Goal: Task Accomplishment & Management: Manage account settings

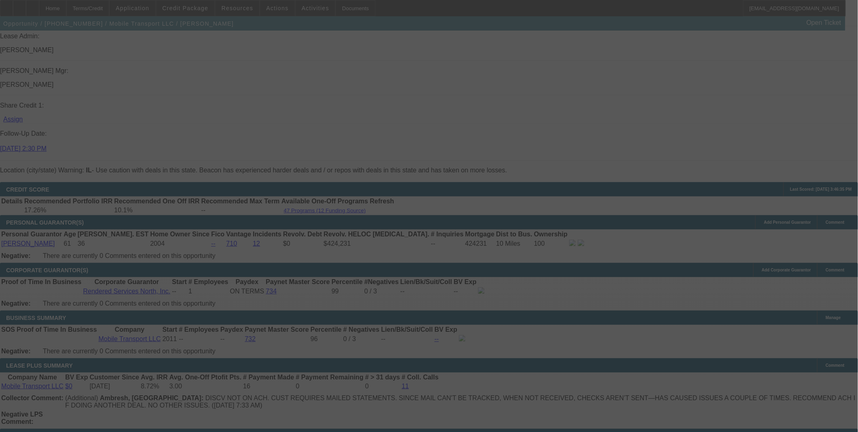
scroll to position [1145, 0]
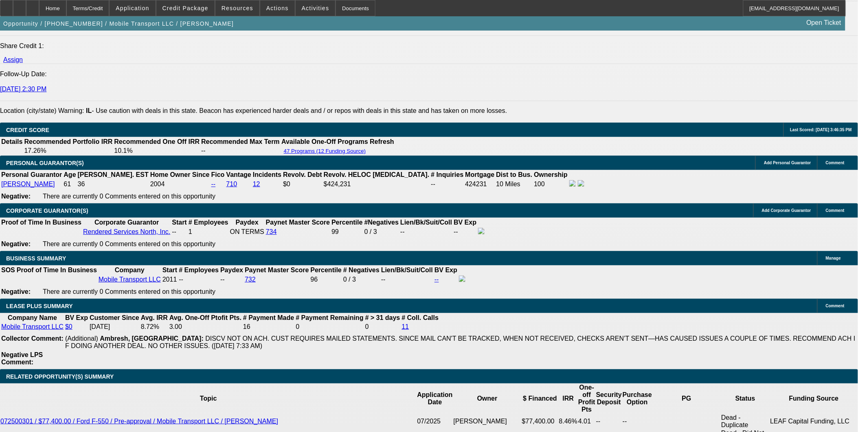
select select "0"
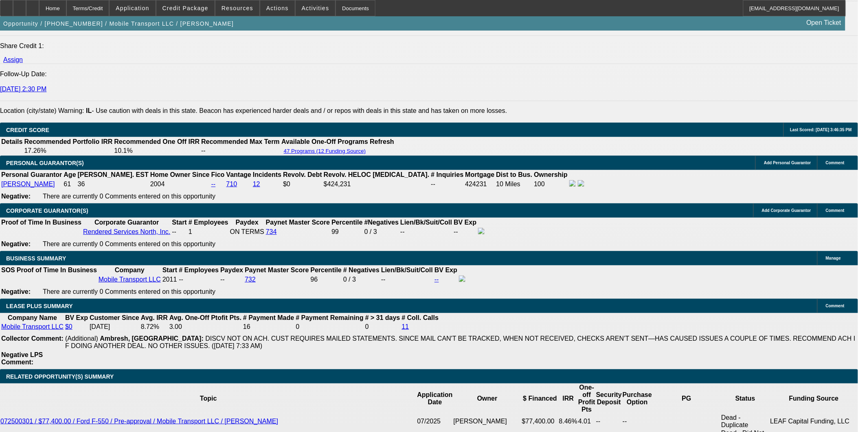
select select "0"
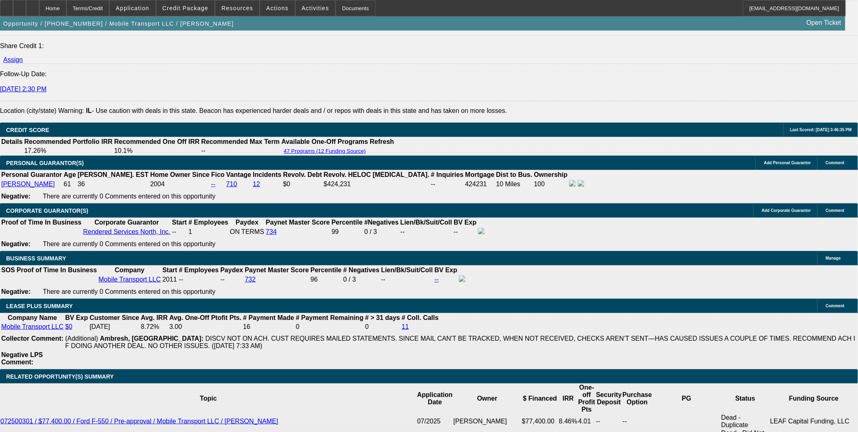
select select "0"
select select "1"
select select "2"
select select "6"
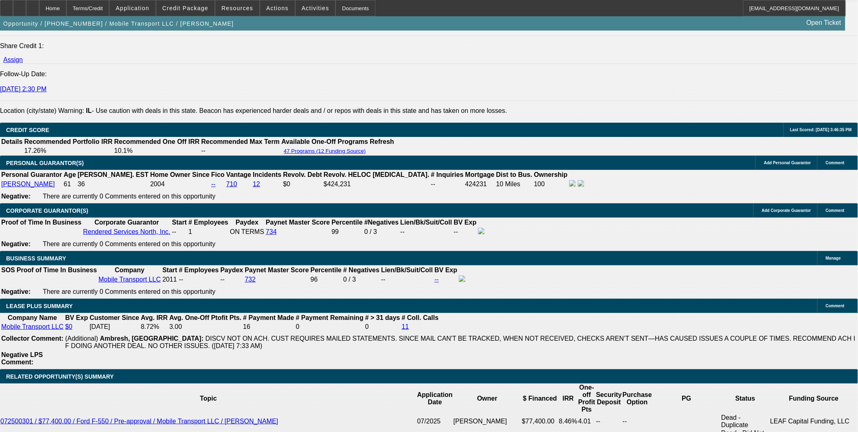
select select "1"
select select "2"
select select "6"
select select "1"
select select "2"
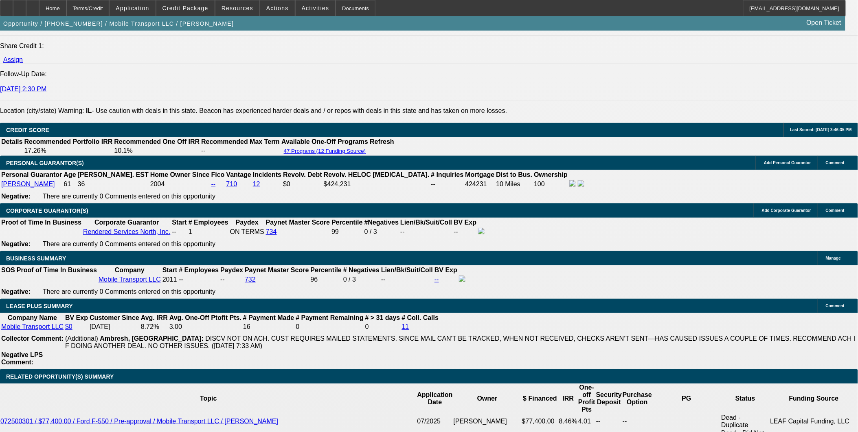
select select "6"
select select "1"
select select "2"
select select "6"
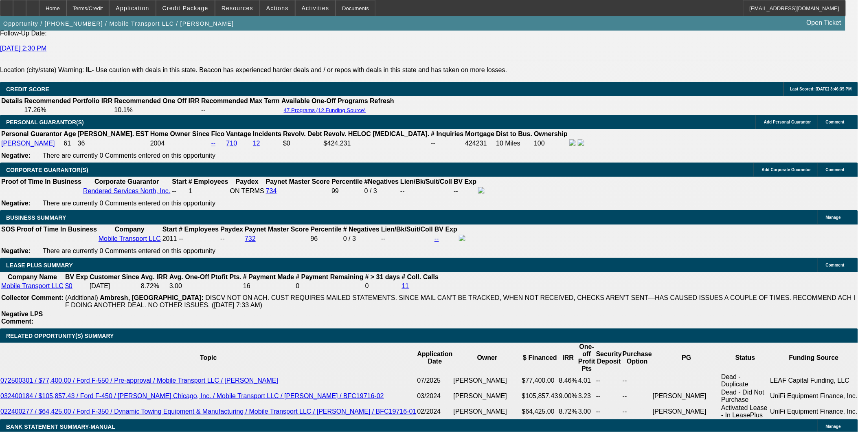
scroll to position [1100, 0]
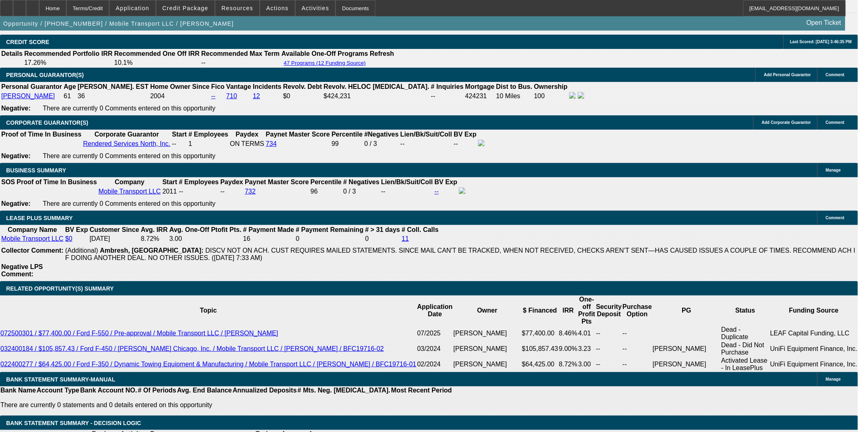
scroll to position [1190, 0]
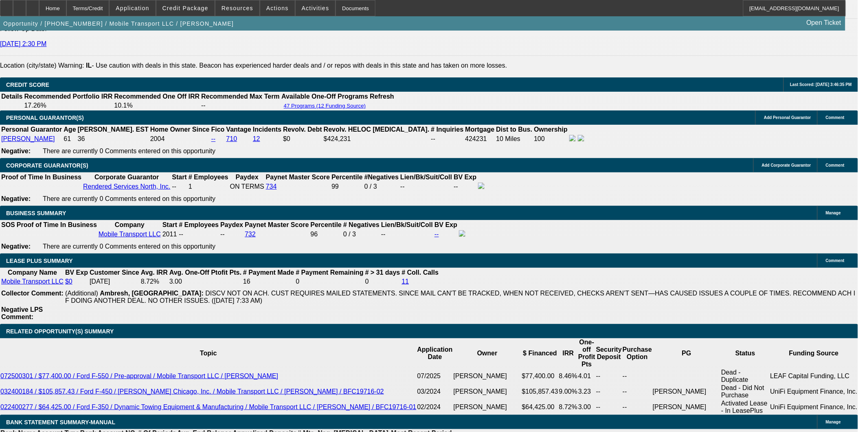
click at [610, 400] on div "APPLICATION INFORMATION Manage Topic: 072500378 / $77,765.00 / Ford F350 / Comm…" at bounding box center [429, 407] width 858 height 3132
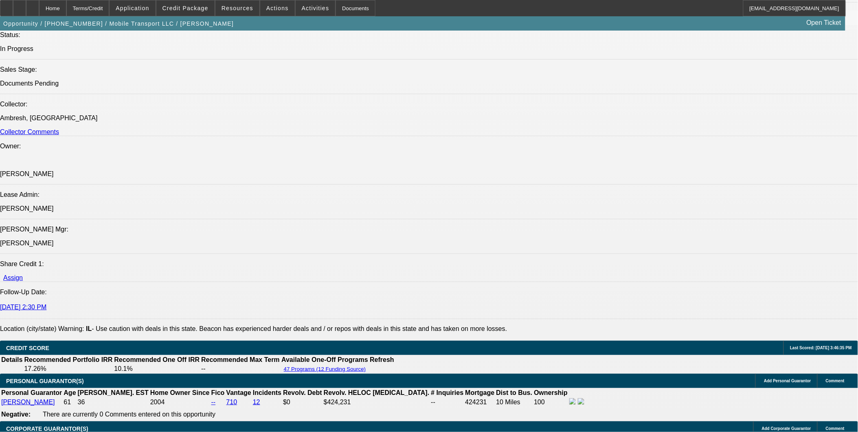
scroll to position [1100, 0]
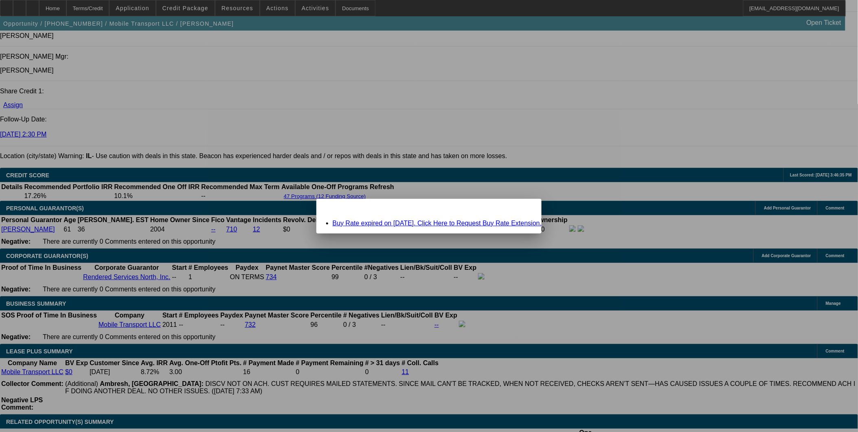
scroll to position [0, 0]
click at [487, 224] on link "Buy Rate expired on 08/31/2025. Click Here to Request Buy Rate Extension." at bounding box center [437, 222] width 209 height 7
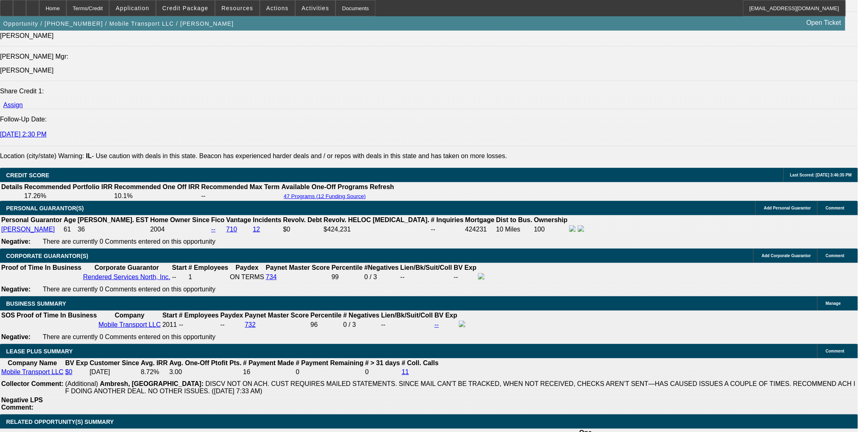
scroll to position [1100, 0]
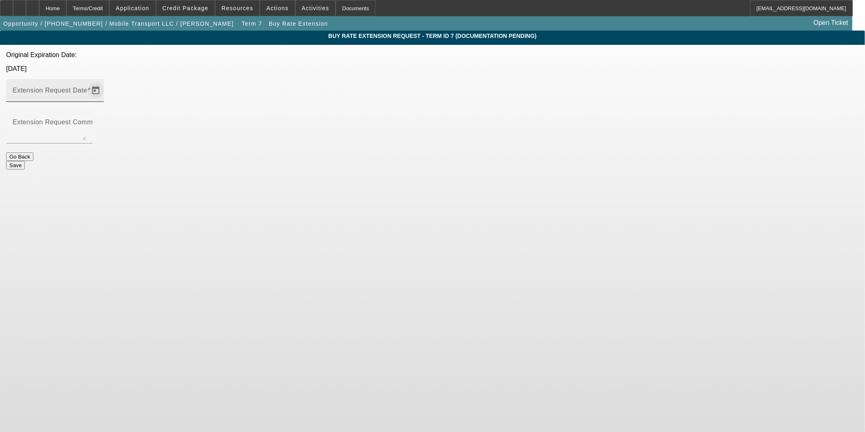
click at [105, 81] on span "Open calendar" at bounding box center [96, 91] width 20 height 20
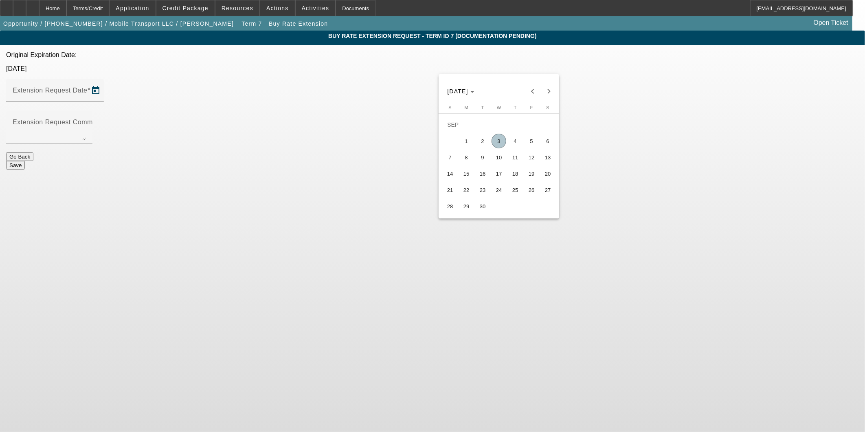
click at [500, 161] on span "10" at bounding box center [498, 157] width 15 height 15
type input "9/10/2025"
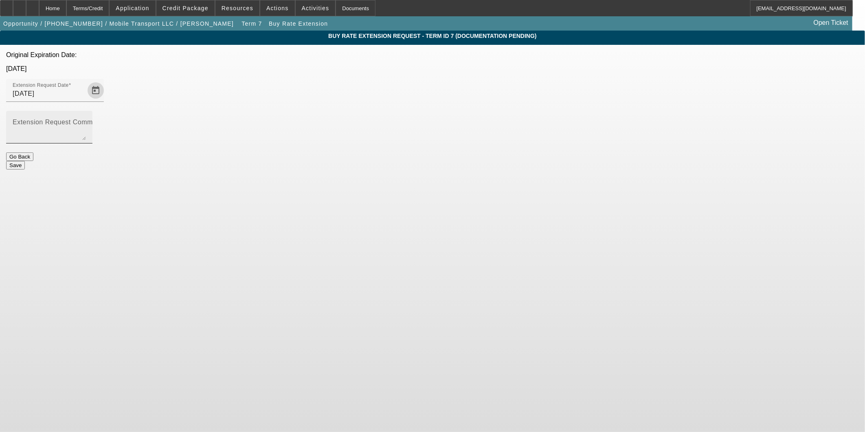
click at [86, 120] on textarea "Extension Request Comment" at bounding box center [49, 130] width 73 height 20
type textarea "J"
type textarea "I just need insurance and docs signed for this customer, can you please review;…"
click at [25, 161] on button "Save" at bounding box center [15, 165] width 19 height 9
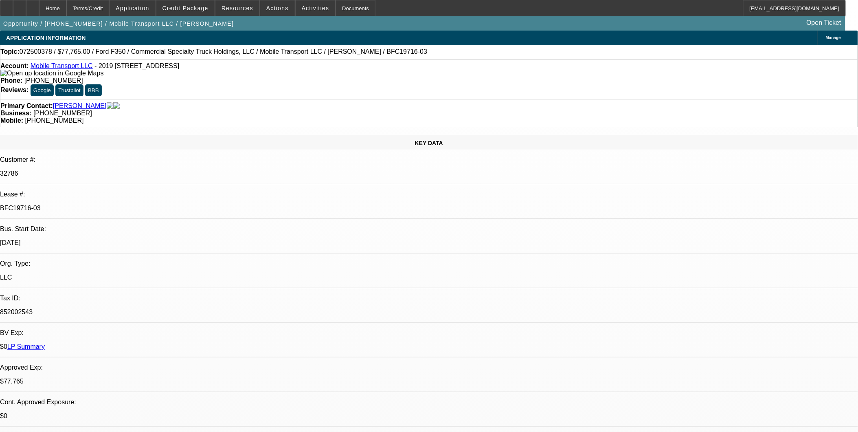
select select "0"
select select "2"
select select "0"
select select "6"
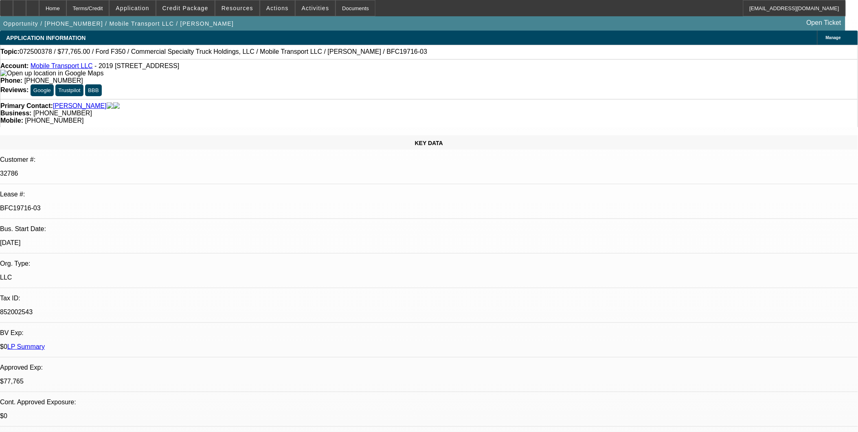
select select "0"
select select "2"
select select "0"
select select "6"
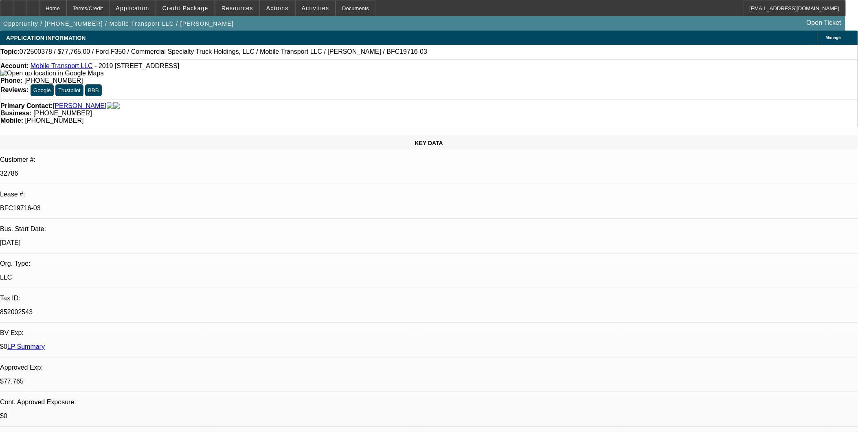
select select "0"
select select "2"
select select "0"
select select "6"
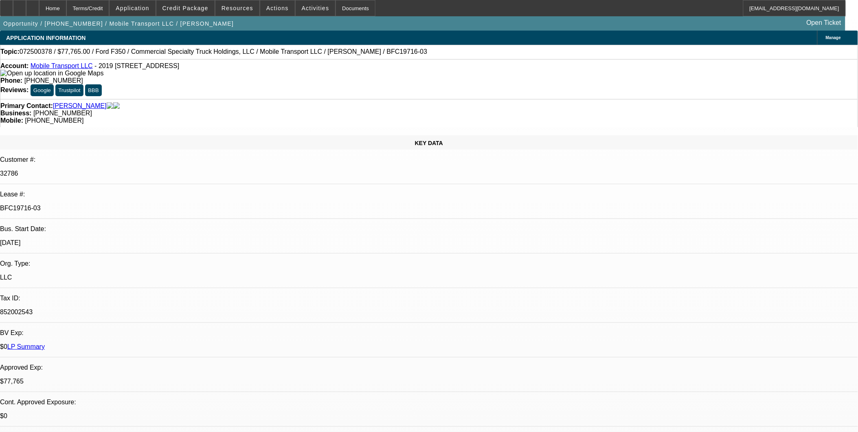
select select "0"
select select "2"
select select "0"
select select "6"
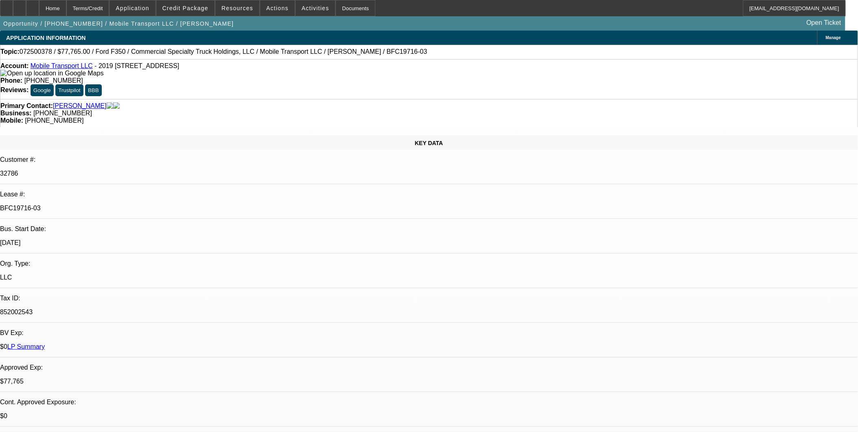
click at [26, 10] on div at bounding box center [19, 8] width 13 height 16
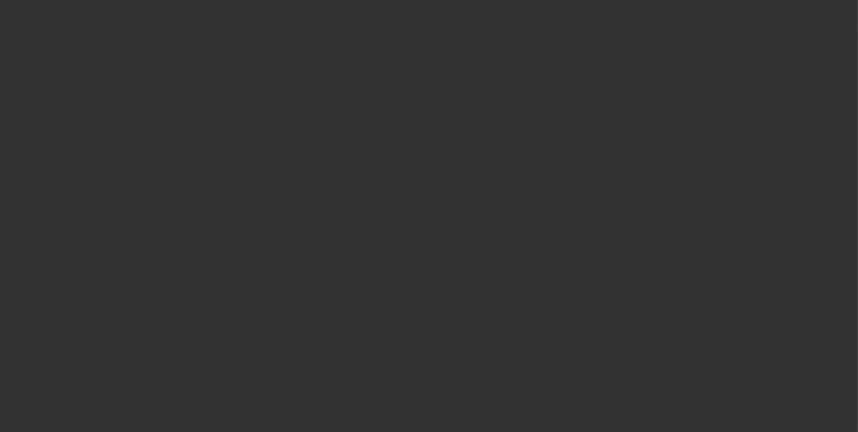
select select "0"
select select "2"
select select "0.1"
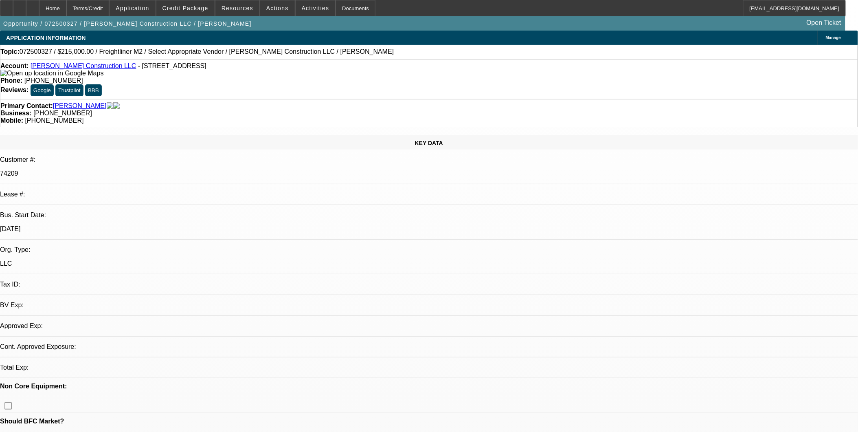
select select "1"
select select "2"
select select "4"
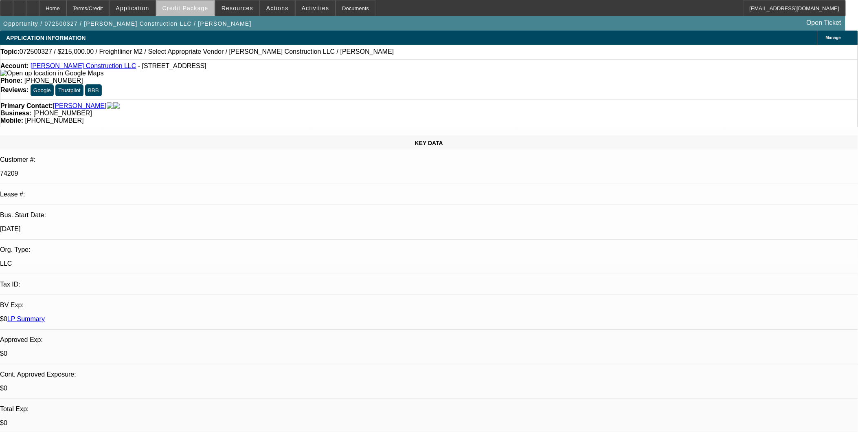
click at [201, 12] on span at bounding box center [185, 8] width 58 height 20
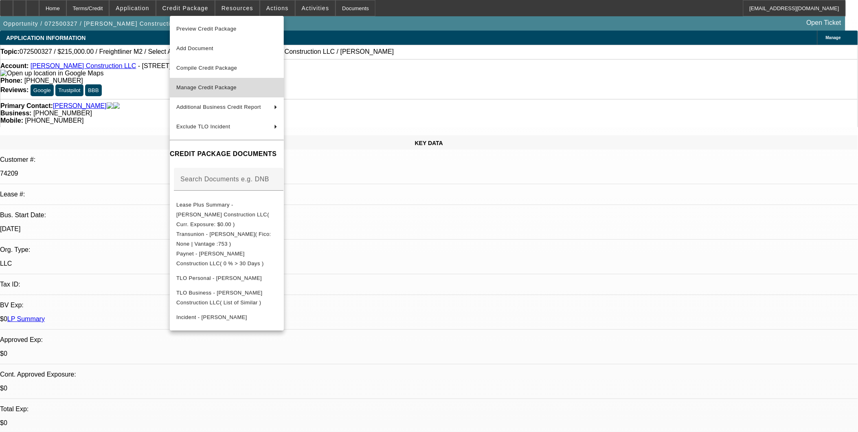
click at [228, 88] on span "Manage Credit Package" at bounding box center [206, 87] width 60 height 6
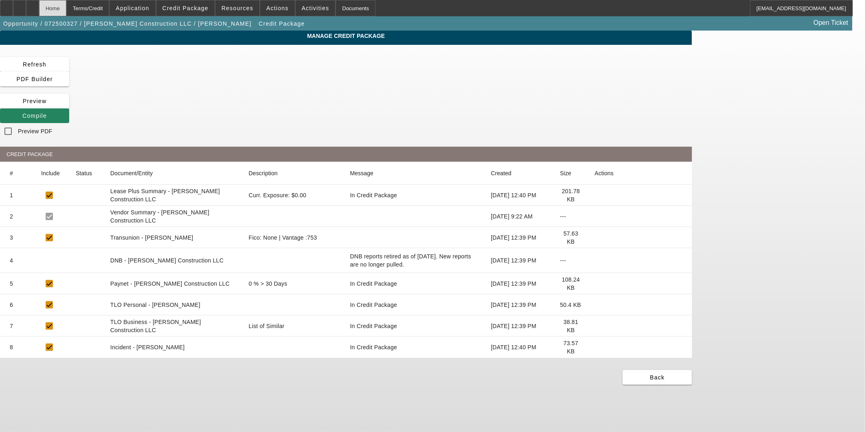
click at [66, 10] on div "Home" at bounding box center [52, 8] width 27 height 16
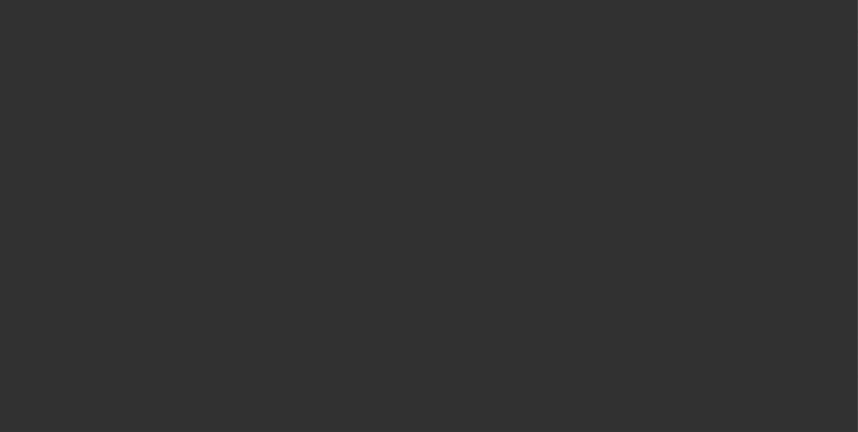
select select "0"
select select "2"
select select "0.1"
select select "4"
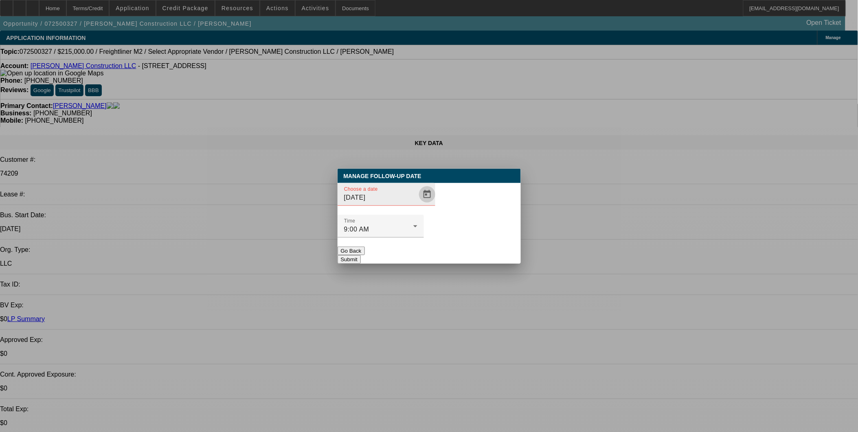
click at [417, 204] on span "Open calendar" at bounding box center [427, 194] width 20 height 20
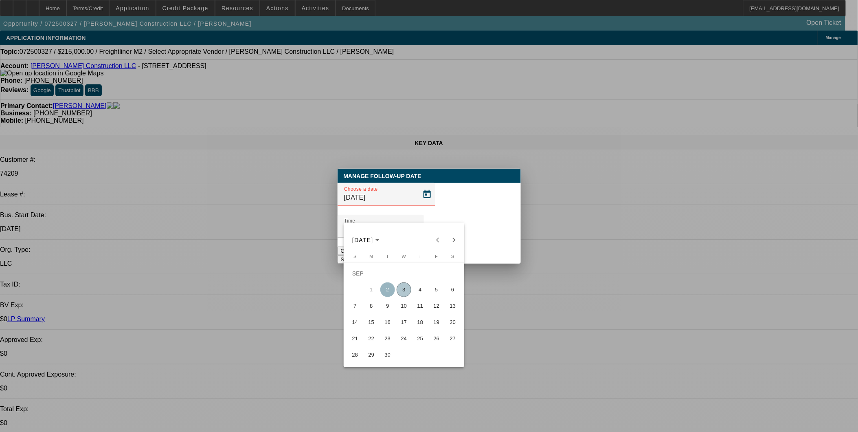
click at [397, 294] on span "3" at bounding box center [403, 289] width 15 height 15
type input "9/3/2025"
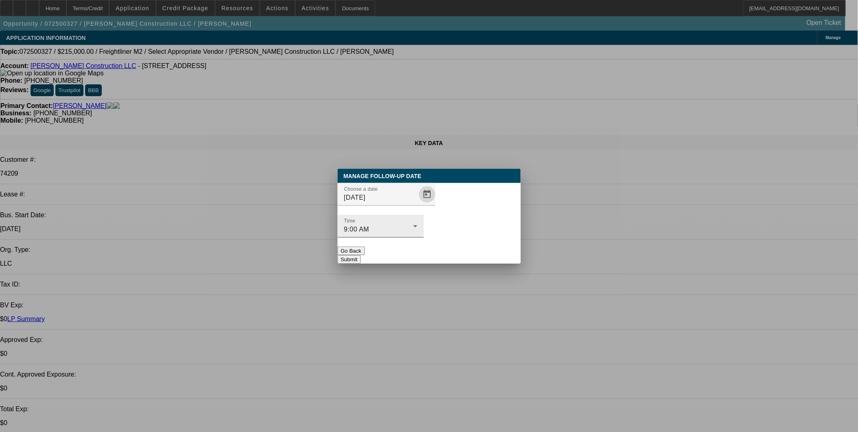
click at [413, 224] on div "9:00 AM" at bounding box center [378, 229] width 69 height 10
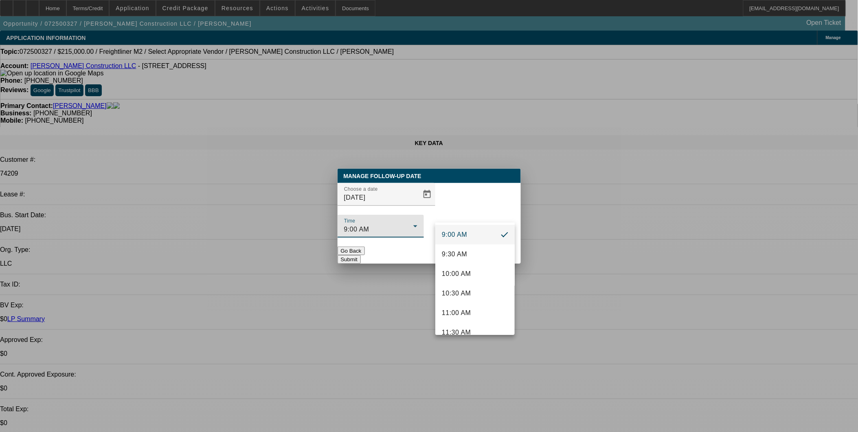
scroll to position [398, 0]
click at [484, 265] on mat-option "11:00 AM" at bounding box center [474, 268] width 79 height 20
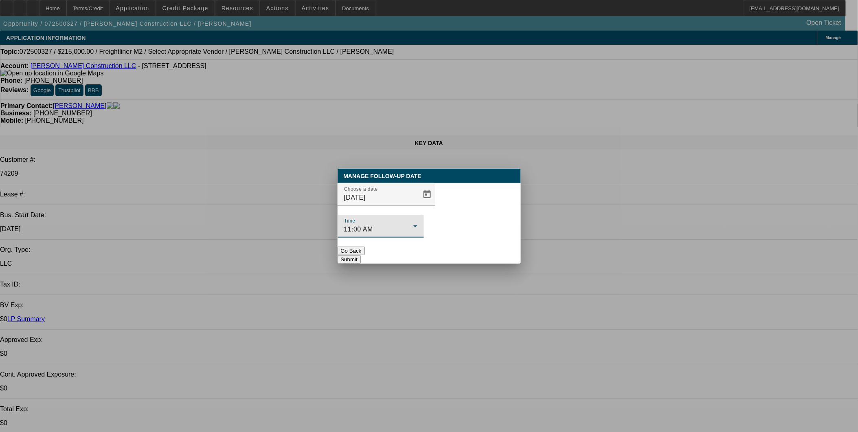
click at [493, 246] on div "Manage Follow-Up Date Choose a date 9/3/2025 Time 11:00 AM Go Back Submit" at bounding box center [428, 216] width 183 height 95
click at [361, 255] on button "Submit" at bounding box center [348, 259] width 23 height 9
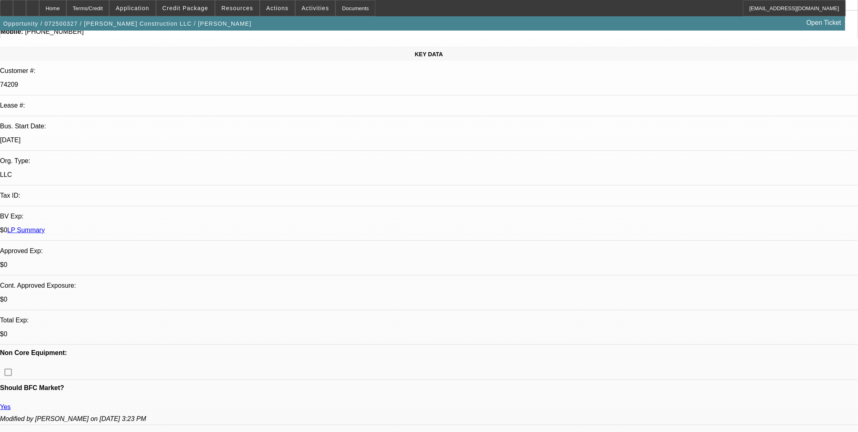
scroll to position [0, 0]
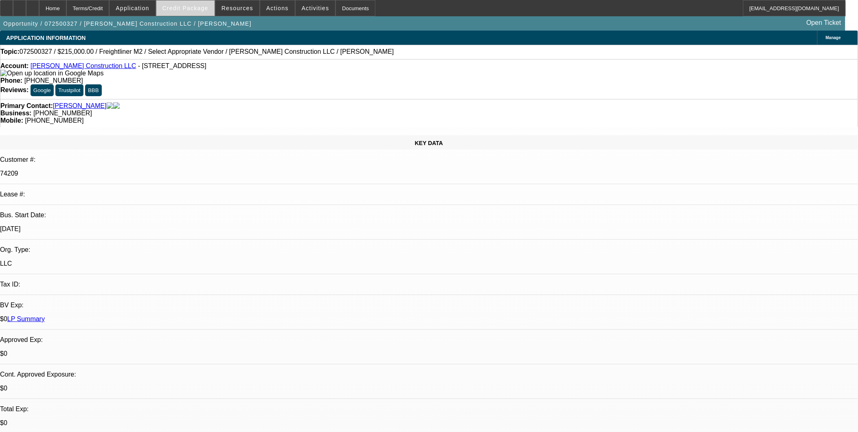
click at [200, 9] on span "Credit Package" at bounding box center [185, 8] width 46 height 7
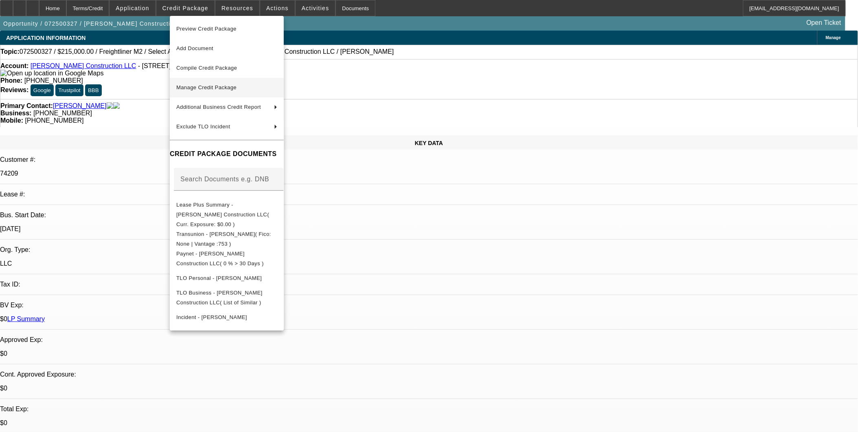
click at [212, 88] on span "Manage Credit Package" at bounding box center [206, 87] width 60 height 6
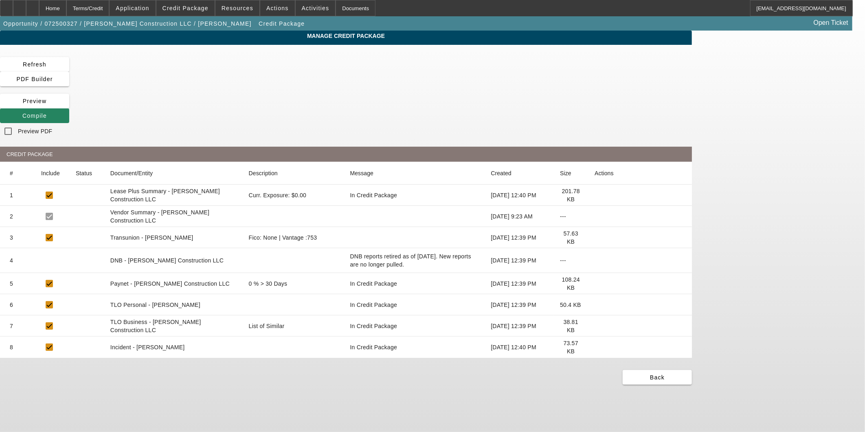
click at [594, 237] on icon at bounding box center [594, 237] width 0 height 0
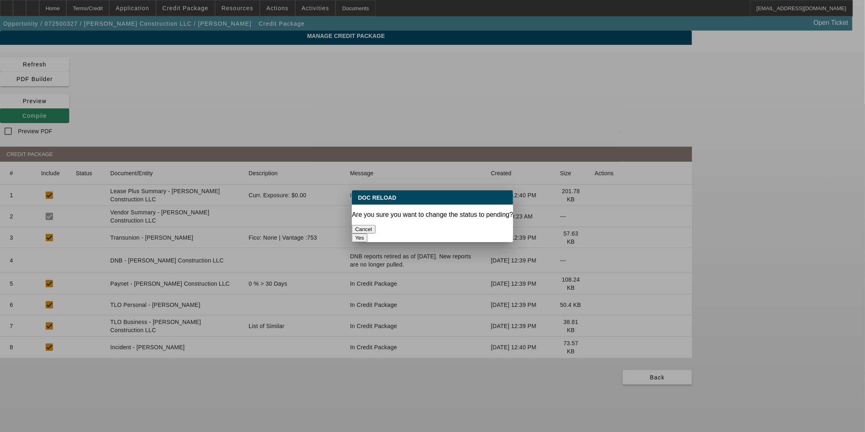
click at [367, 233] on button "Yes" at bounding box center [359, 237] width 15 height 9
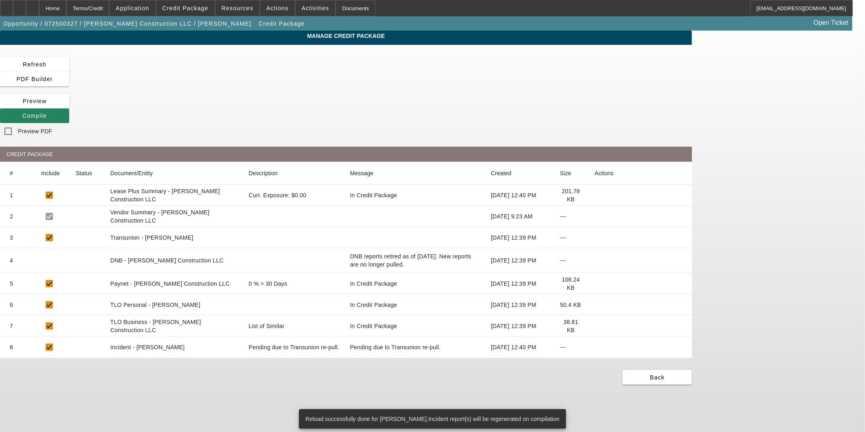
click at [47, 112] on span "Compile" at bounding box center [34, 115] width 24 height 7
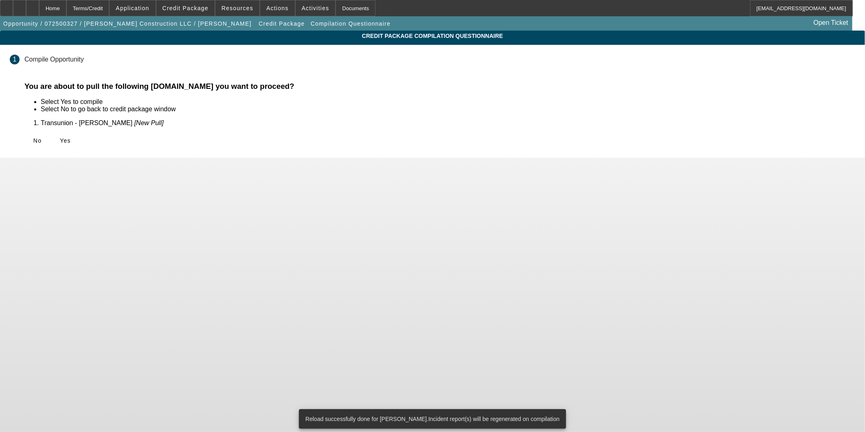
click at [273, 143] on div "No Yes" at bounding box center [439, 140] width 830 height 15
click at [71, 139] on span "Yes" at bounding box center [65, 140] width 11 height 7
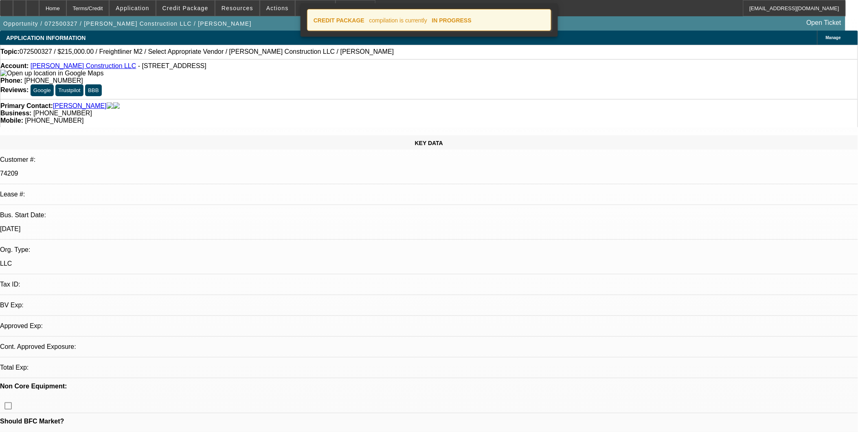
select select "0"
select select "2"
select select "0.1"
select select "4"
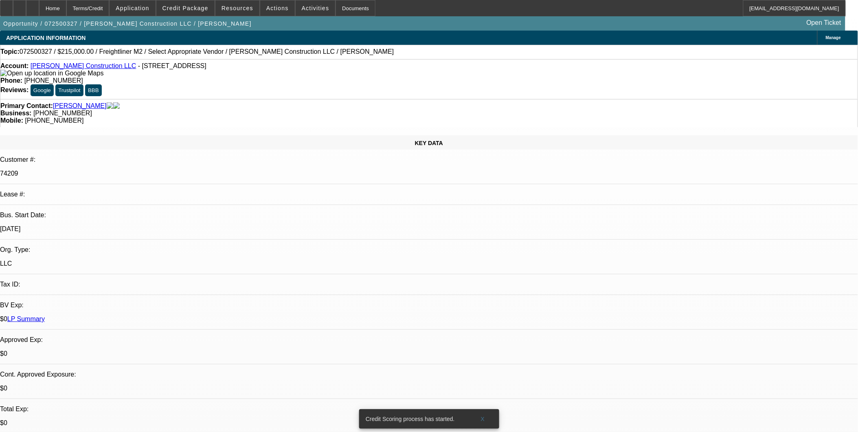
click at [33, 5] on icon at bounding box center [33, 5] width 0 height 0
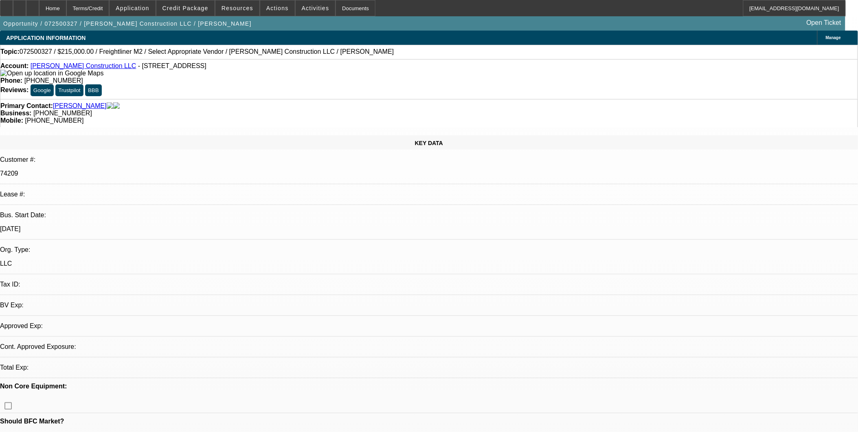
select select "0"
select select "2"
select select "0.1"
select select "1"
select select "2"
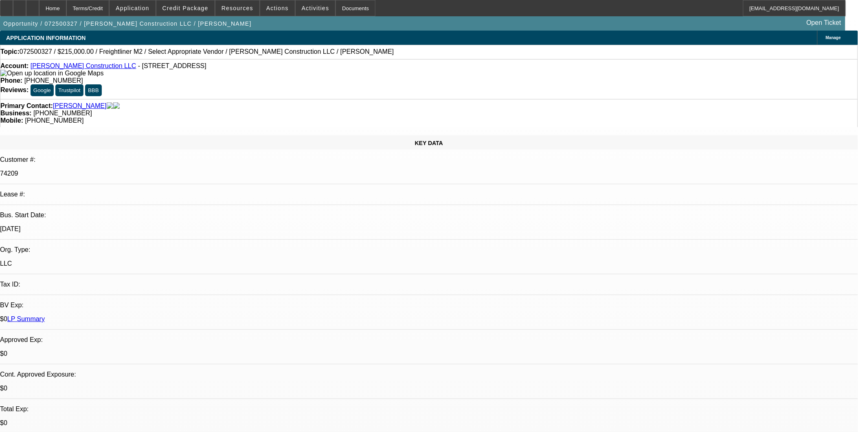
select select "4"
click at [181, 4] on span at bounding box center [185, 8] width 58 height 20
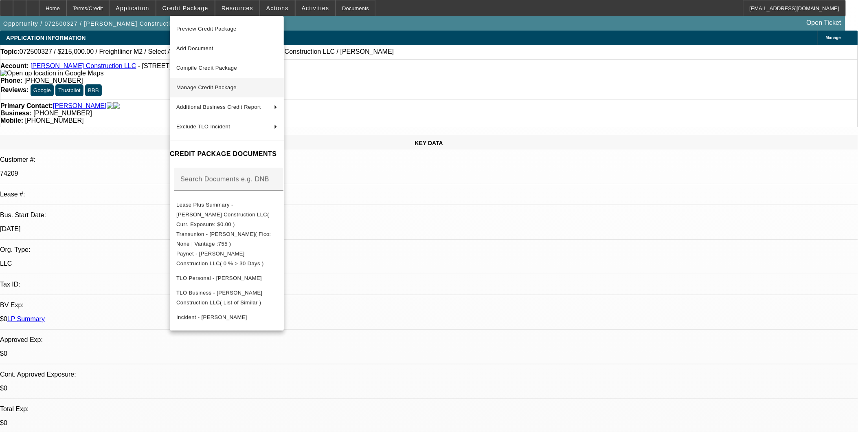
click at [216, 86] on span "Manage Credit Package" at bounding box center [206, 87] width 60 height 6
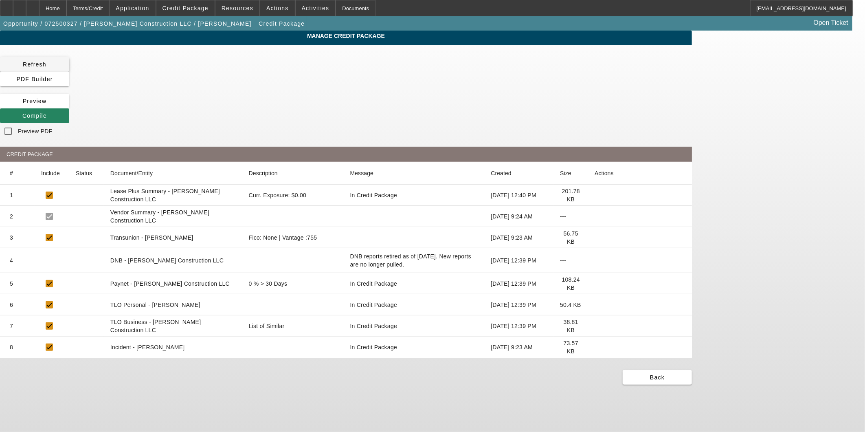
click at [69, 67] on span at bounding box center [34, 65] width 69 height 20
click at [47, 112] on span "Compile" at bounding box center [34, 115] width 24 height 7
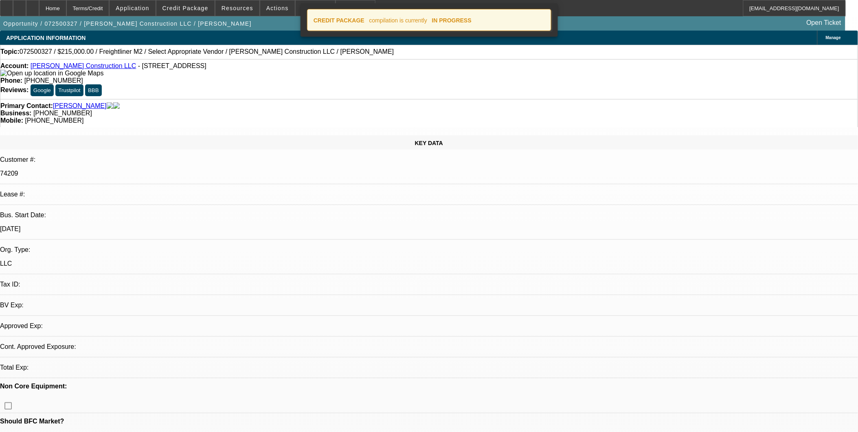
select select "0"
select select "2"
select select "0.1"
select select "4"
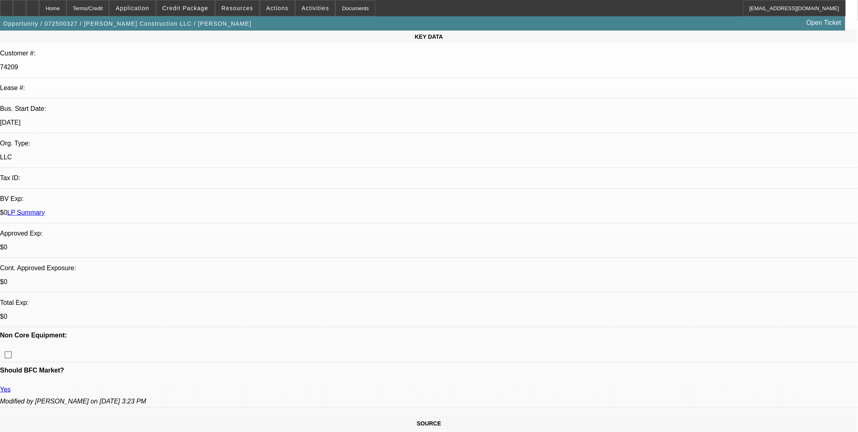
scroll to position [90, 0]
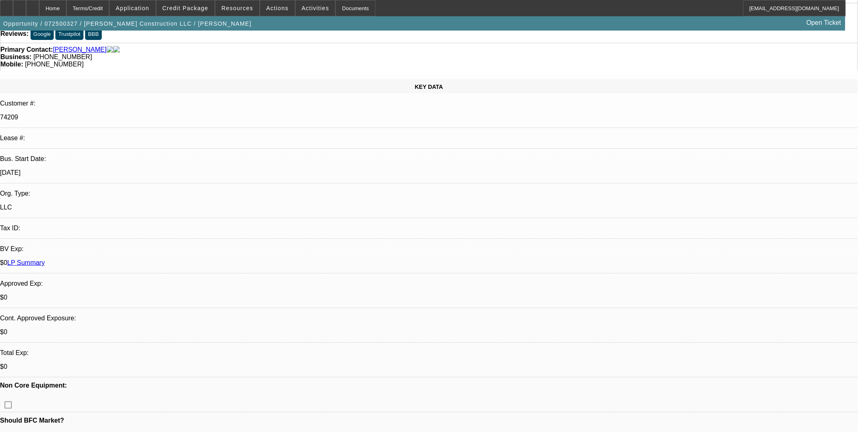
scroll to position [0, 0]
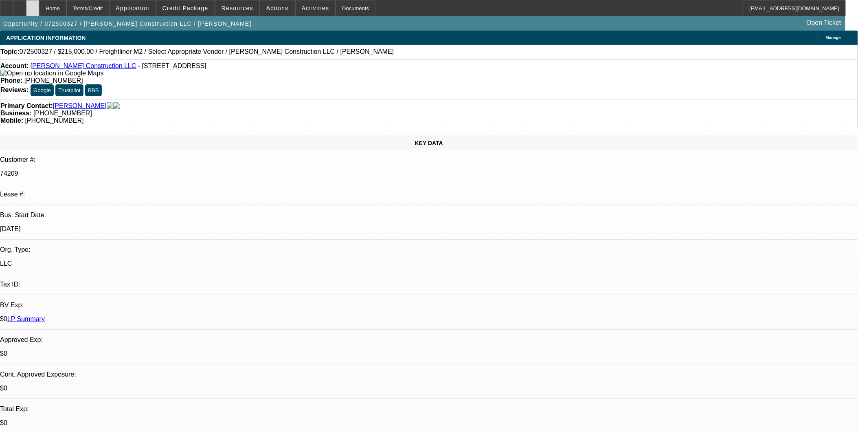
click at [39, 9] on div at bounding box center [32, 8] width 13 height 16
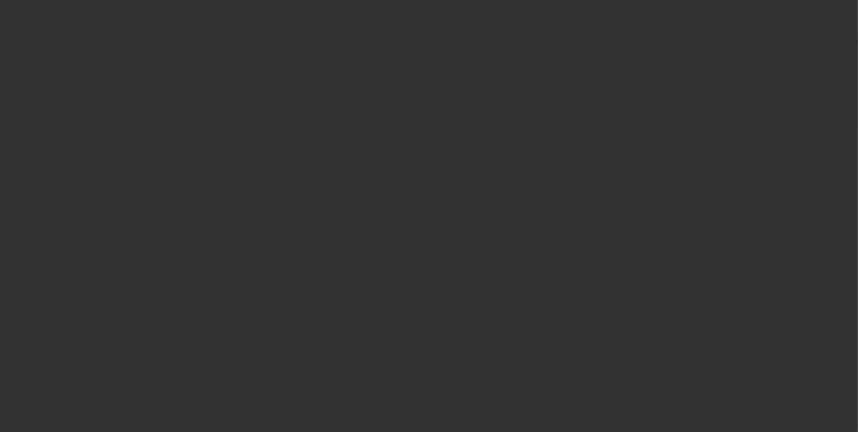
select select "0"
select select "2"
select select "0.1"
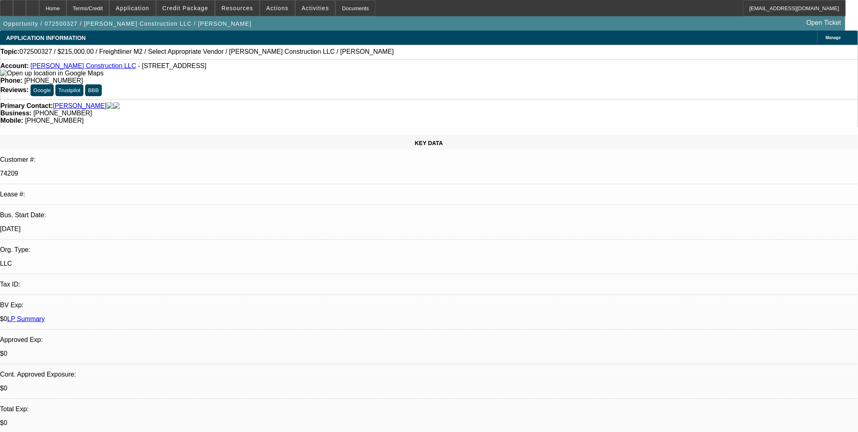
select select "1"
select select "2"
select select "4"
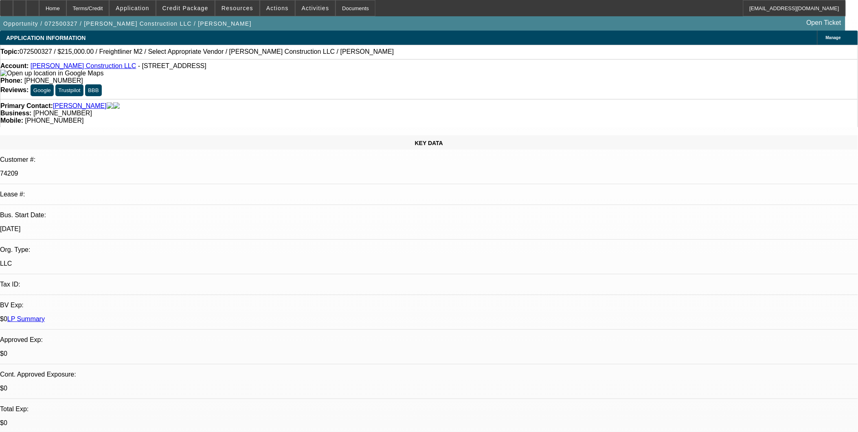
scroll to position [136, 0]
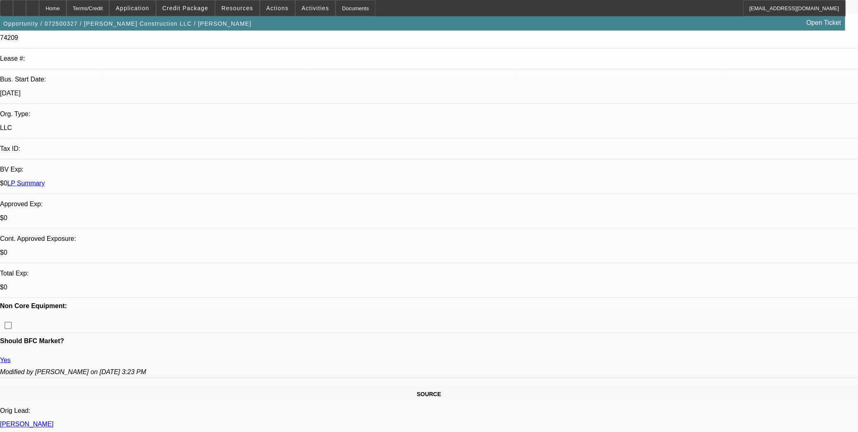
click at [39, 11] on div at bounding box center [32, 8] width 13 height 16
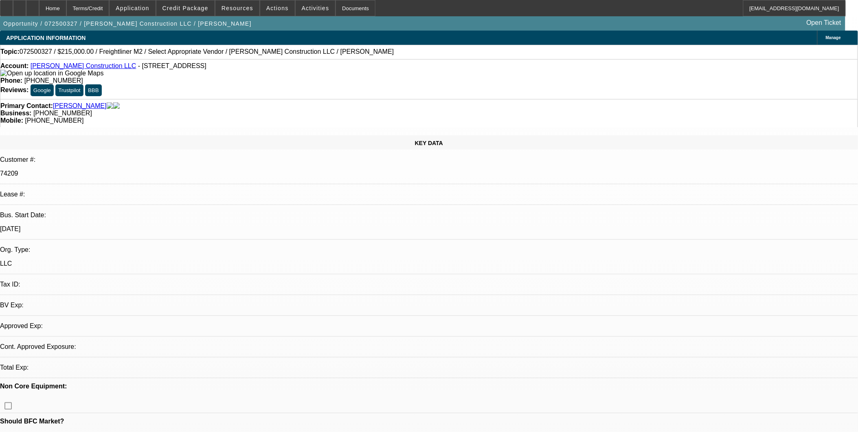
select select "0"
select select "2"
select select "0.1"
select select "4"
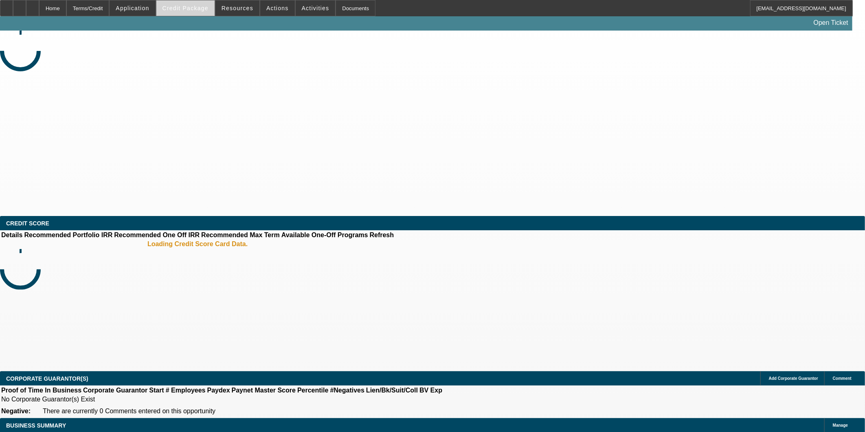
select select "0"
select select "2"
select select "0.1"
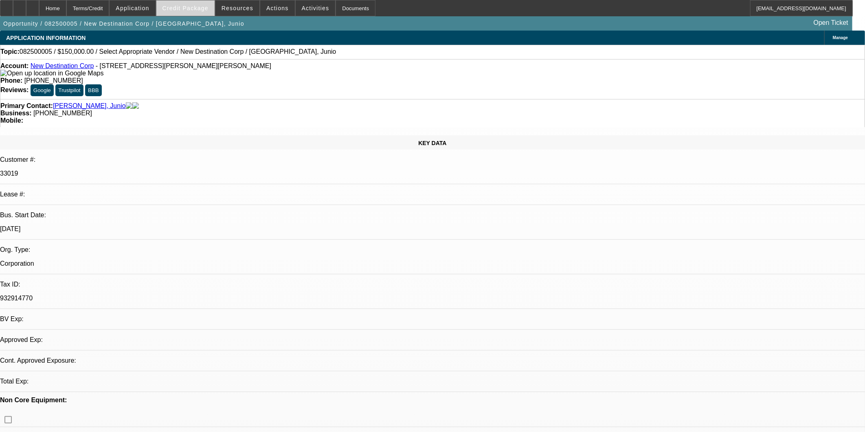
select select "1"
select select "2"
select select "4"
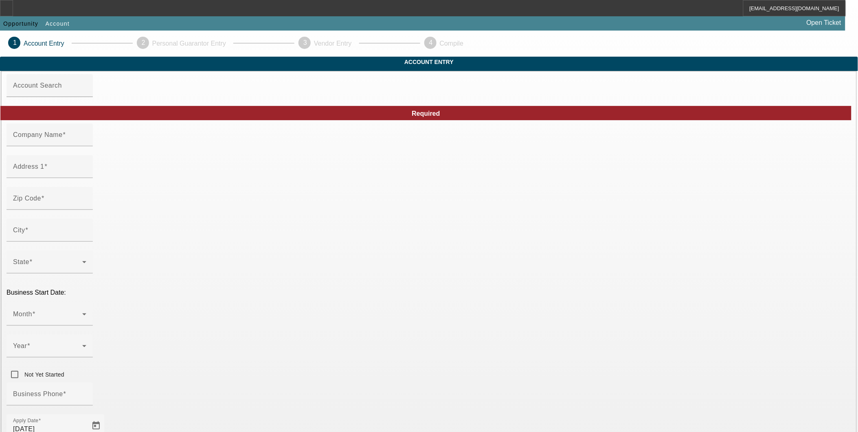
type input "Inkrush, llc"
type input "[STREET_ADDRESS][PERSON_NAME]"
type input "28269"
type input "Charlotte"
type input "[PHONE_NUMBER]"
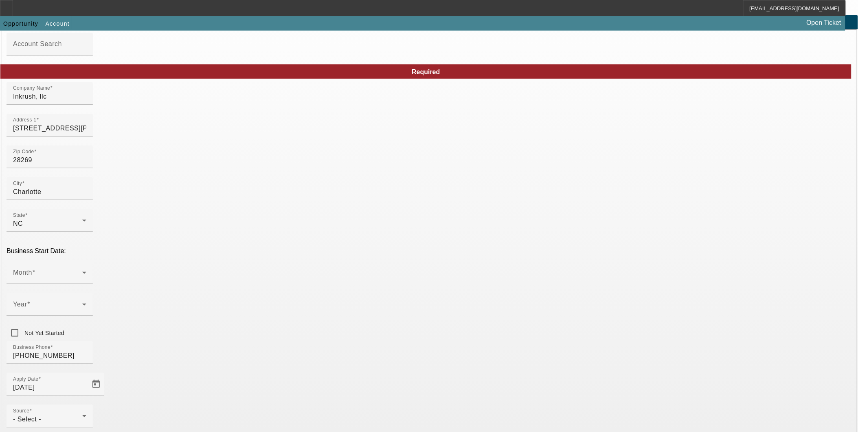
scroll to position [80, 0]
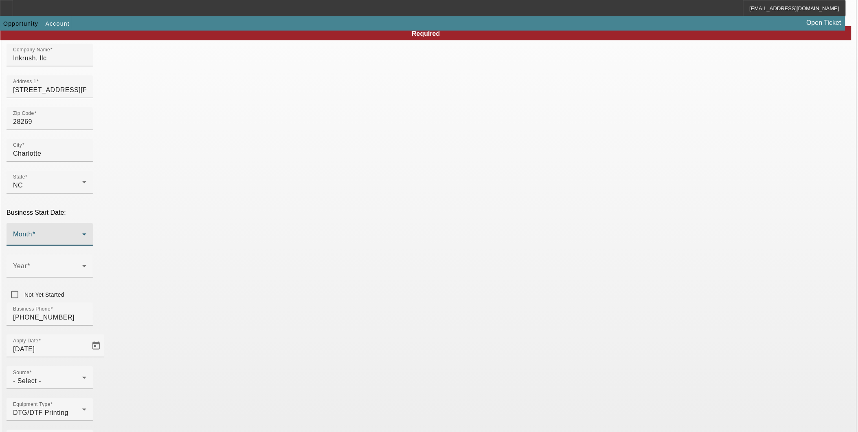
click at [82, 232] on span at bounding box center [47, 237] width 69 height 10
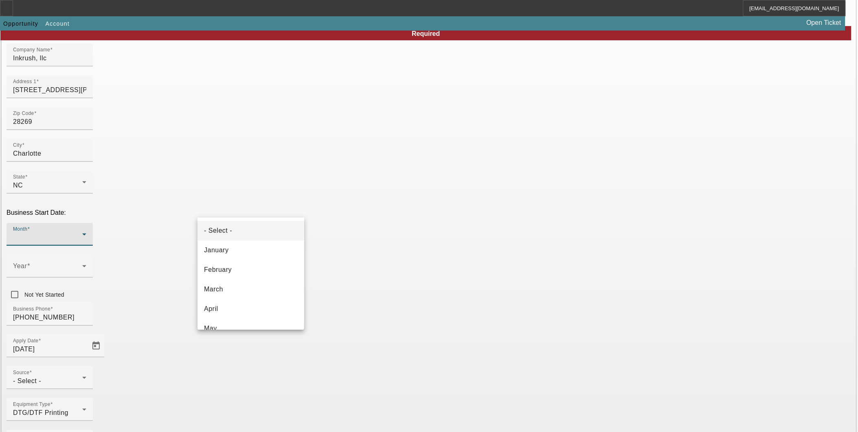
click at [385, 204] on div at bounding box center [429, 216] width 858 height 432
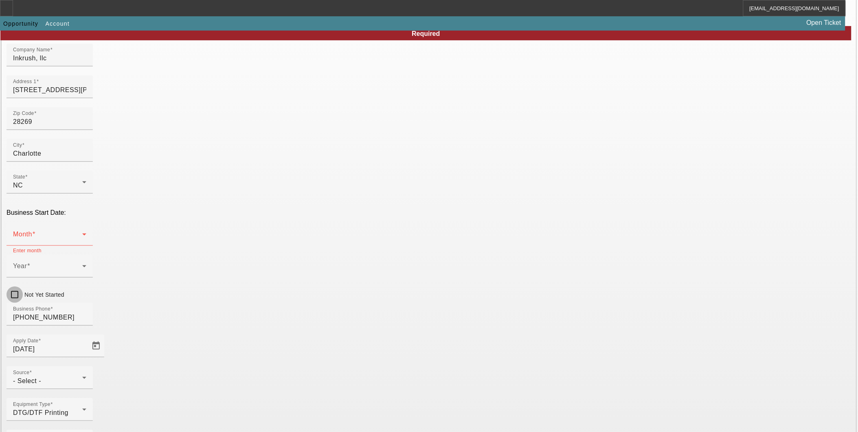
click at [23, 286] on input "Not Yet Started" at bounding box center [15, 294] width 16 height 16
checkbox input "true"
click at [82, 376] on div "- Select -" at bounding box center [47, 381] width 69 height 10
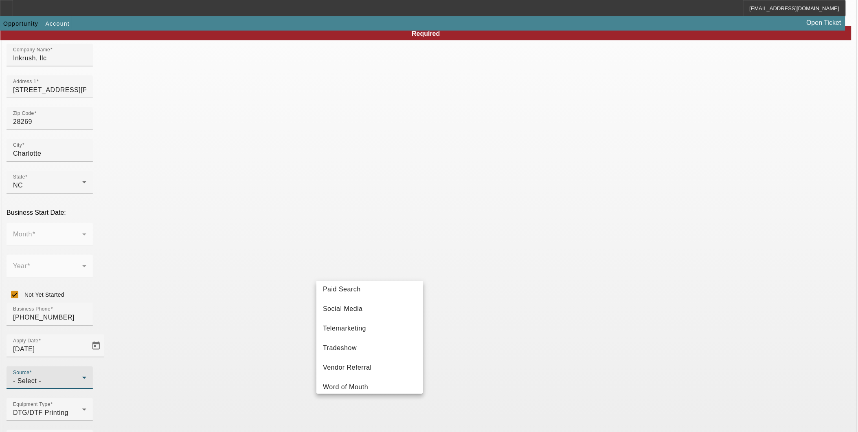
scroll to position [289, 0]
click at [354, 363] on span "Vendor Referral" at bounding box center [347, 361] width 49 height 10
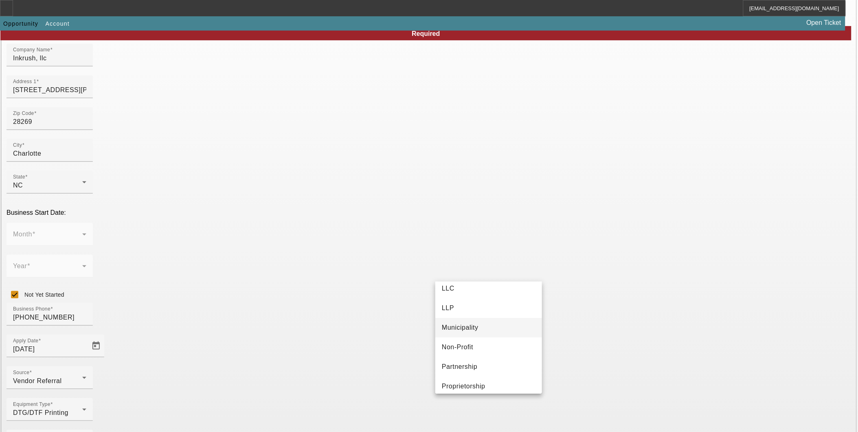
scroll to position [0, 0]
click at [483, 327] on mat-option "LLC" at bounding box center [488, 334] width 107 height 20
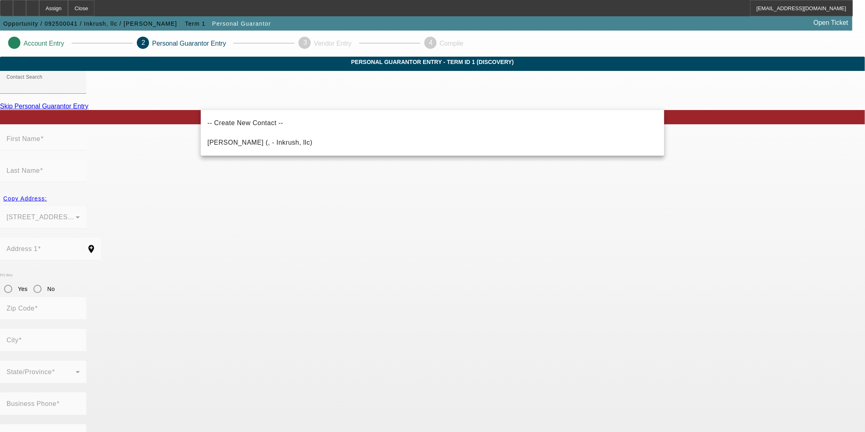
click at [253, 139] on span "Gonzalez, Javier (, - Inkrush, llc)" at bounding box center [259, 142] width 105 height 7
type input "Gonzalez, Javier (, - Inkrush, llc)"
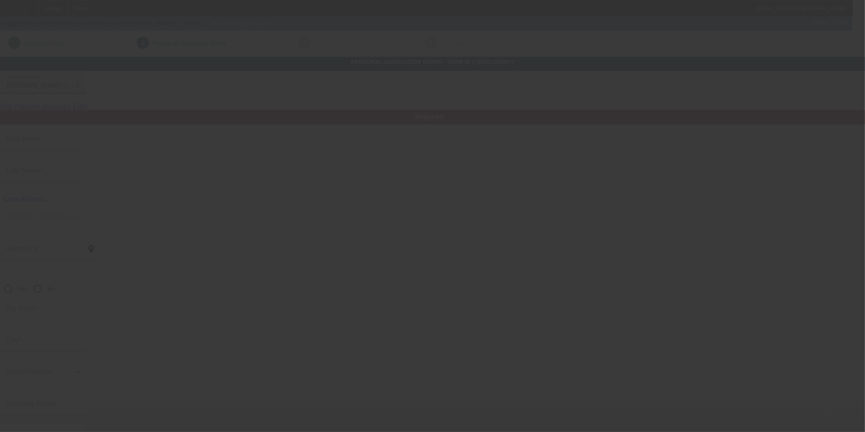
type input "Javier"
type input "Gonzalez"
radio input "true"
type input "(704) 780-8739"
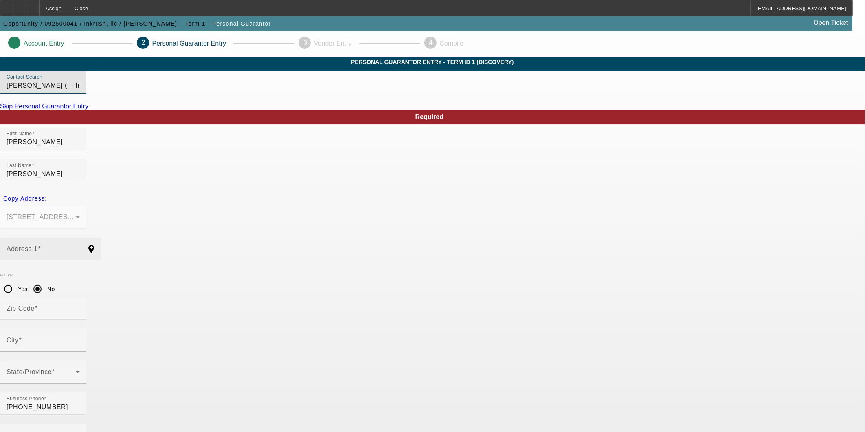
click at [80, 237] on div "Address 1" at bounding box center [43, 248] width 73 height 23
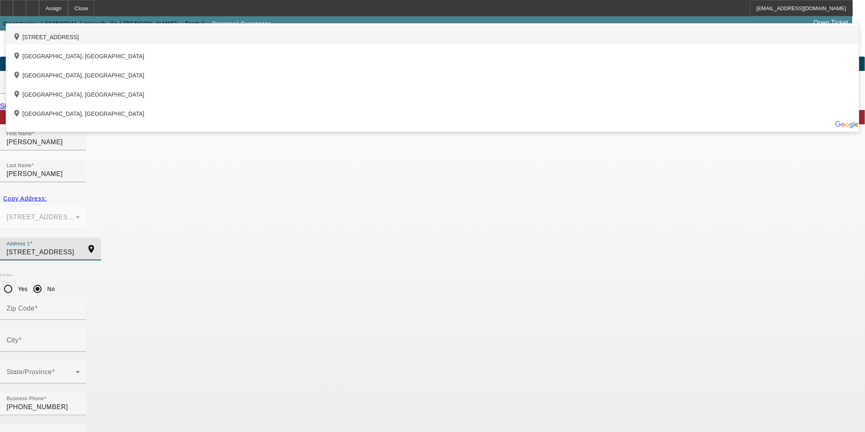
click at [257, 44] on div "add_location 4639 Highlake Drive, Charlotte, NC 28215, US" at bounding box center [432, 34] width 852 height 19
type input "4639 Highlake Drive"
type input "28215"
type input "Charlotte"
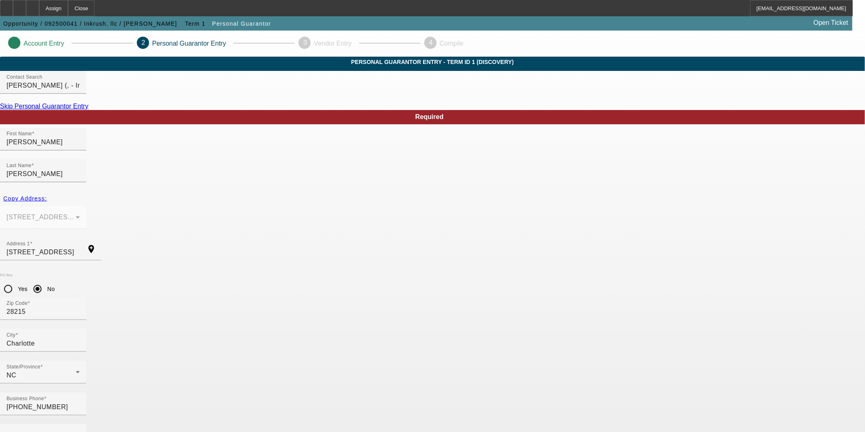
click at [80, 431] on input "% Business Owned" at bounding box center [43, 439] width 73 height 10
type input "100"
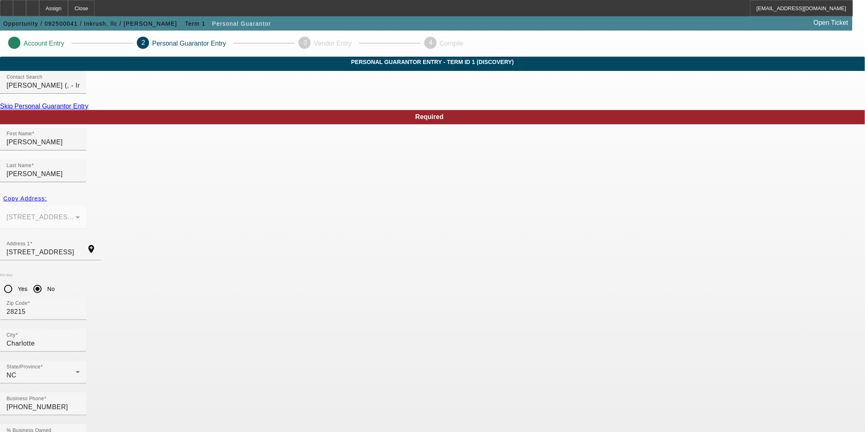
type input "393-88-4949"
click at [511, 418] on body "Assign Close noliva@beaconfunding.com Opportunity / 092500041 / Inkrush, llc / …" at bounding box center [432, 431] width 865 height 863
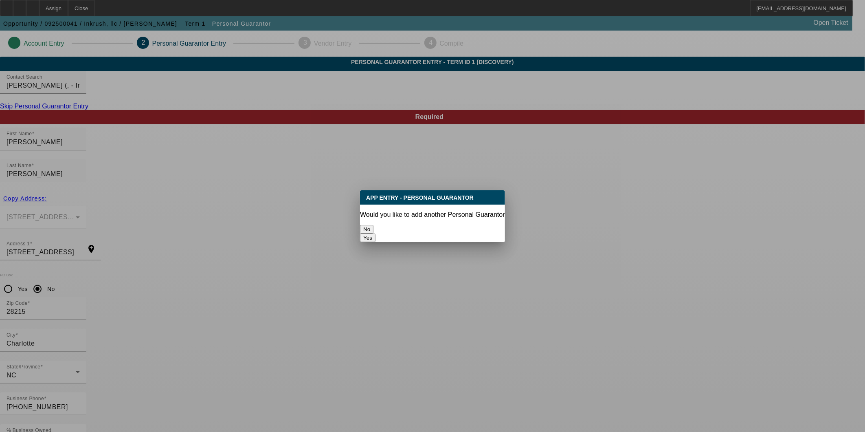
click at [373, 225] on button "No" at bounding box center [366, 229] width 13 height 9
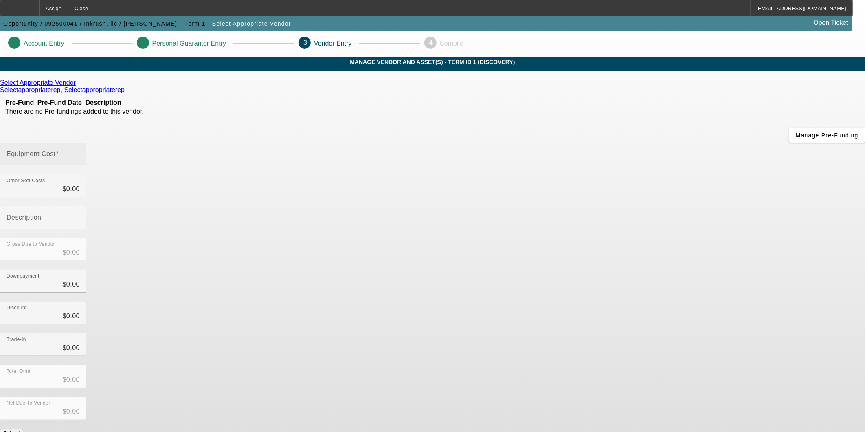
click at [56, 150] on mat-label "Equipment Cost" at bounding box center [31, 153] width 49 height 7
click at [80, 152] on input "Equipment Cost" at bounding box center [43, 157] width 73 height 10
type input "2"
type input "$2.00"
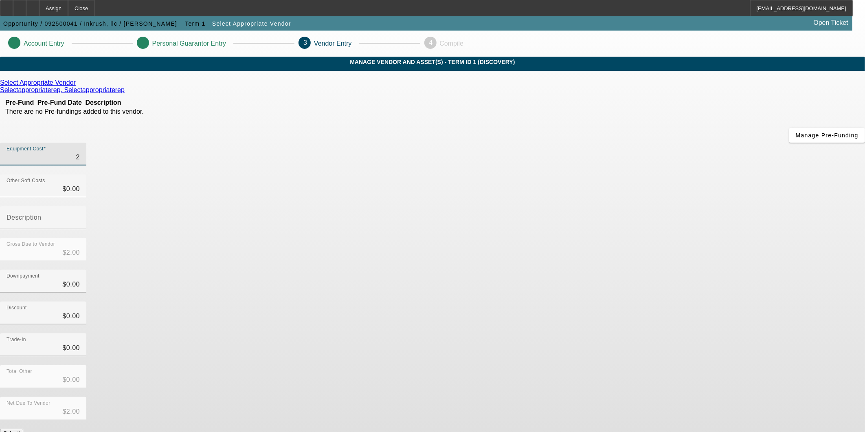
type input "29"
type input "$29.00"
type input "290"
type input "$290.00"
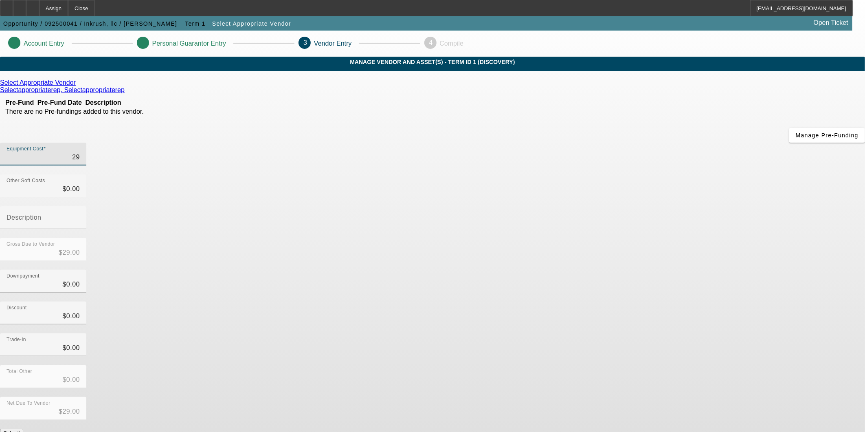
type input "$290.00"
type input "2907"
type input "$2,907.00"
type input "29075"
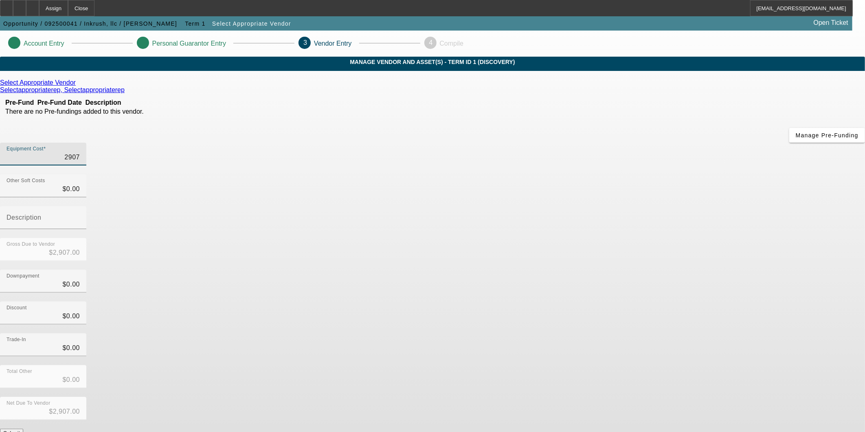
type input "$29,075.00"
click at [642, 333] on div "Trade-In $0.00" at bounding box center [432, 349] width 865 height 32
click at [23, 428] on button "Submit" at bounding box center [11, 432] width 23 height 9
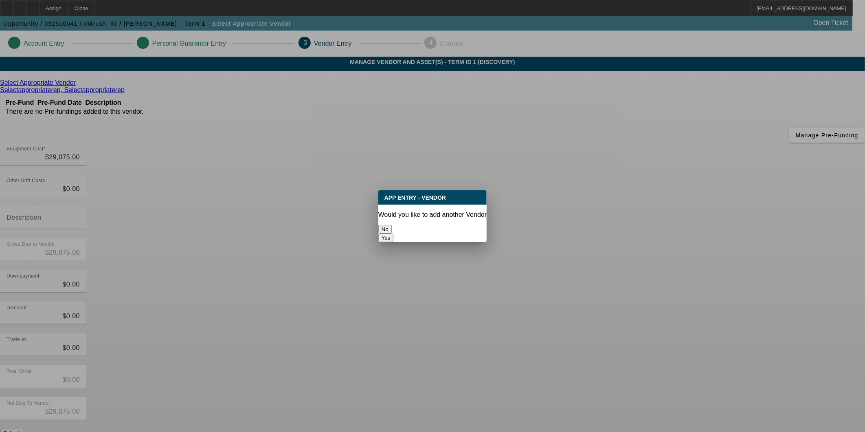
click at [392, 227] on button "No" at bounding box center [384, 229] width 13 height 9
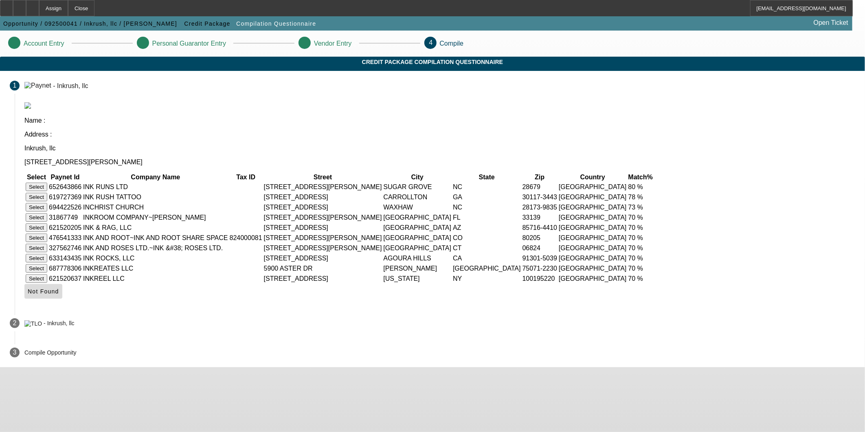
click at [59, 288] on span "Not Found" at bounding box center [43, 291] width 31 height 7
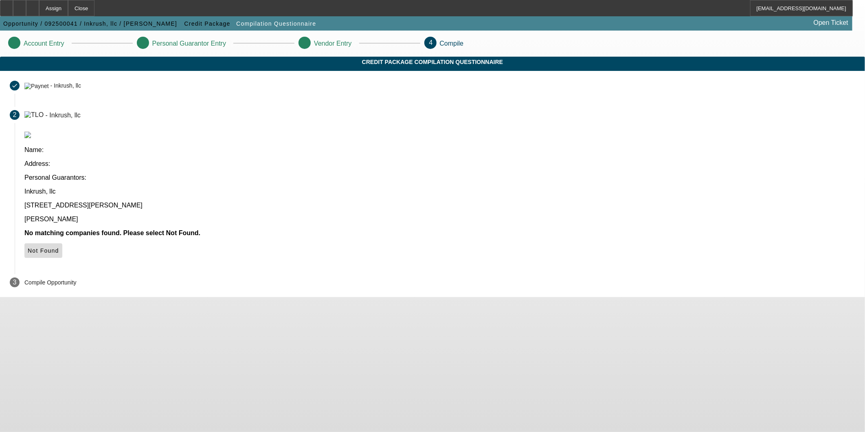
click at [59, 247] on span "Not Found" at bounding box center [43, 250] width 31 height 7
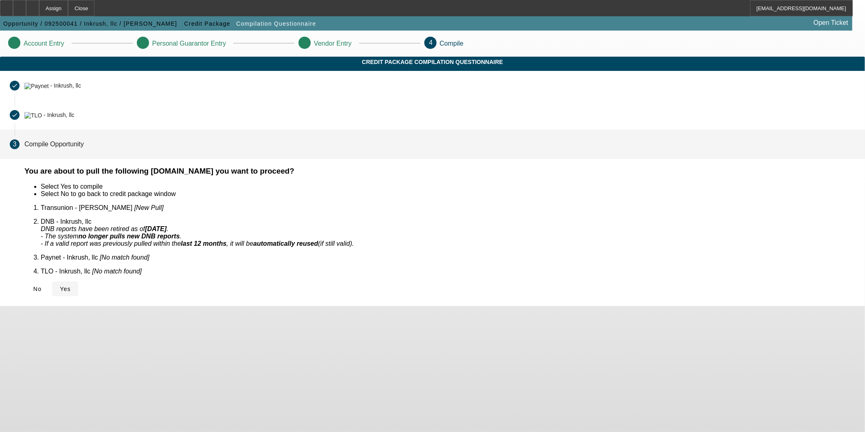
click at [71, 285] on span "Yes" at bounding box center [65, 288] width 11 height 7
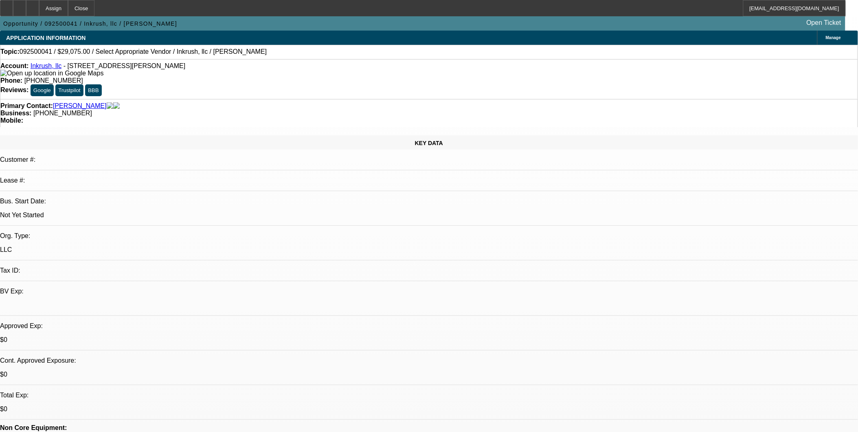
select select "0"
select select "2"
select select "0.1"
select select "1"
select select "2"
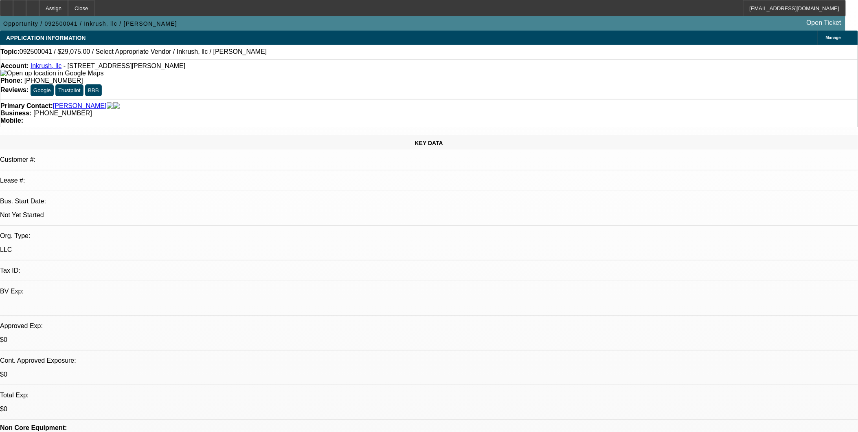
select select "4"
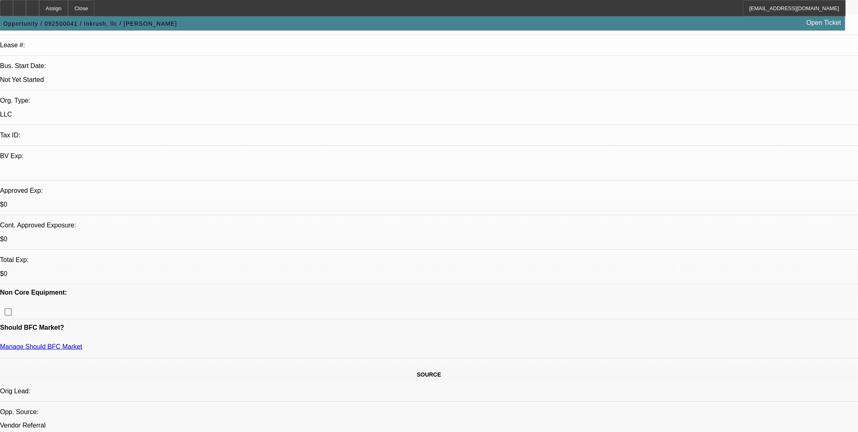
scroll to position [136, 0]
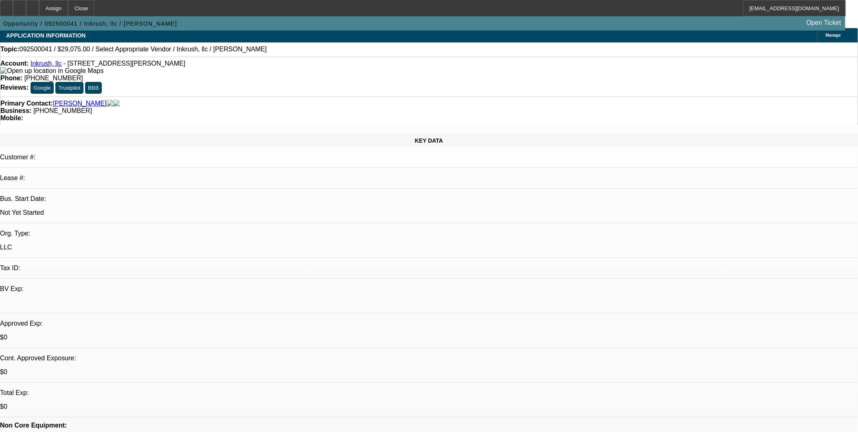
scroll to position [0, 0]
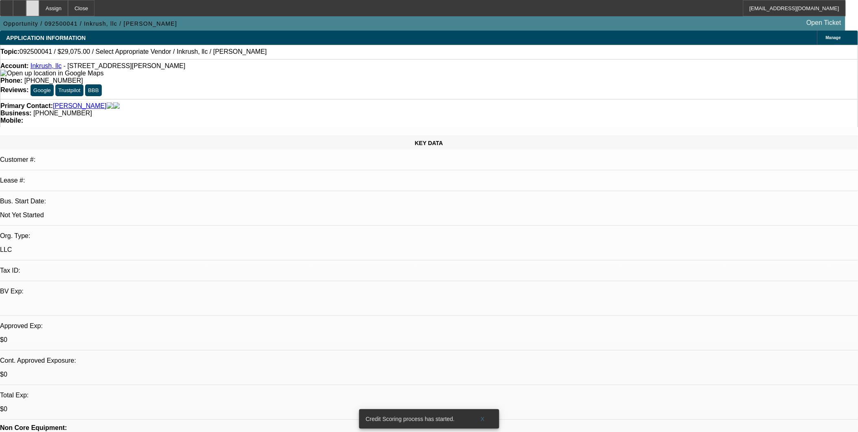
click at [39, 9] on div at bounding box center [32, 8] width 13 height 16
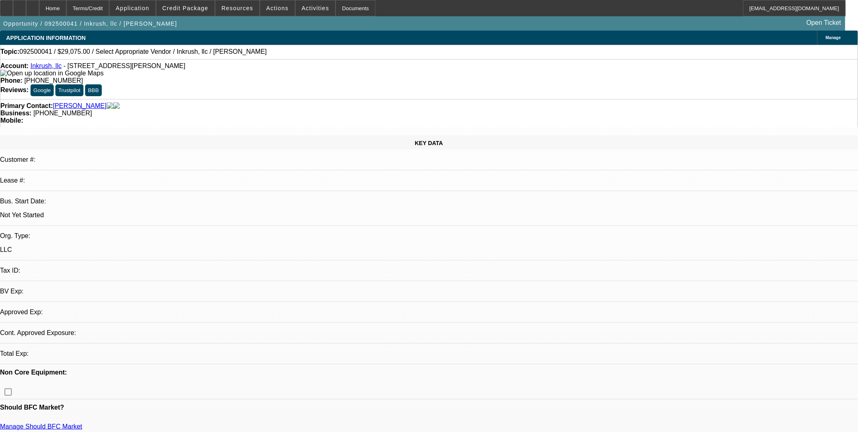
select select "0"
select select "2"
select select "0.1"
select select "1"
select select "2"
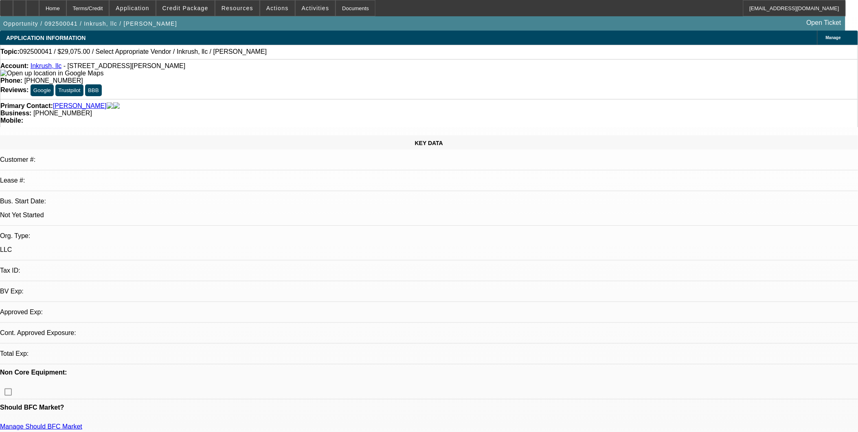
select select "4"
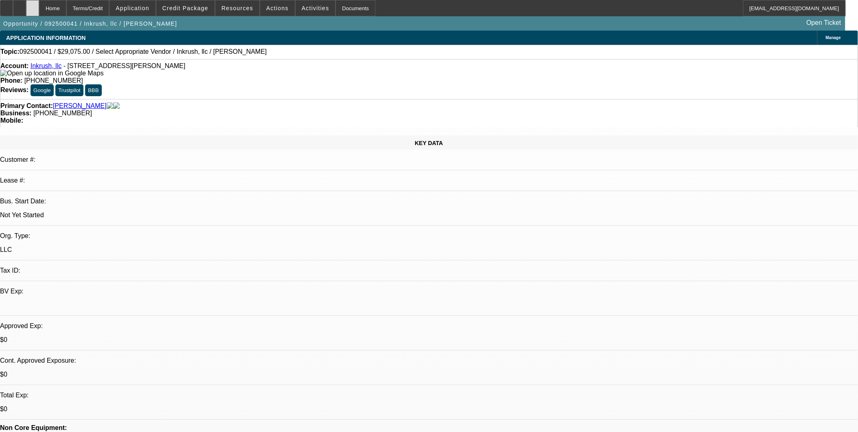
click at [39, 10] on div at bounding box center [32, 8] width 13 height 16
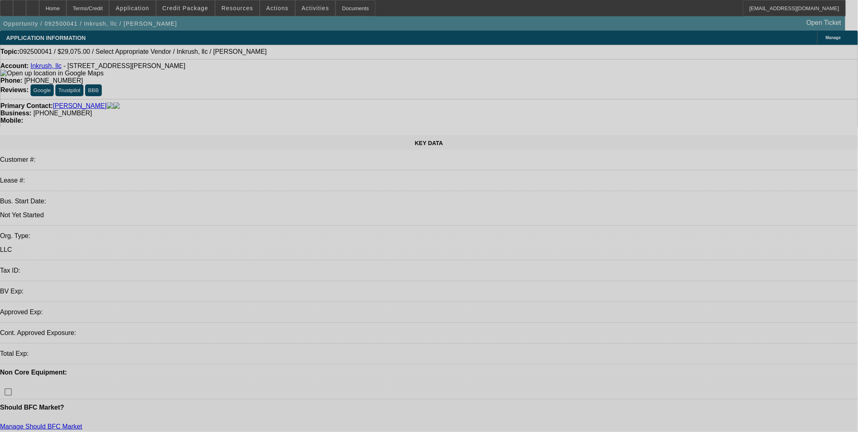
select select "0"
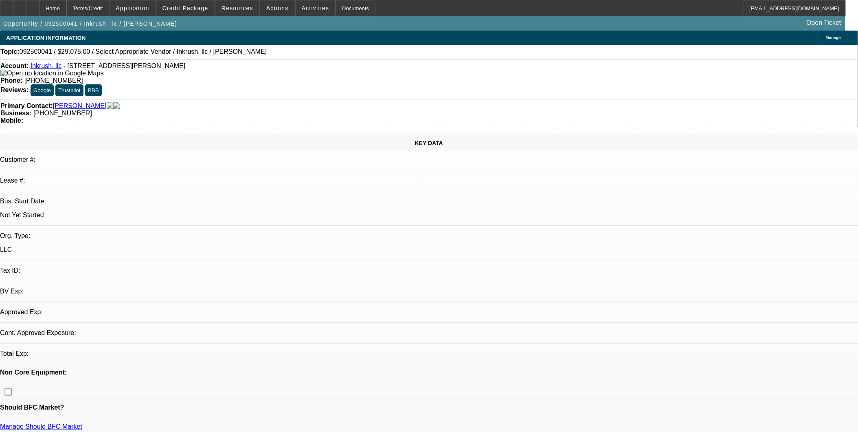
select select "2"
select select "0.1"
select select "4"
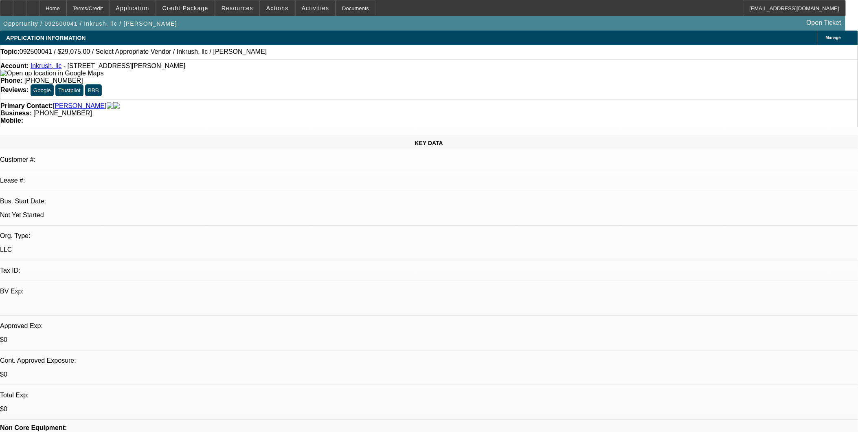
click at [33, 5] on icon at bounding box center [33, 5] width 0 height 0
select select "0"
select select "2"
select select "0.1"
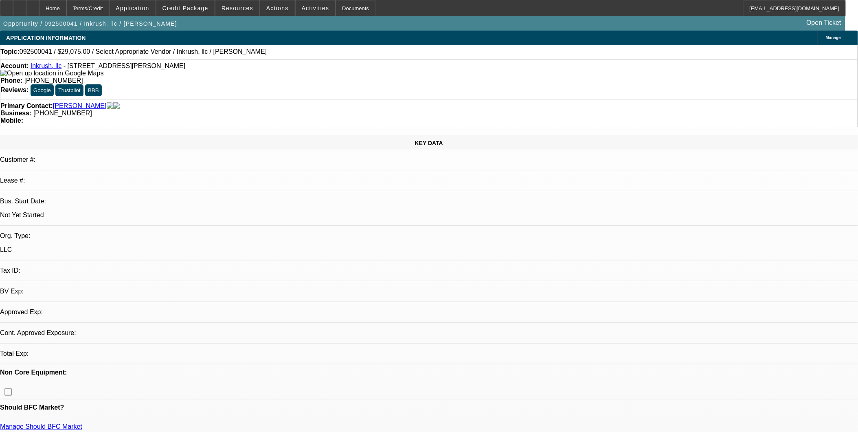
select select "1"
select select "2"
select select "4"
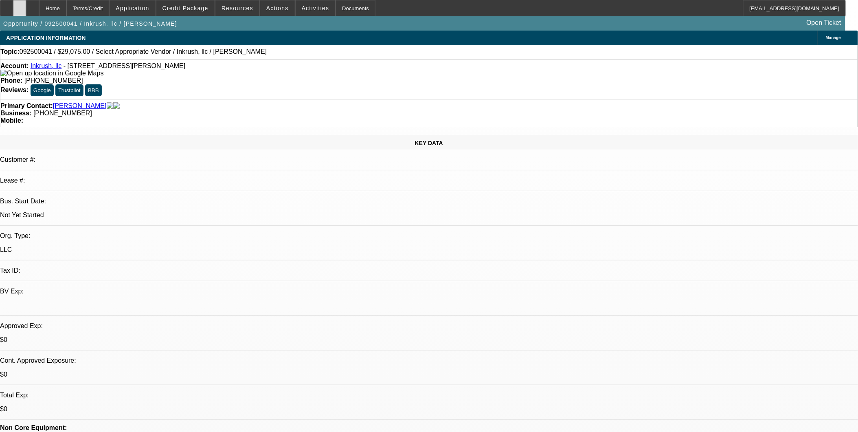
click at [20, 5] on icon at bounding box center [20, 5] width 0 height 0
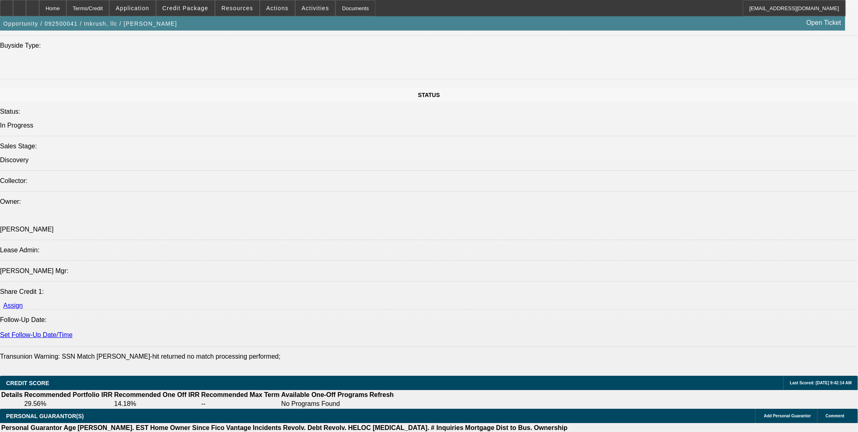
scroll to position [859, 0]
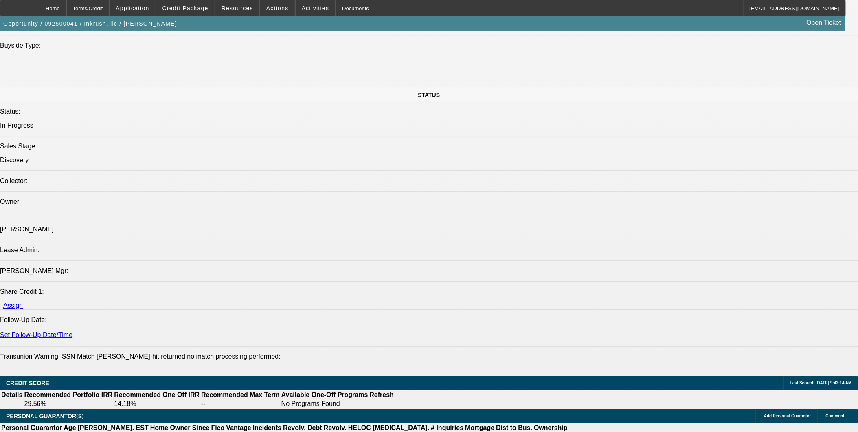
scroll to position [723, 0]
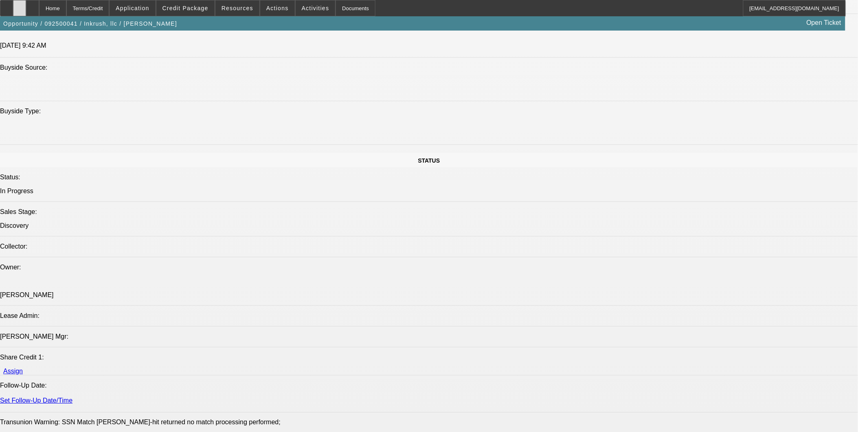
click at [26, 11] on div at bounding box center [19, 8] width 13 height 16
click at [26, 7] on div at bounding box center [19, 8] width 13 height 16
click at [33, 5] on icon at bounding box center [33, 5] width 0 height 0
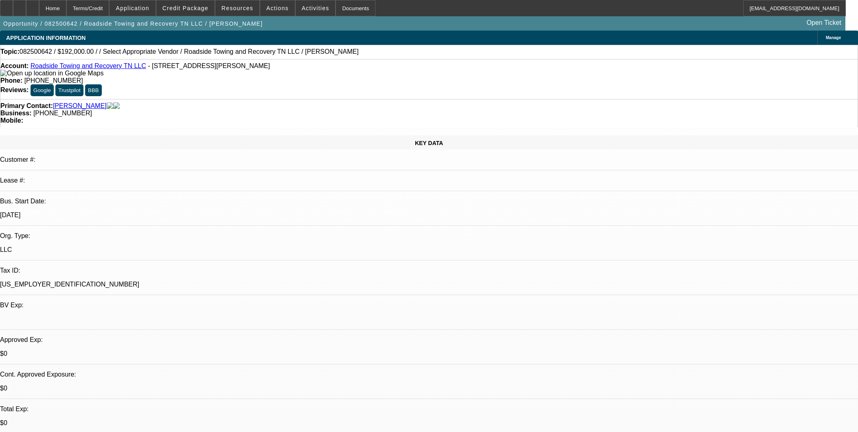
select select "0.2"
select select "2"
select select "0.1"
select select "4"
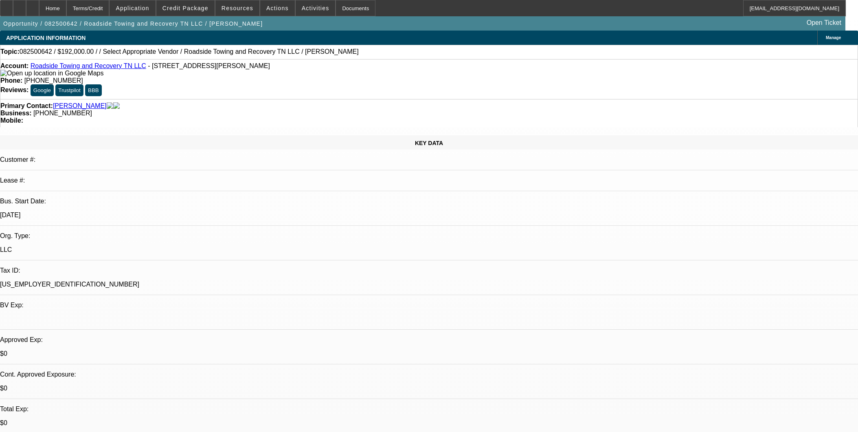
scroll to position [136, 0]
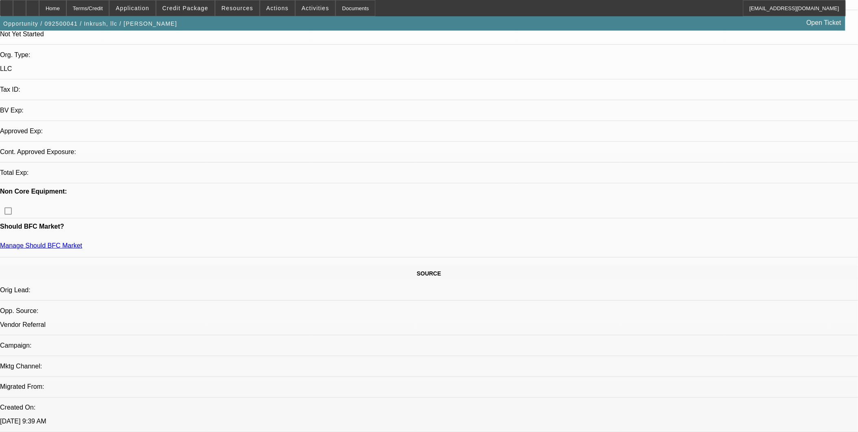
select select "0"
select select "2"
select select "0.1"
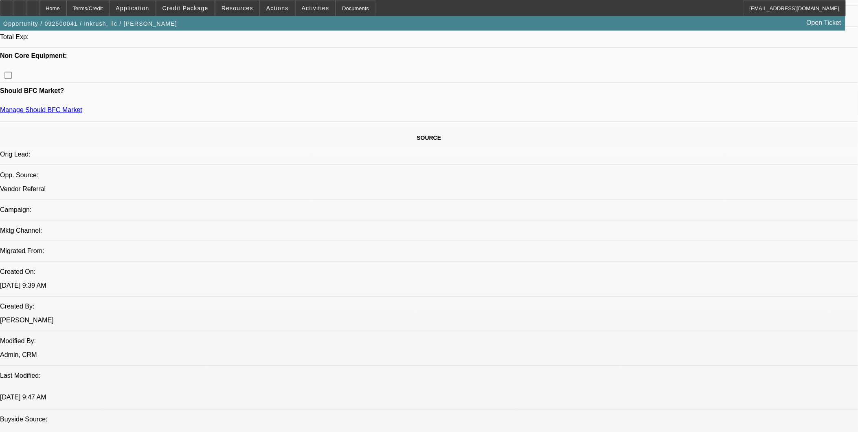
select select "1"
select select "2"
select select "4"
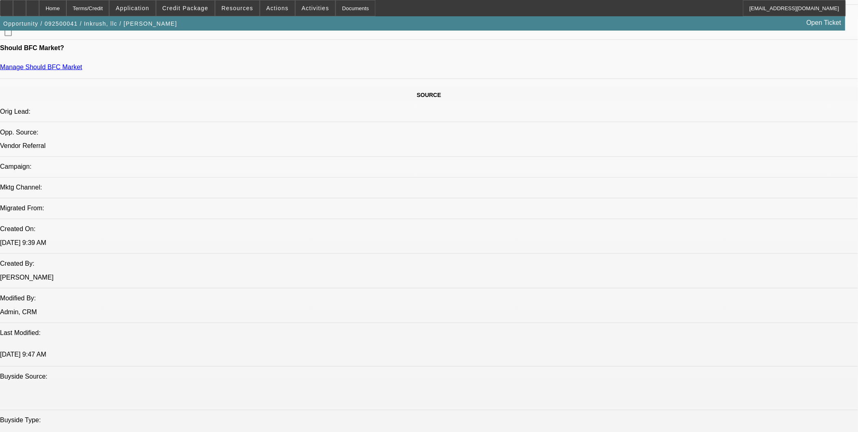
scroll to position [450, 0]
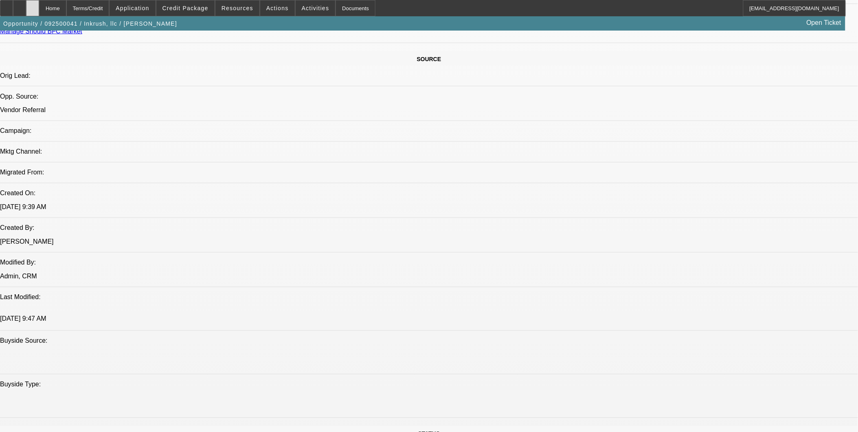
click at [39, 13] on div at bounding box center [32, 8] width 13 height 16
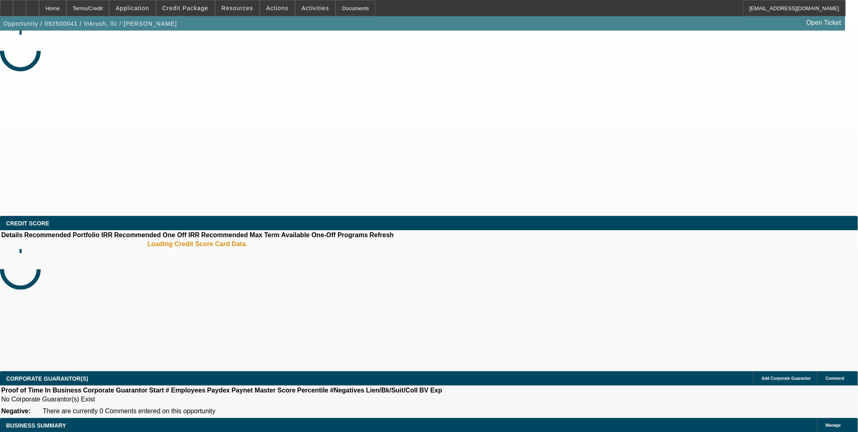
select select "0"
select select "2"
select select "0.1"
select select "4"
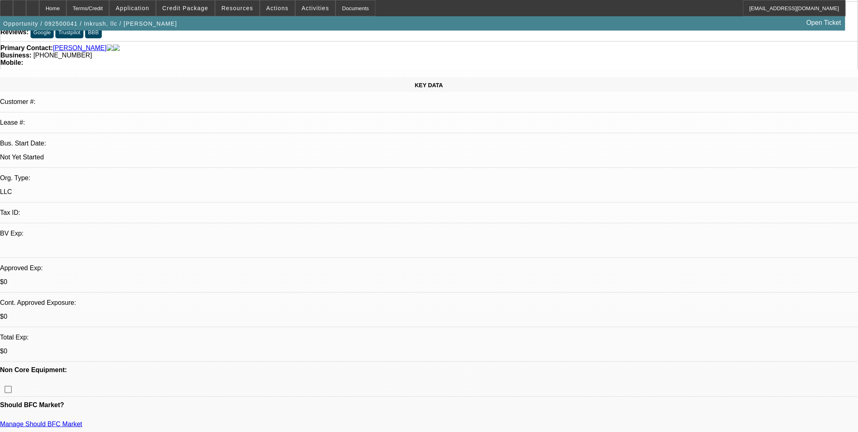
scroll to position [45, 0]
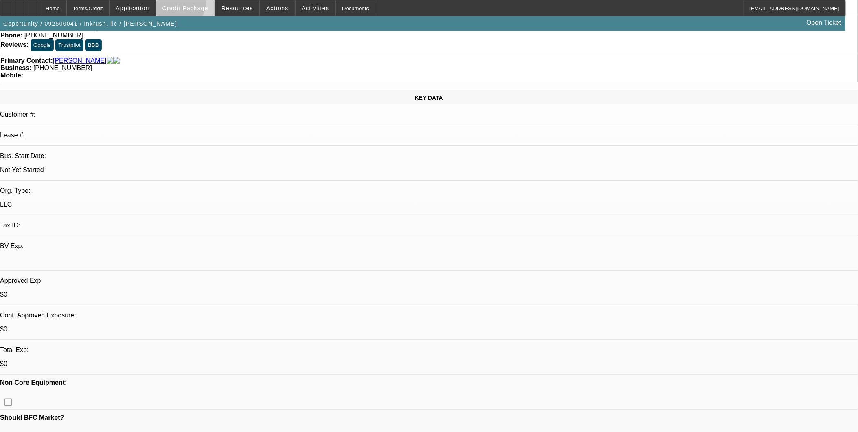
click at [183, 2] on span at bounding box center [185, 8] width 58 height 20
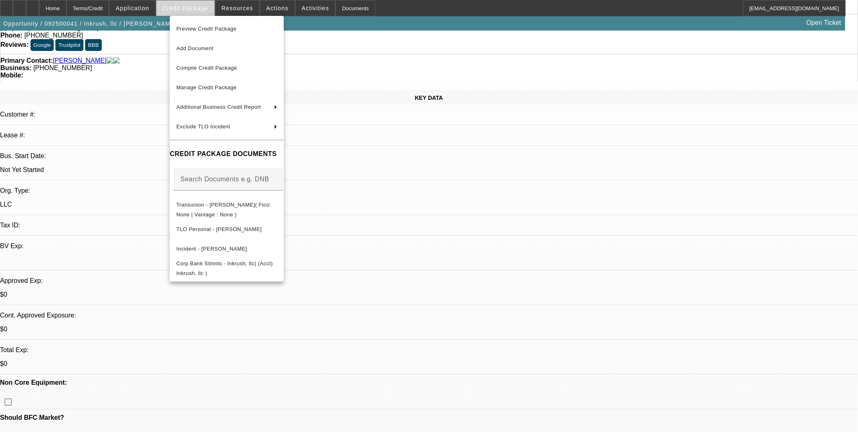
click at [183, 2] on div at bounding box center [429, 216] width 858 height 432
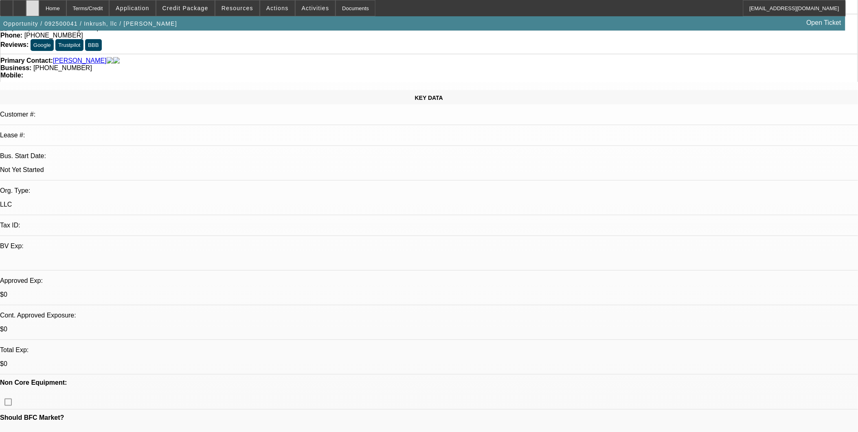
click at [33, 5] on icon at bounding box center [33, 5] width 0 height 0
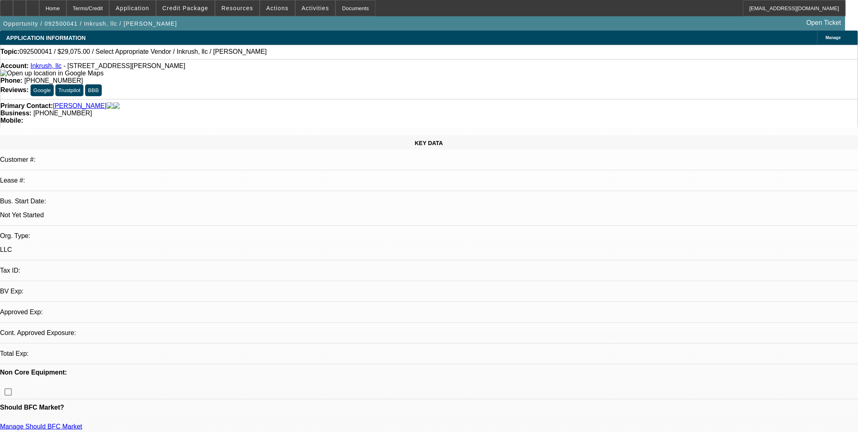
select select "0"
select select "2"
select select "0.1"
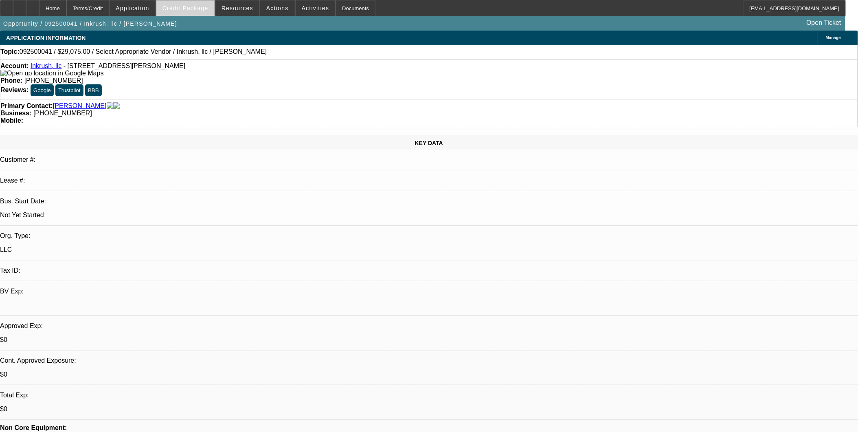
select select "1"
select select "2"
select select "4"
click at [193, 9] on span "Credit Package" at bounding box center [185, 8] width 46 height 7
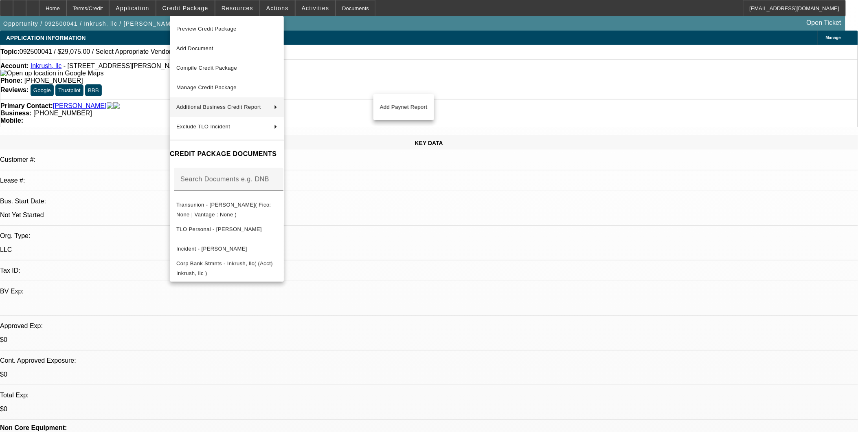
click at [649, 288] on div at bounding box center [429, 216] width 858 height 432
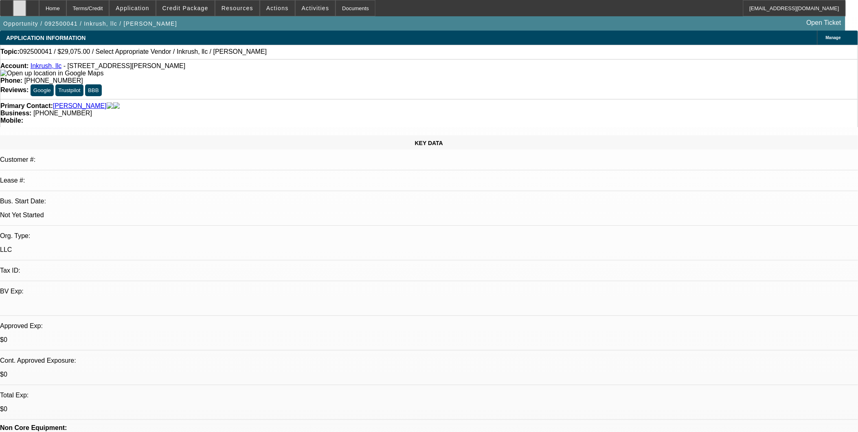
click at [26, 5] on div at bounding box center [19, 8] width 13 height 16
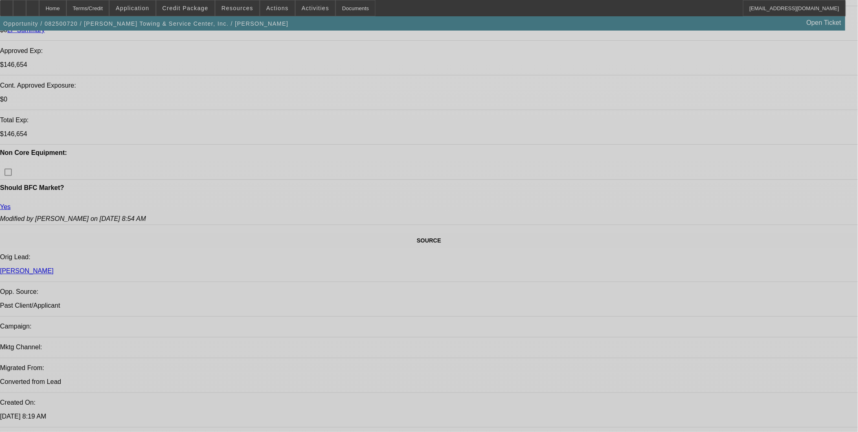
select select "0"
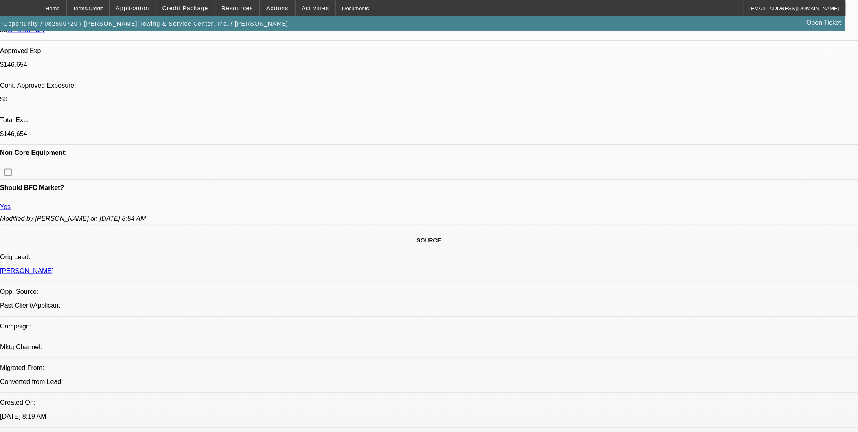
select select "0"
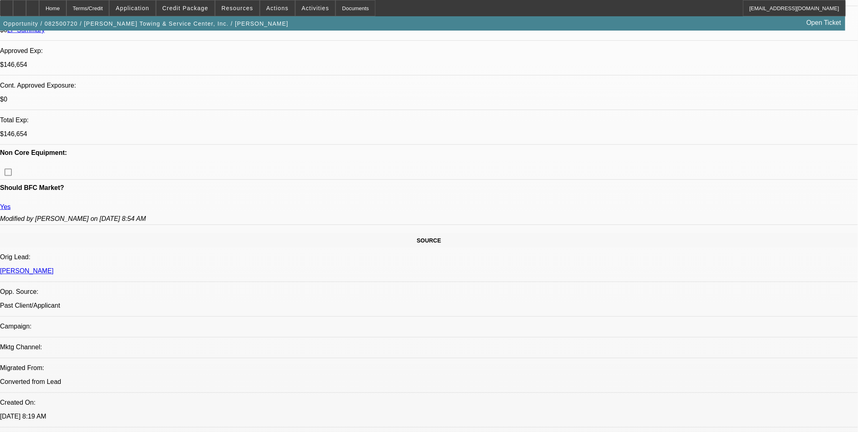
select select "0"
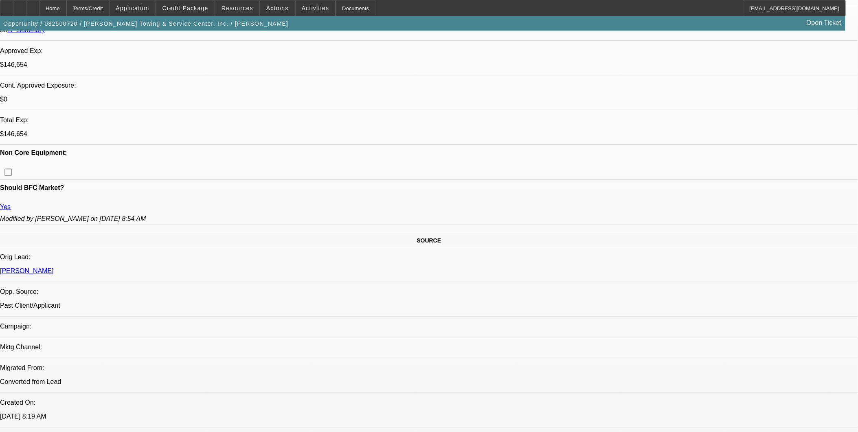
select select "1"
select select "2"
select select "6"
select select "1"
select select "2"
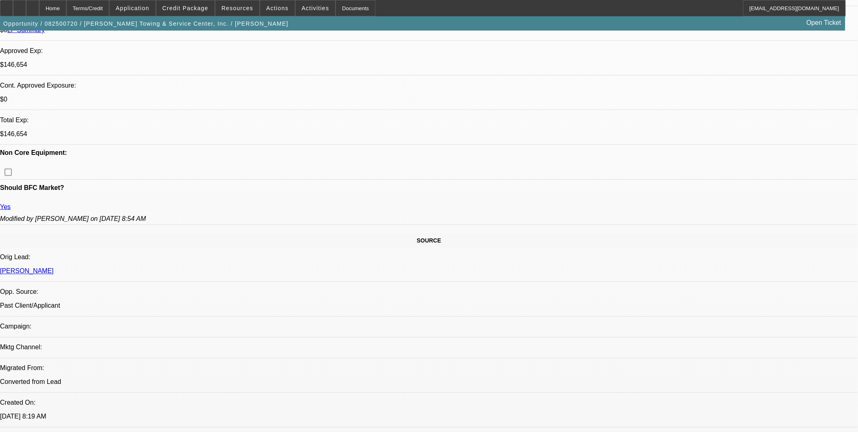
select select "6"
select select "1"
select select "2"
select select "6"
select select "1"
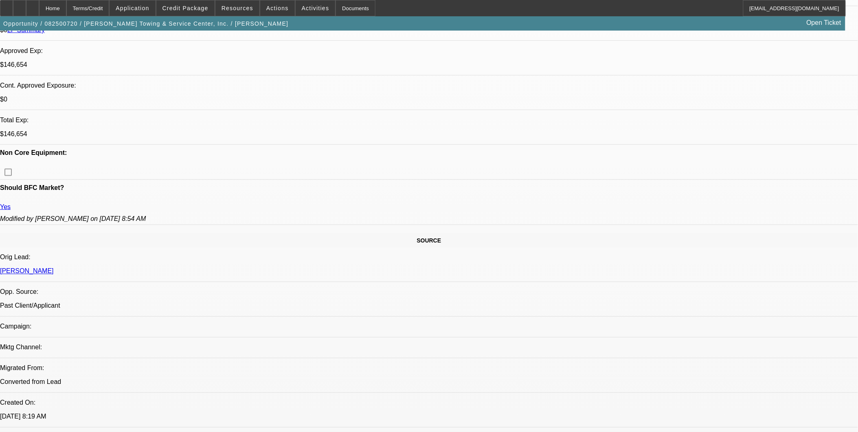
select select "2"
select select "6"
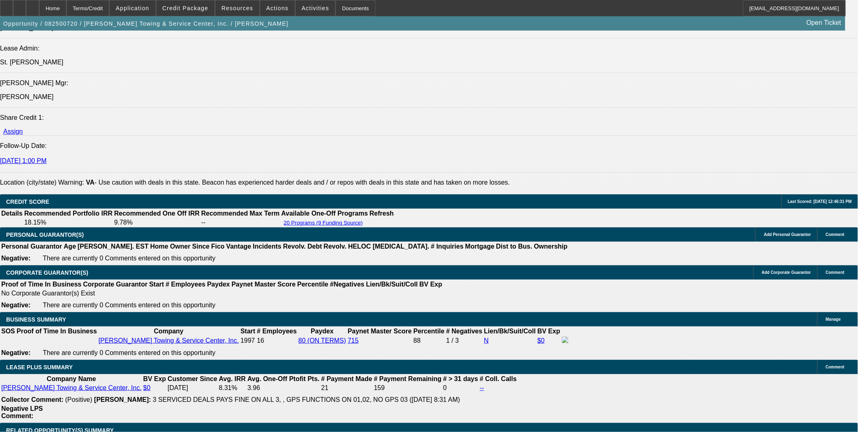
scroll to position [1130, 0]
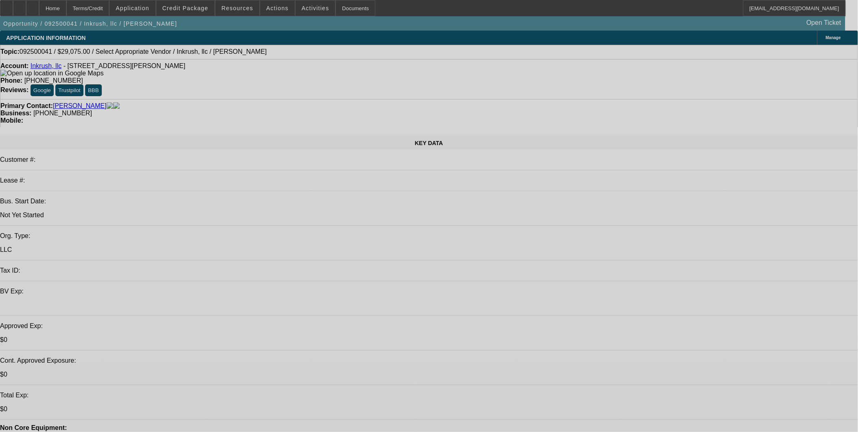
select select "0"
select select "2"
select select "0.1"
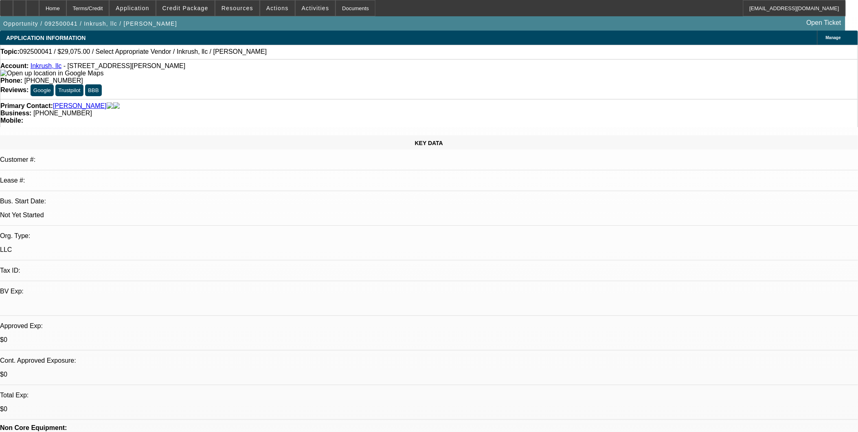
select select "1"
select select "2"
select select "4"
drag, startPoint x: 412, startPoint y: 230, endPoint x: 396, endPoint y: 221, distance: 18.4
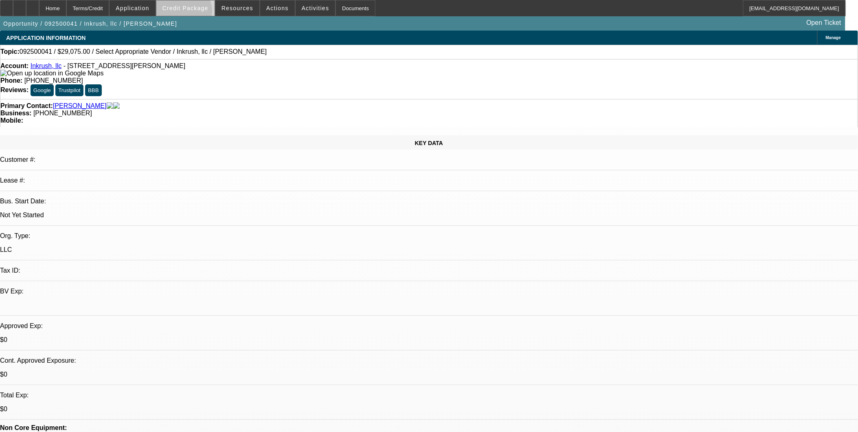
click at [197, 13] on span at bounding box center [185, 8] width 58 height 20
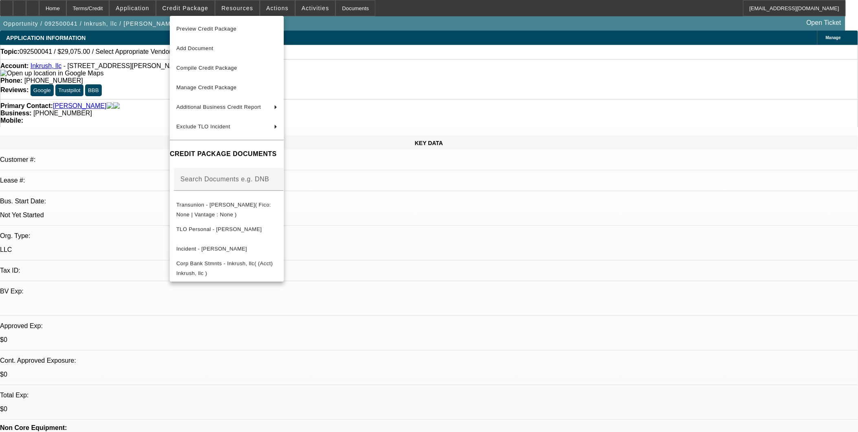
click at [670, 267] on div at bounding box center [429, 216] width 858 height 432
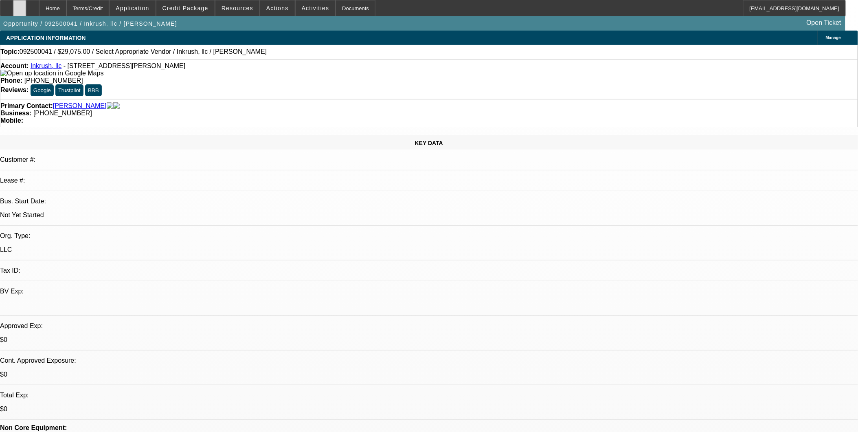
click at [26, 10] on div at bounding box center [19, 8] width 13 height 16
click at [39, 10] on div at bounding box center [32, 8] width 13 height 16
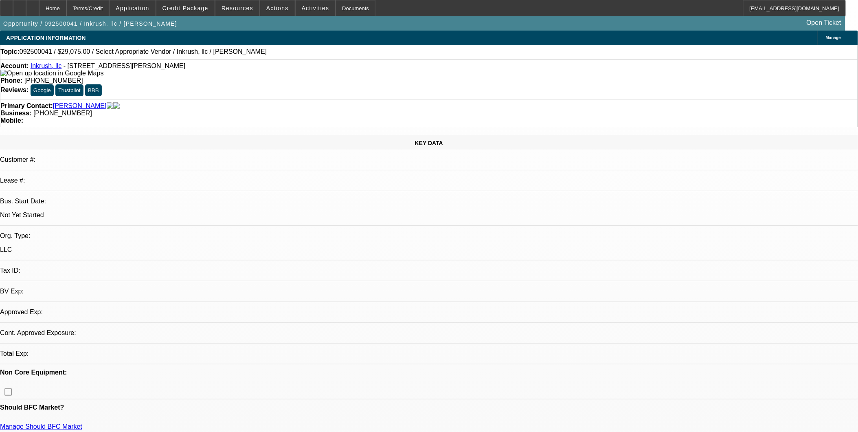
select select "0"
select select "2"
select select "0.1"
select select "4"
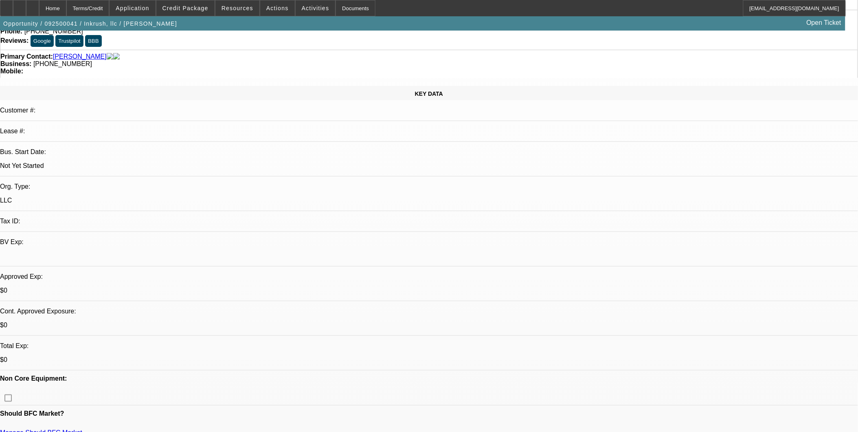
scroll to position [45, 0]
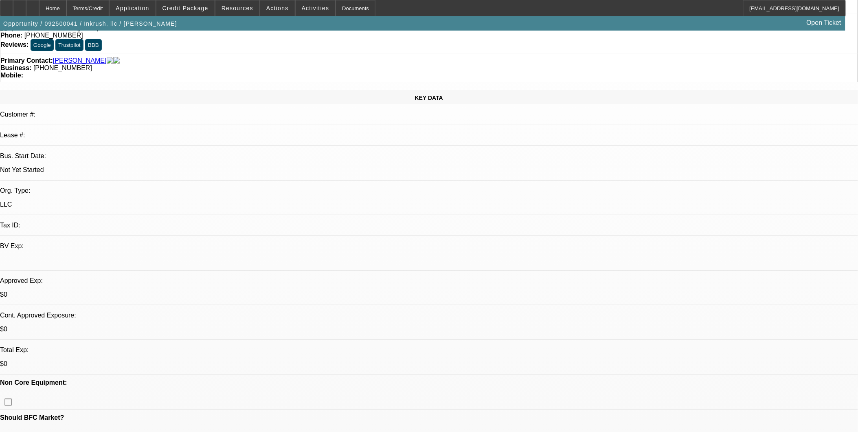
click at [144, 7] on span "Application" at bounding box center [132, 8] width 33 height 7
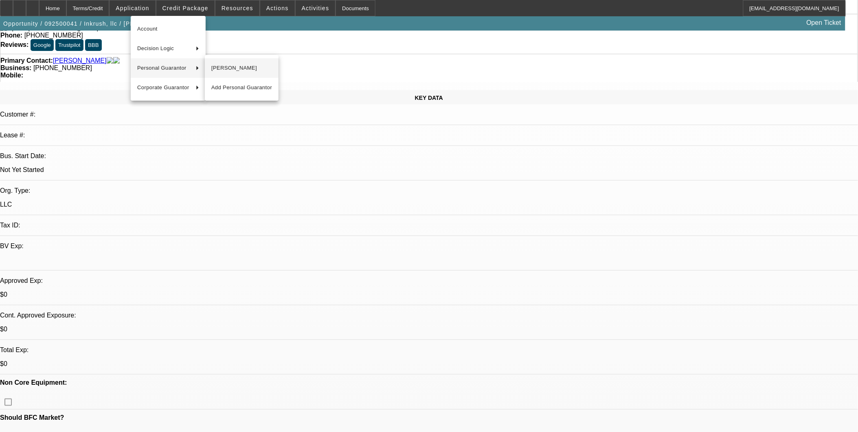
click at [221, 62] on button "[PERSON_NAME]" at bounding box center [242, 68] width 74 height 20
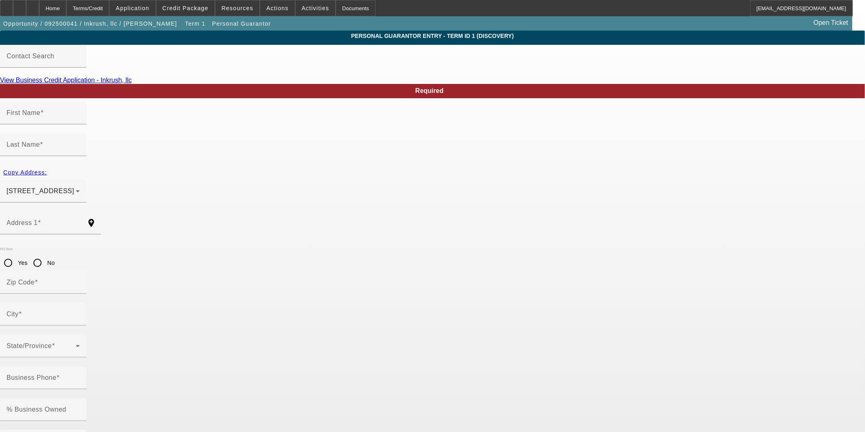
type input "[PERSON_NAME]"
type input "[STREET_ADDRESS]"
radio input "true"
type input "28215"
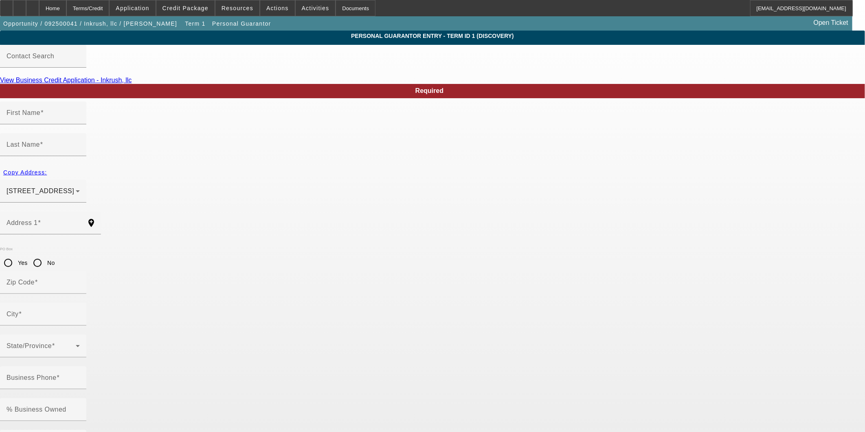
type input "Charlotte"
type input "(704) 780-8739"
type input "100"
type input "393-88-4949"
drag, startPoint x: 277, startPoint y: 318, endPoint x: 108, endPoint y: 321, distance: 169.0
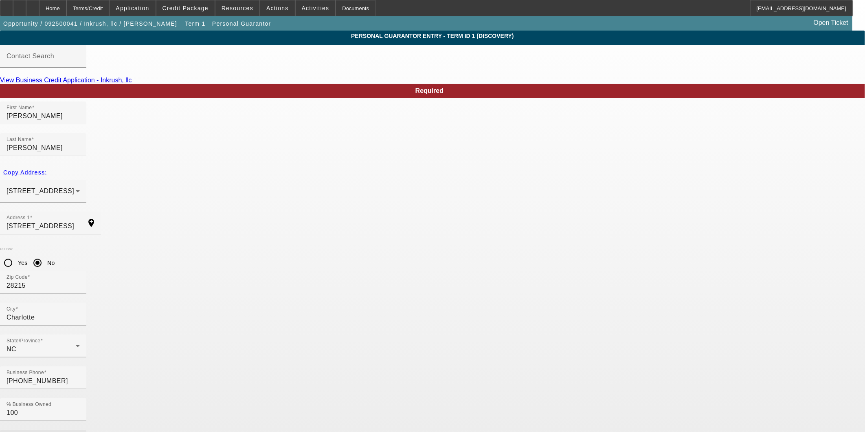
click at [107, 322] on app-personal-guarantor-manage "Personal Guarantor Entry - Term ID 1 (Discovery) Contact Search View Business C…" at bounding box center [432, 438] width 865 height 815
type input "714-94-7846"
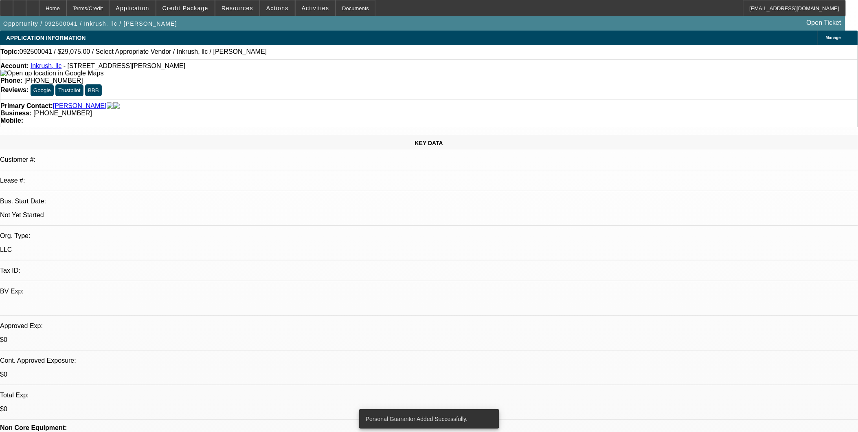
select select "0"
select select "2"
select select "0.1"
select select "4"
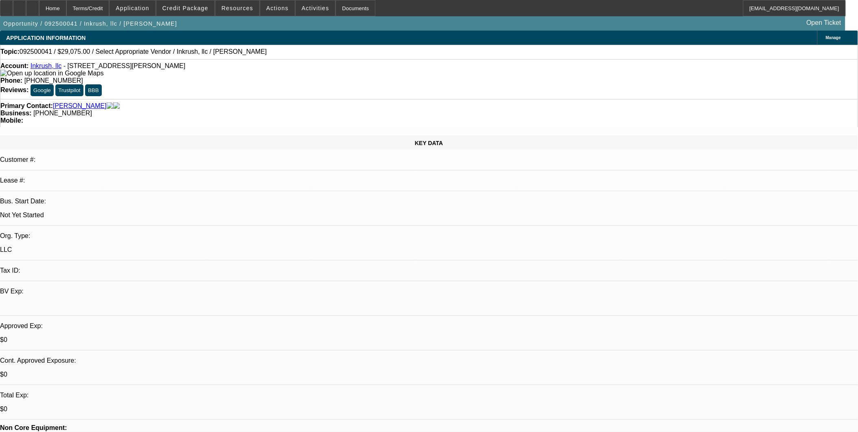
click at [201, 7] on span "Credit Package" at bounding box center [185, 8] width 46 height 7
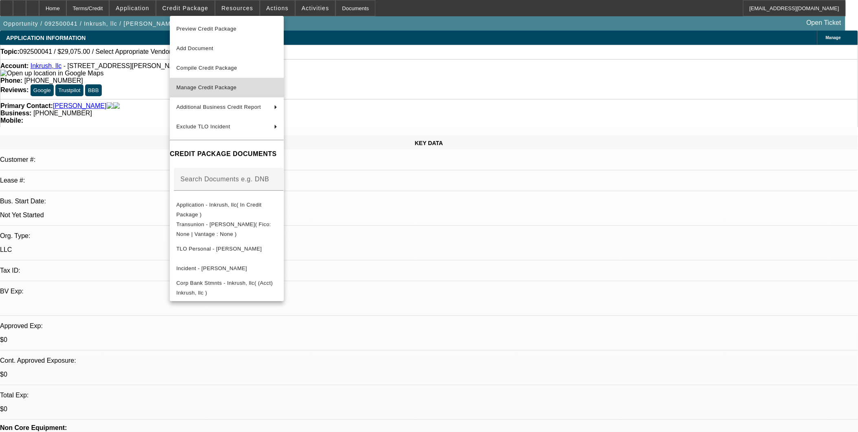
click at [226, 85] on span "Manage Credit Package" at bounding box center [206, 87] width 60 height 6
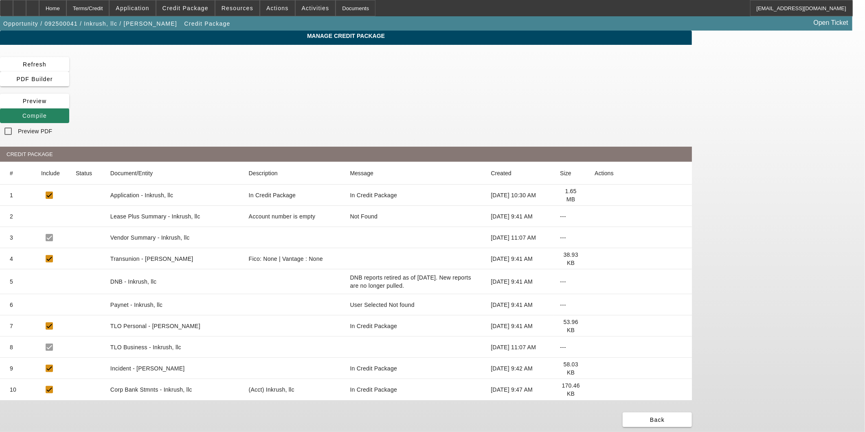
click at [594, 258] on icon at bounding box center [594, 258] width 0 height 0
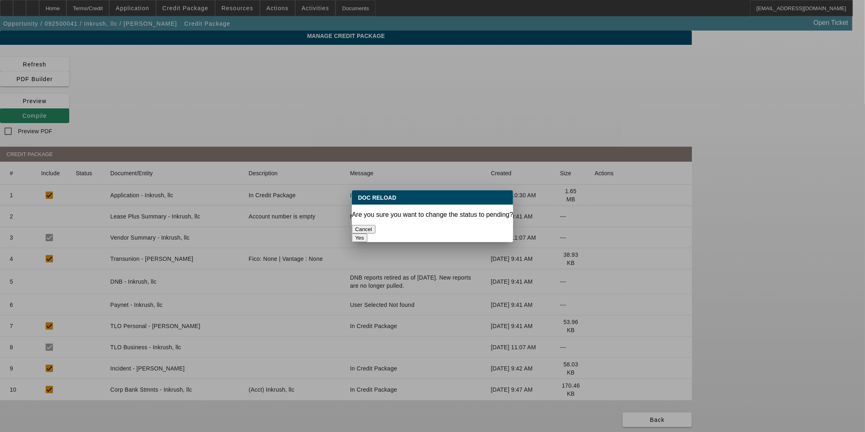
click at [367, 233] on button "Yes" at bounding box center [359, 237] width 15 height 9
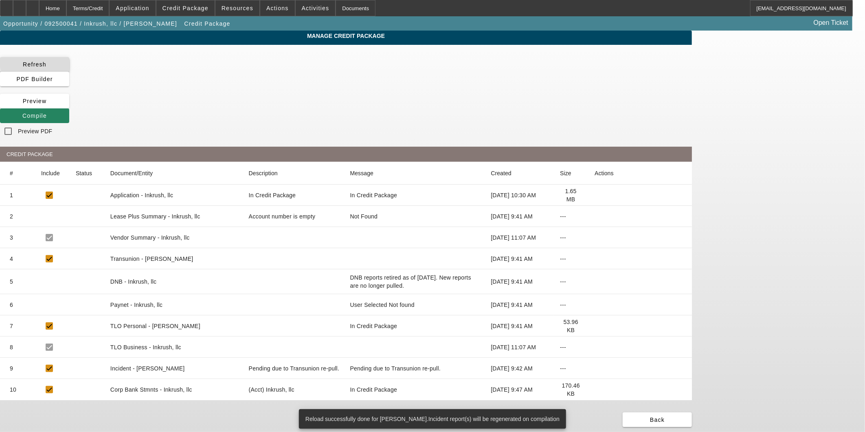
click at [46, 66] on span "Refresh" at bounding box center [35, 64] width 24 height 7
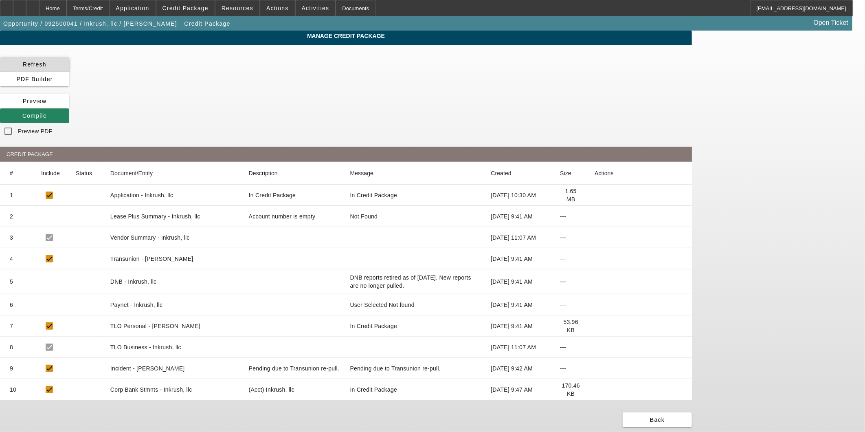
click at [69, 67] on span at bounding box center [34, 65] width 69 height 20
click at [69, 106] on span at bounding box center [34, 116] width 69 height 20
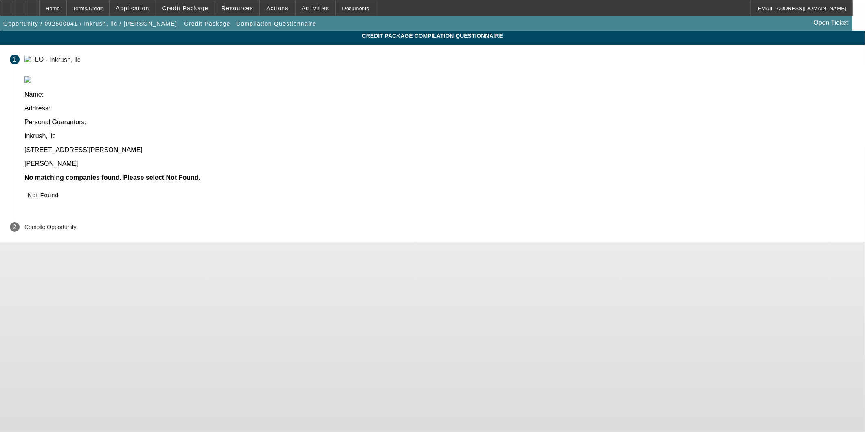
drag, startPoint x: 652, startPoint y: 117, endPoint x: 651, endPoint y: 124, distance: 7.0
click at [62, 188] on button "Not Found" at bounding box center [43, 195] width 38 height 15
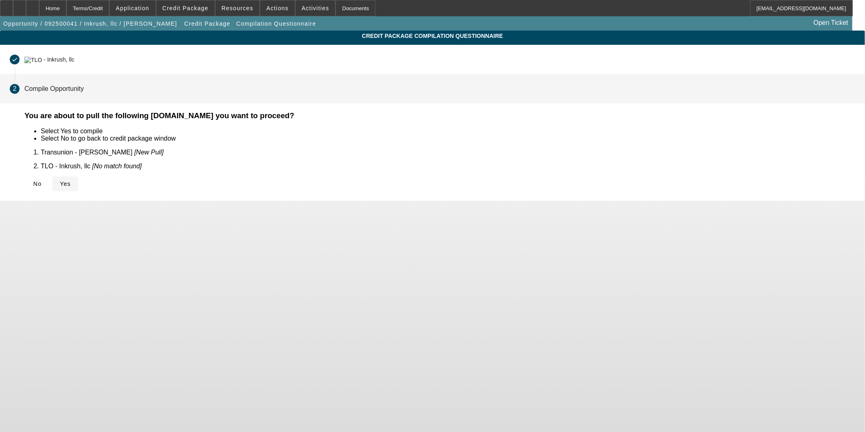
click at [78, 182] on span at bounding box center [65, 184] width 26 height 20
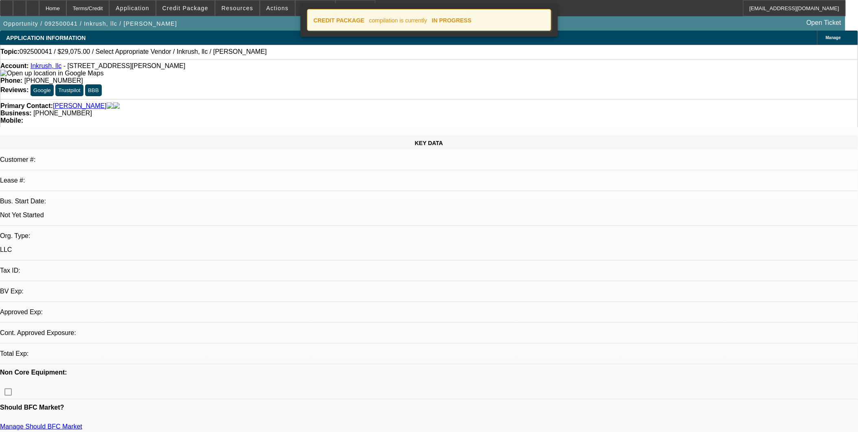
select select "0"
select select "2"
select select "0.1"
select select "4"
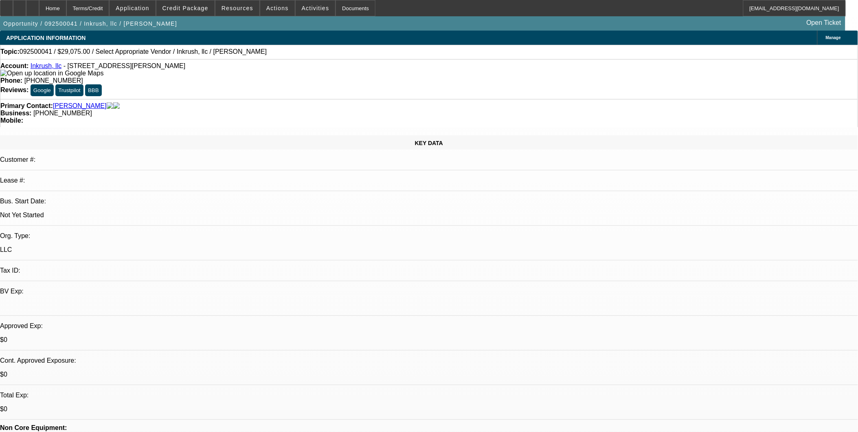
scroll to position [226, 0]
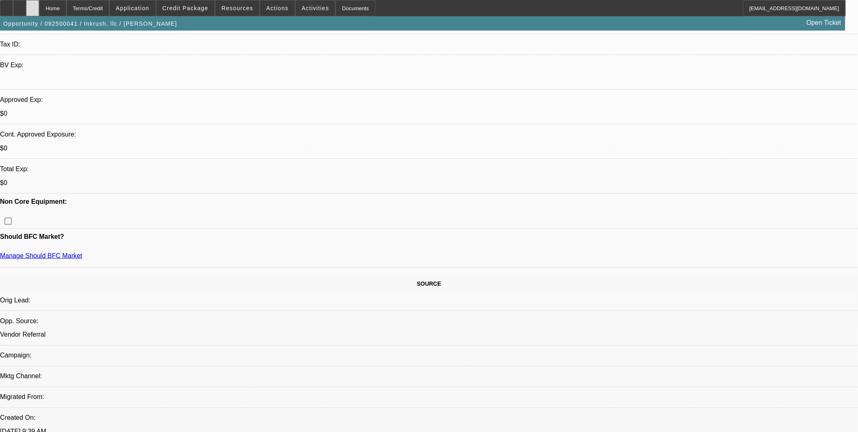
click at [39, 15] on div at bounding box center [32, 8] width 13 height 16
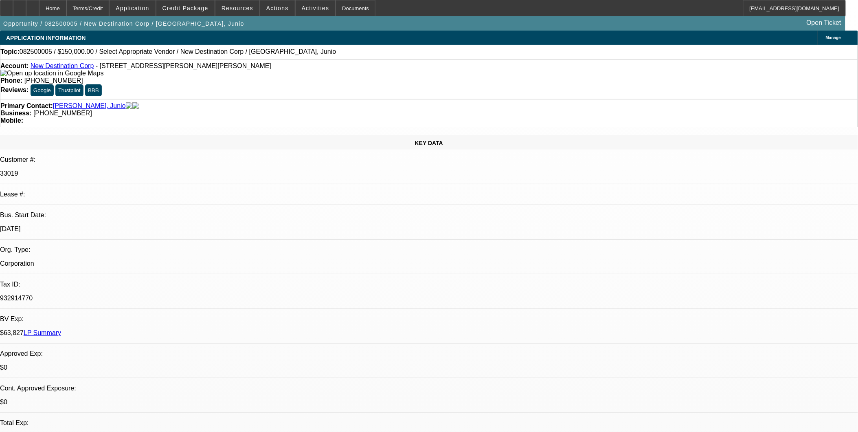
select select "0"
select select "2"
select select "0.1"
select select "4"
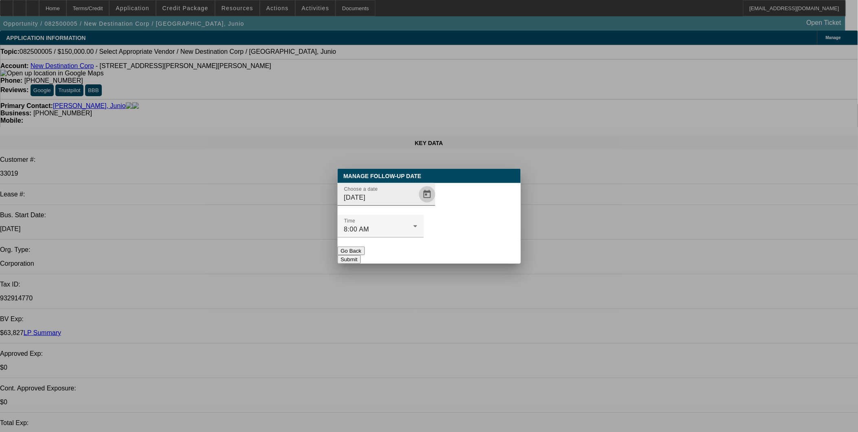
click at [417, 204] on span "Open calendar" at bounding box center [427, 194] width 20 height 20
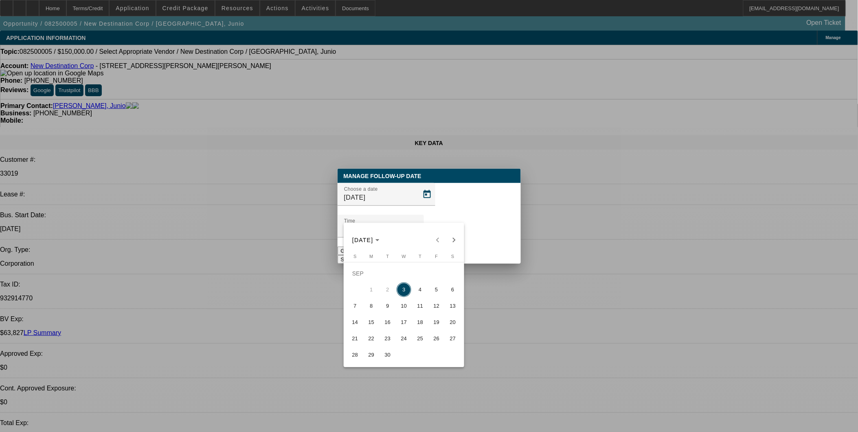
drag, startPoint x: 423, startPoint y: 295, endPoint x: 459, endPoint y: 265, distance: 47.1
click at [423, 295] on span "4" at bounding box center [420, 289] width 15 height 15
type input "9/4/2025"
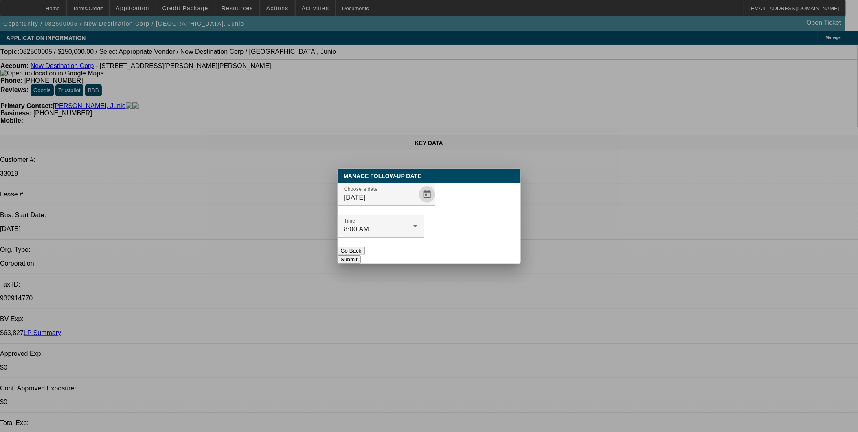
click at [361, 255] on button "Submit" at bounding box center [348, 259] width 23 height 9
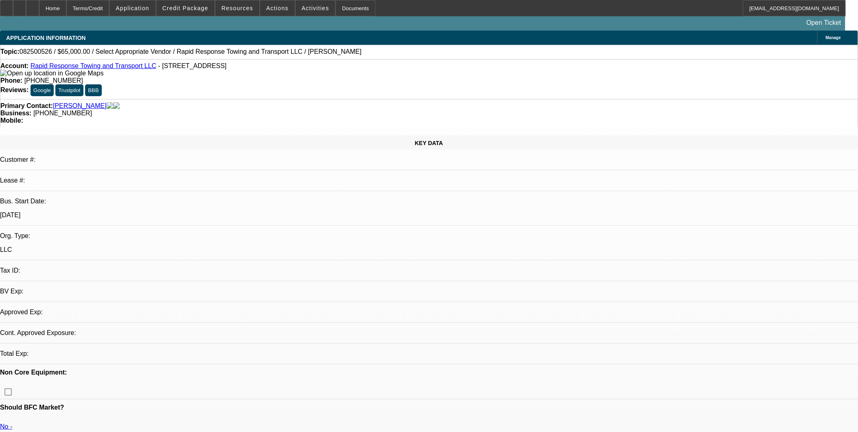
select select "0"
select select "2"
select select "0.1"
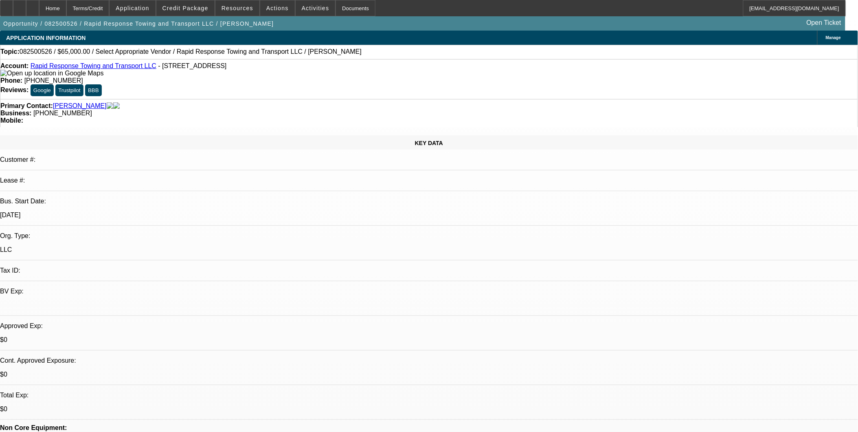
select select "1"
select select "2"
select select "4"
drag, startPoint x: 456, startPoint y: 239, endPoint x: 433, endPoint y: 217, distance: 32.0
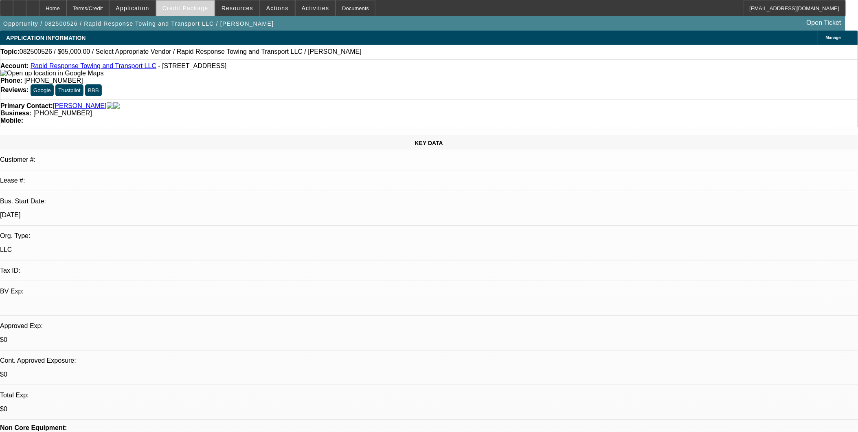
click at [177, 2] on span at bounding box center [185, 8] width 58 height 20
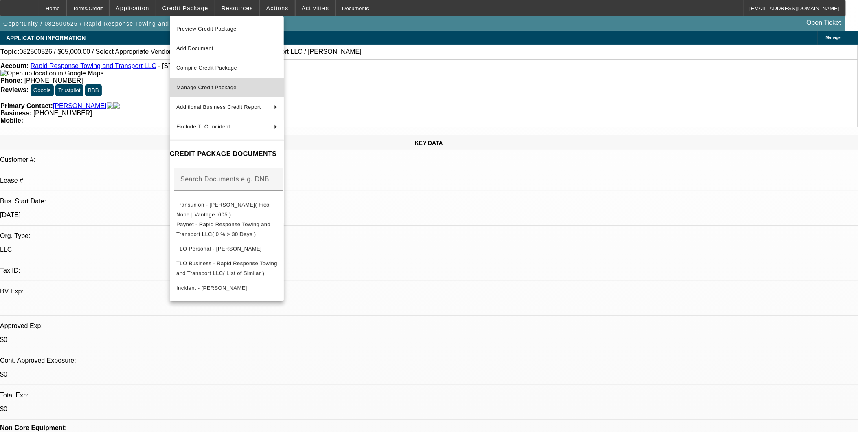
click at [214, 90] on span "Manage Credit Package" at bounding box center [226, 88] width 101 height 10
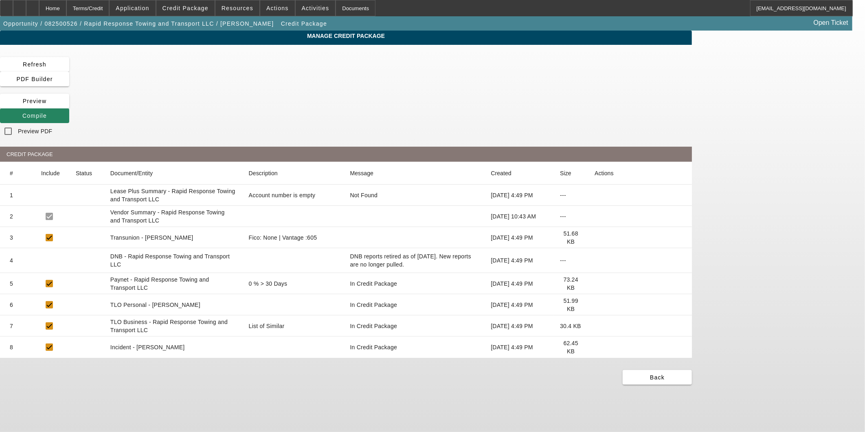
click at [594, 237] on icon at bounding box center [594, 237] width 0 height 0
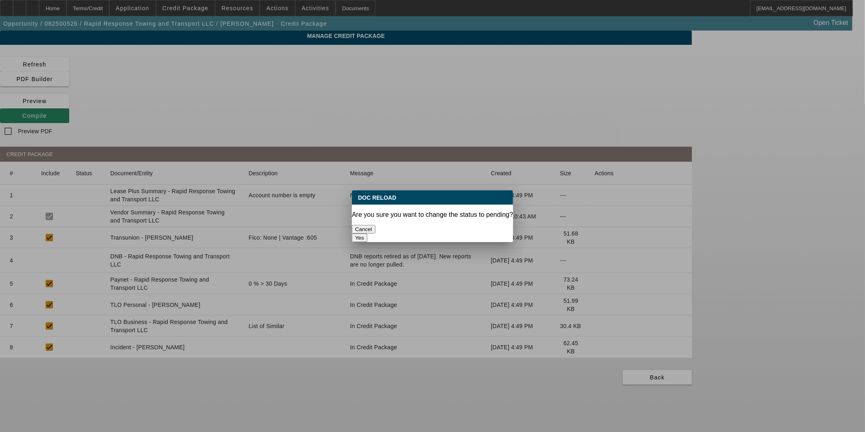
click at [367, 233] on button "Yes" at bounding box center [359, 237] width 15 height 9
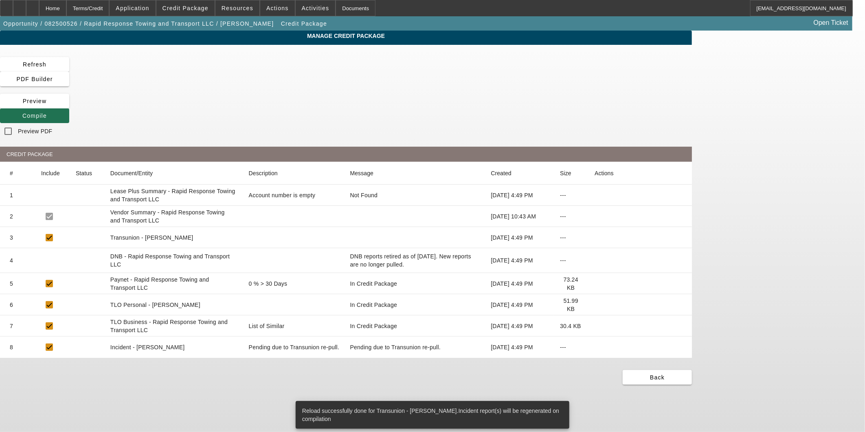
click at [47, 112] on span "Compile" at bounding box center [34, 115] width 24 height 7
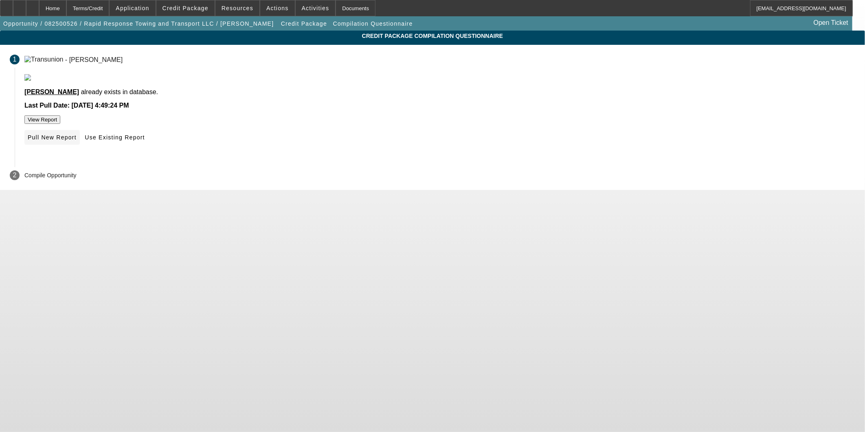
click at [77, 140] on span "Pull New Report" at bounding box center [52, 137] width 49 height 7
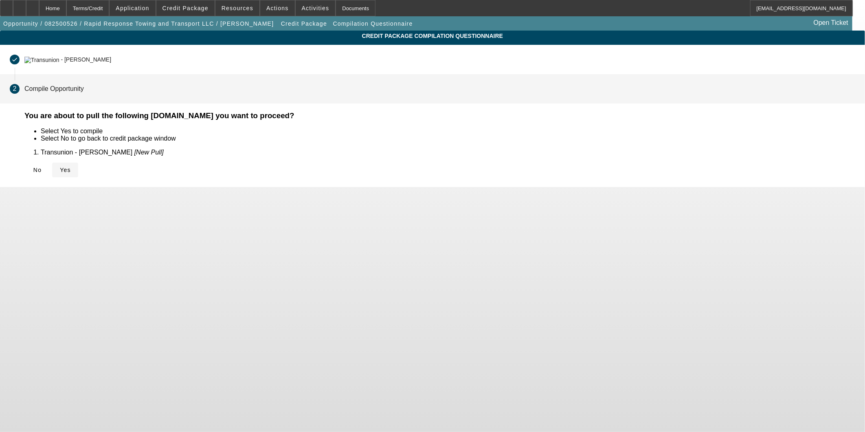
click at [78, 164] on span at bounding box center [65, 170] width 26 height 20
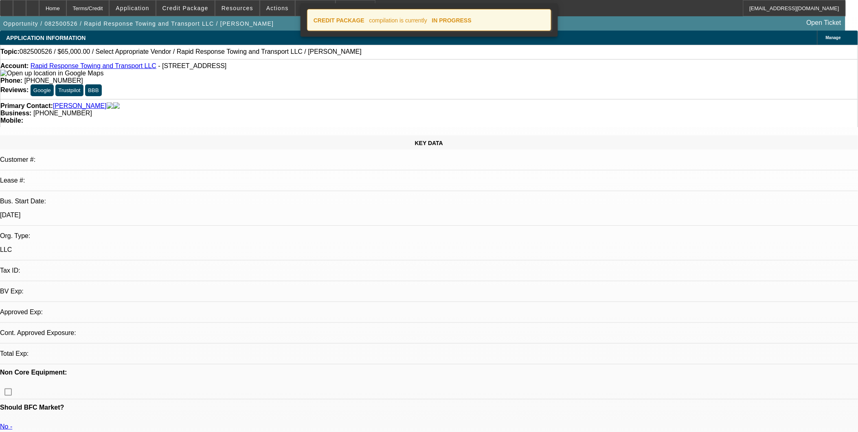
select select "0"
select select "2"
select select "0.1"
select select "4"
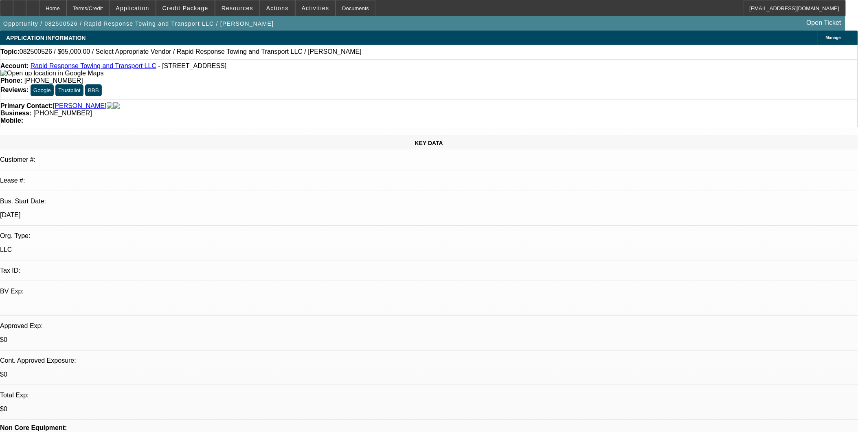
drag, startPoint x: 420, startPoint y: 258, endPoint x: 262, endPoint y: 171, distance: 180.7
click at [39, 9] on div at bounding box center [32, 8] width 13 height 16
select select "0"
select select "2"
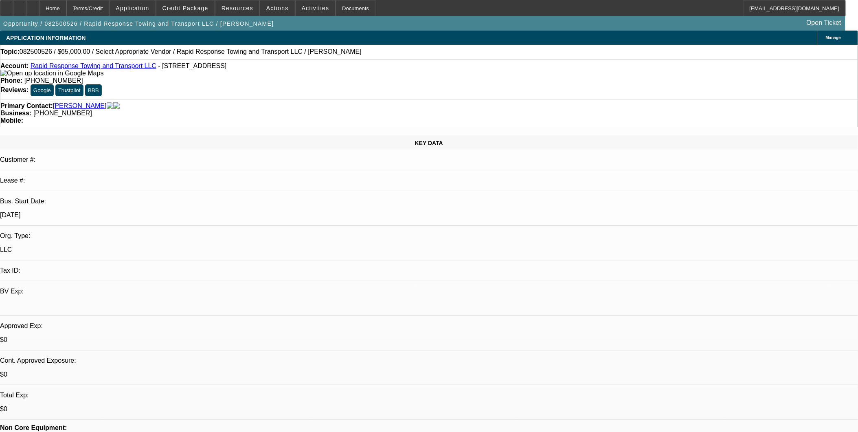
select select "0.1"
select select "1"
select select "2"
select select "4"
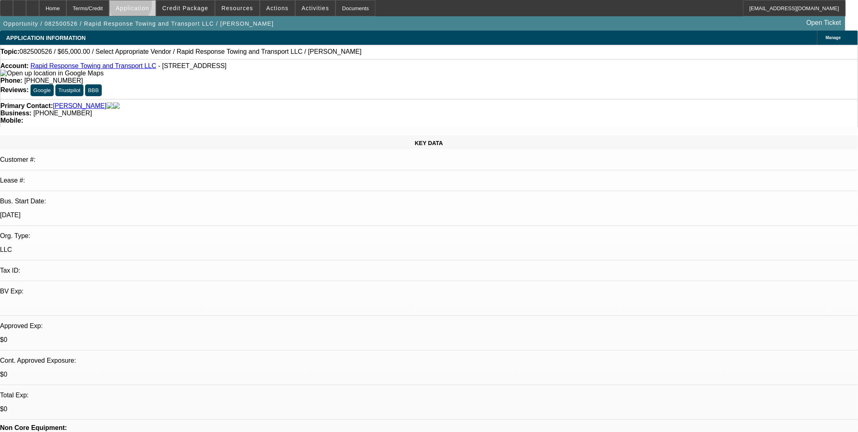
click at [149, 6] on span "Application" at bounding box center [132, 8] width 33 height 7
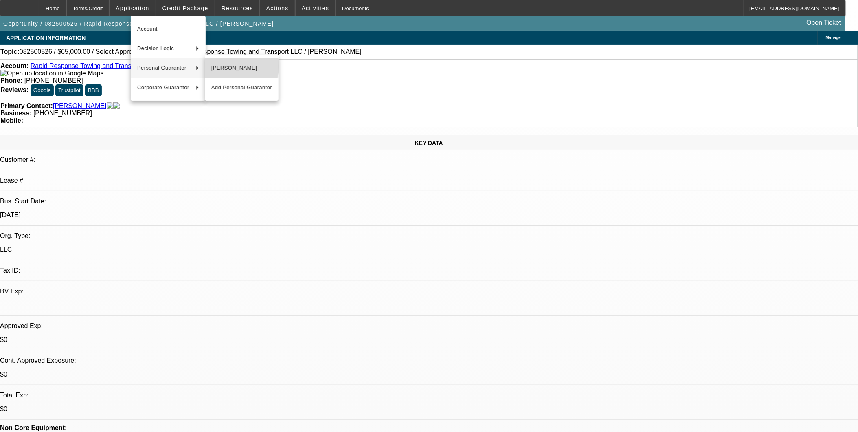
click at [222, 66] on span "[PERSON_NAME]" at bounding box center [241, 68] width 61 height 10
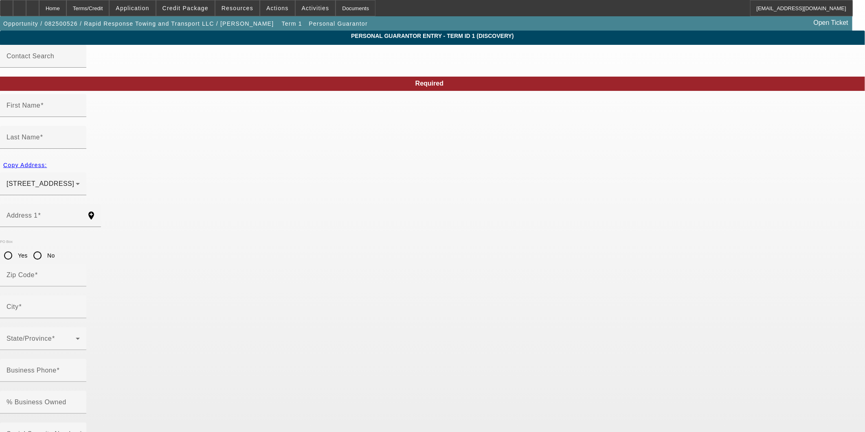
type input "Bernard"
type input "Gantt"
type input "917 Blue Ridge Drive"
radio input "true"
type input "62223"
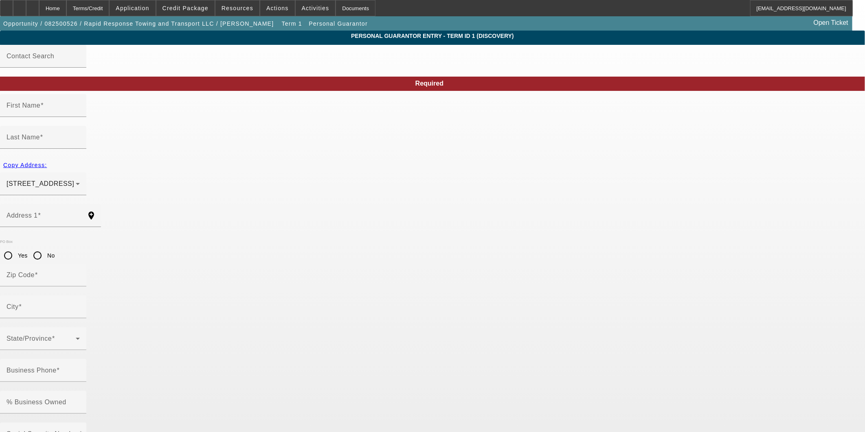
type input "Belleville"
type input "[PHONE_NUMBER]"
type input "100"
type input "360-88-3620"
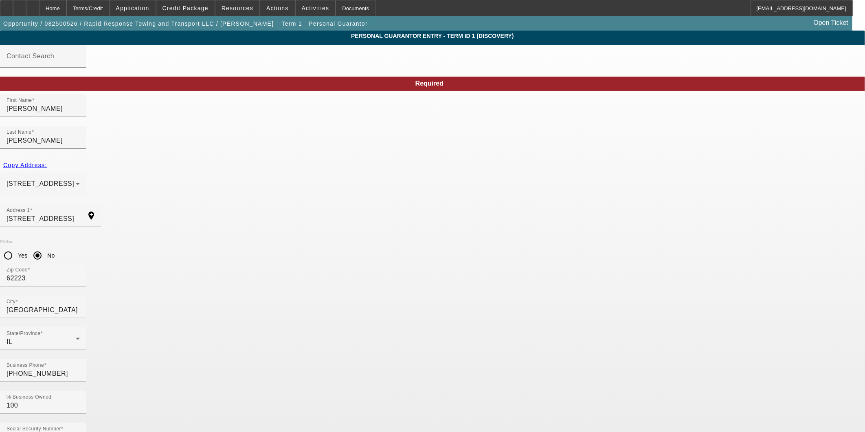
type input "rapidresponsetowing19@gmail.co"
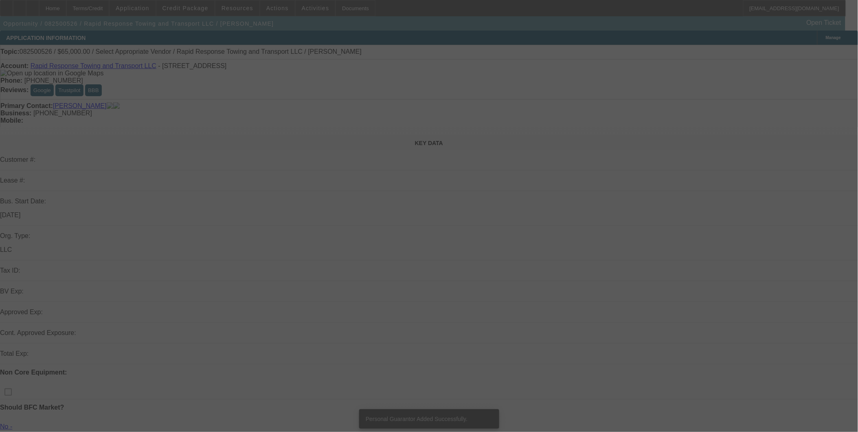
click at [272, 9] on div at bounding box center [429, 216] width 858 height 432
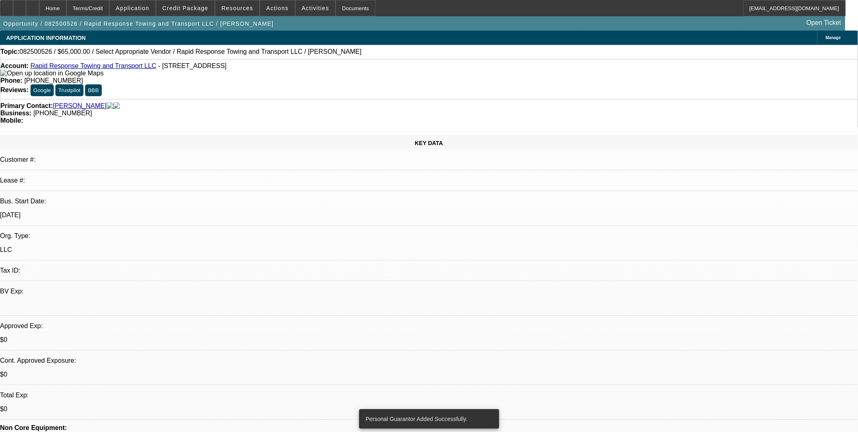
select select "0"
select select "2"
select select "0.1"
select select "4"
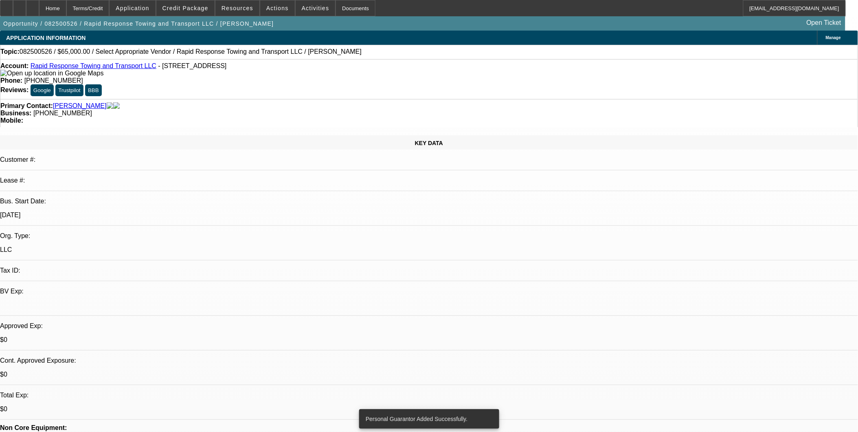
click at [272, 9] on span "Actions" at bounding box center [277, 8] width 22 height 7
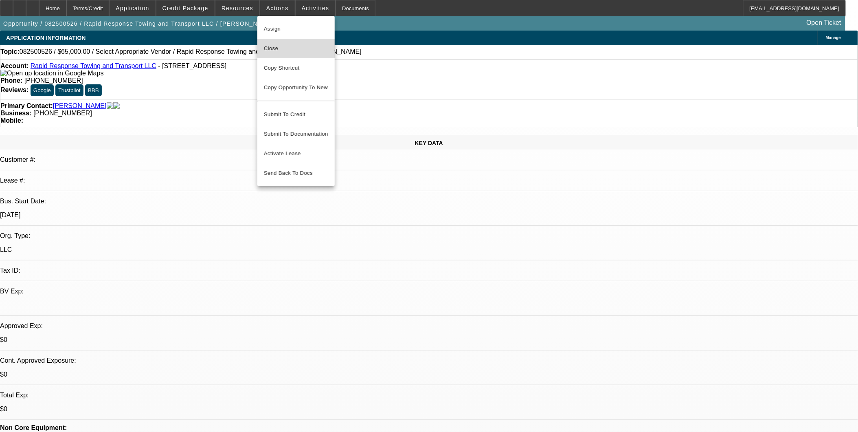
click at [285, 50] on span "Close" at bounding box center [296, 49] width 64 height 10
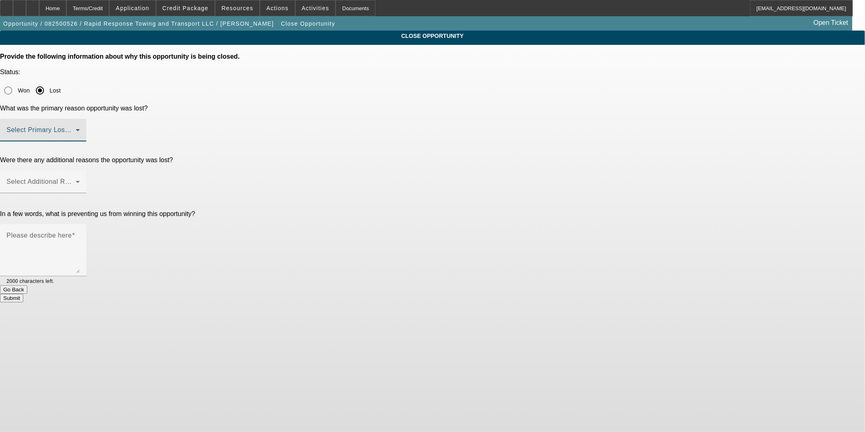
click at [76, 128] on span at bounding box center [41, 133] width 69 height 10
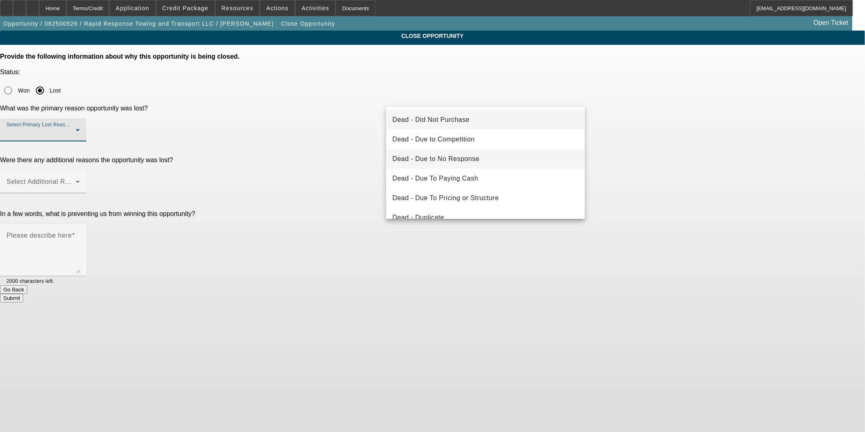
click at [467, 160] on span "Dead - Due to No Response" at bounding box center [435, 159] width 87 height 10
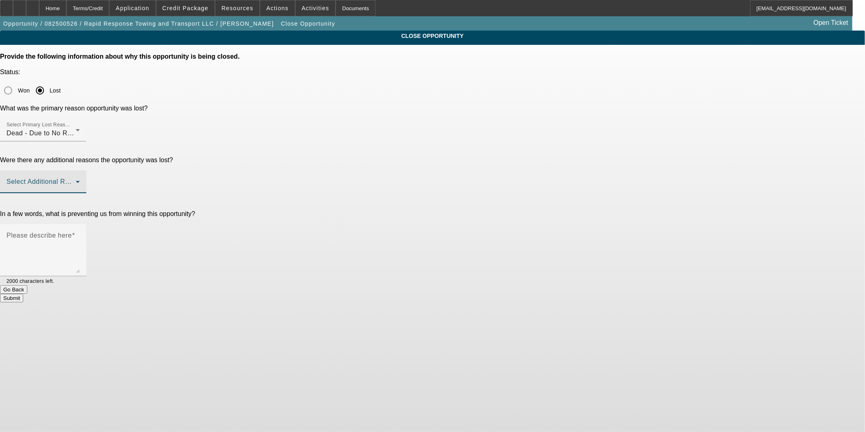
click at [76, 180] on span at bounding box center [41, 185] width 69 height 10
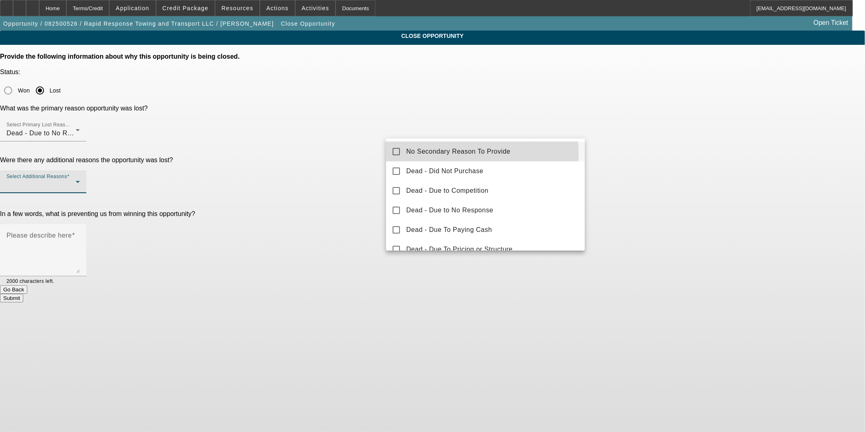
click at [453, 153] on span "No Secondary Reason To Provide" at bounding box center [458, 152] width 104 height 10
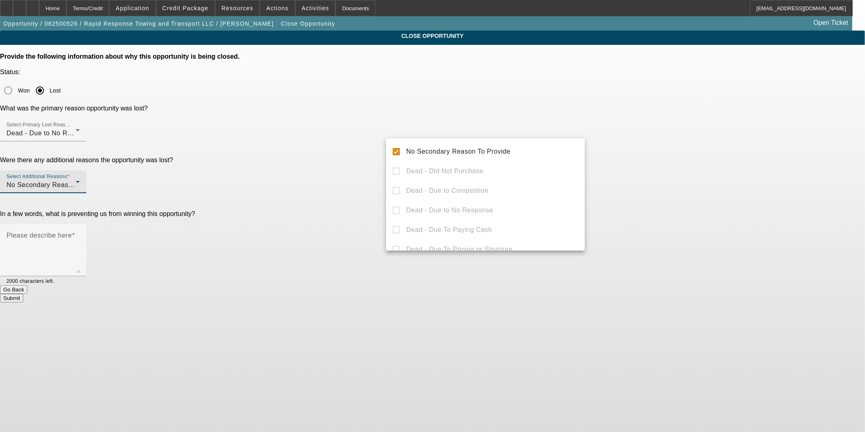
click at [633, 147] on div at bounding box center [432, 216] width 865 height 432
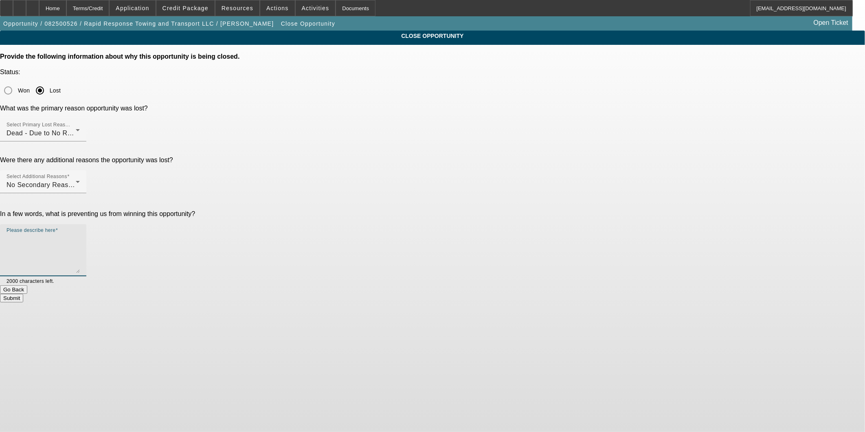
click at [80, 234] on textarea "Please describe here" at bounding box center [43, 253] width 73 height 39
type textarea "No response but poor personal credit as well"
click at [23, 294] on button "Submit" at bounding box center [11, 298] width 23 height 9
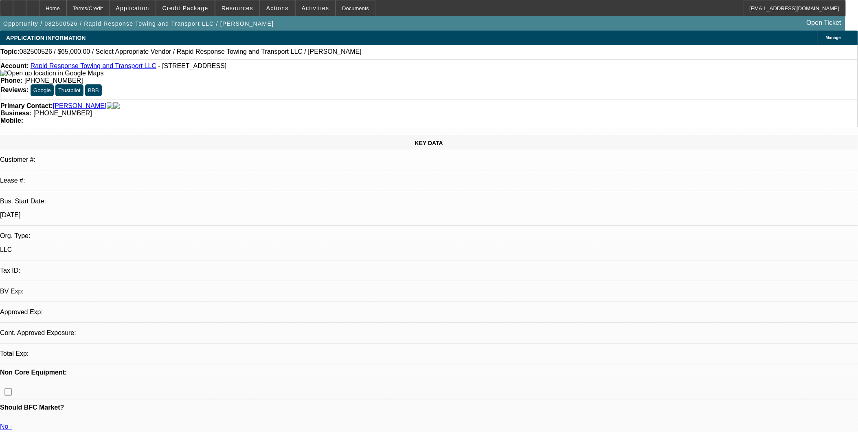
select select "0"
select select "2"
select select "0.1"
select select "1"
select select "2"
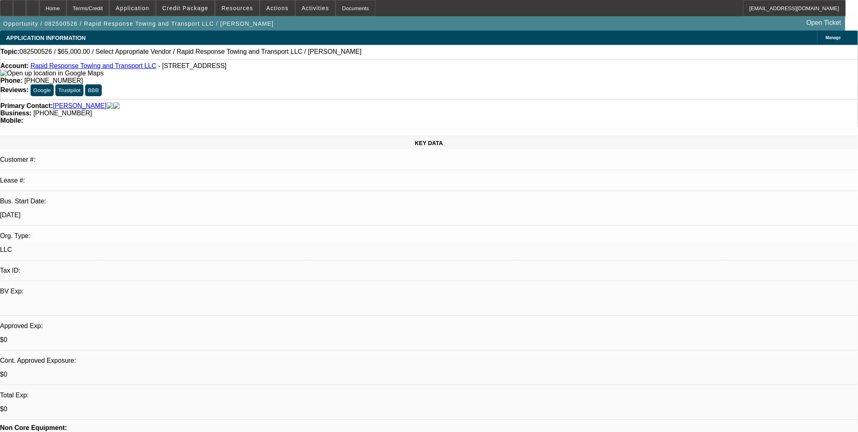
select select "4"
click at [149, 7] on span "Application" at bounding box center [132, 8] width 33 height 7
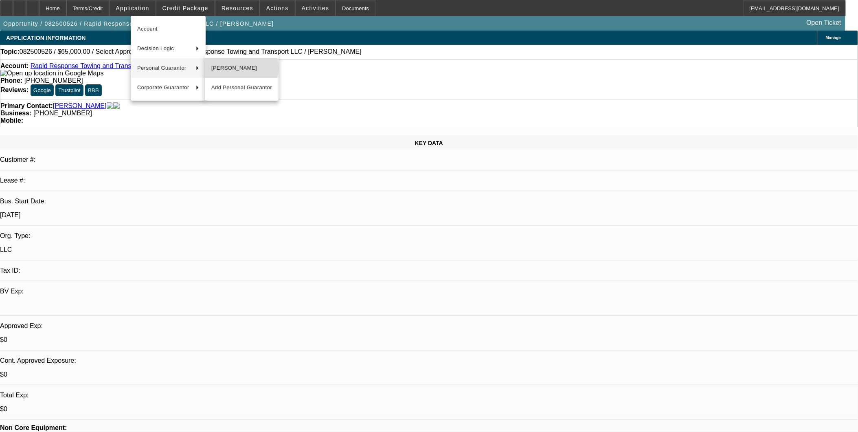
click at [220, 68] on span "[PERSON_NAME]" at bounding box center [241, 68] width 61 height 10
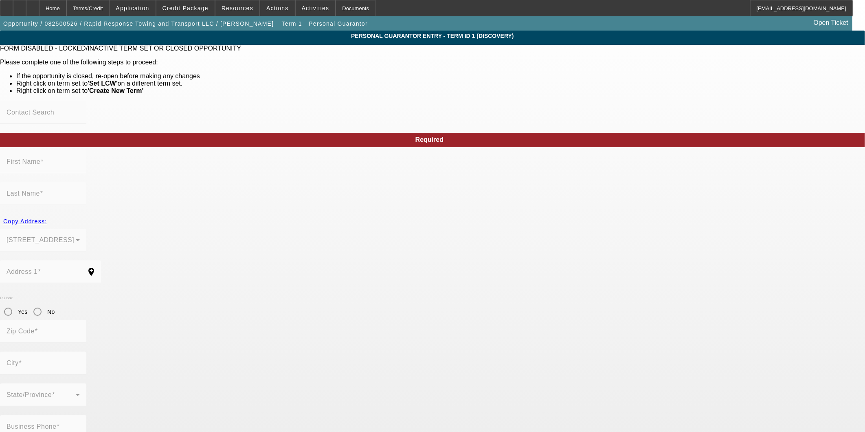
type input "[PERSON_NAME]"
type input "917 Blue Ridge Drive"
radio input "true"
type input "62223"
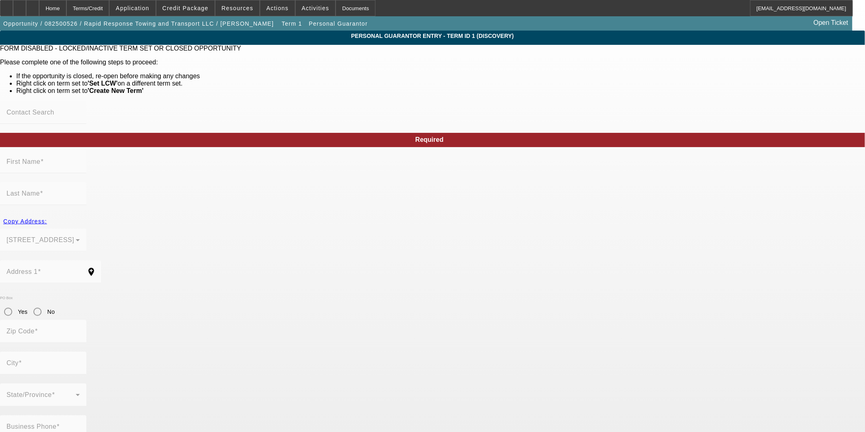
type input "Belleville"
type input "(618) 334-8941"
type input "100"
type input "360-88-3620"
type input "rapidresponsetowing19@gmail.co"
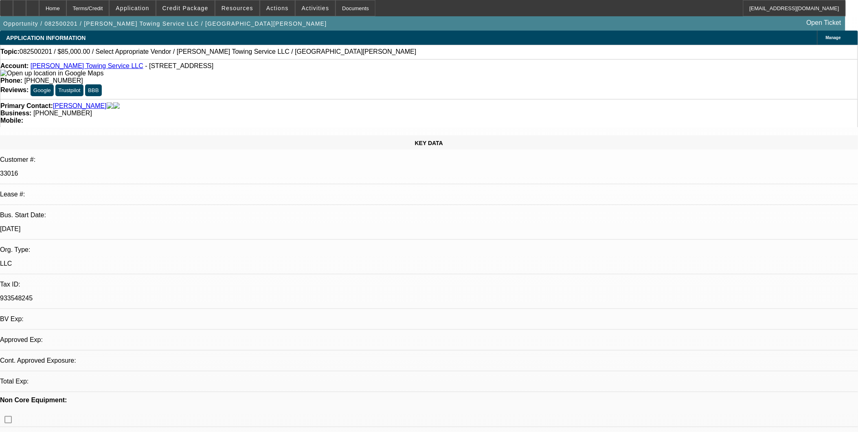
select select "0"
select select "2"
select select "0.1"
select select "1"
select select "2"
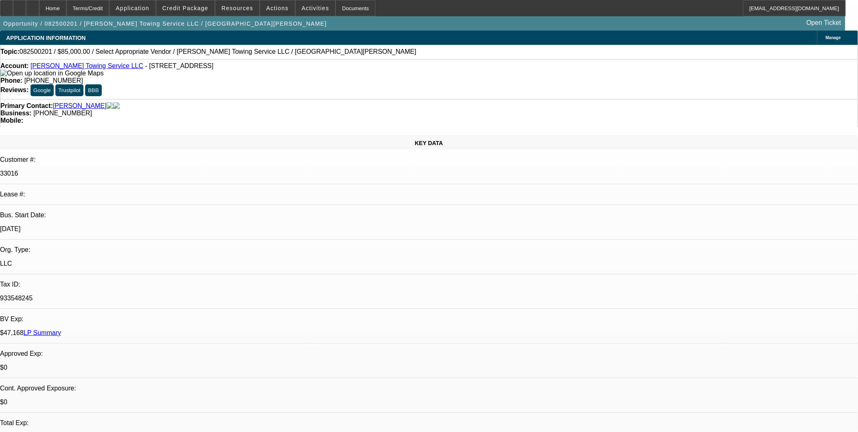
select select "4"
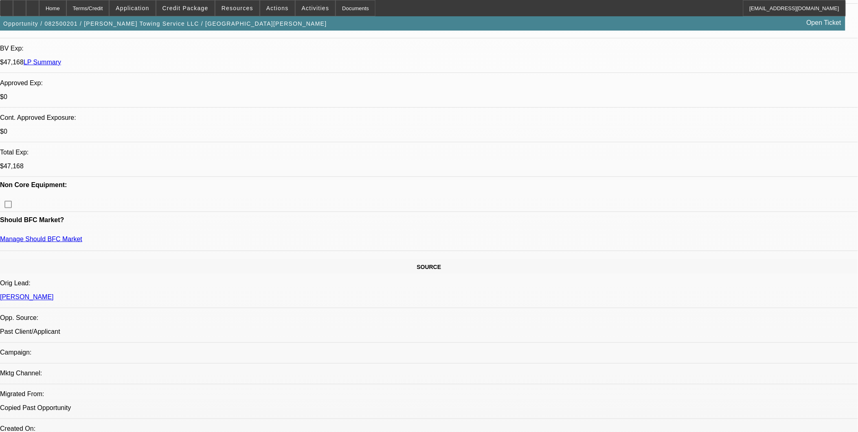
scroll to position [271, 0]
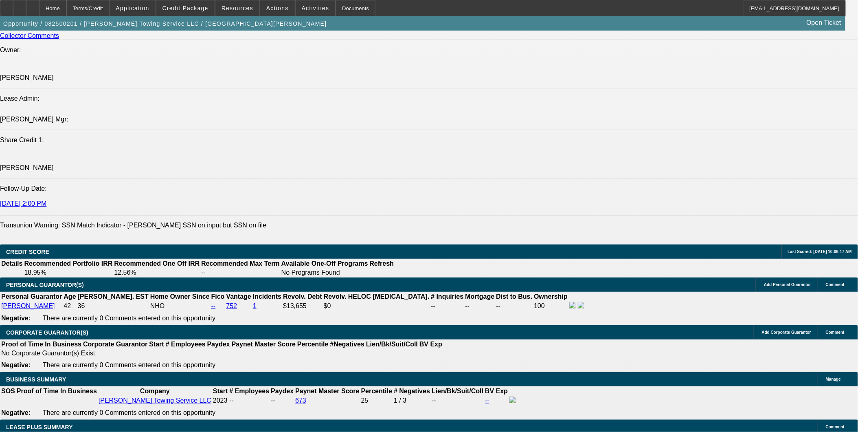
scroll to position [814, 0]
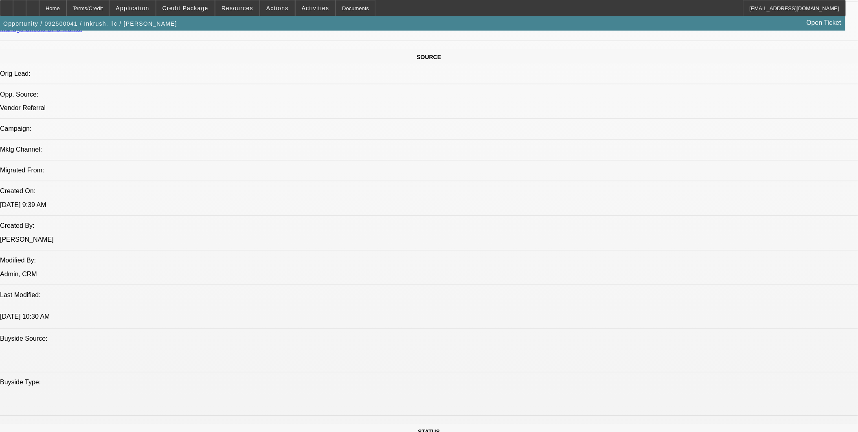
select select "0"
select select "2"
select select "0.1"
select select "1"
select select "2"
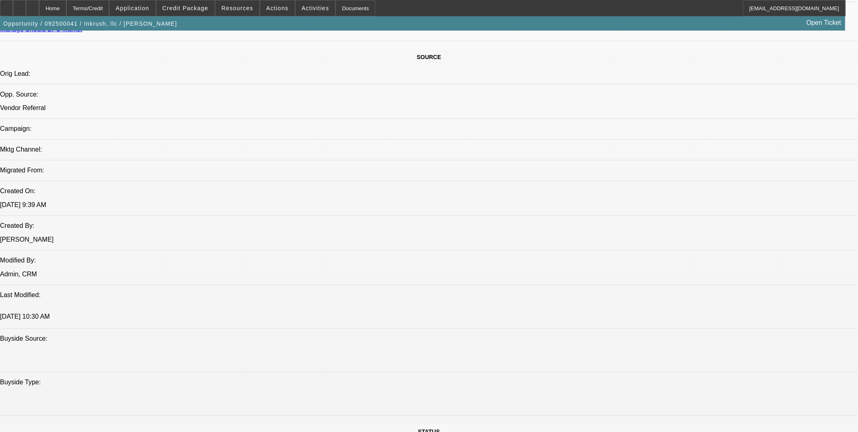
select select "4"
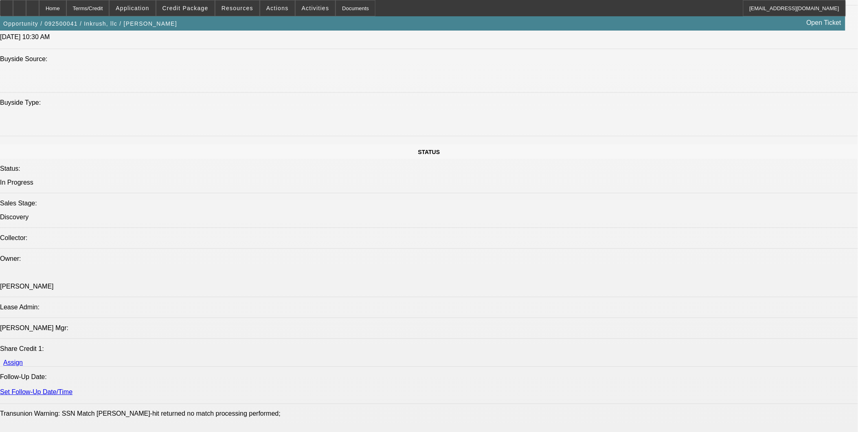
scroll to position [745, 0]
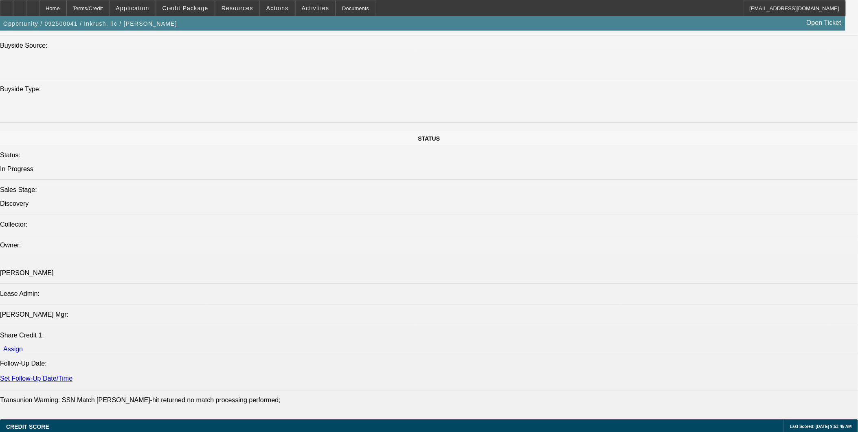
click at [33, 5] on icon at bounding box center [33, 5] width 0 height 0
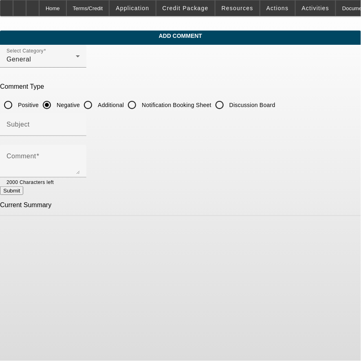
click at [96, 107] on input "Additional" at bounding box center [88, 105] width 16 height 16
radio input "true"
click at [80, 121] on div "Subject" at bounding box center [43, 124] width 73 height 23
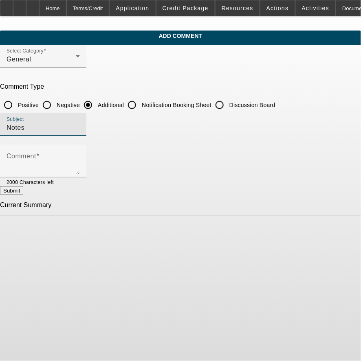
type input "Notes"
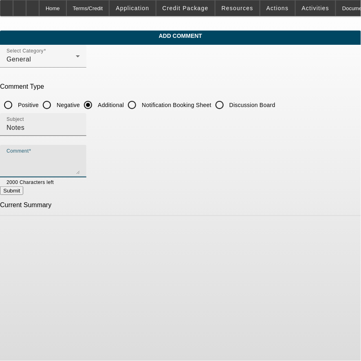
type textarea "H"
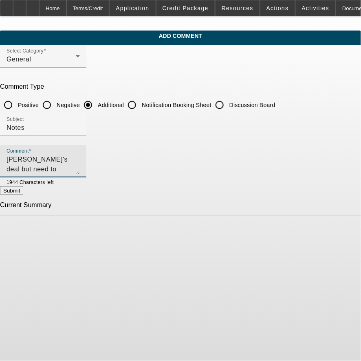
type textarea "John's deal but need to confirm social with the customer"
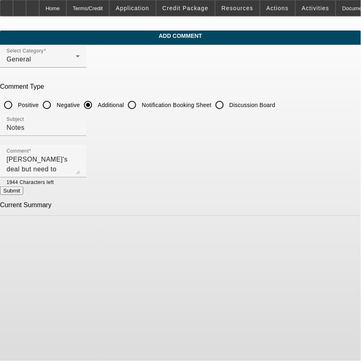
click at [23, 195] on button "Submit" at bounding box center [11, 190] width 23 height 9
radio input "true"
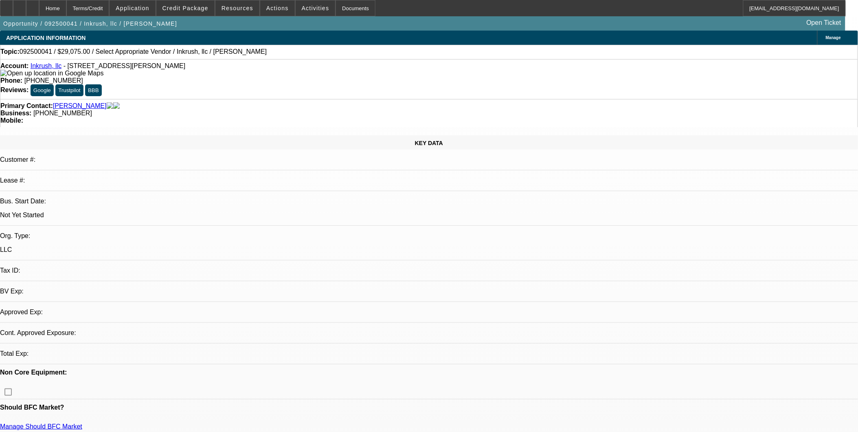
select select "0"
select select "2"
select select "0.1"
select select "4"
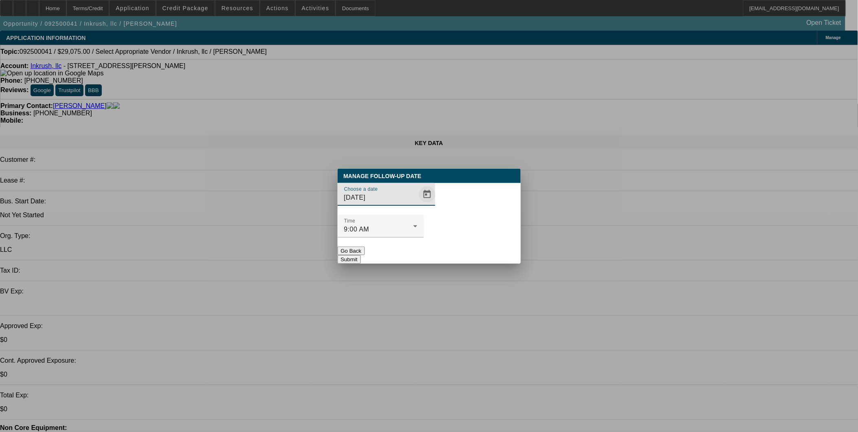
click at [418, 204] on span "Open calendar" at bounding box center [427, 194] width 20 height 20
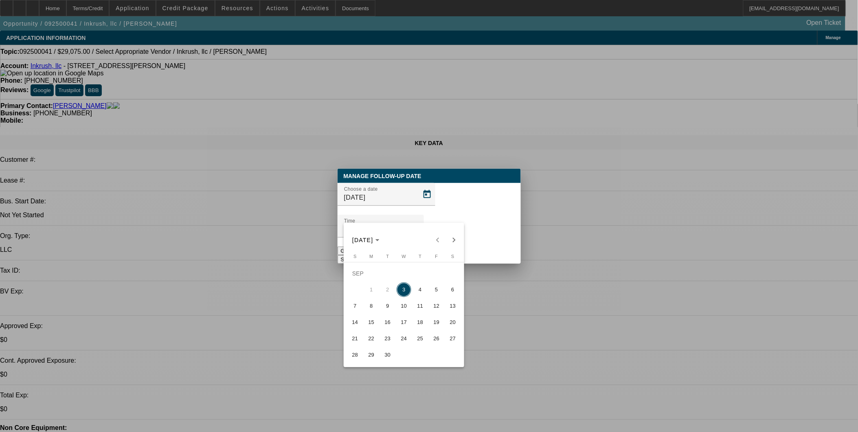
click at [422, 290] on span "4" at bounding box center [420, 289] width 15 height 15
type input "9/4/2025"
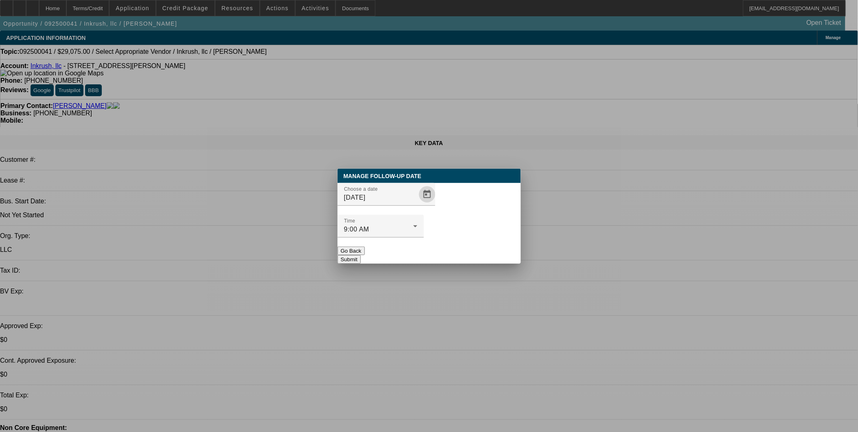
click at [361, 255] on button "Submit" at bounding box center [348, 259] width 23 height 9
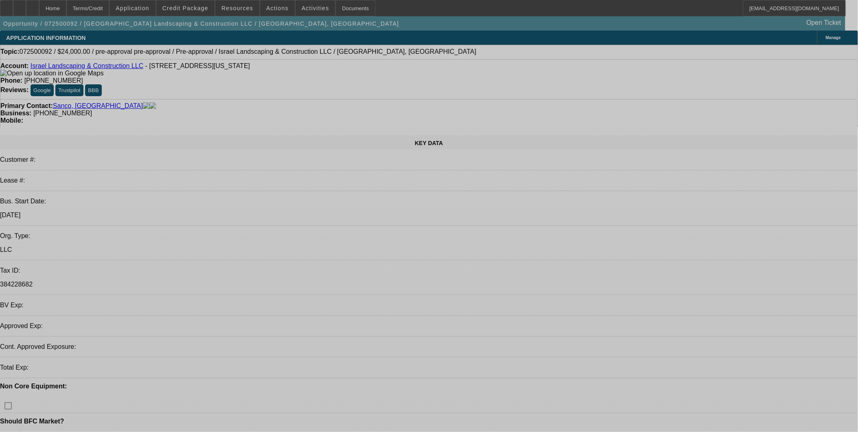
select select "0"
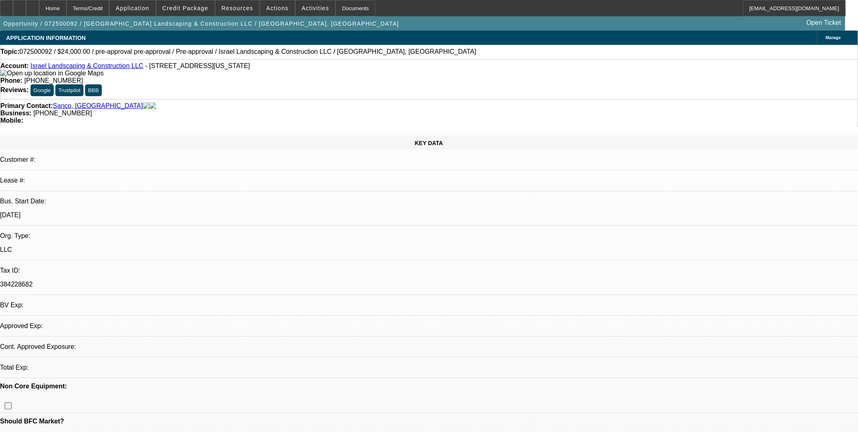
select select "0"
select select "1"
select select "6"
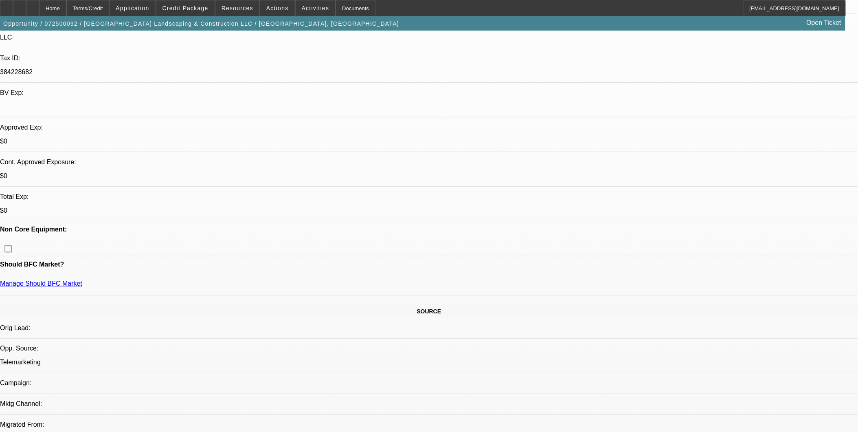
scroll to position [136, 0]
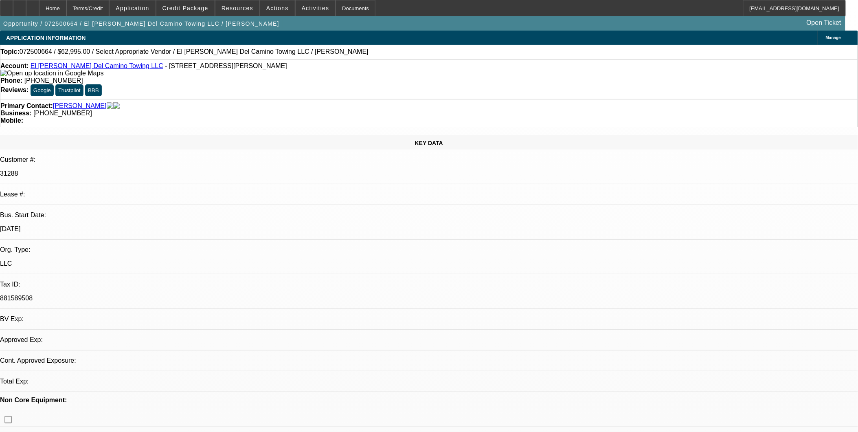
select select "0"
select select "2"
select select "0.1"
select select "4"
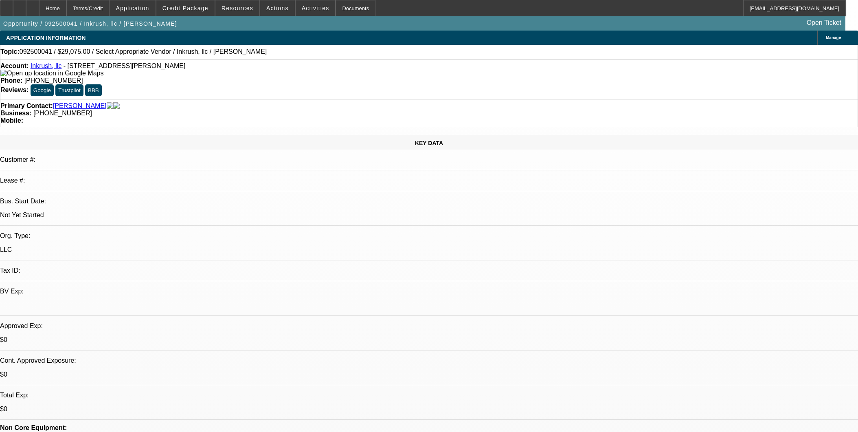
select select "0"
select select "2"
select select "0.1"
select select "4"
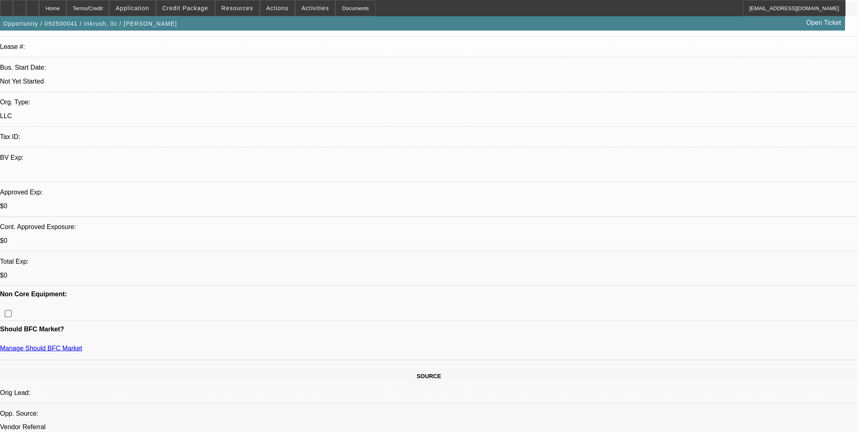
scroll to position [136, 0]
click at [39, 7] on div at bounding box center [32, 8] width 13 height 16
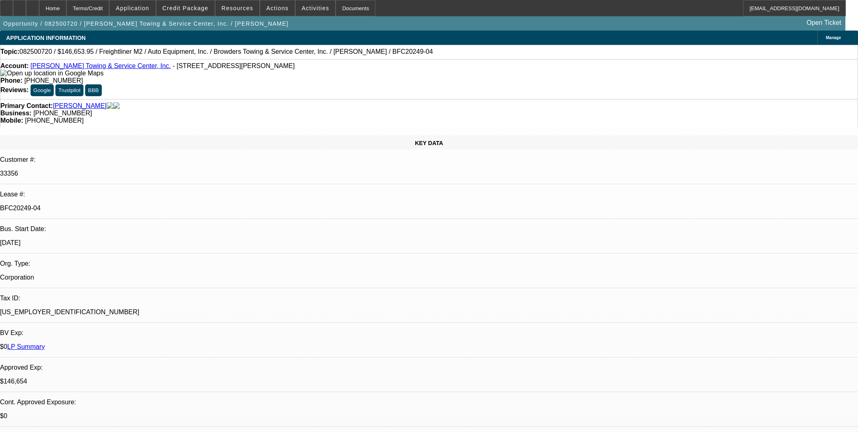
select select "0"
select select "2"
select select "0"
select select "6"
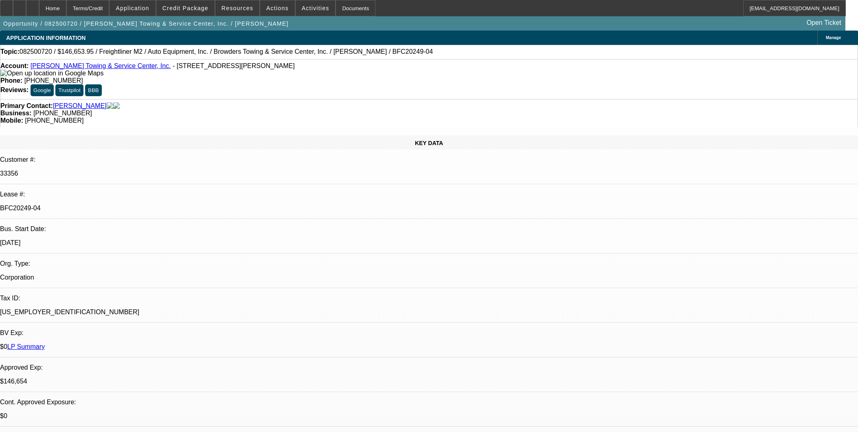
select select "0"
select select "2"
select select "0"
select select "6"
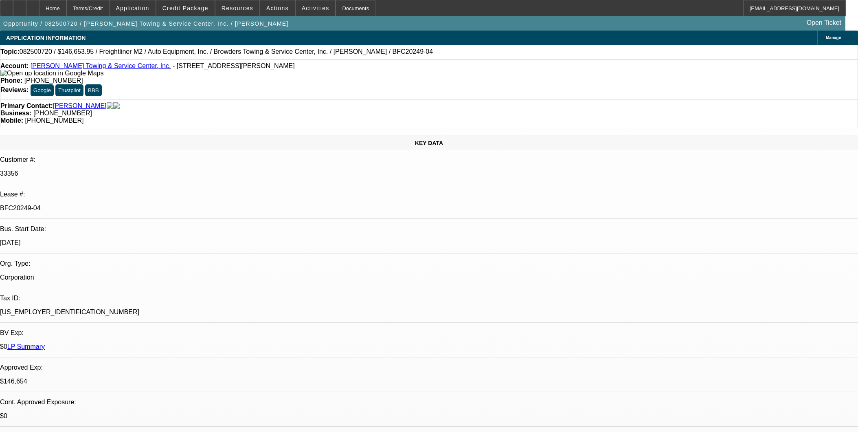
select select "0"
select select "2"
select select "0"
select select "6"
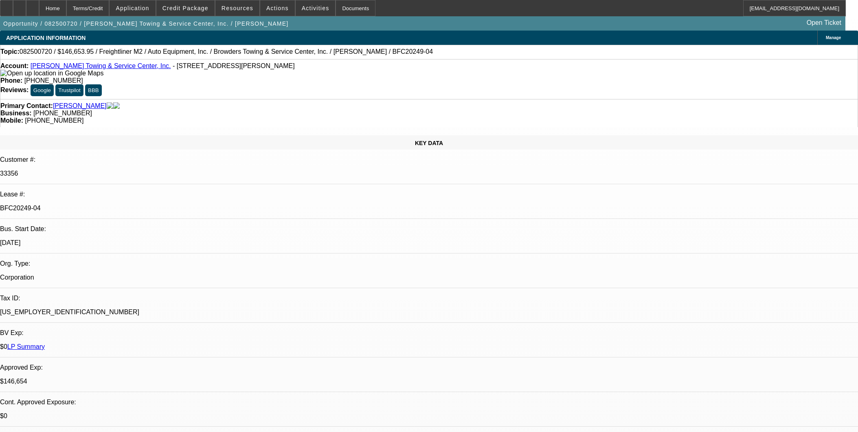
select select "0"
select select "2"
select select "0"
select select "6"
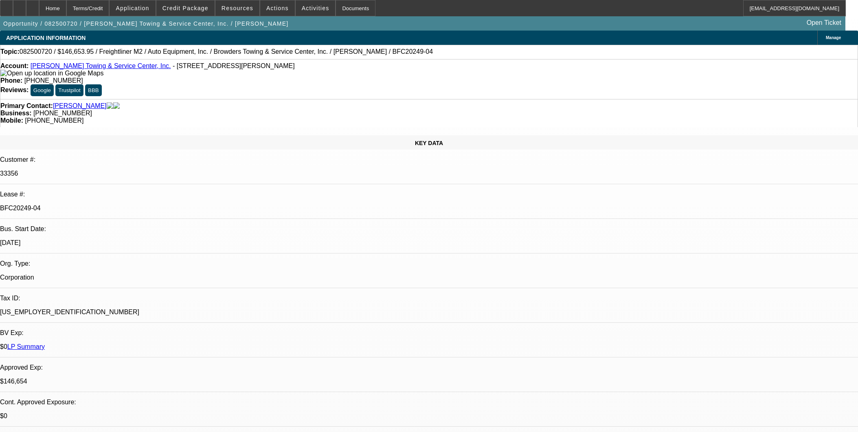
scroll to position [1130, 0]
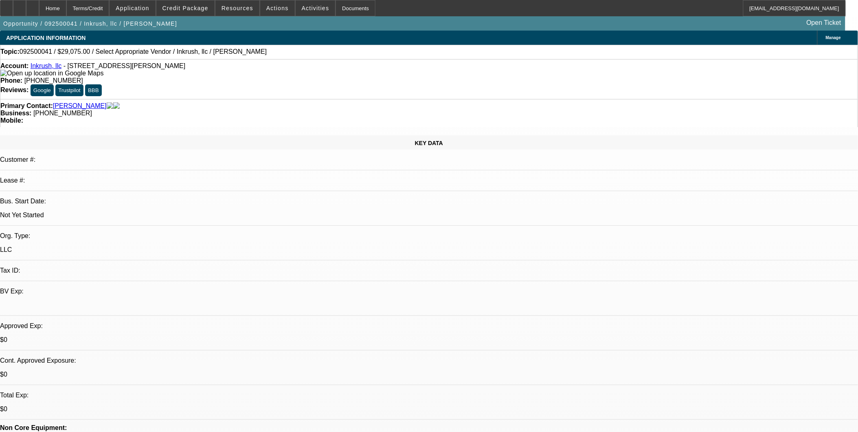
select select "0"
select select "2"
select select "0.1"
select select "4"
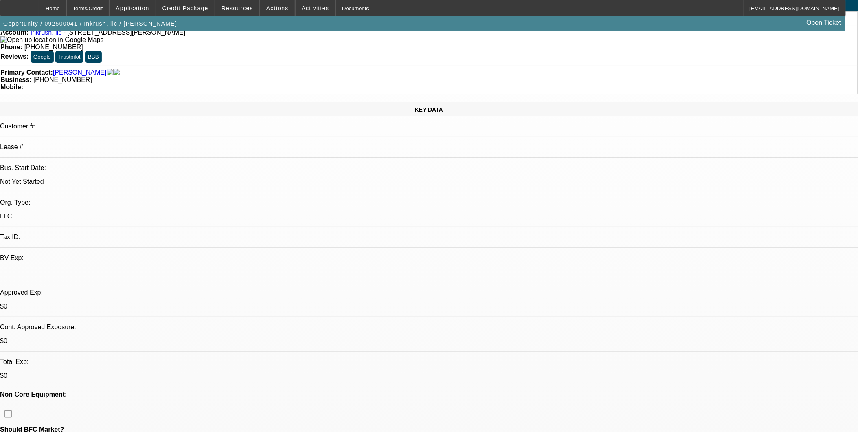
scroll to position [136, 0]
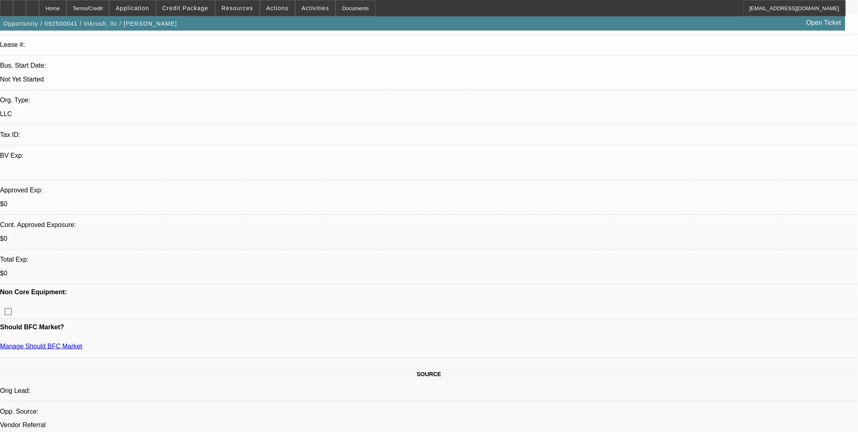
click at [149, 8] on span "Application" at bounding box center [132, 8] width 33 height 7
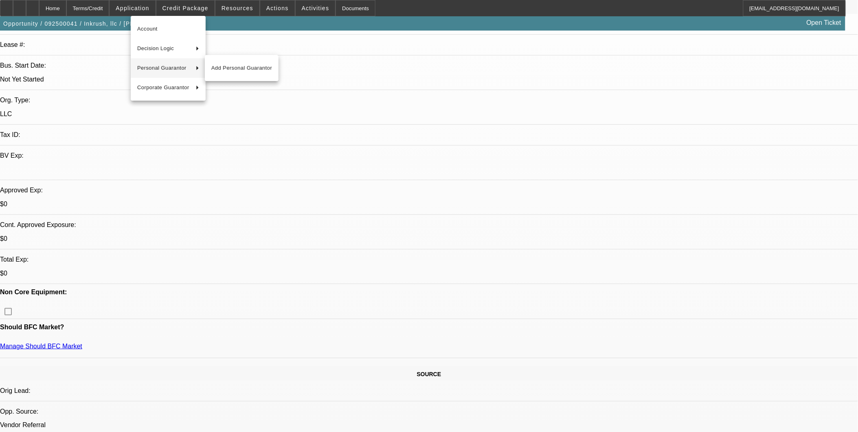
click at [162, 64] on span "Personal Guarantor" at bounding box center [163, 68] width 52 height 10
click at [232, 65] on span "Javier Gonzalez" at bounding box center [241, 68] width 61 height 10
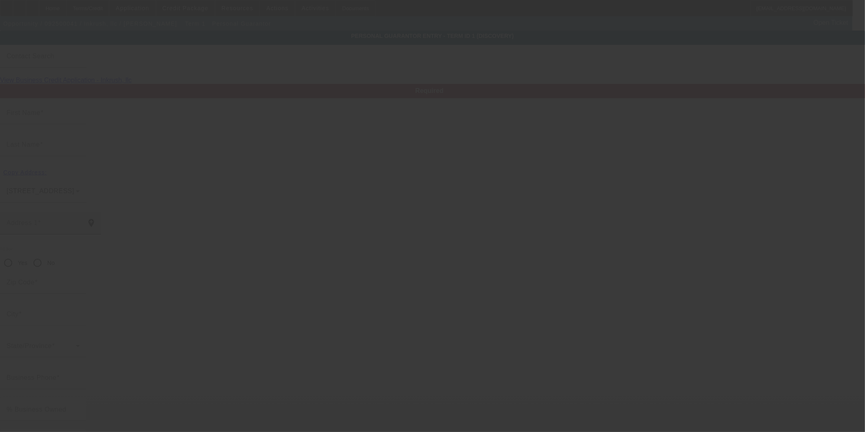
type input "Javier"
type input "Gonzalez"
type input "4639 Highlake Drive"
radio input "true"
type input "28215"
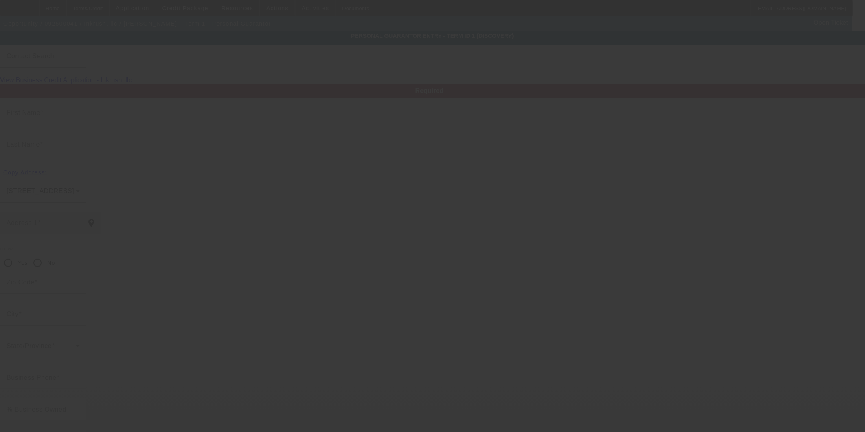
type input "Charlotte"
type input "(704) 780-8739"
type input "100"
type input "714-94-7846"
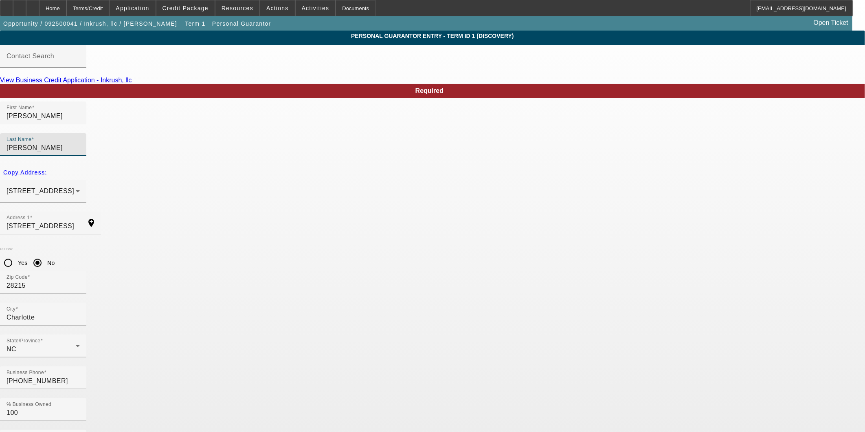
click at [80, 143] on input "Gonzalez" at bounding box center [43, 148] width 73 height 10
type input "Martinez Gonzalez"
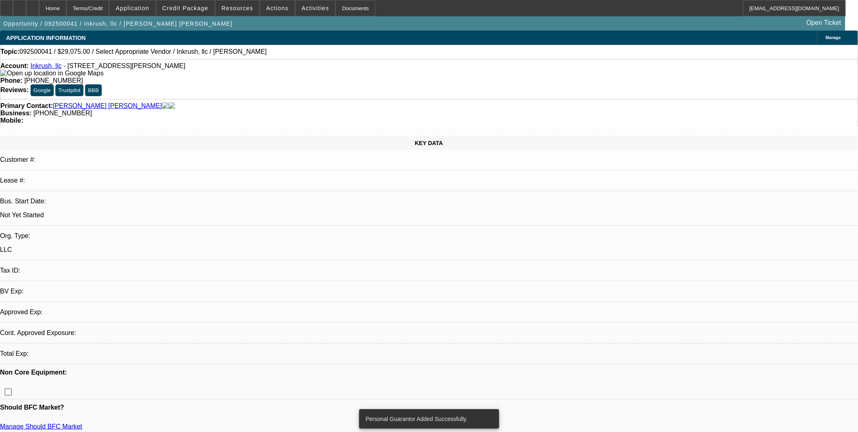
select select "0"
select select "2"
select select "0.1"
select select "4"
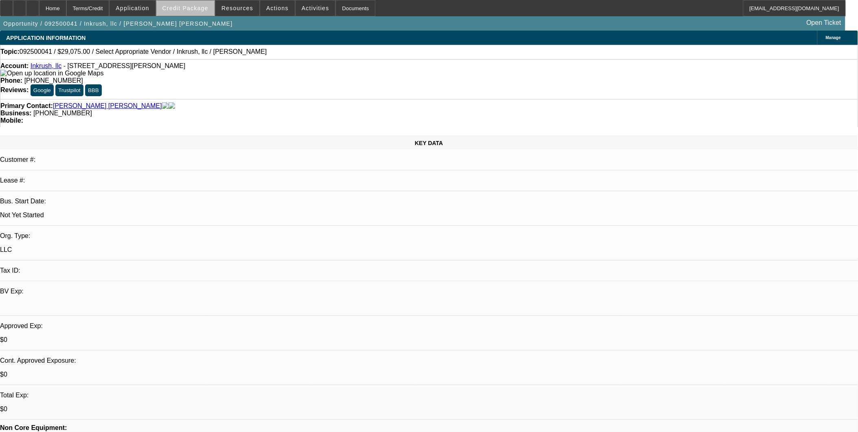
click at [208, 10] on span "Credit Package" at bounding box center [185, 8] width 46 height 7
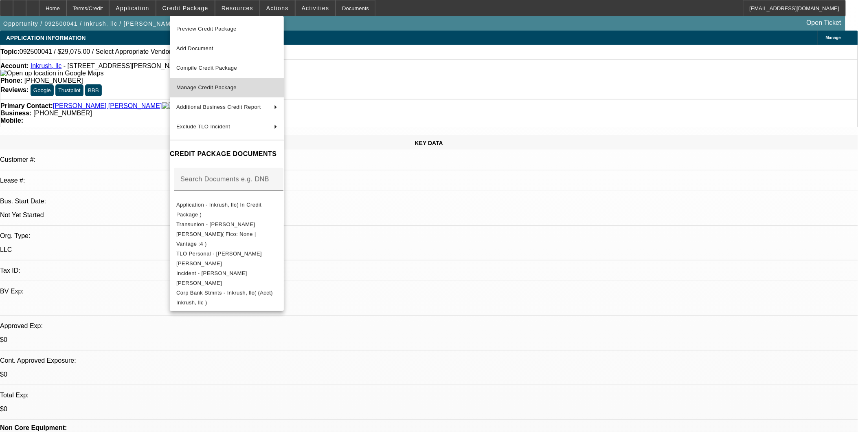
click at [242, 87] on span "Manage Credit Package" at bounding box center [226, 88] width 101 height 10
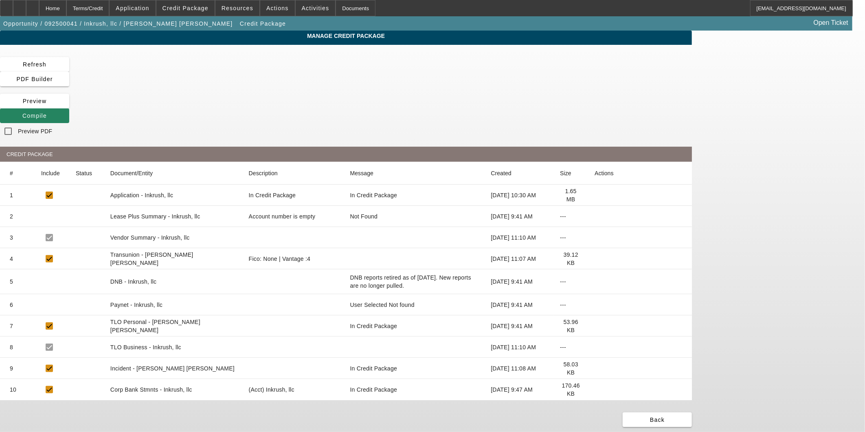
click at [594, 258] on icon at bounding box center [594, 258] width 0 height 0
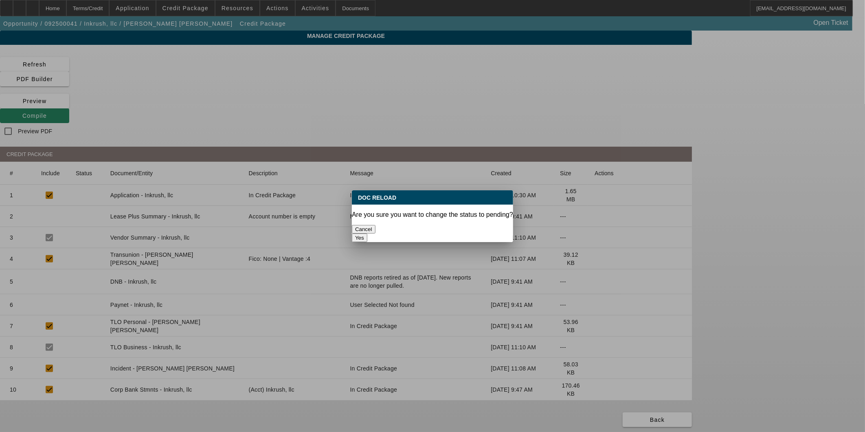
click at [367, 233] on button "Yes" at bounding box center [359, 237] width 15 height 9
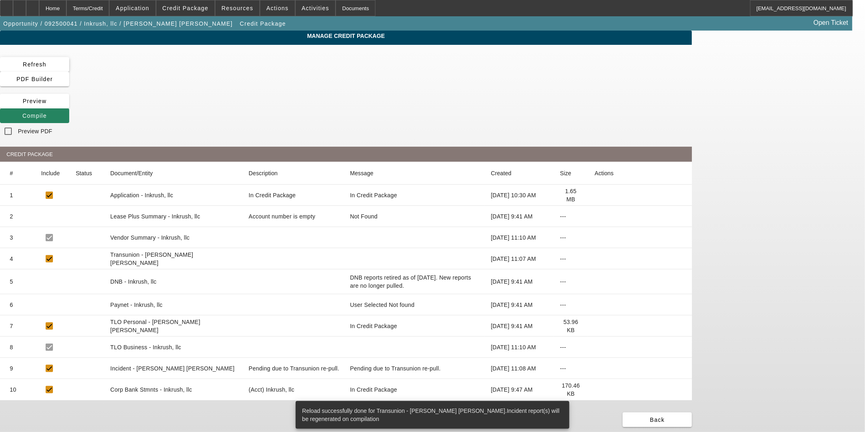
click at [46, 66] on span "Refresh" at bounding box center [35, 64] width 24 height 7
click at [22, 112] on icon at bounding box center [22, 115] width 0 height 7
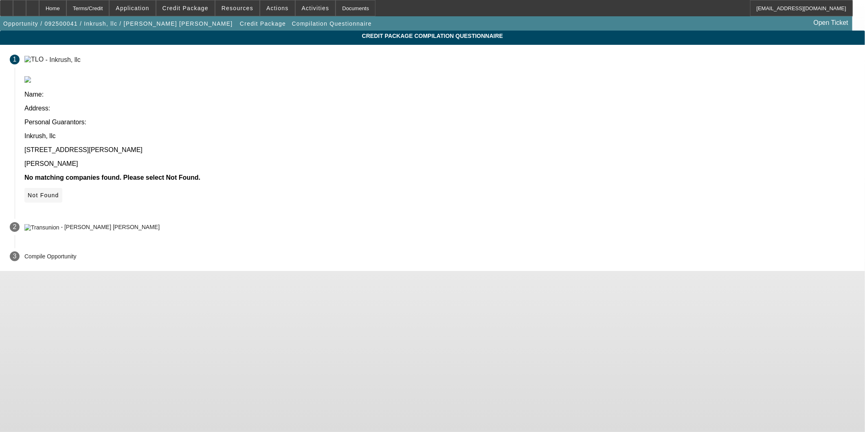
click at [28, 192] on icon at bounding box center [28, 195] width 0 height 7
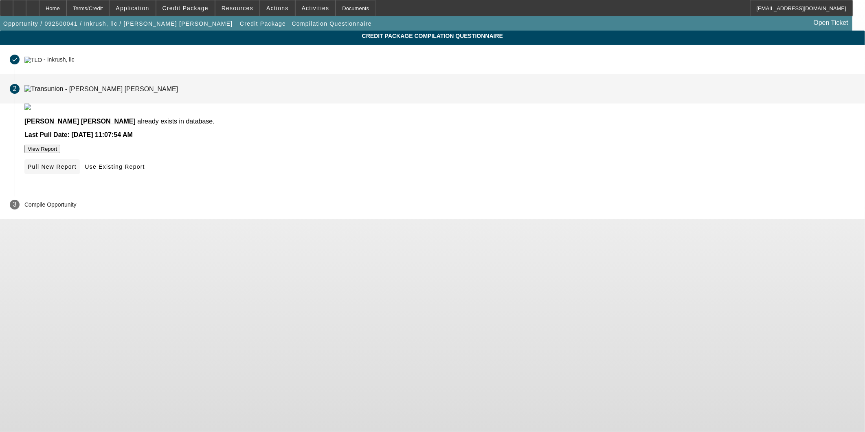
click at [77, 170] on span "Pull New Report" at bounding box center [52, 166] width 49 height 7
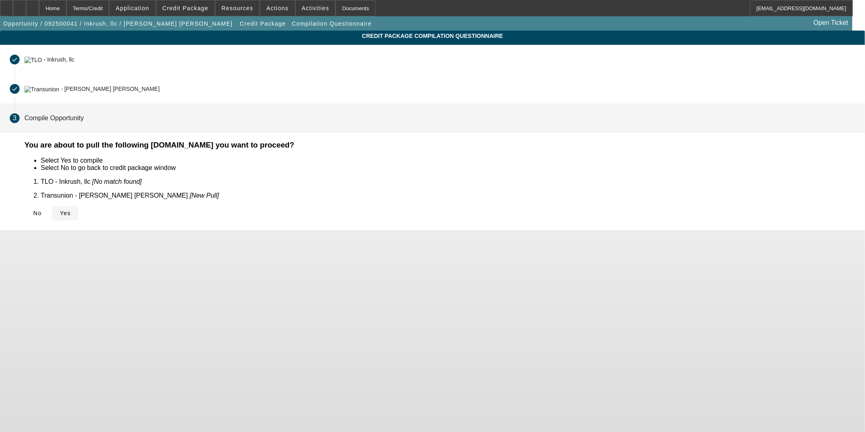
click at [71, 210] on span "Yes" at bounding box center [65, 213] width 11 height 7
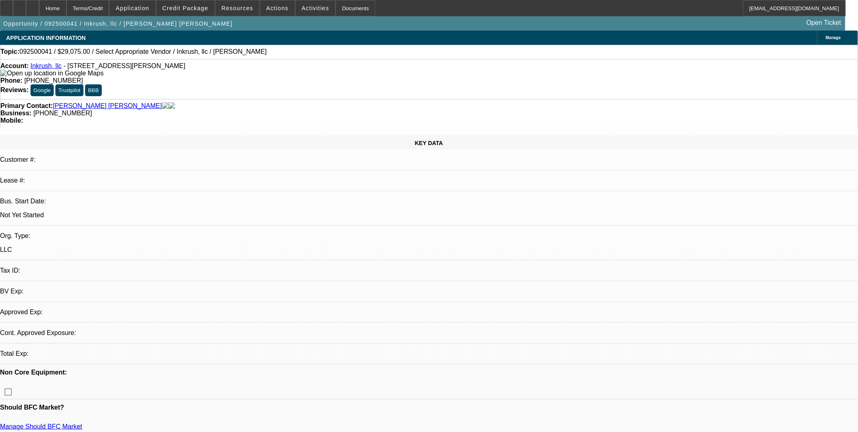
select select "0"
select select "2"
select select "0.1"
select select "4"
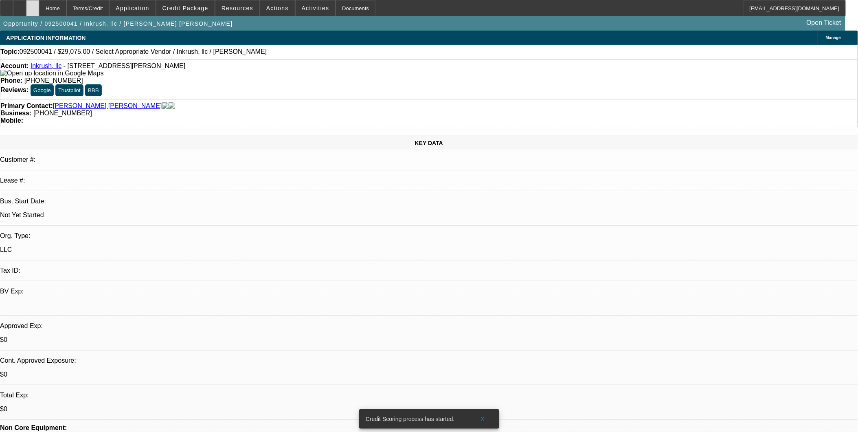
click at [39, 9] on div at bounding box center [32, 8] width 13 height 16
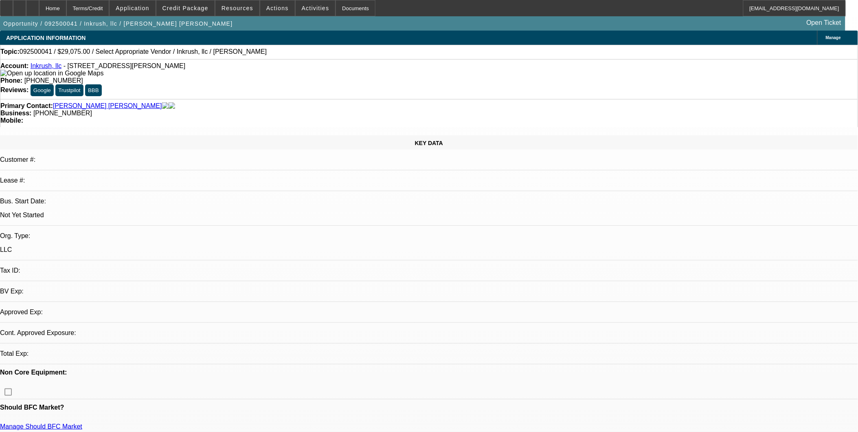
select select "0"
select select "2"
select select "0.1"
select select "4"
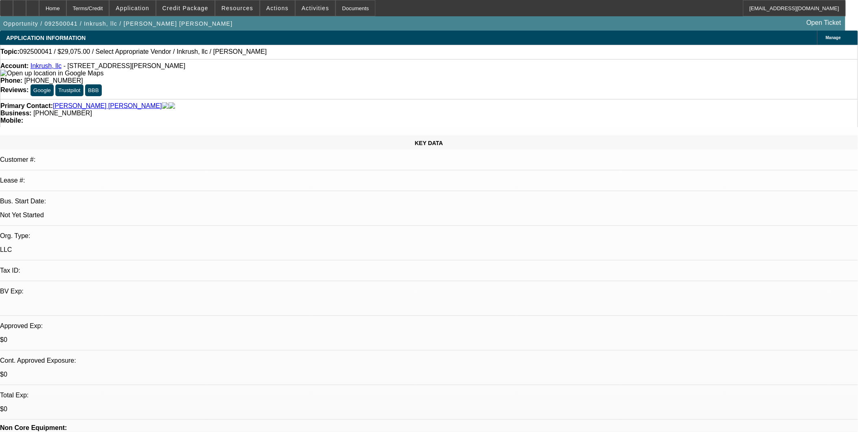
click at [39, 4] on div at bounding box center [32, 8] width 13 height 16
select select "0"
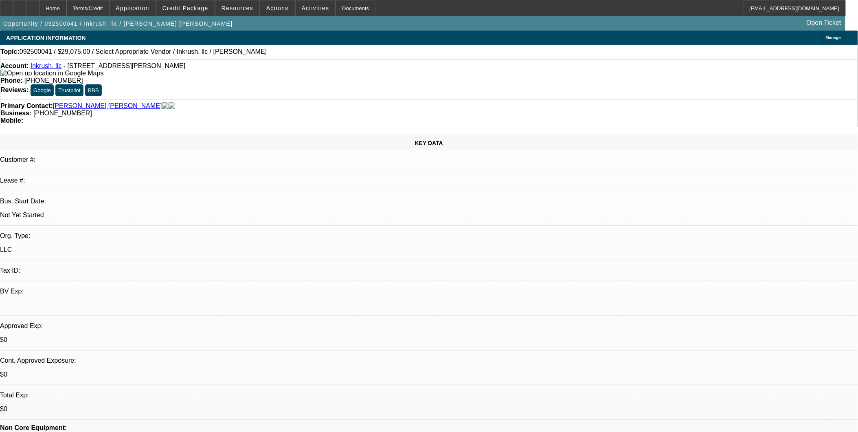
select select "2"
select select "0.1"
select select "1"
select select "2"
select select "4"
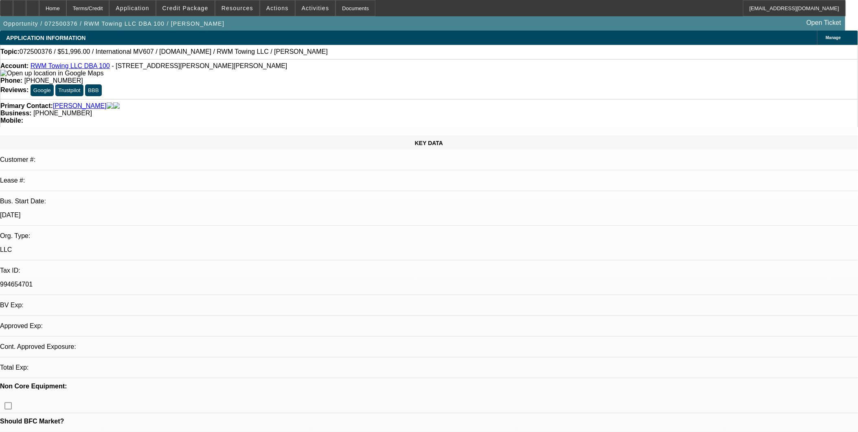
select select "0.2"
select select "2"
select select "0.1"
select select "1"
select select "2"
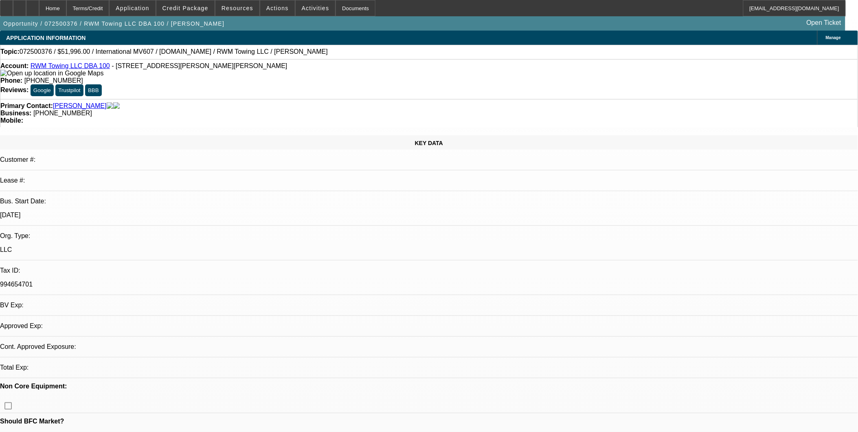
select select "4"
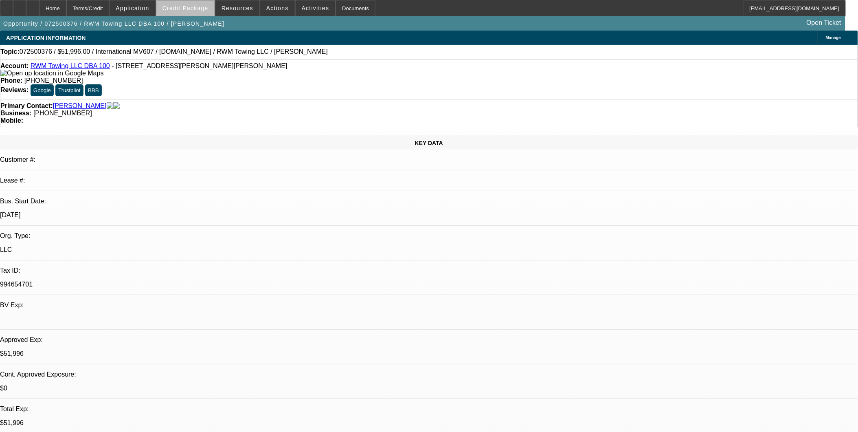
click at [204, 11] on span "Credit Package" at bounding box center [185, 8] width 46 height 7
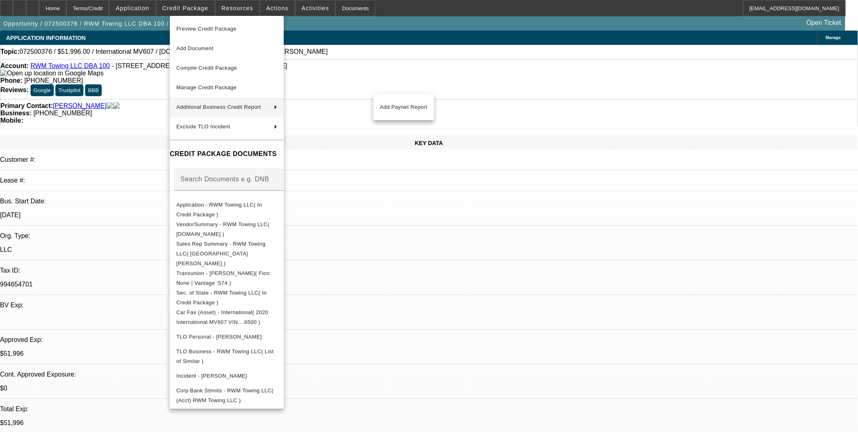
click at [479, 240] on div at bounding box center [429, 216] width 858 height 432
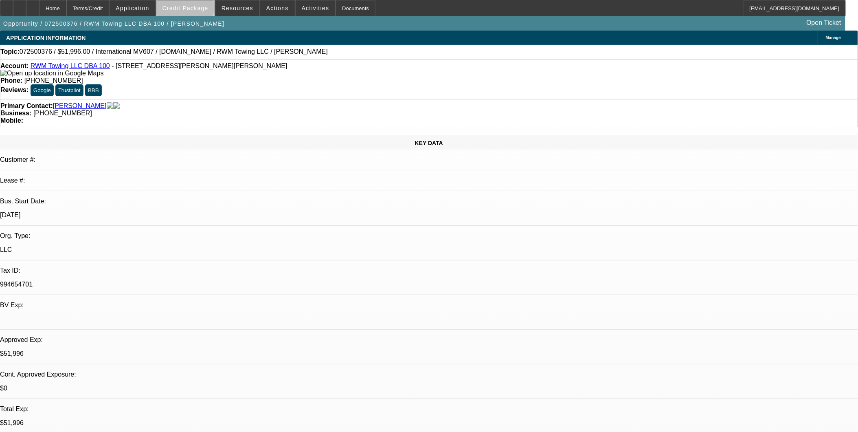
click at [198, 10] on span "Credit Package" at bounding box center [185, 8] width 46 height 7
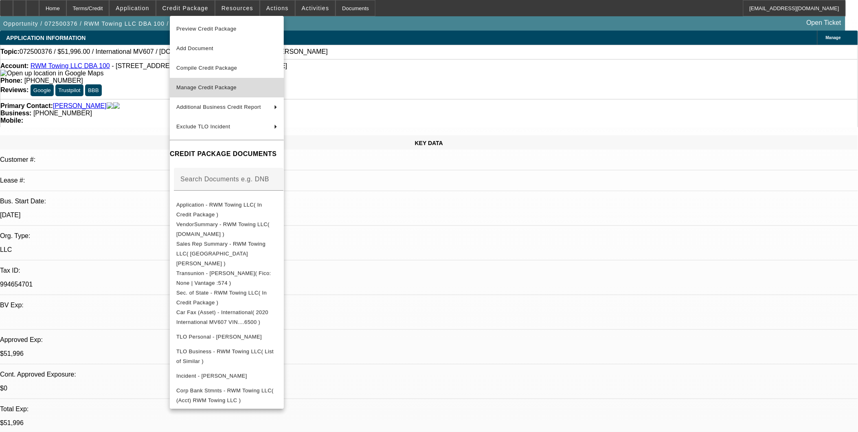
click at [215, 95] on button "Manage Credit Package" at bounding box center [227, 88] width 114 height 20
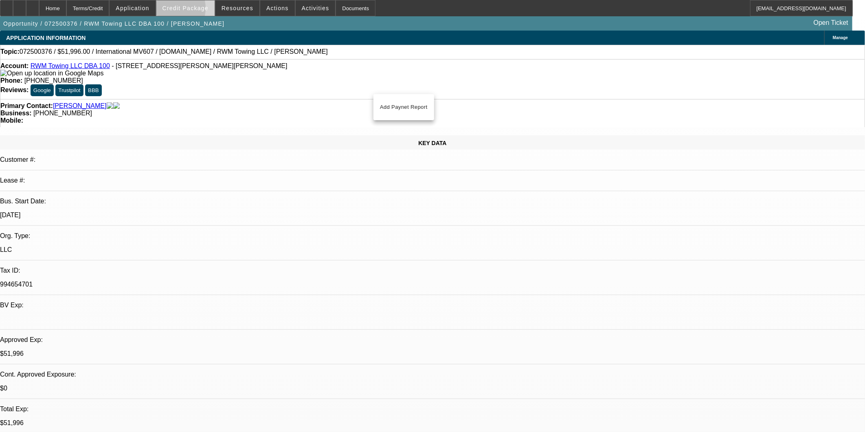
click at [182, 10] on span "Credit Package" at bounding box center [185, 8] width 46 height 7
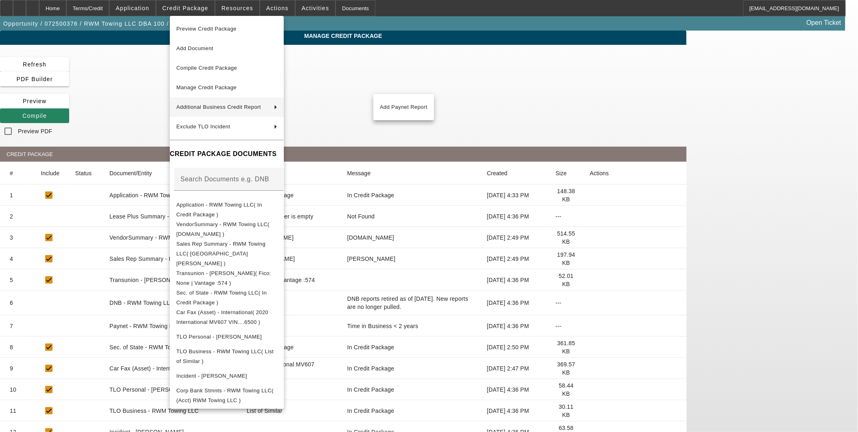
click at [804, 263] on div at bounding box center [429, 216] width 858 height 432
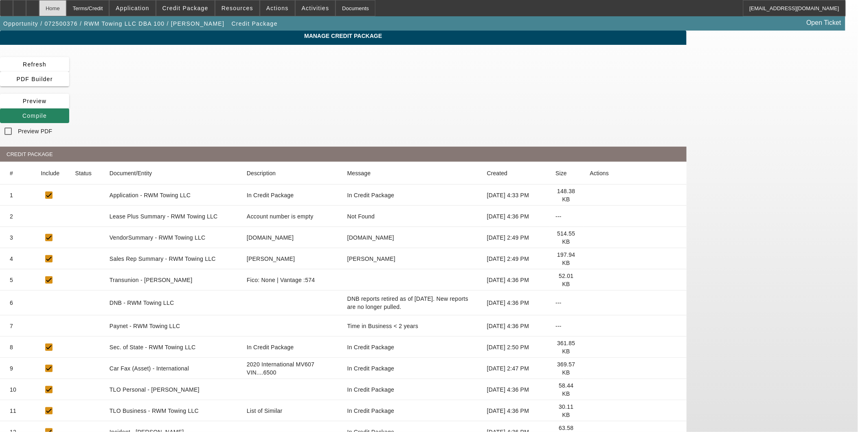
click at [66, 6] on div "Home" at bounding box center [52, 8] width 27 height 16
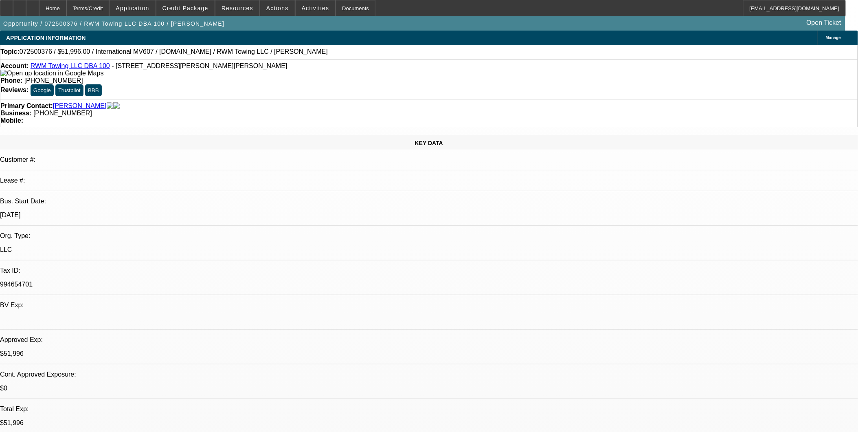
select select "0.2"
select select "2"
select select "0.1"
select select "4"
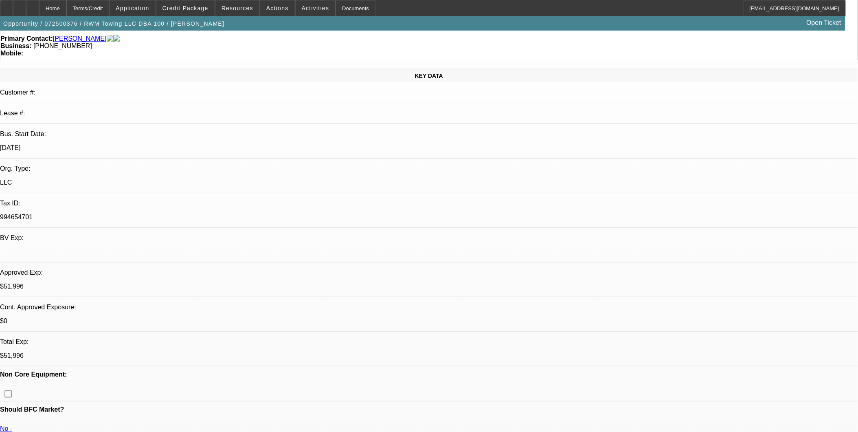
scroll to position [45, 0]
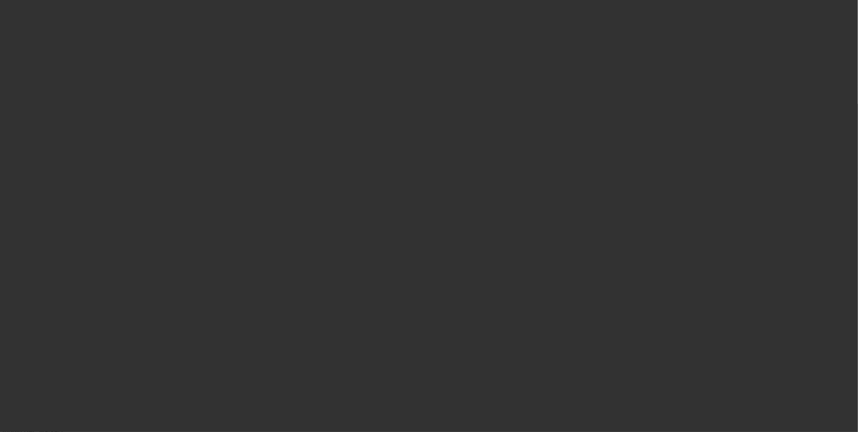
scroll to position [0, 0]
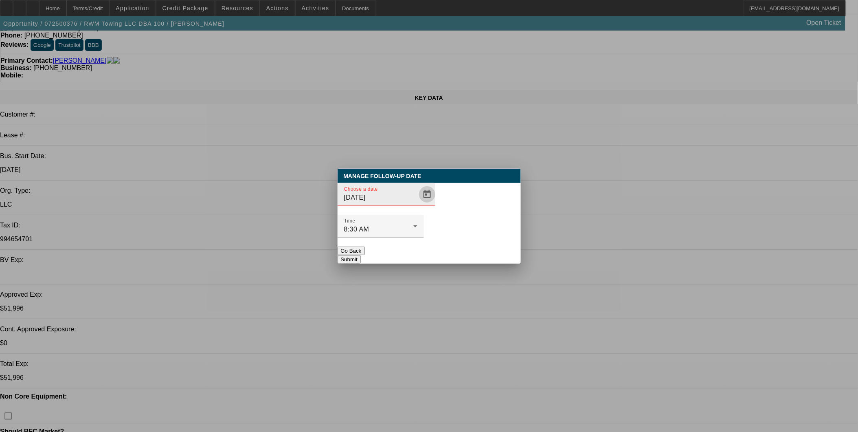
click at [417, 204] on span "Open calendar" at bounding box center [427, 194] width 20 height 20
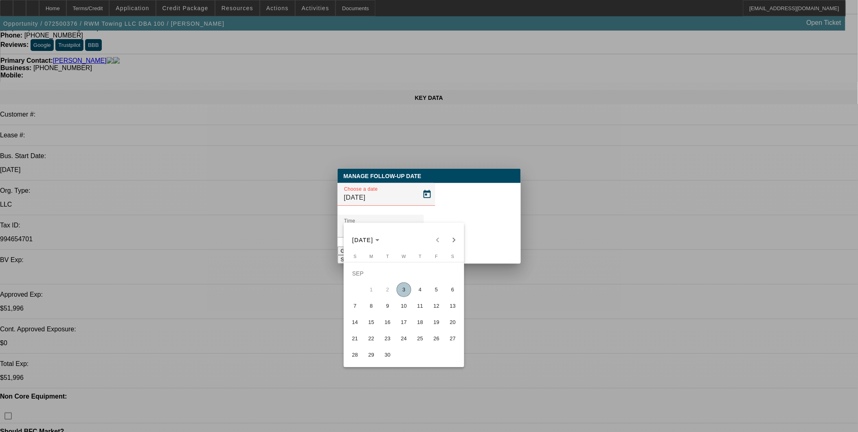
click at [434, 295] on span "5" at bounding box center [436, 289] width 15 height 15
type input "9/5/2025"
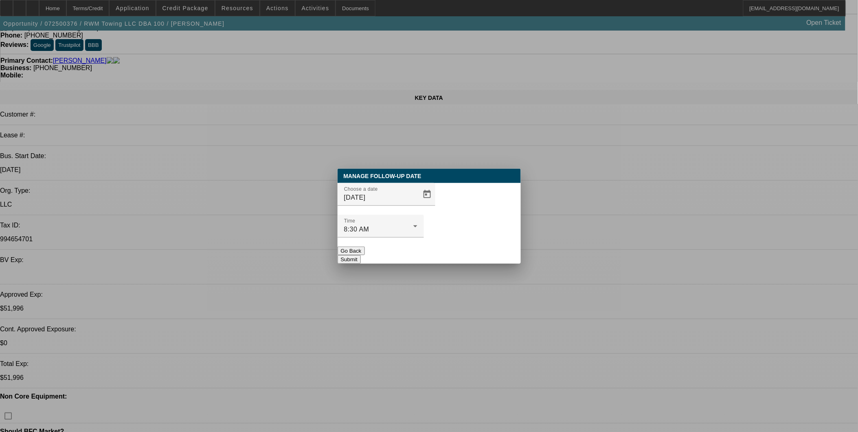
click at [361, 255] on button "Submit" at bounding box center [348, 259] width 23 height 9
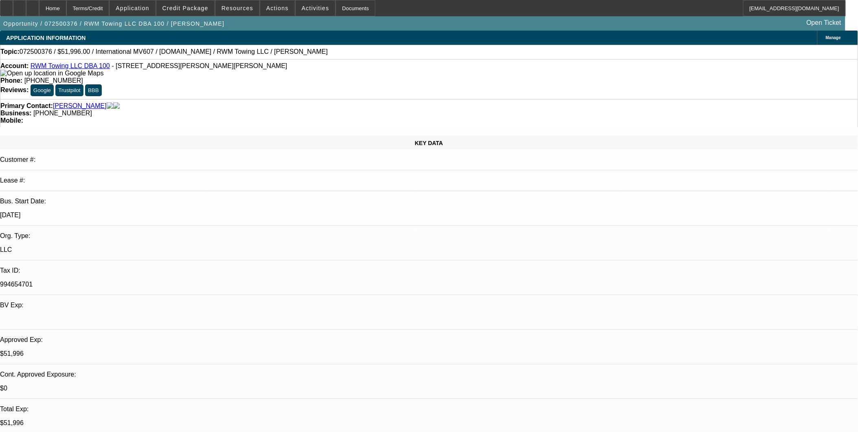
scroll to position [45, 0]
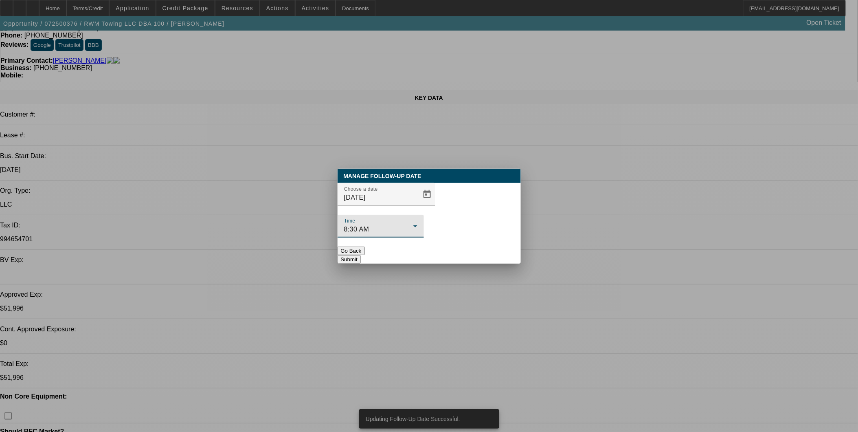
click at [413, 224] on div "8:30 AM" at bounding box center [378, 229] width 69 height 10
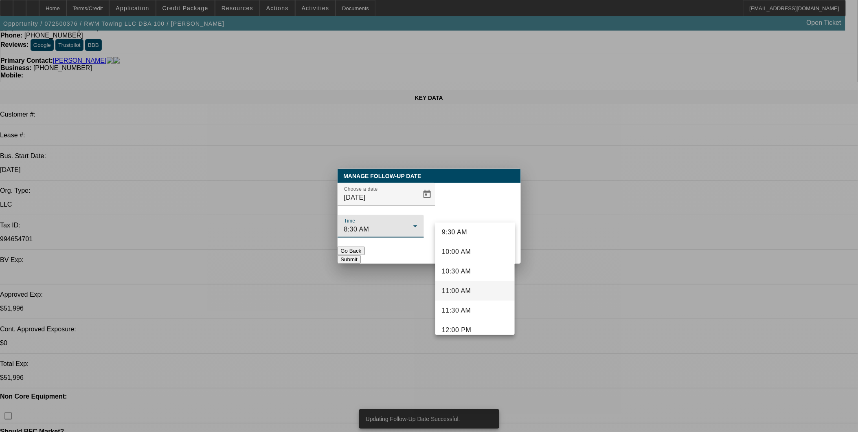
scroll to position [379, 0]
click at [476, 261] on mat-option "10:30 AM" at bounding box center [474, 268] width 79 height 20
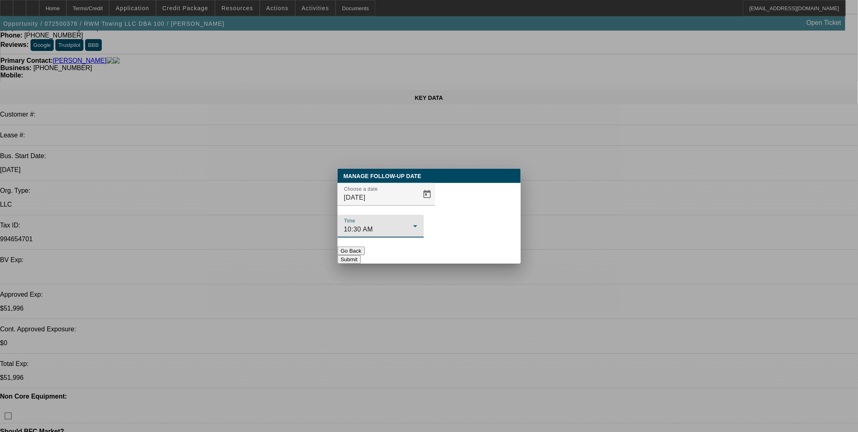
click at [413, 224] on div "10:30 AM" at bounding box center [378, 229] width 69 height 10
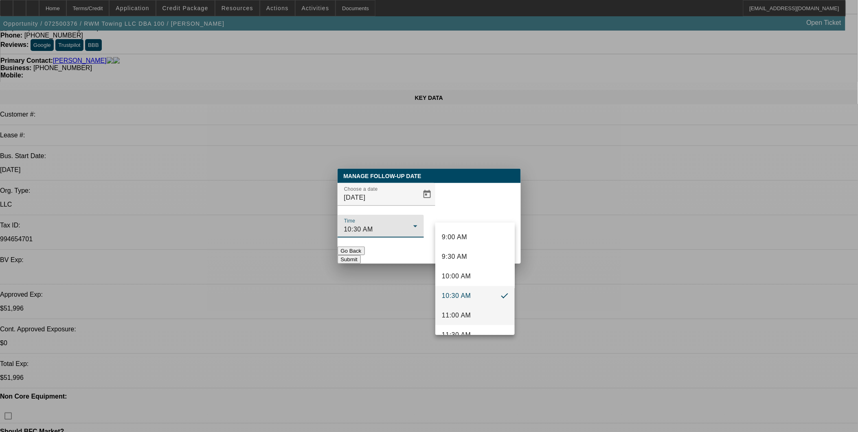
scroll to position [366, 0]
click at [470, 301] on span "11:00 AM" at bounding box center [456, 299] width 29 height 10
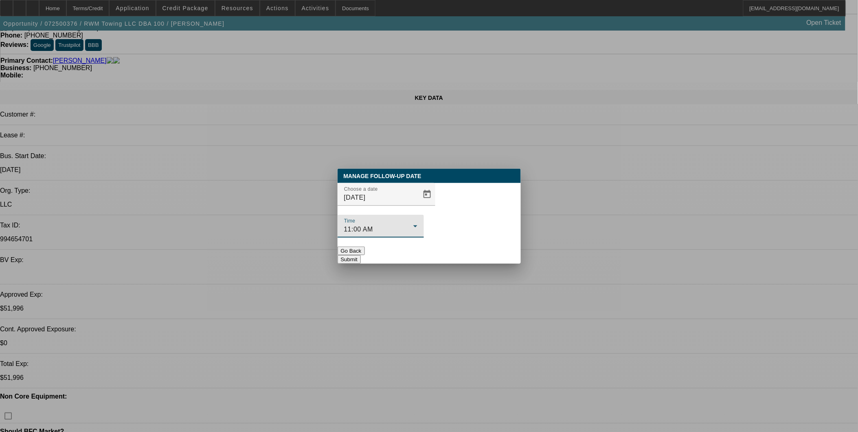
click at [361, 255] on button "Submit" at bounding box center [348, 259] width 23 height 9
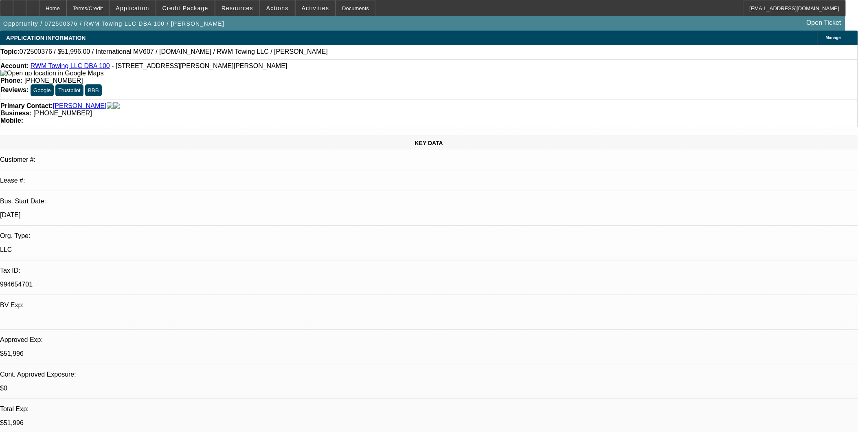
scroll to position [45, 0]
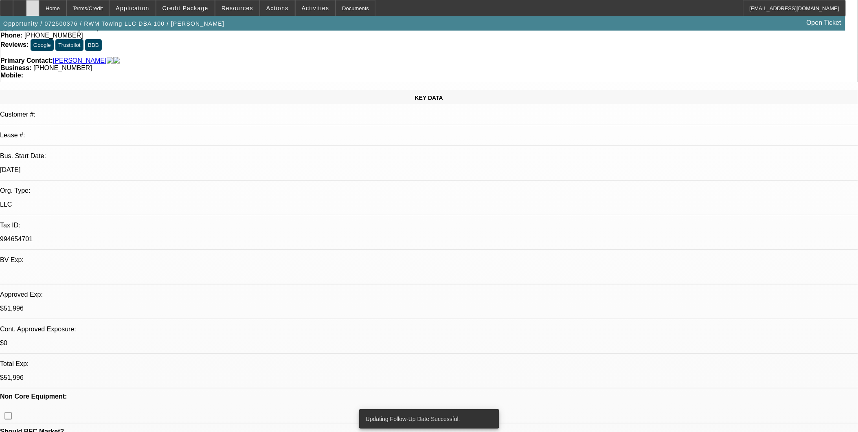
click at [33, 5] on icon at bounding box center [33, 5] width 0 height 0
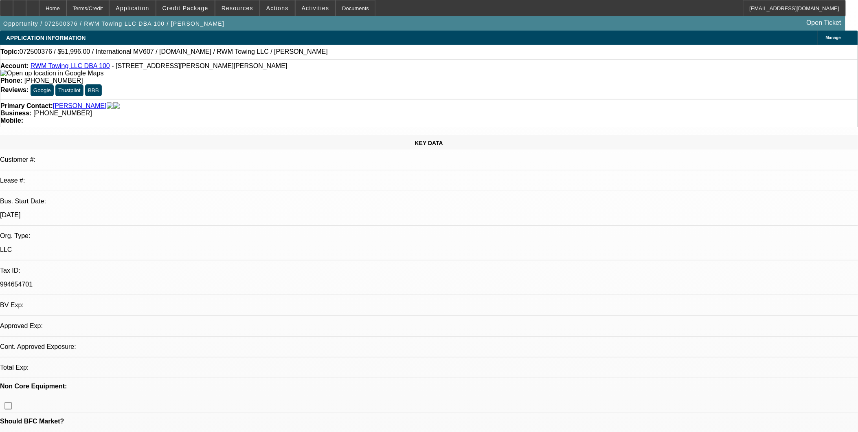
select select "0.2"
select select "2"
select select "0.1"
select select "4"
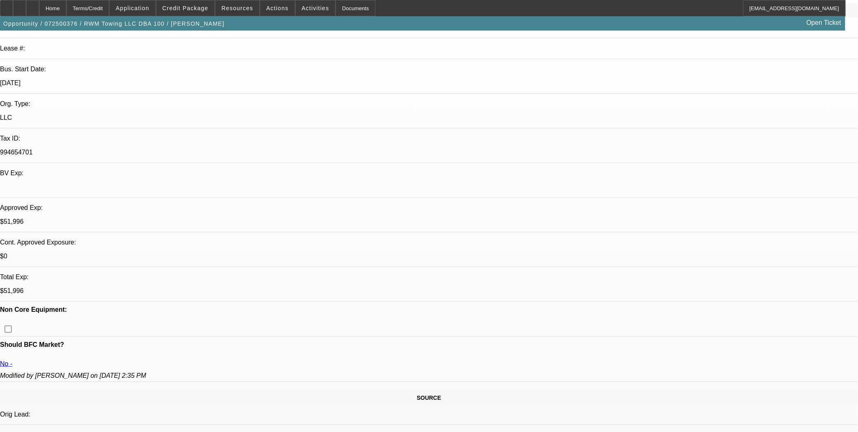
scroll to position [136, 0]
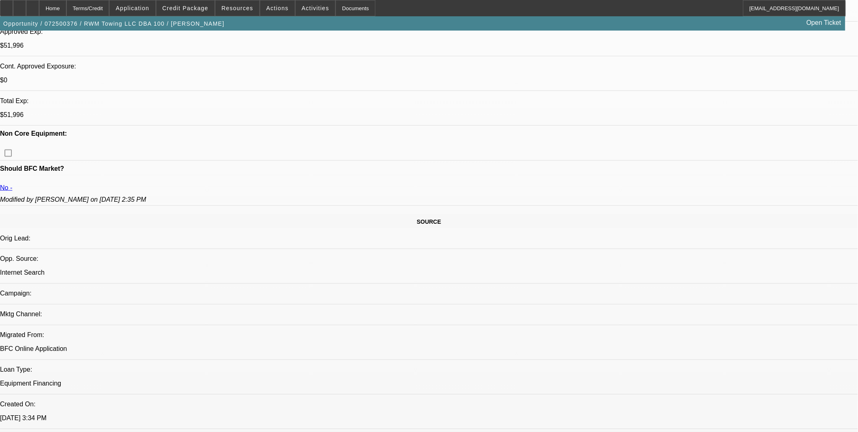
scroll to position [316, 0]
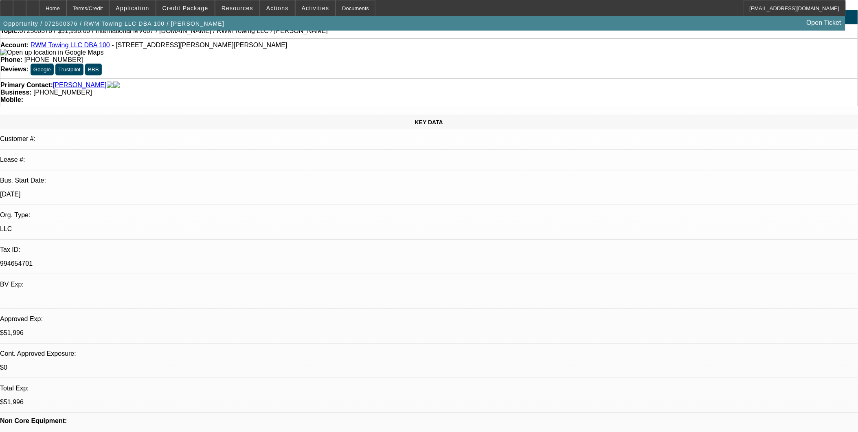
scroll to position [0, 0]
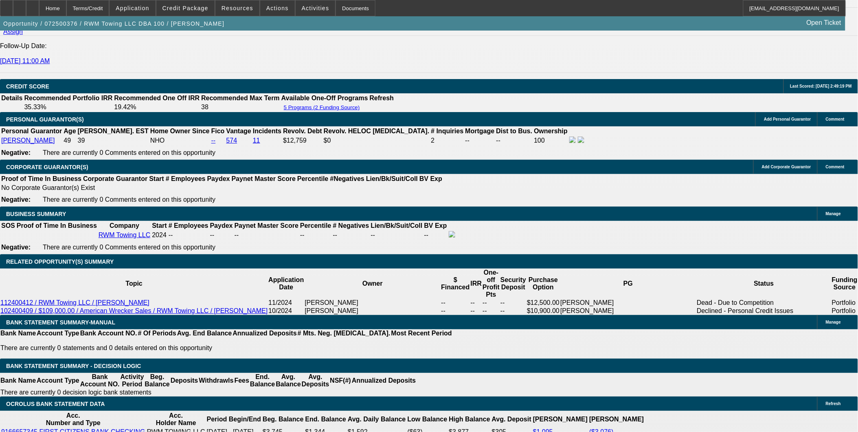
scroll to position [1130, 0]
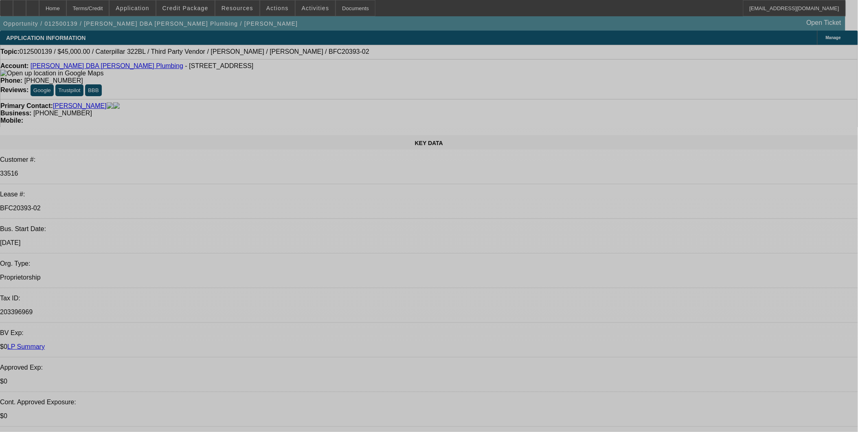
select select "0"
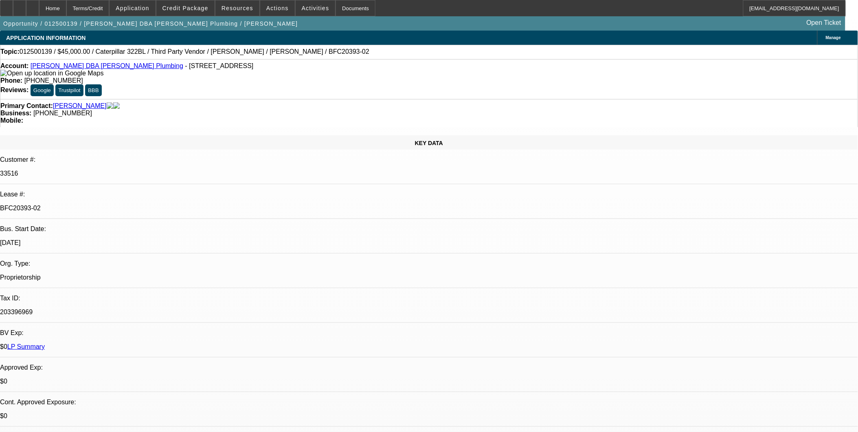
select select "0"
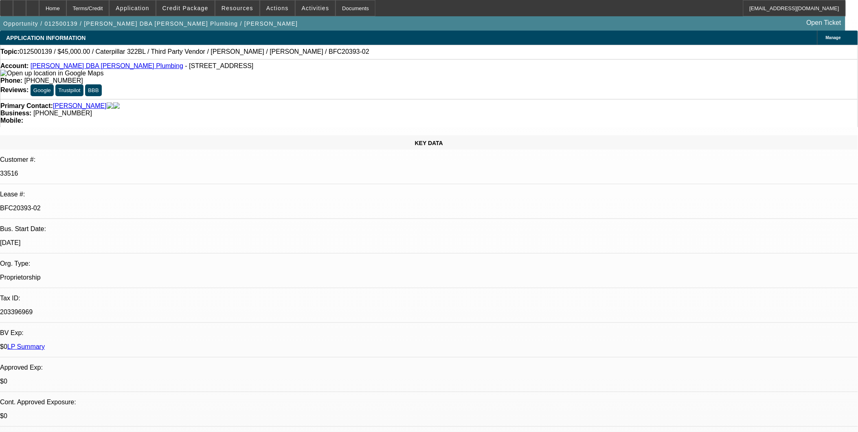
select select "0"
select select "1"
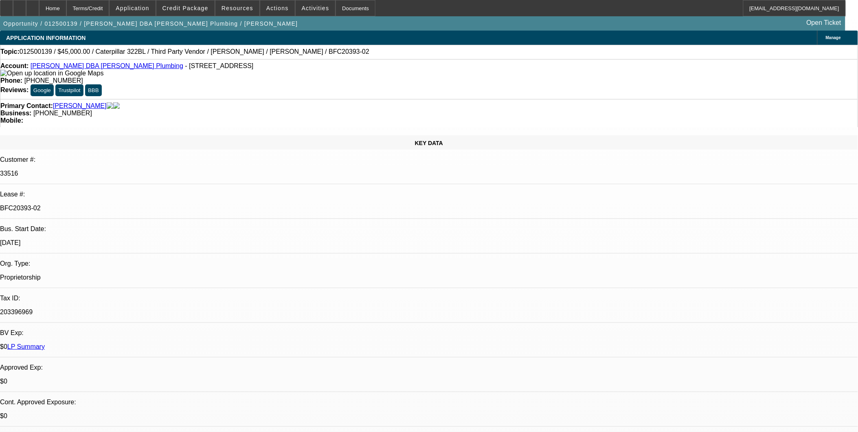
select select "6"
select select "1"
select select "6"
select select "1"
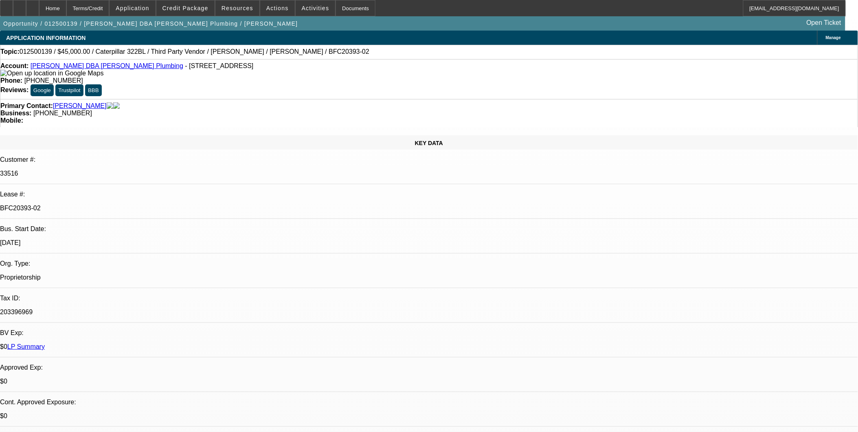
select select "2"
select select "6"
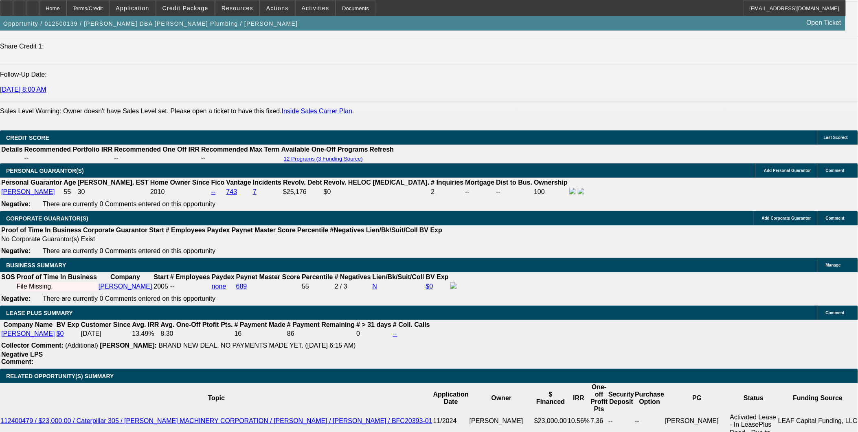
scroll to position [45, 0]
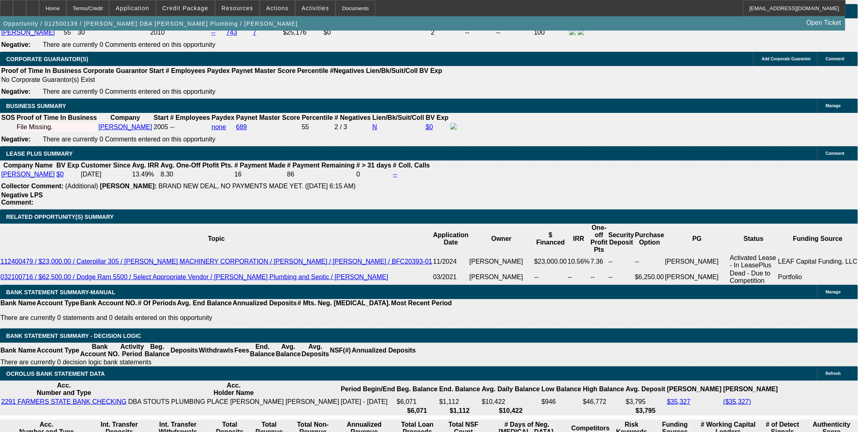
scroll to position [1312, 0]
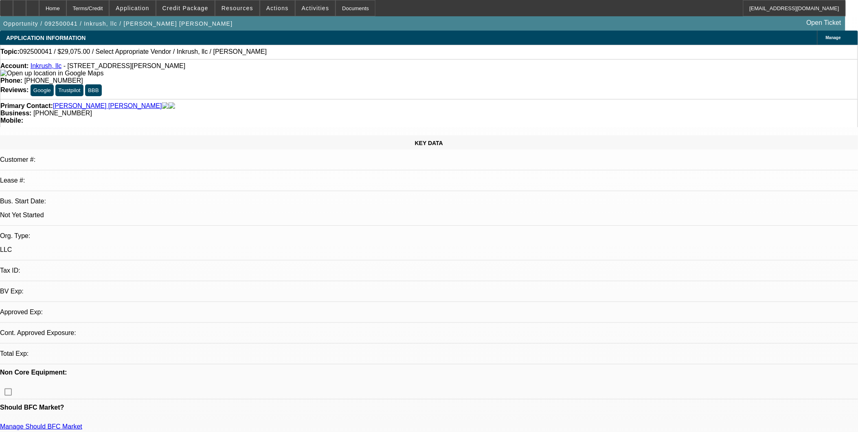
select select "0"
select select "2"
select select "0.1"
select select "1"
select select "2"
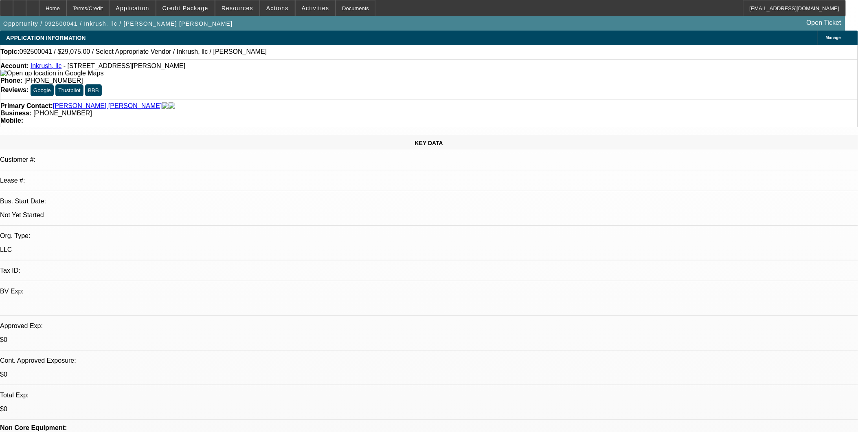
select select "4"
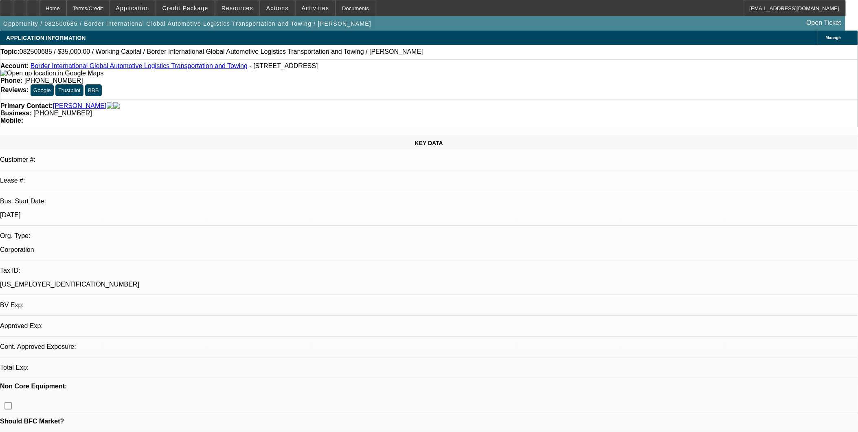
select select "0"
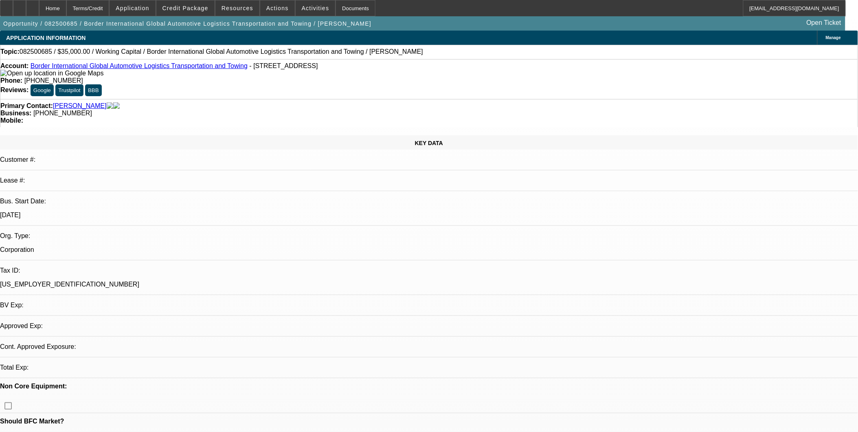
select select "0"
select select "1"
select select "2"
select select "6"
select select "1"
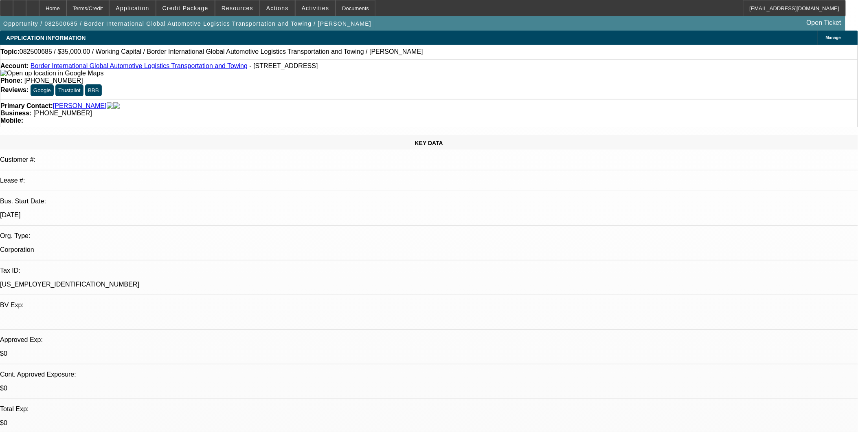
select select "2"
select select "6"
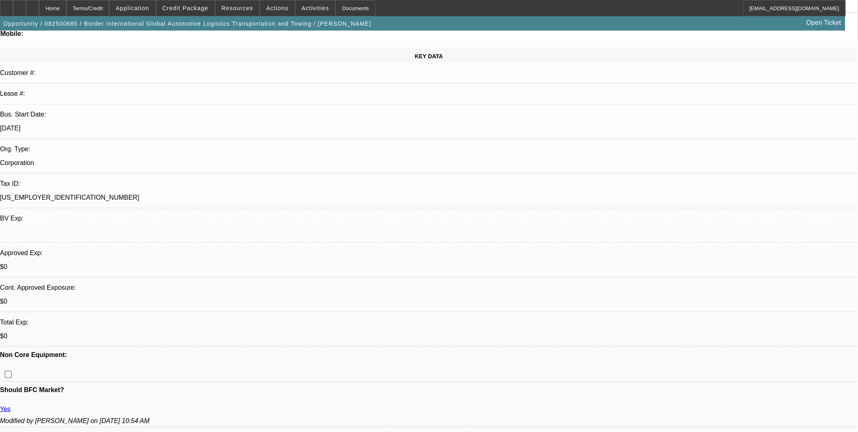
scroll to position [90, 0]
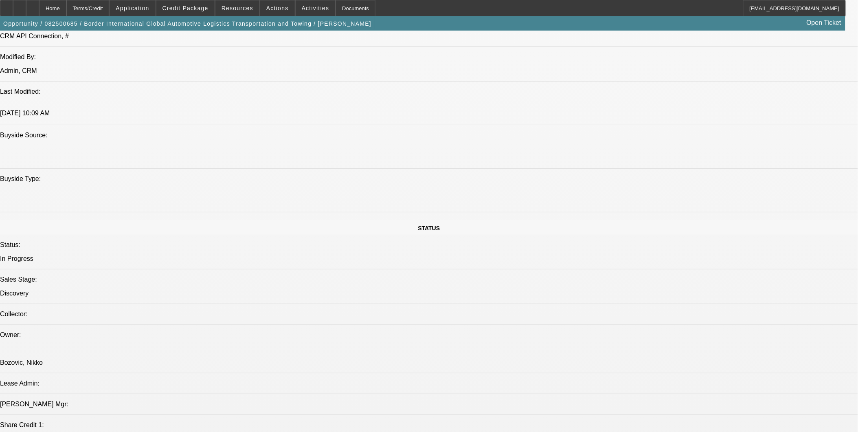
scroll to position [678, 0]
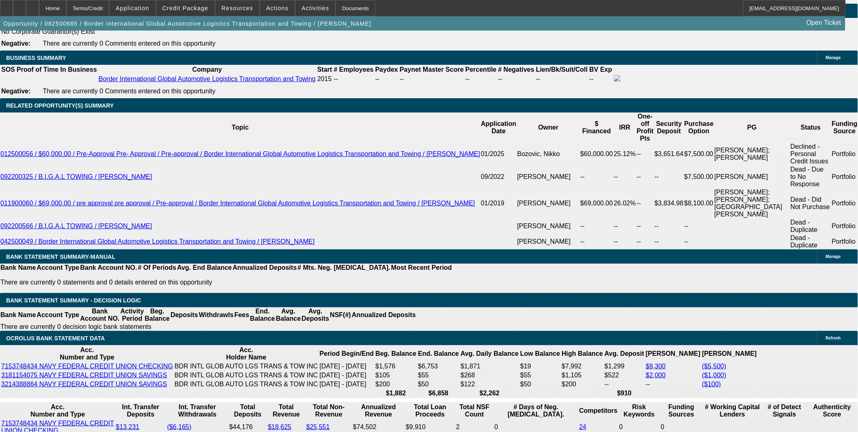
scroll to position [1266, 0]
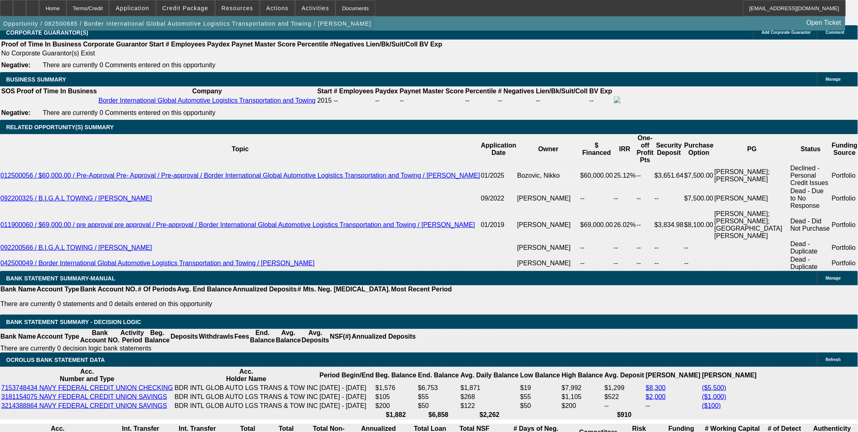
drag, startPoint x: 353, startPoint y: 132, endPoint x: 274, endPoint y: 21, distance: 136.3
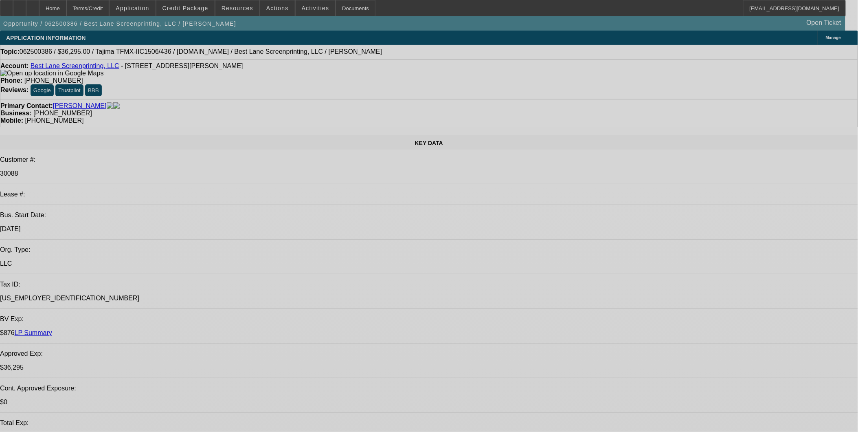
select select "0"
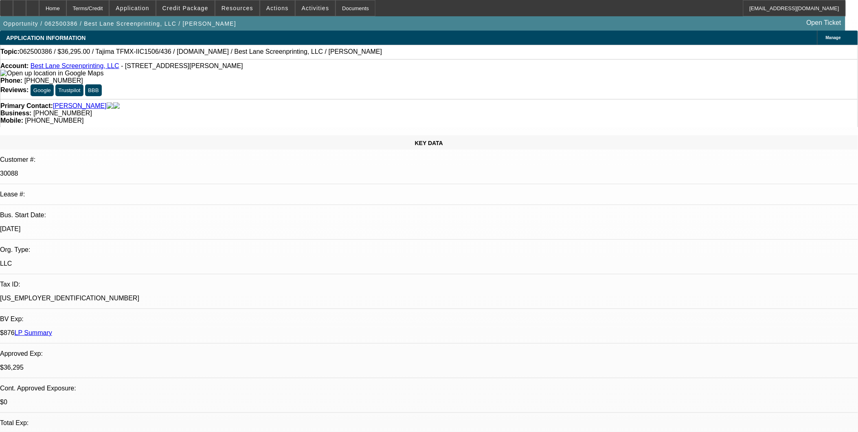
select select "2"
select select "0"
select select "2"
select select "0"
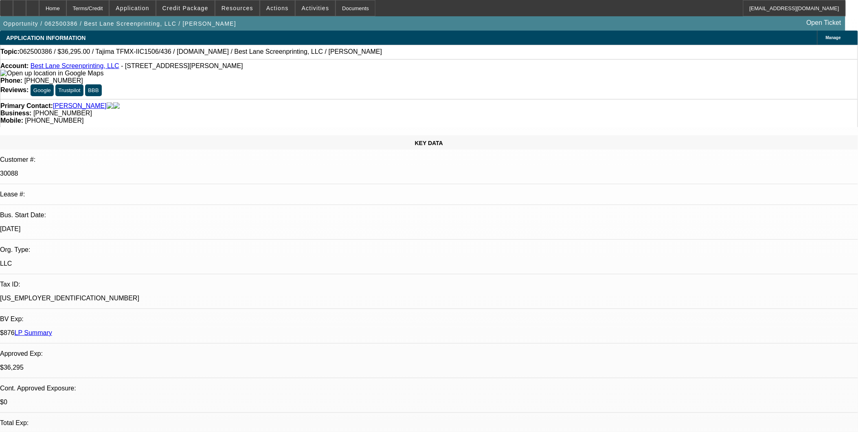
select select "0"
select select "2"
select select "0"
select select "2"
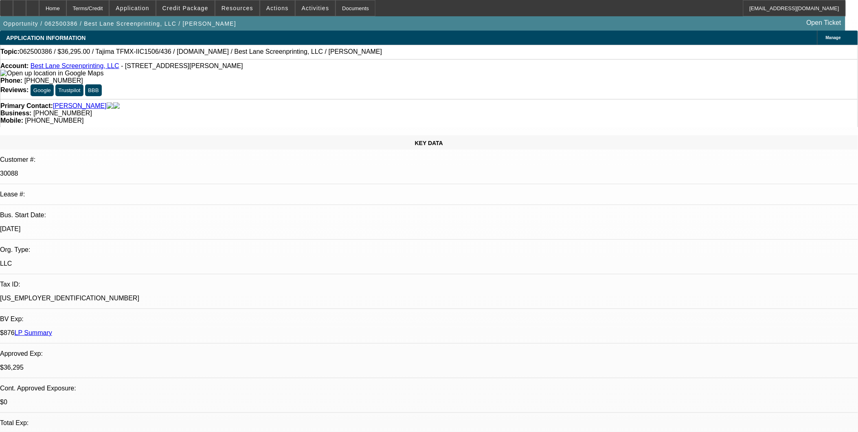
select select "0"
select select "1"
select select "2"
select select "6"
select select "1"
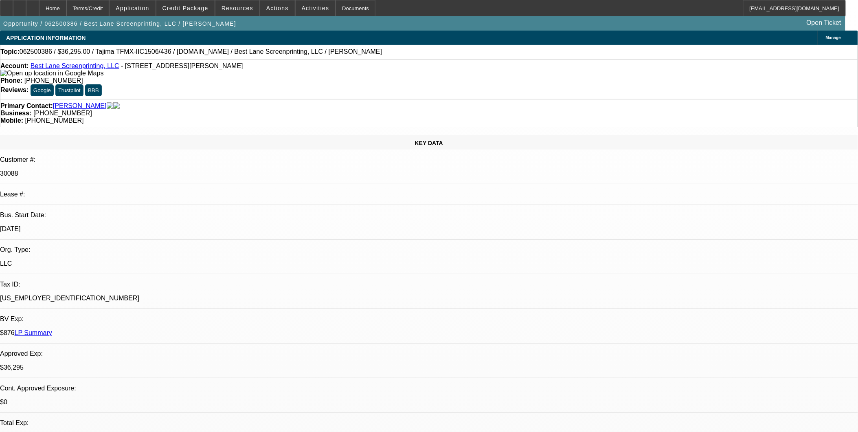
select select "2"
select select "6"
select select "1"
select select "2"
select select "6"
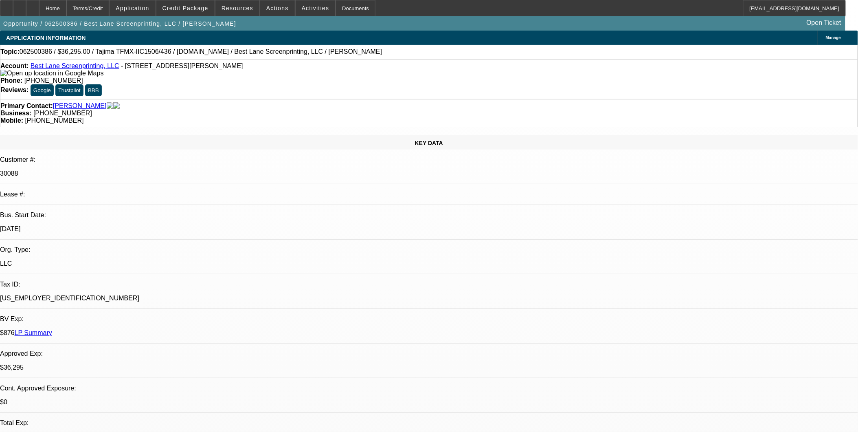
select select "1"
select select "2"
select select "6"
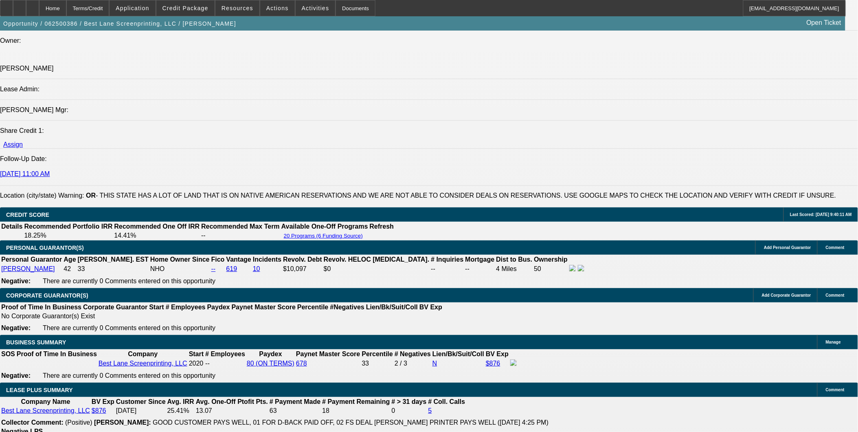
scroll to position [814, 0]
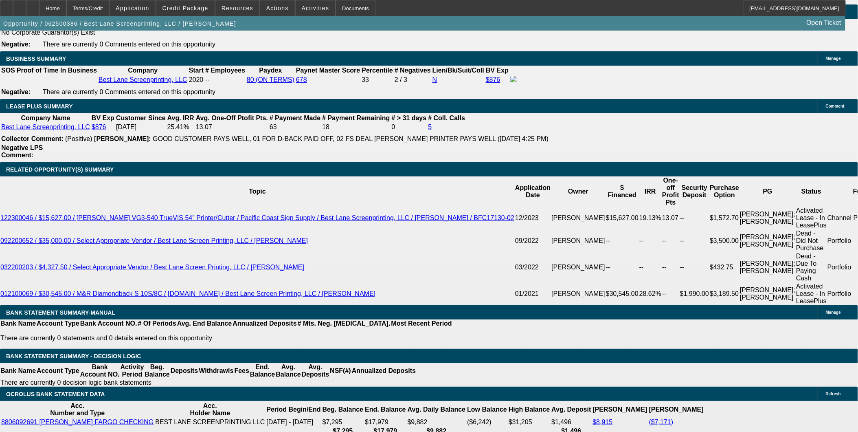
scroll to position [1266, 0]
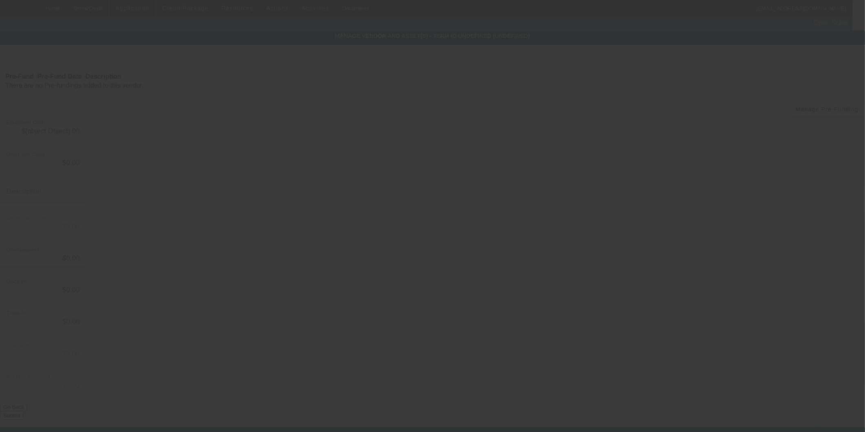
type input "$36,295.00"
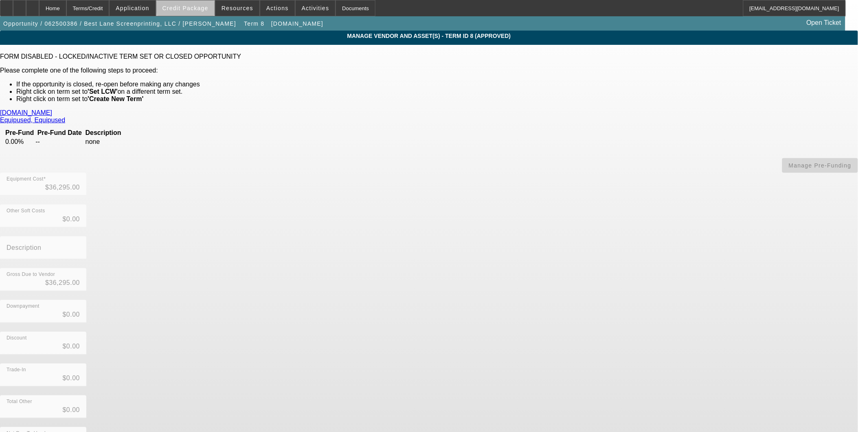
click at [206, 5] on span "Credit Package" at bounding box center [185, 8] width 46 height 7
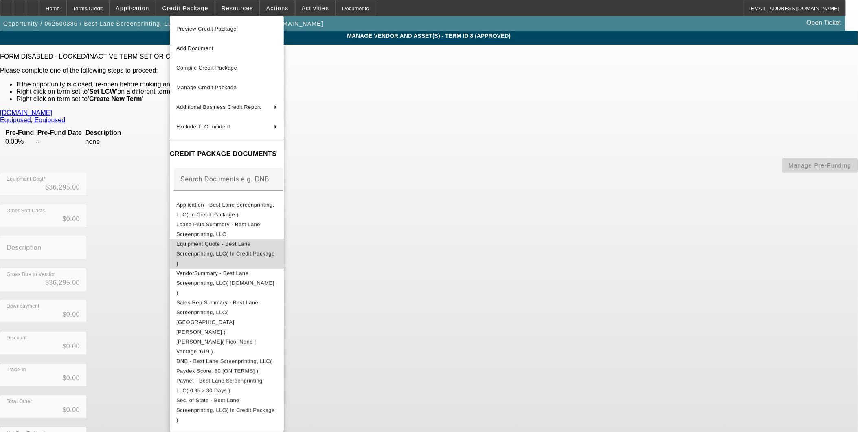
click at [267, 250] on span "Equipment Quote - Best Lane Screenprinting, LLC( In Credit Package )" at bounding box center [226, 253] width 101 height 29
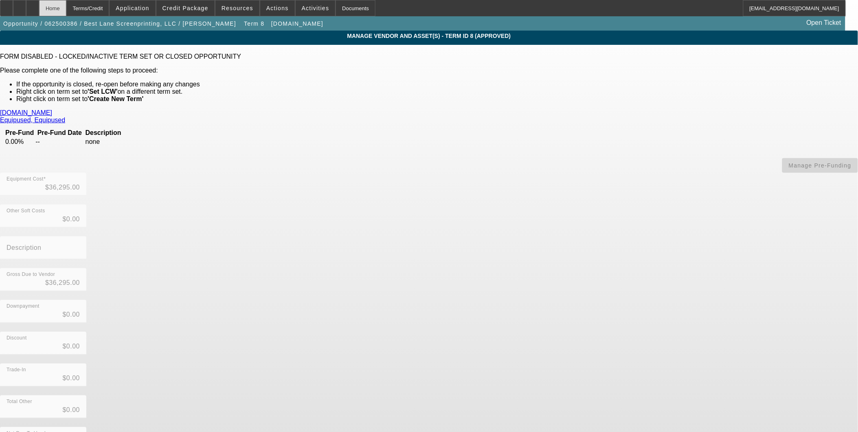
click at [66, 5] on div "Home" at bounding box center [52, 8] width 27 height 16
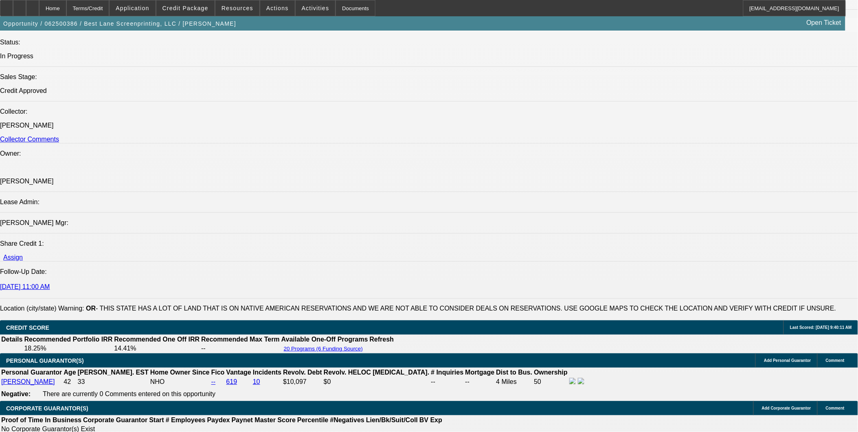
select select "0"
select select "2"
select select "0"
select select "6"
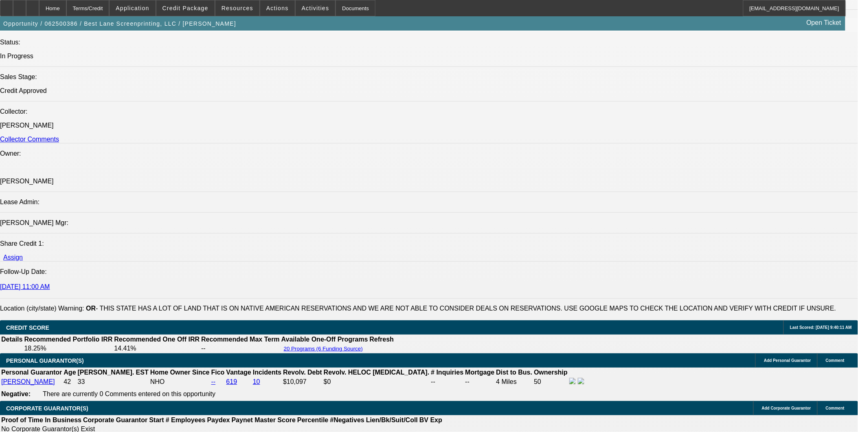
select select "0"
select select "2"
select select "0"
select select "6"
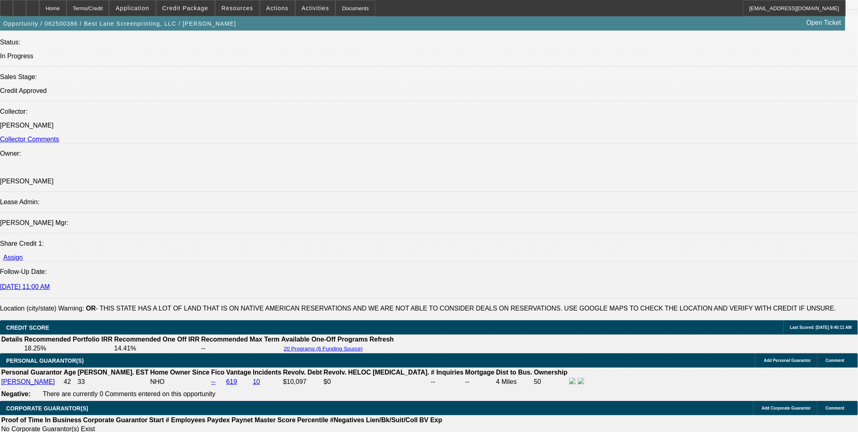
select select "0"
select select "2"
select select "0"
select select "6"
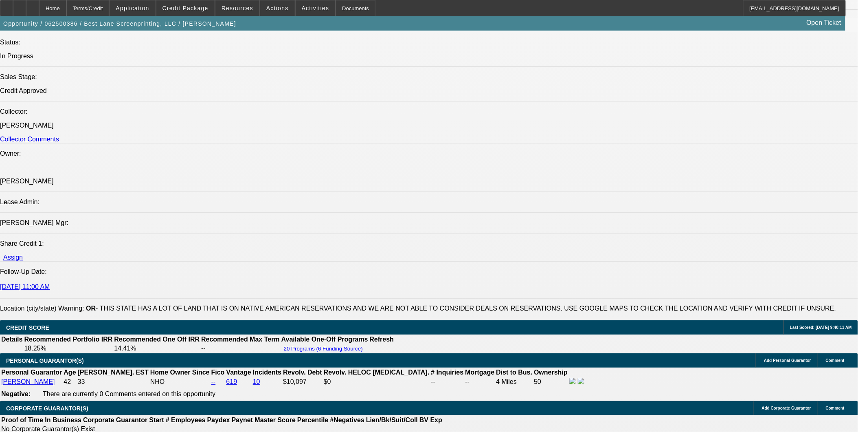
select select "0"
select select "2"
select select "0"
select select "6"
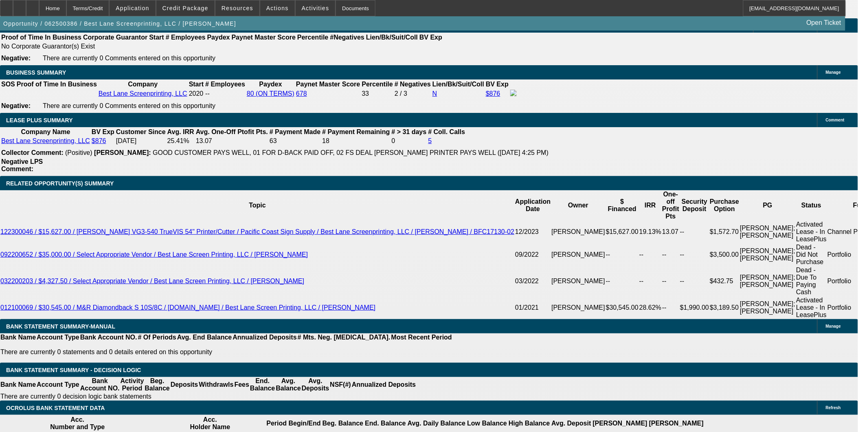
scroll to position [1254, 0]
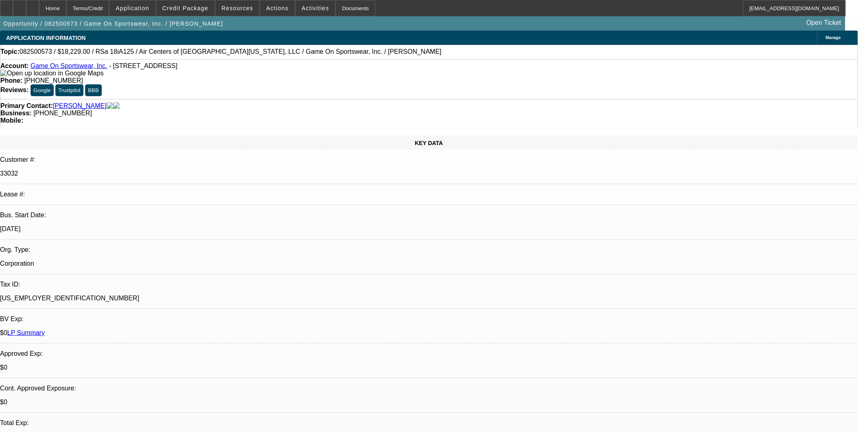
select select "0"
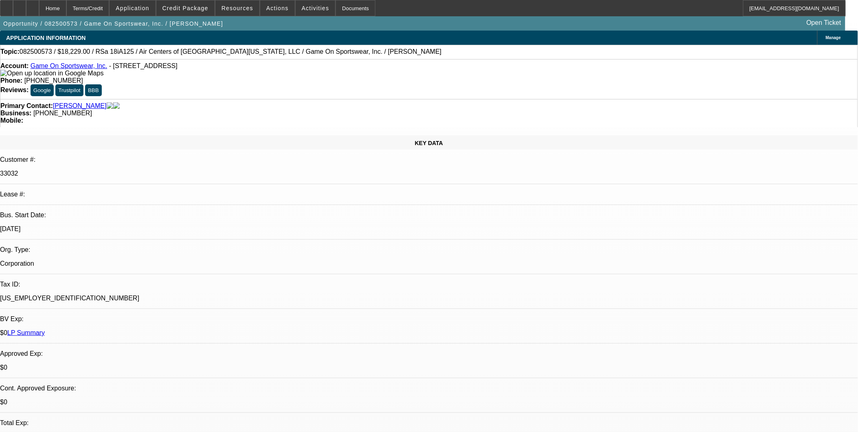
select select "0"
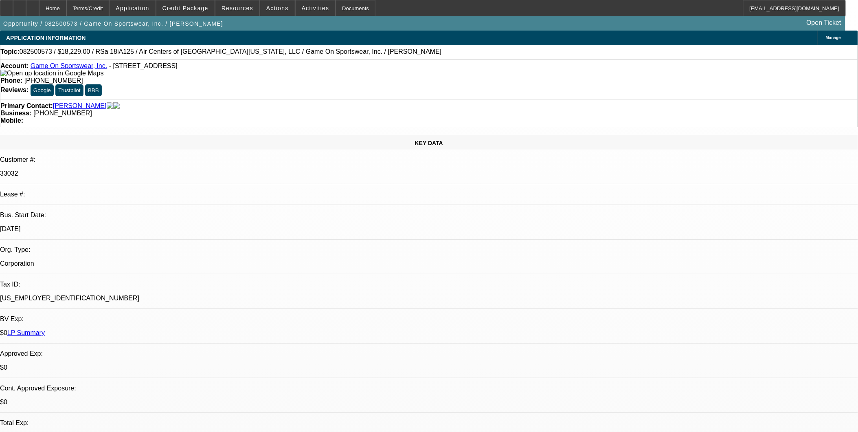
select select "0"
select select "1"
select select "6"
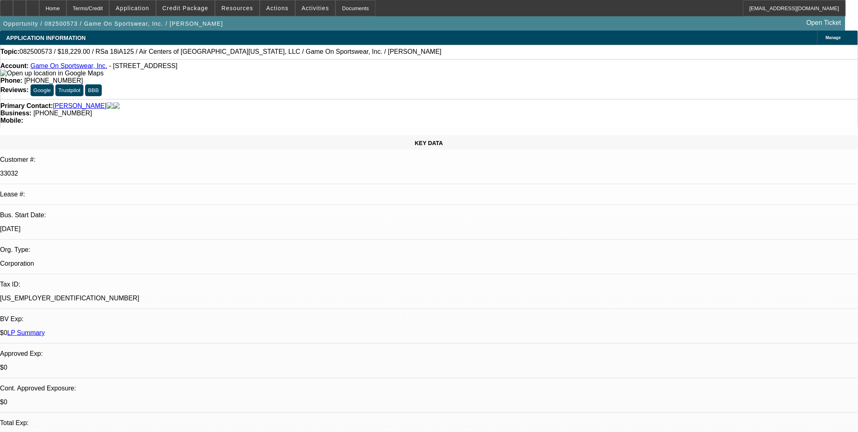
select select "1"
select select "6"
select select "1"
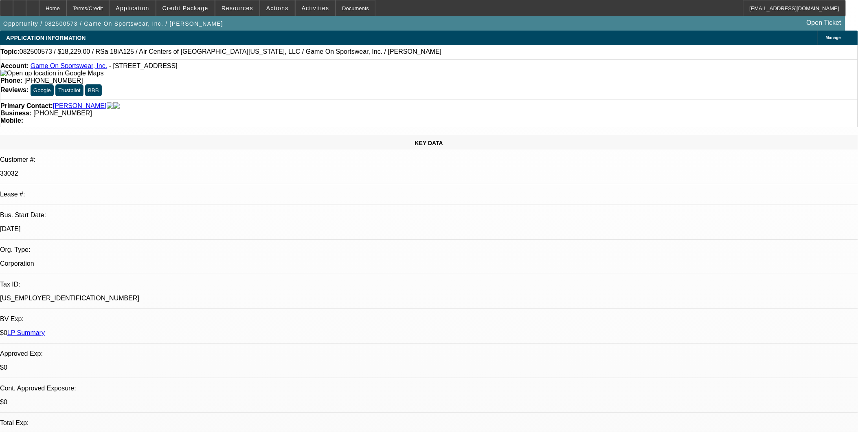
select select "6"
select select "1"
select select "6"
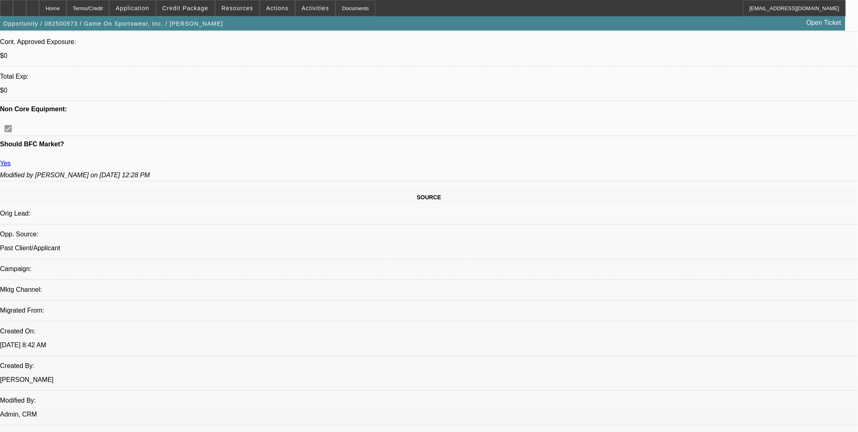
scroll to position [316, 0]
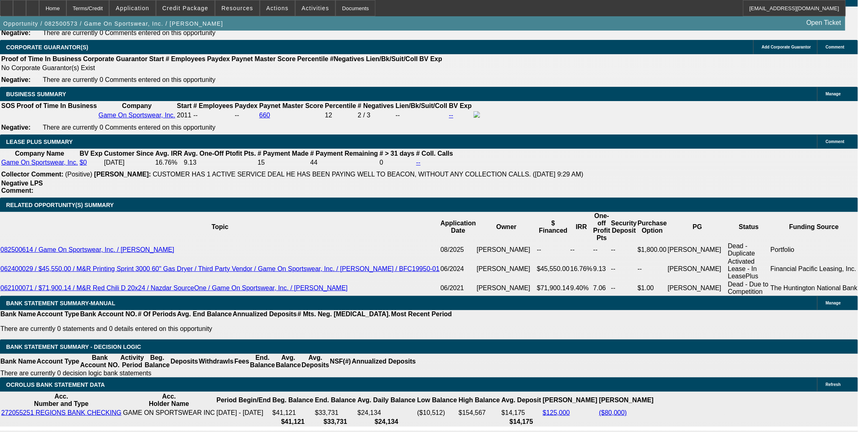
scroll to position [1221, 0]
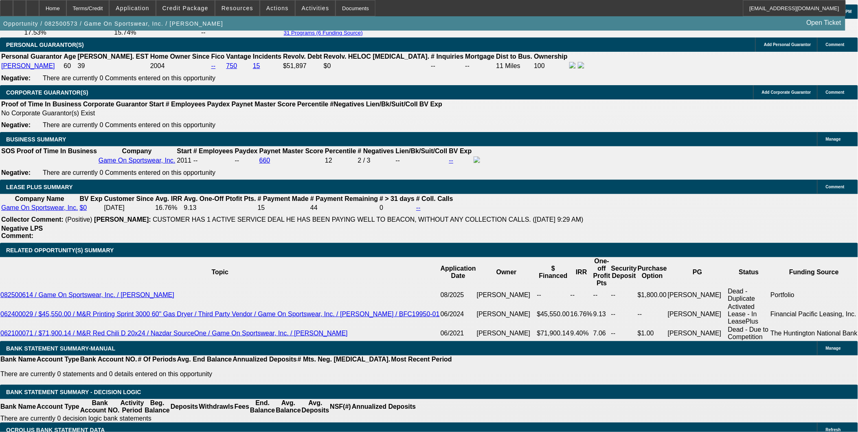
drag, startPoint x: 171, startPoint y: 281, endPoint x: 204, endPoint y: 285, distance: 32.8
type input "UNKNOWN"
type input "2"
type input "$9,292.10"
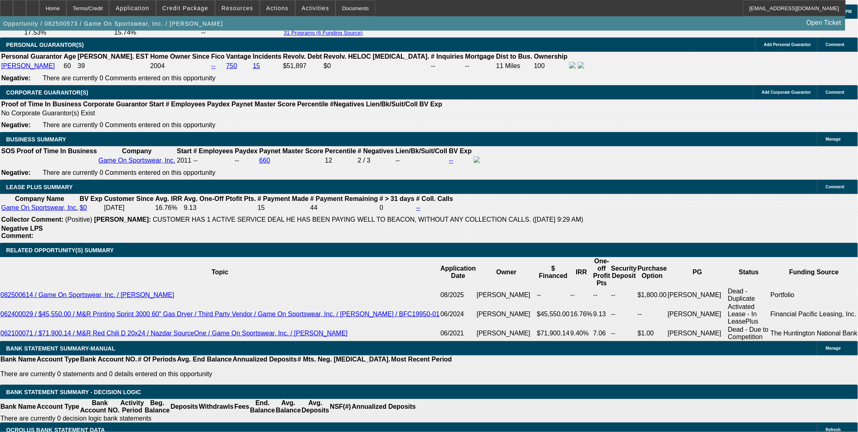
type input "24"
type input "$888.68"
type input "24"
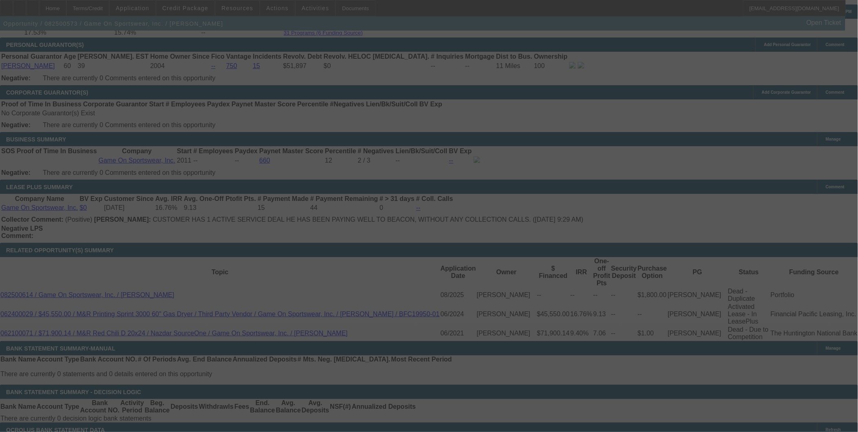
select select "0"
select select "6"
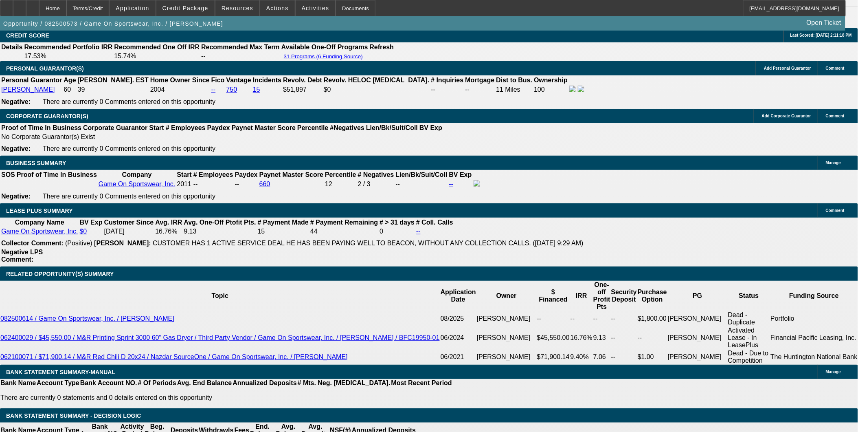
scroll to position [1176, 0]
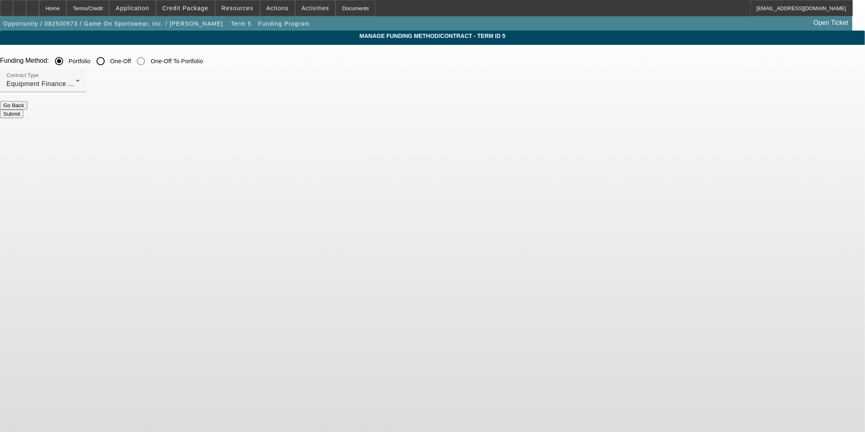
click at [27, 109] on button "Go Back" at bounding box center [13, 105] width 27 height 9
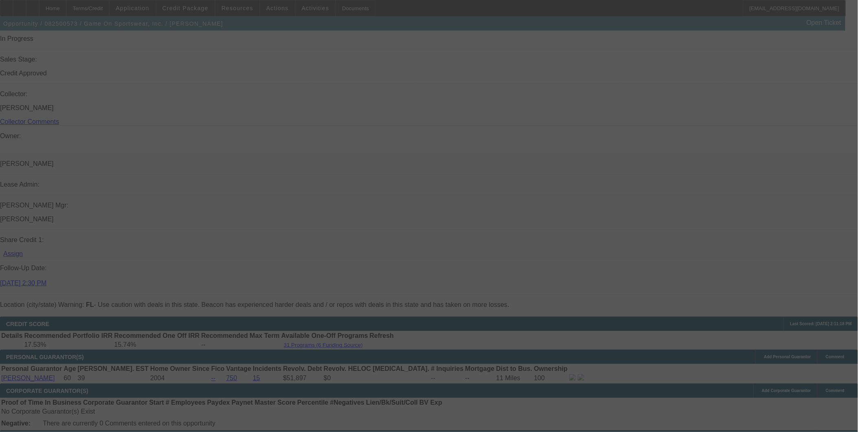
scroll to position [995, 0]
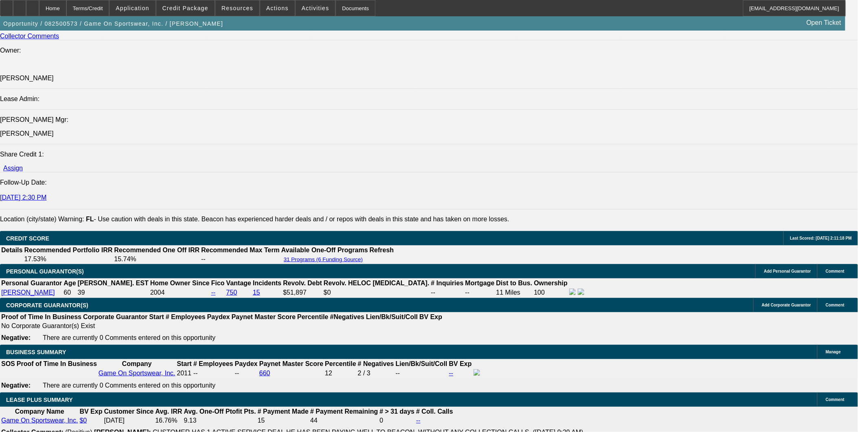
select select "0"
select select "6"
select select "0"
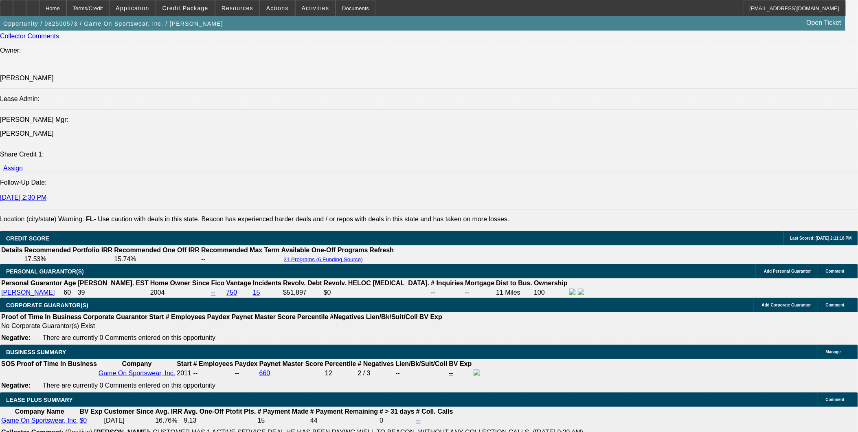
select select "0"
select select "6"
select select "0"
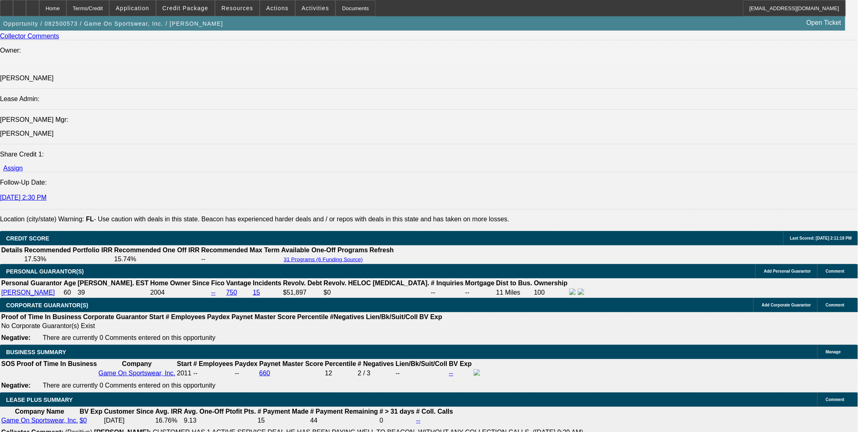
select select "0"
select select "6"
select select "0"
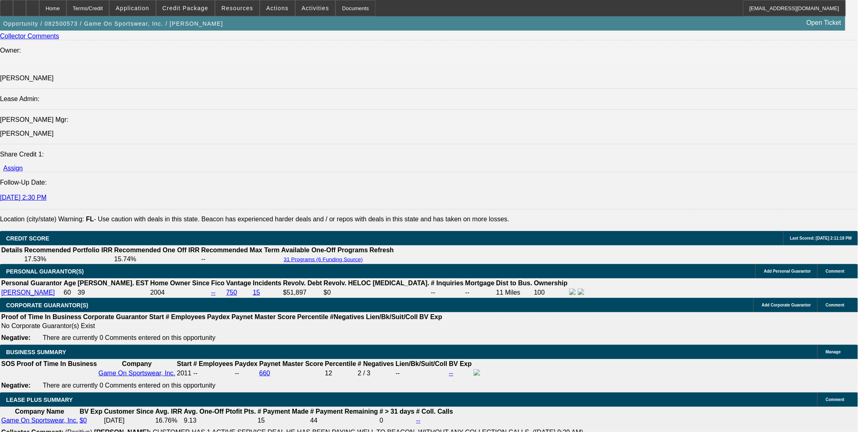
select select "6"
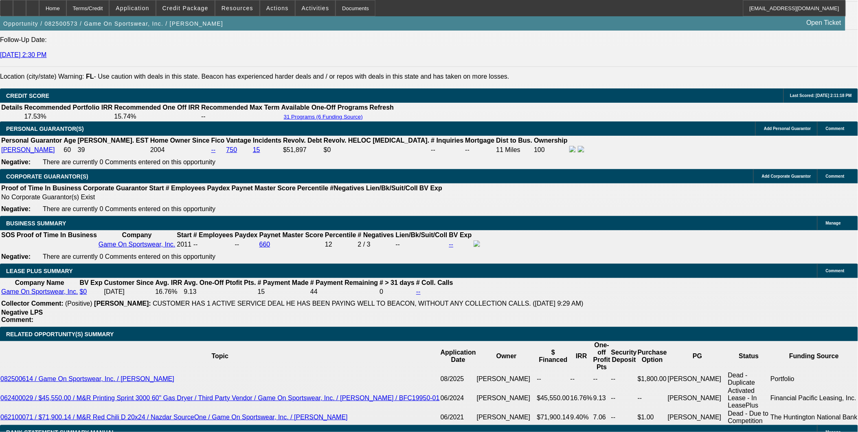
scroll to position [1148, 0]
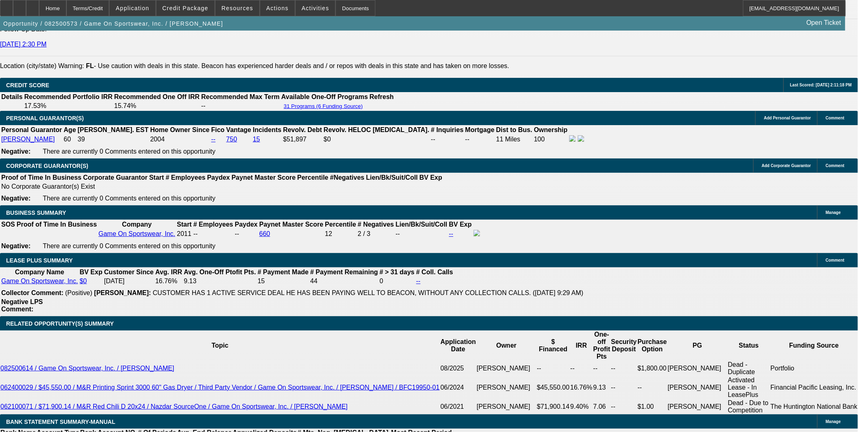
drag, startPoint x: 169, startPoint y: 353, endPoint x: 198, endPoint y: 346, distance: 30.2
type input "UNKNOWN"
type input "36"
type input "$636.88"
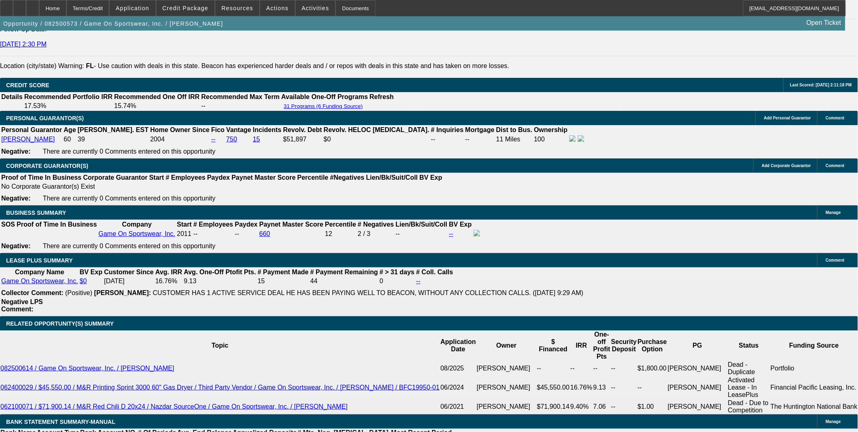
type input "36"
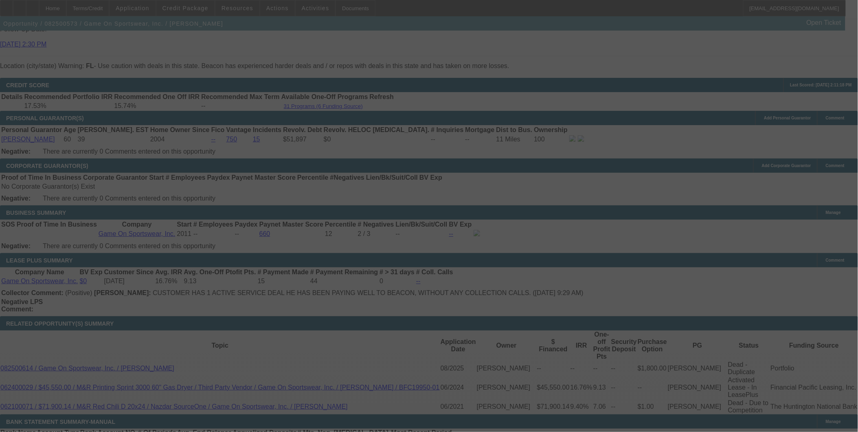
select select "0"
select select "6"
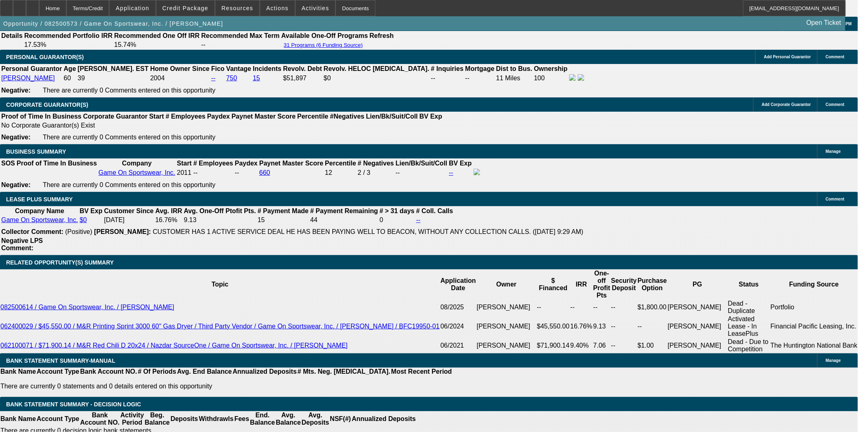
scroll to position [1193, 0]
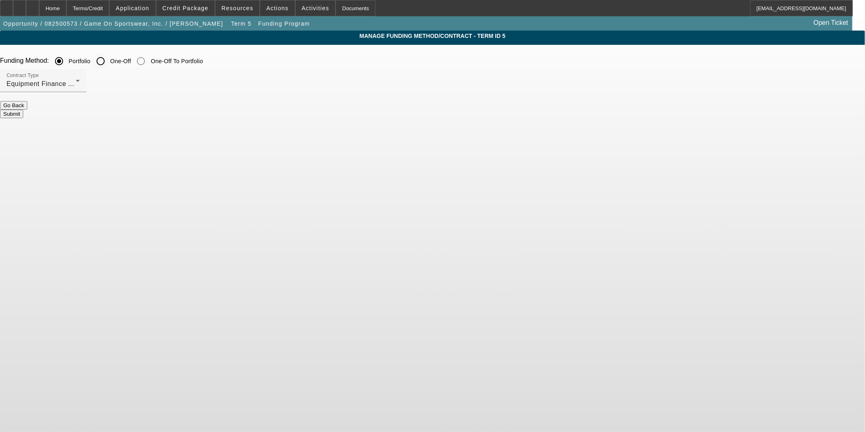
click at [109, 59] on input "One-Off" at bounding box center [100, 61] width 16 height 16
radio input "true"
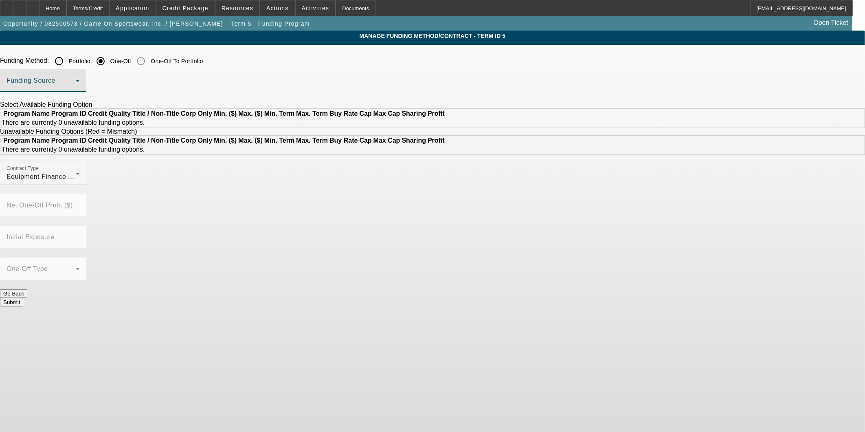
click at [76, 85] on span at bounding box center [41, 84] width 69 height 10
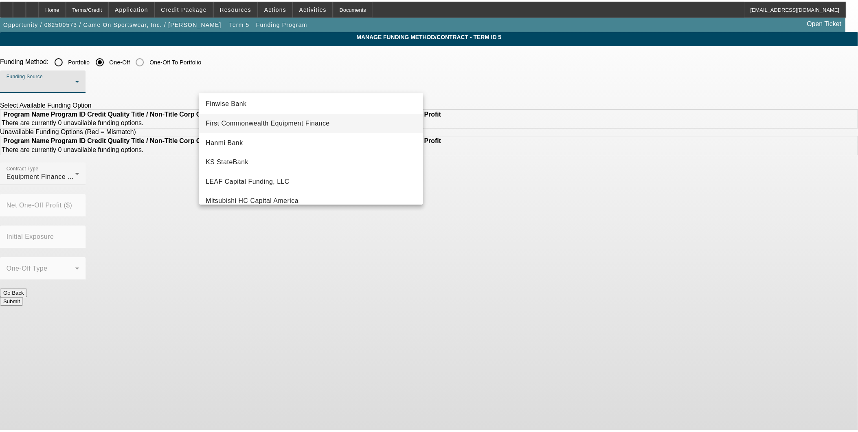
scroll to position [136, 0]
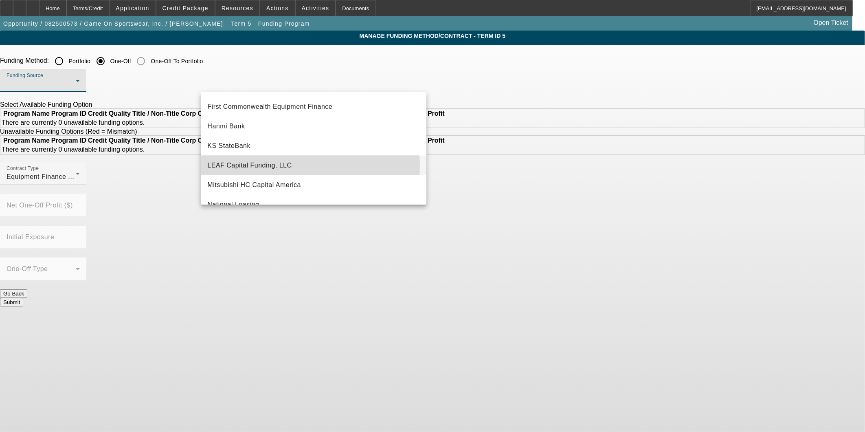
click at [267, 165] on span "LEAF Capital Funding, LLC" at bounding box center [249, 165] width 84 height 10
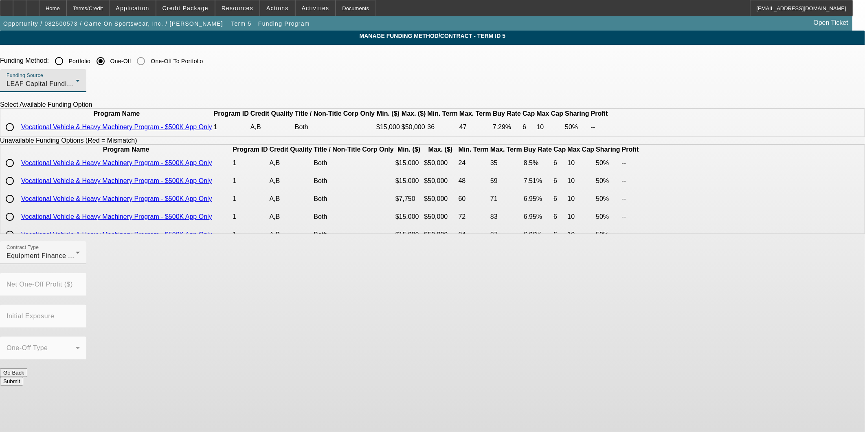
click at [18, 135] on input "radio" at bounding box center [10, 127] width 16 height 16
radio input "true"
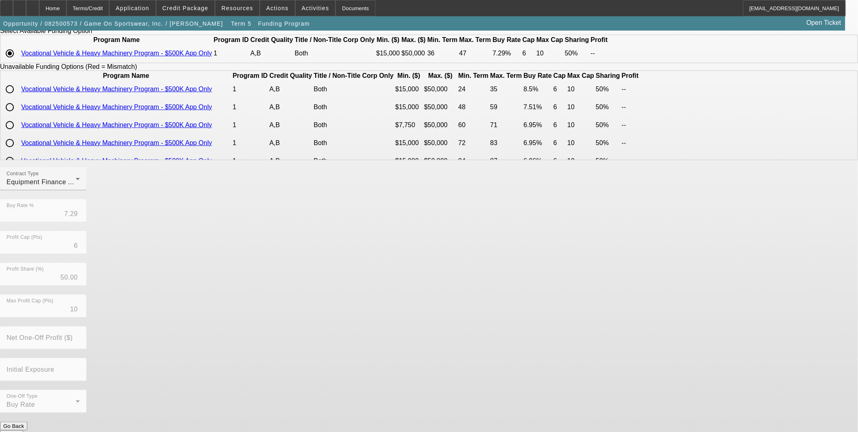
scroll to position [74, 0]
click at [23, 429] on button "Submit" at bounding box center [11, 433] width 23 height 9
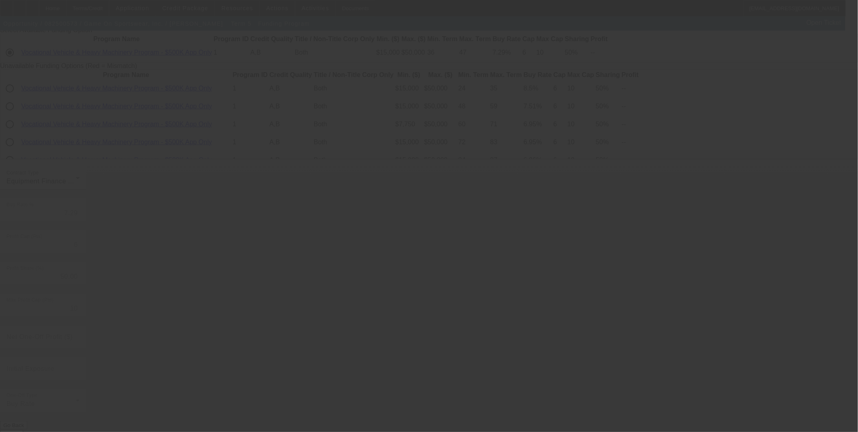
radio input "true"
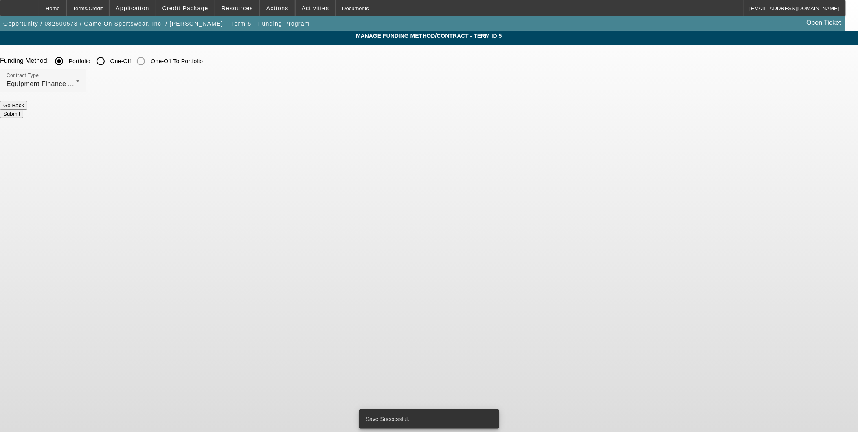
scroll to position [0, 0]
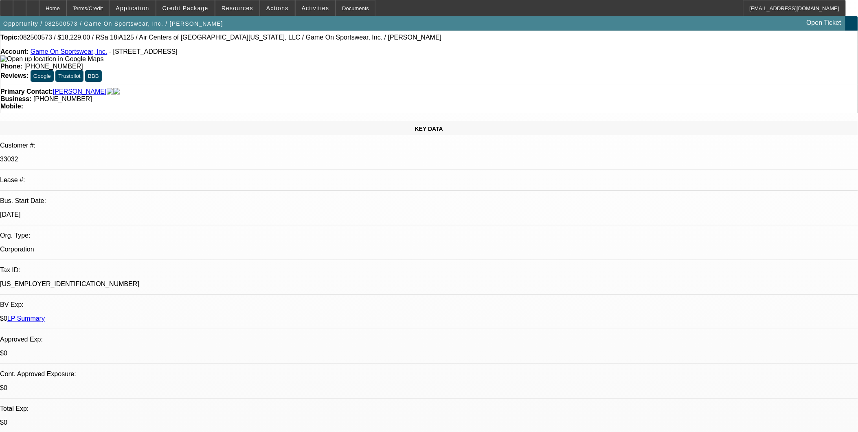
select select "0"
select select "6"
select select "0"
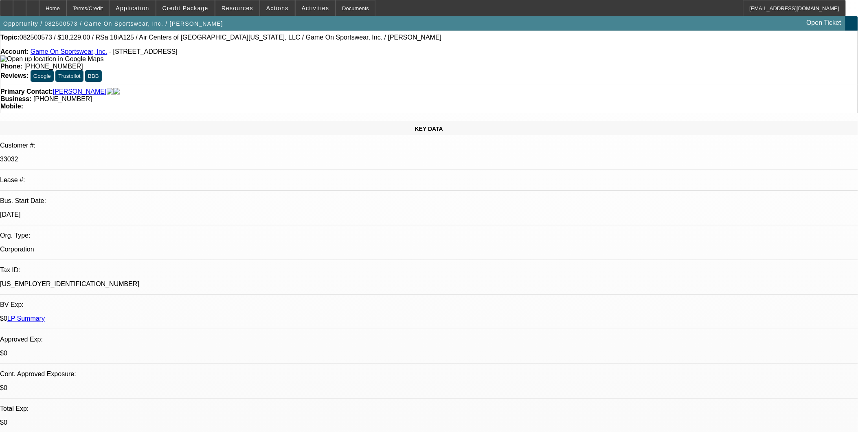
select select "0"
select select "6"
select select "0"
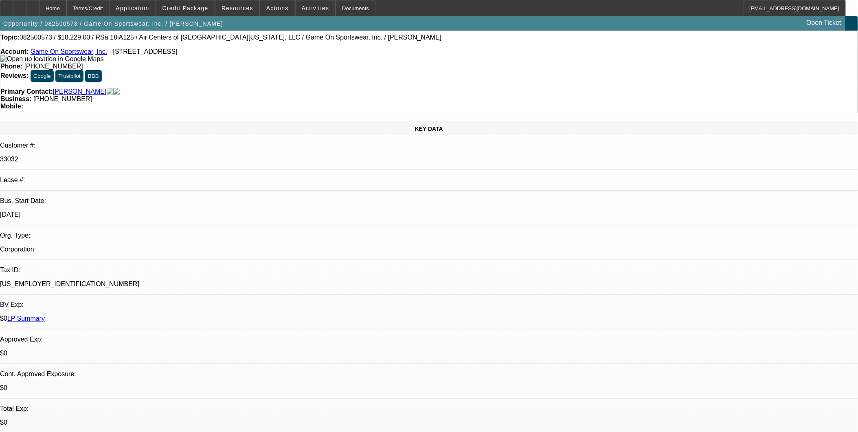
select select "0"
select select "6"
select select "0"
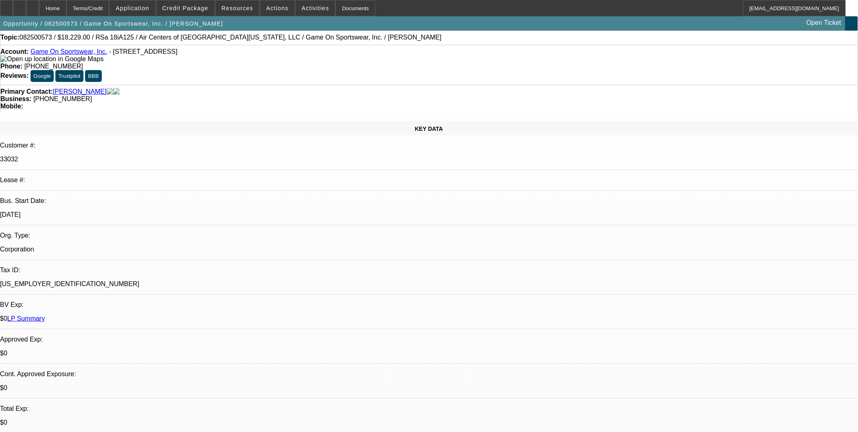
select select "6"
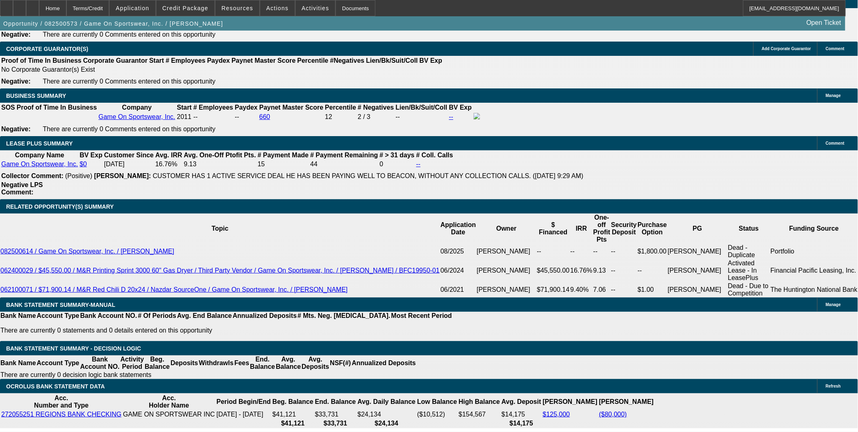
scroll to position [1266, 0]
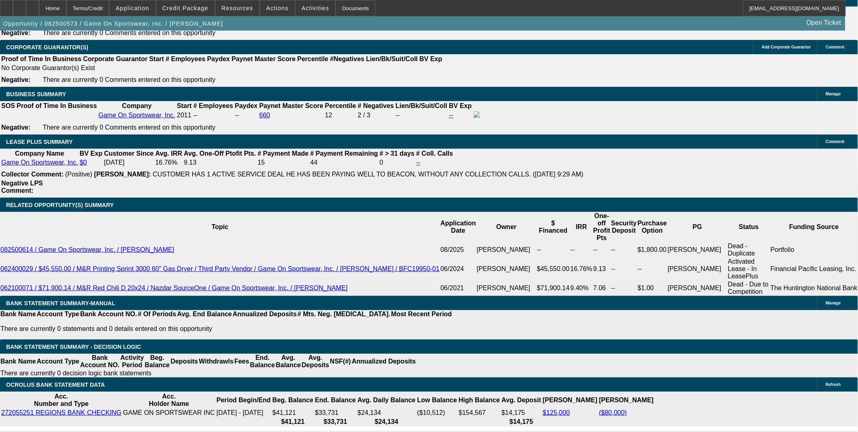
drag, startPoint x: 186, startPoint y: 235, endPoint x: 261, endPoint y: 238, distance: 74.1
type input "UNKNOWN"
type input "13"
type input "$514.21"
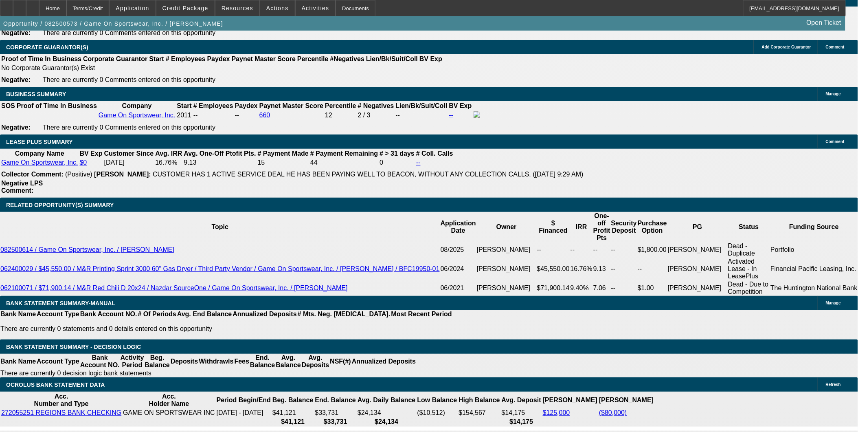
type input "13."
type input "$614.21"
type input "13.5"
type input "$618.61"
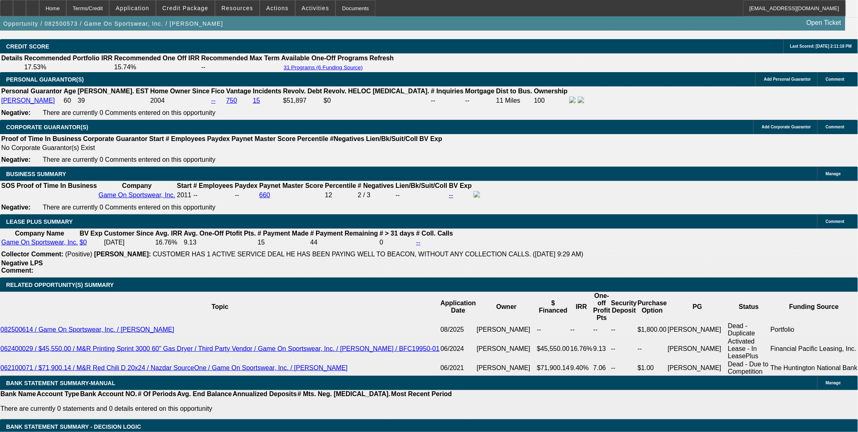
scroll to position [1176, 0]
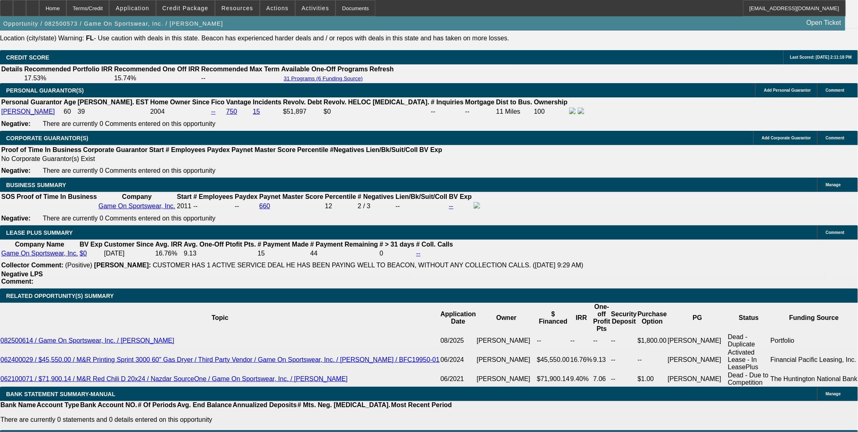
type input "13.5"
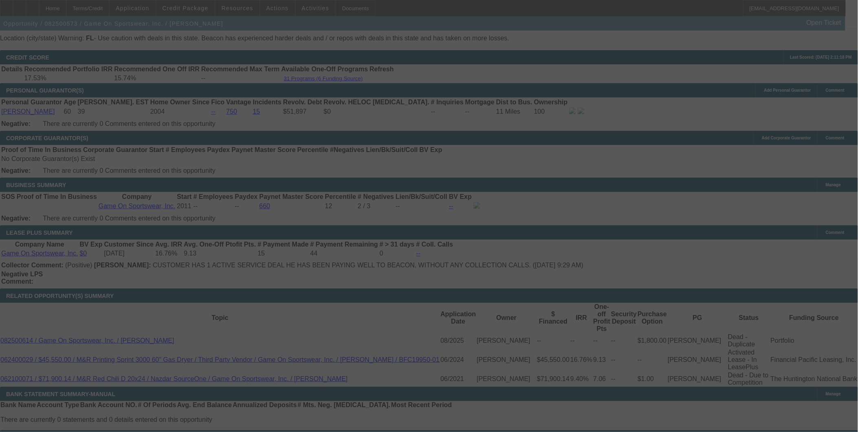
scroll to position [1221, 0]
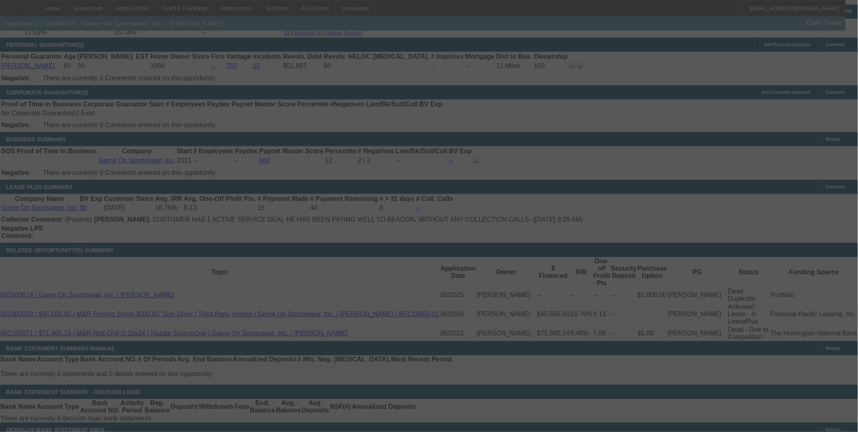
select select "0"
select select "6"
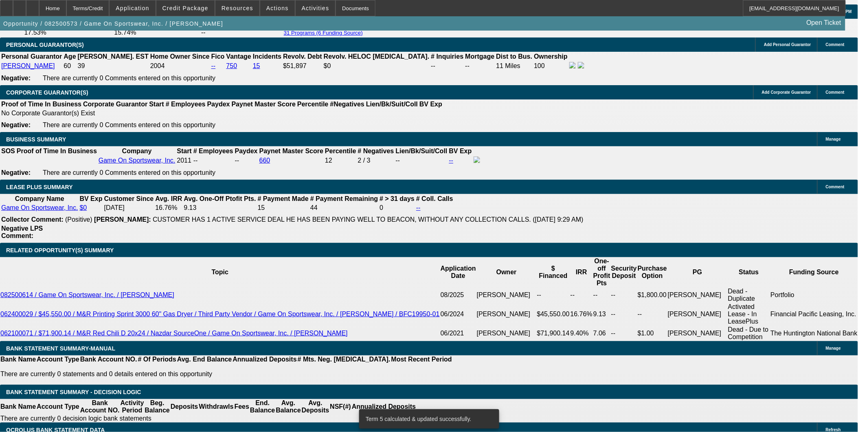
scroll to position [1266, 0]
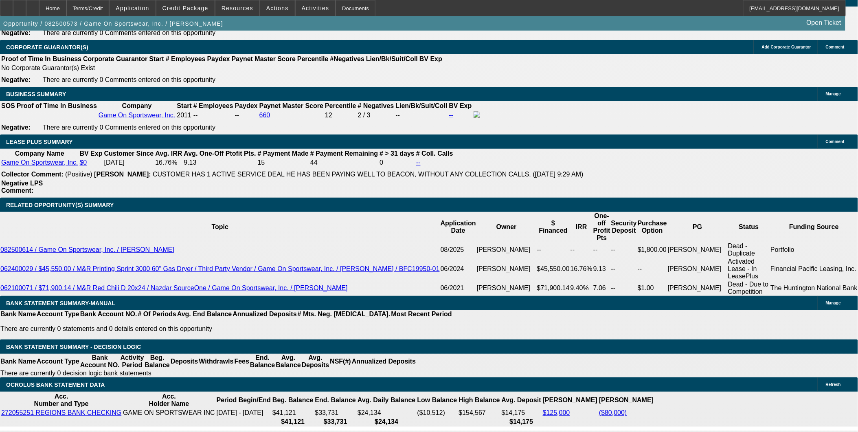
drag, startPoint x: 184, startPoint y: 234, endPoint x: 288, endPoint y: 247, distance: 104.5
type input "12"
type input "UNKNOWN"
type input "12."
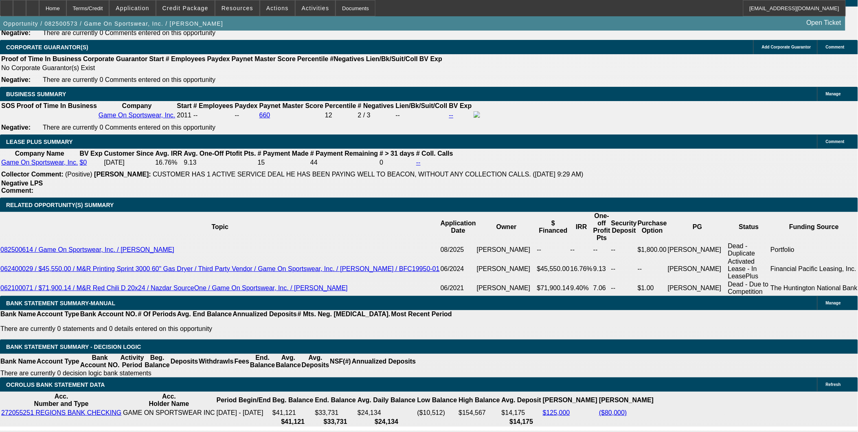
type input "$605.46"
type input "12.5"
type input "$609.83"
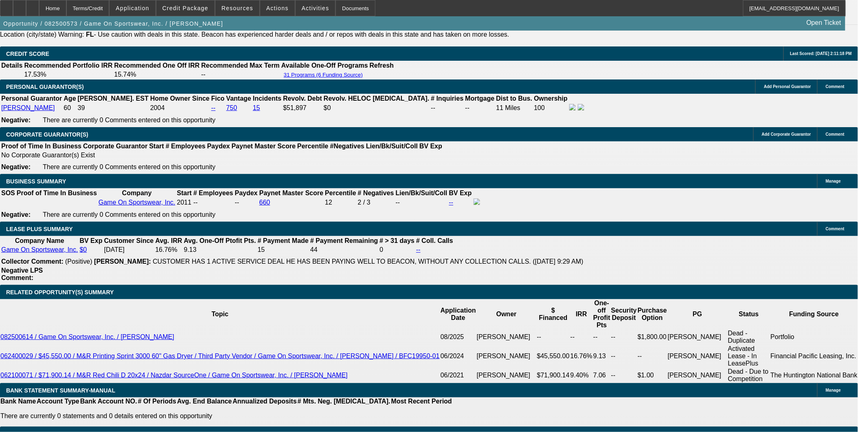
scroll to position [1176, 0]
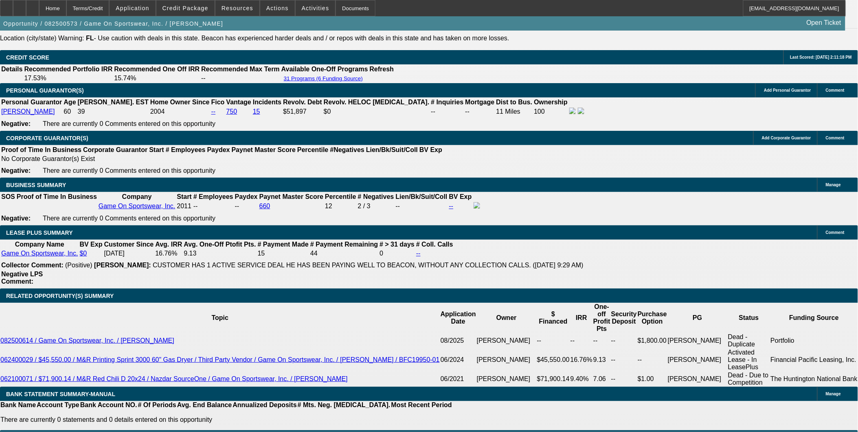
type input "12.5"
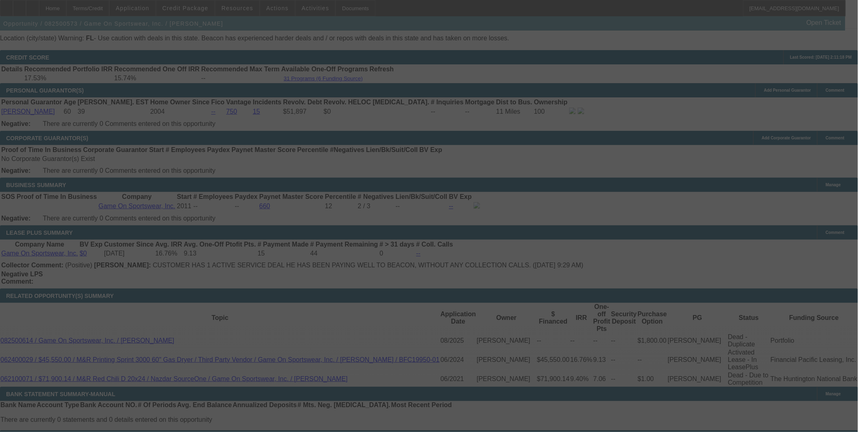
scroll to position [1266, 0]
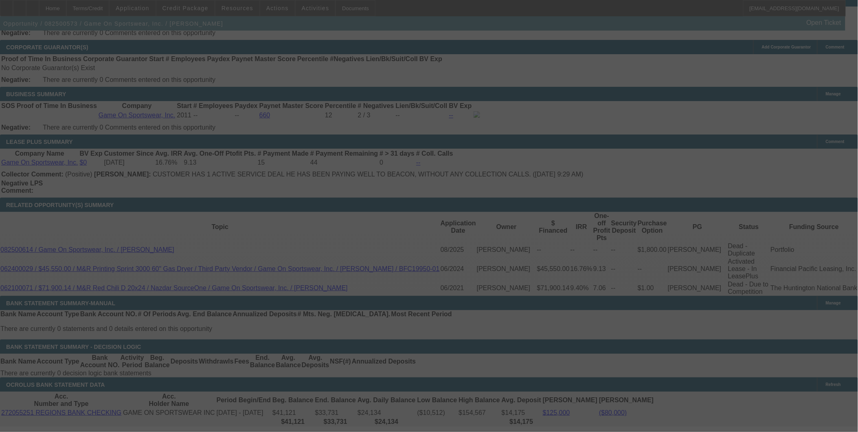
select select "0"
select select "6"
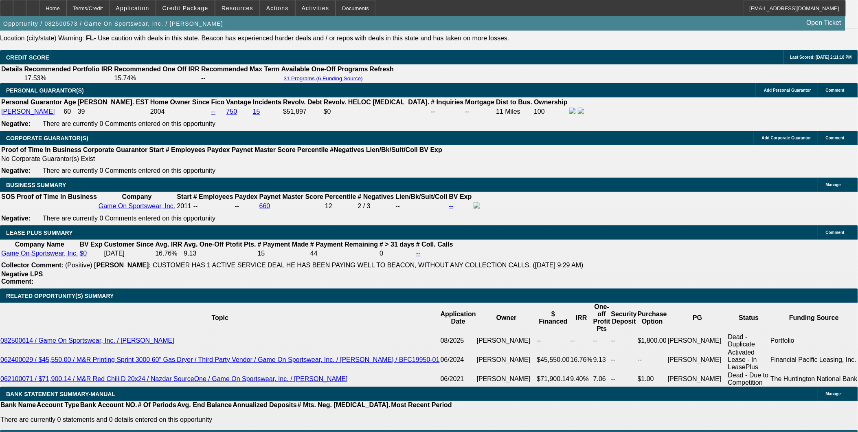
scroll to position [1221, 0]
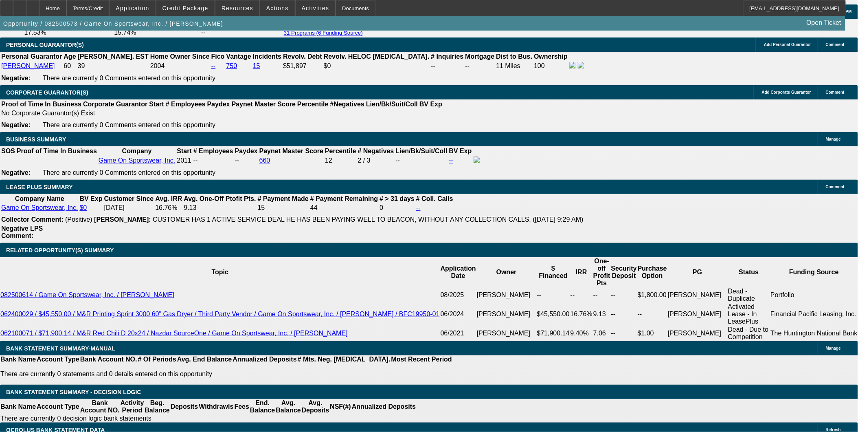
drag, startPoint x: 168, startPoint y: 277, endPoint x: 204, endPoint y: 284, distance: 36.9
type input "UNKNOWN"
type input "4"
type input "$4,676.54"
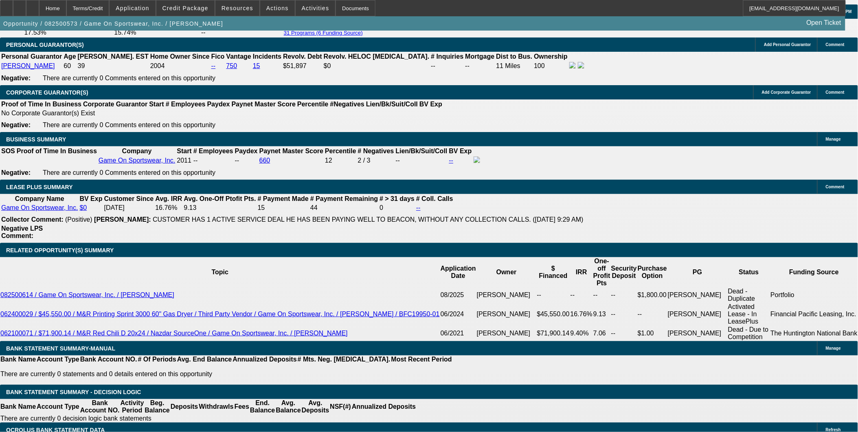
type input "47"
type input "$492.49"
type input "47"
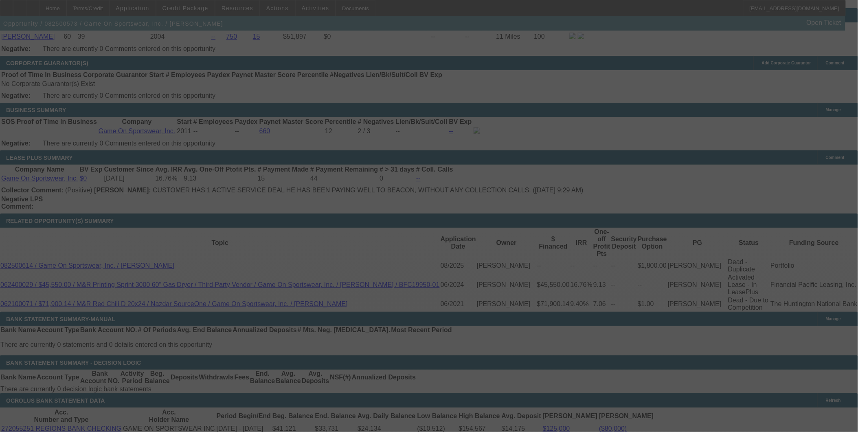
scroll to position [1266, 0]
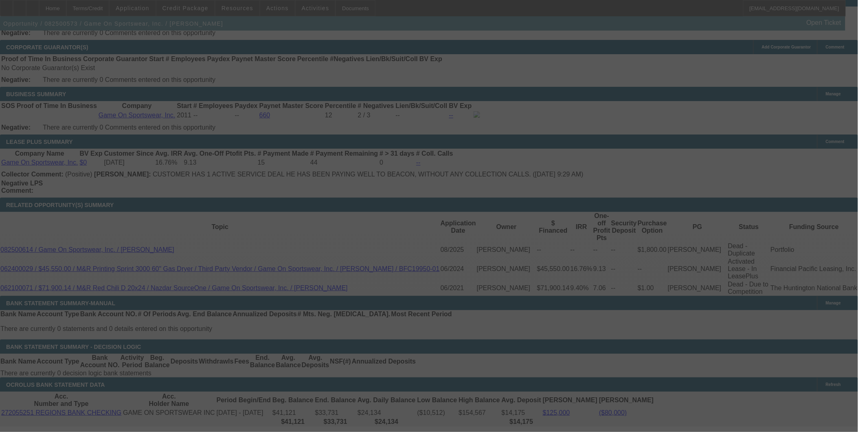
select select "0"
select select "6"
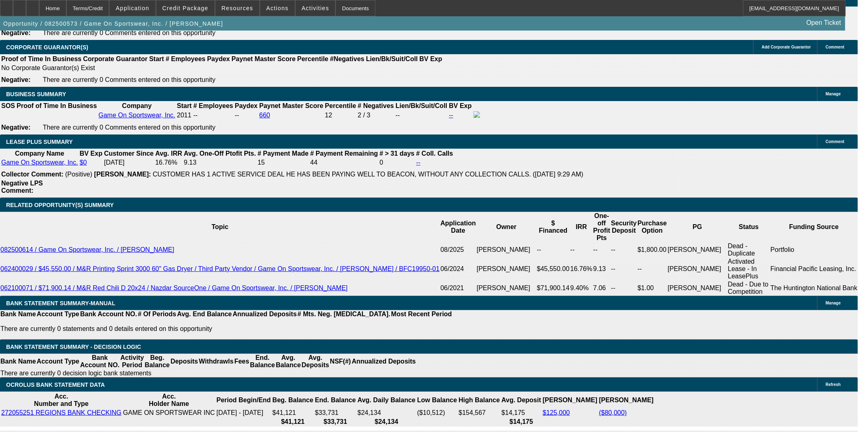
type input "UNKNOWN"
type input "12."
type input "$488.01"
type input "1"
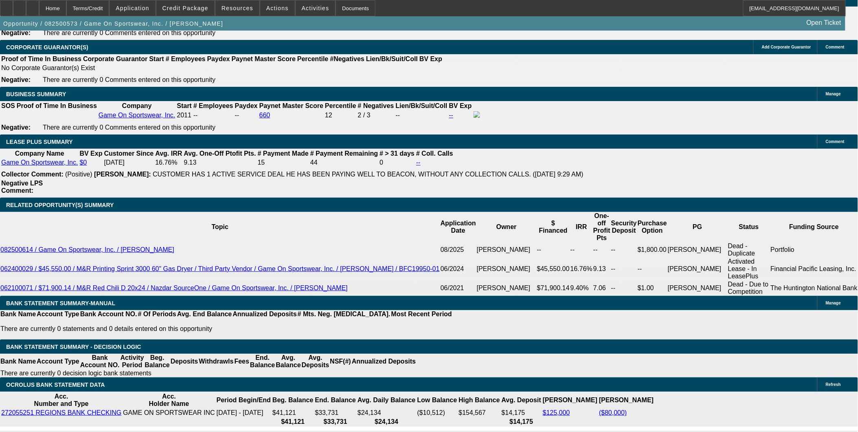
type input "$395.66"
type input "11"
type input "$479.13"
type input "11.5"
type input "$483.56"
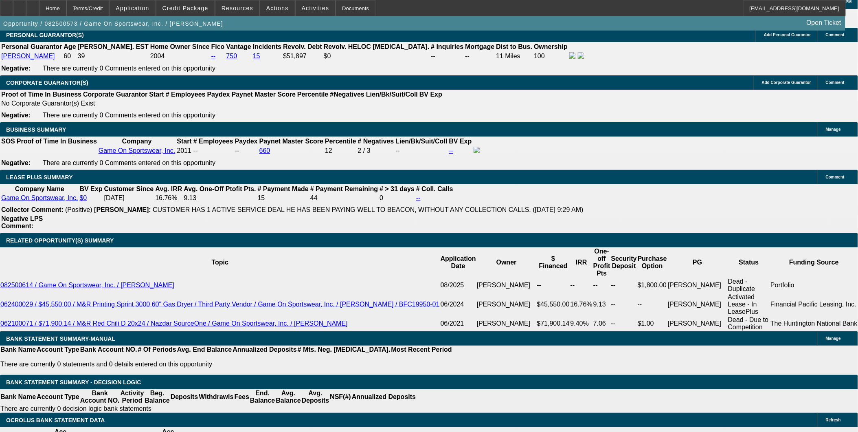
scroll to position [1176, 0]
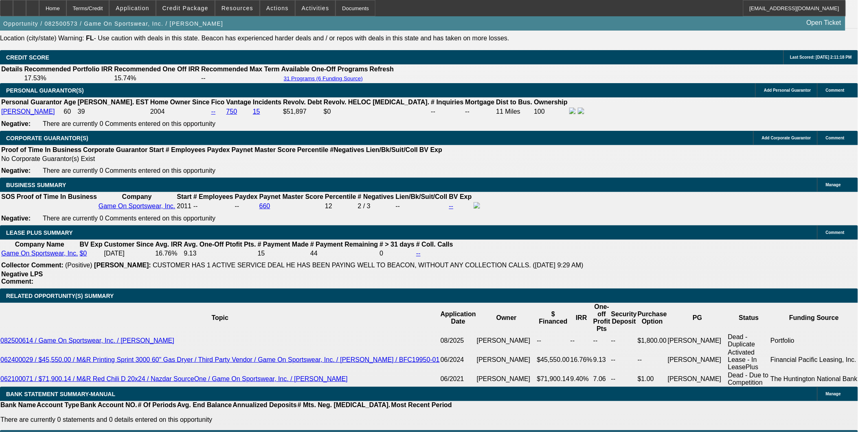
type input "11.5"
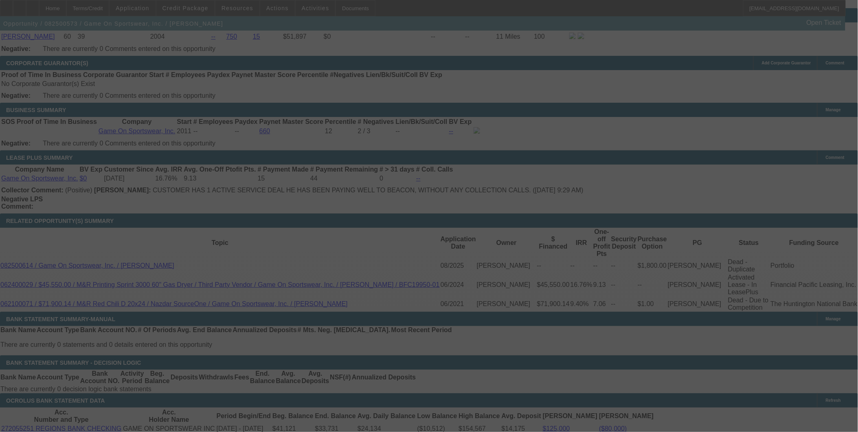
scroll to position [1266, 0]
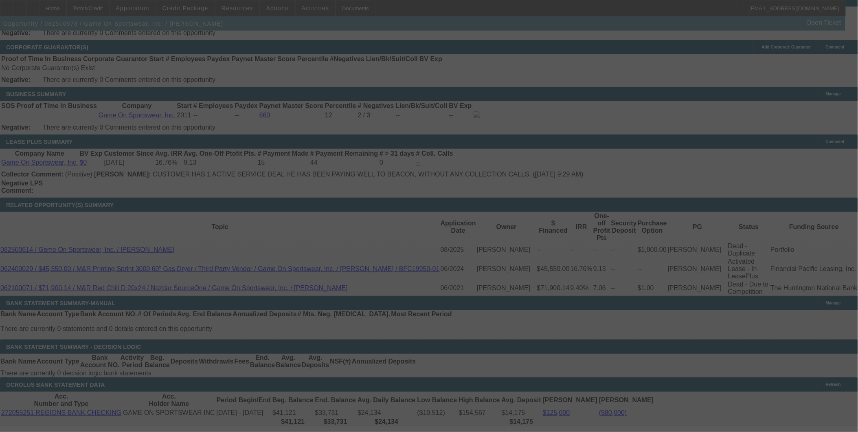
select select "0"
select select "6"
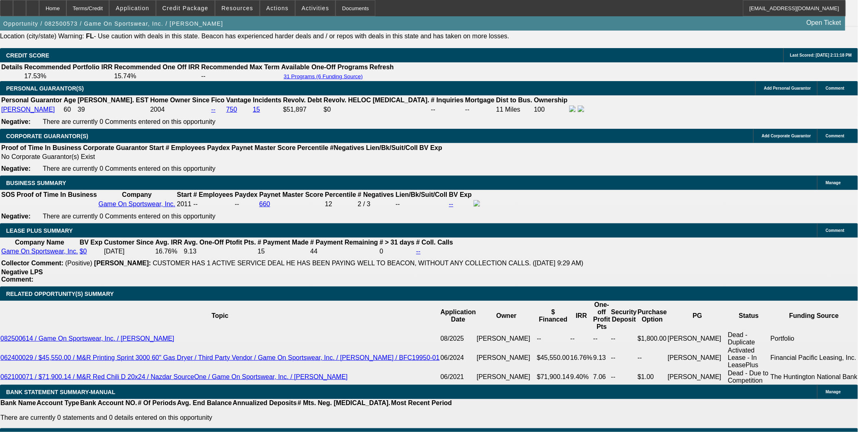
scroll to position [1176, 0]
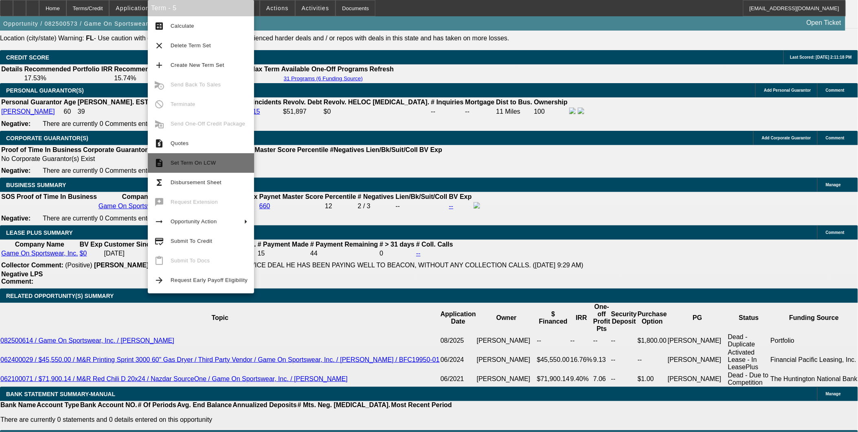
click at [202, 160] on span "Set Term On LCW" at bounding box center [193, 163] width 45 height 6
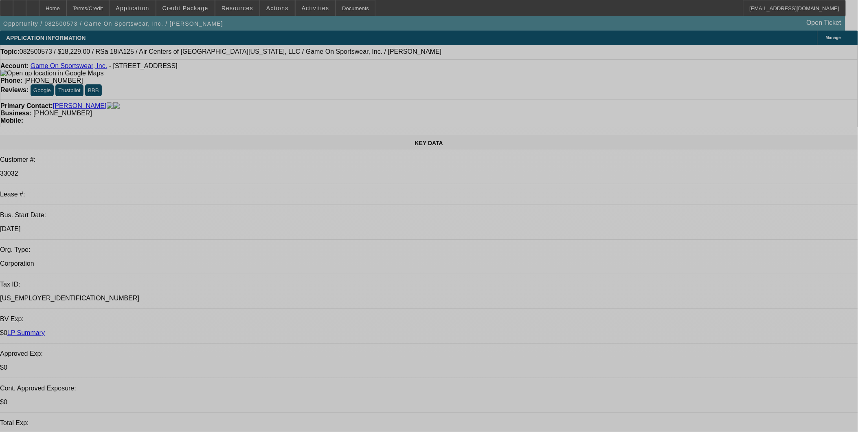
select select "0"
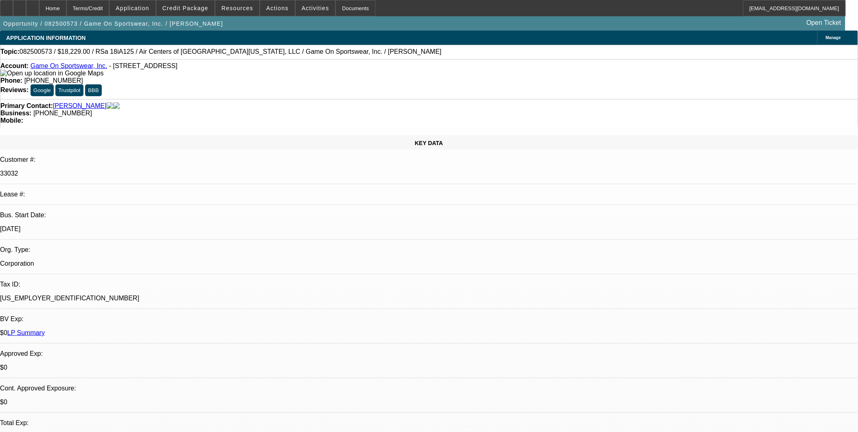
select select "0"
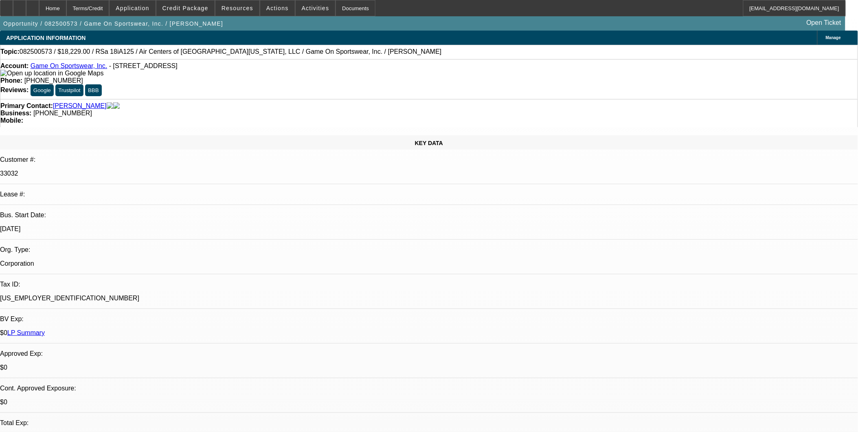
select select "0"
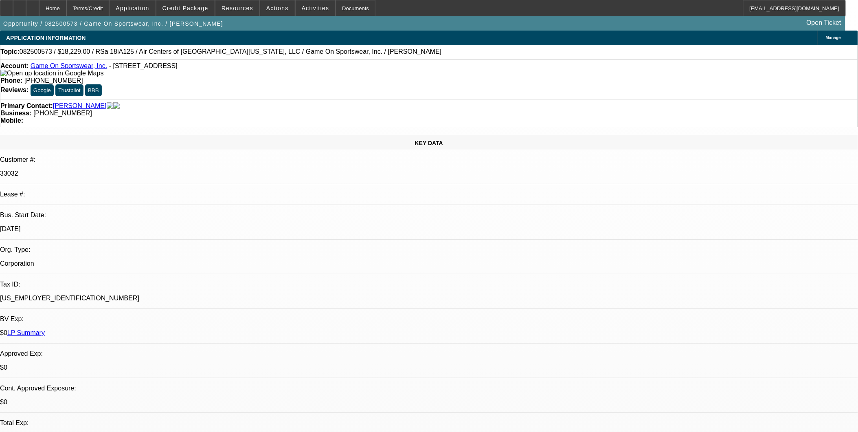
select select "0"
select select "1"
select select "6"
select select "1"
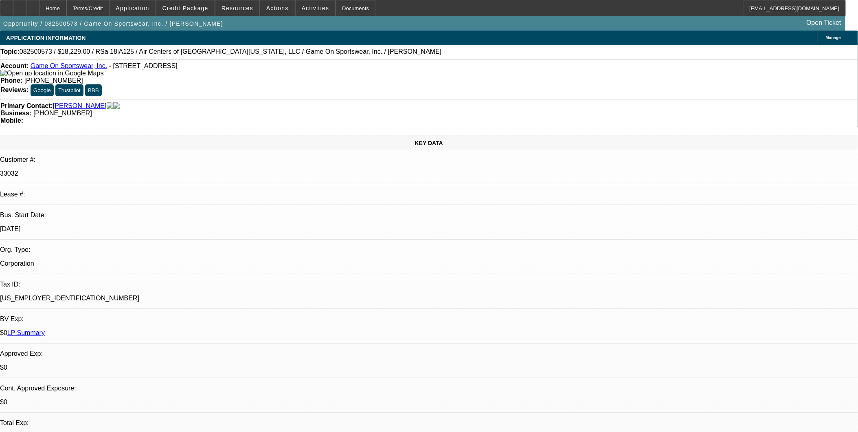
select select "1"
select select "6"
select select "1"
select select "6"
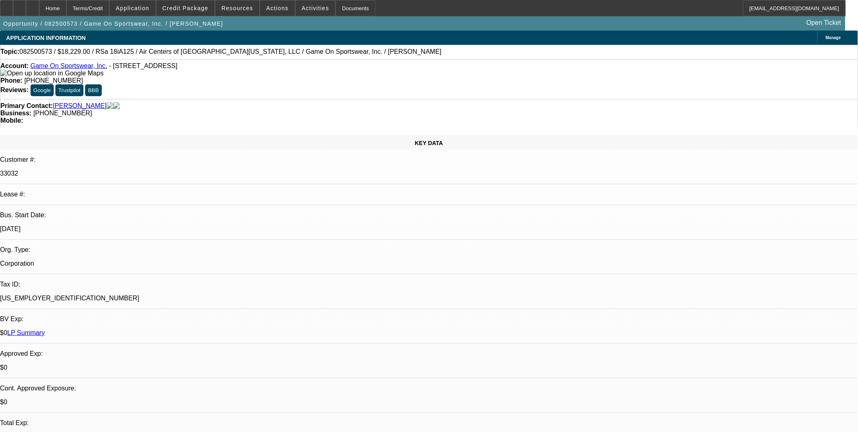
select select "1"
select select "6"
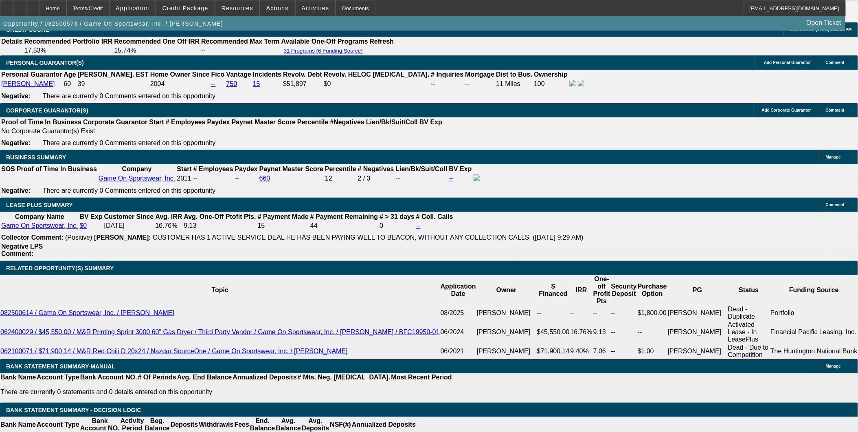
scroll to position [1176, 0]
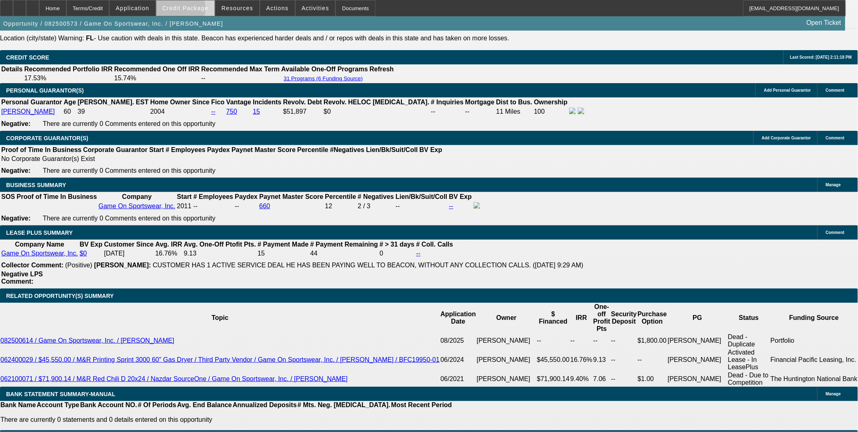
click at [192, 10] on span "Credit Package" at bounding box center [185, 8] width 46 height 7
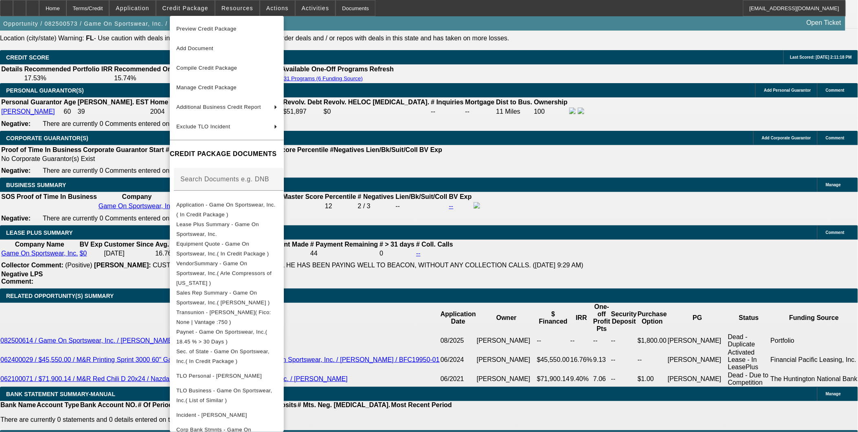
click at [574, 337] on div at bounding box center [429, 216] width 858 height 432
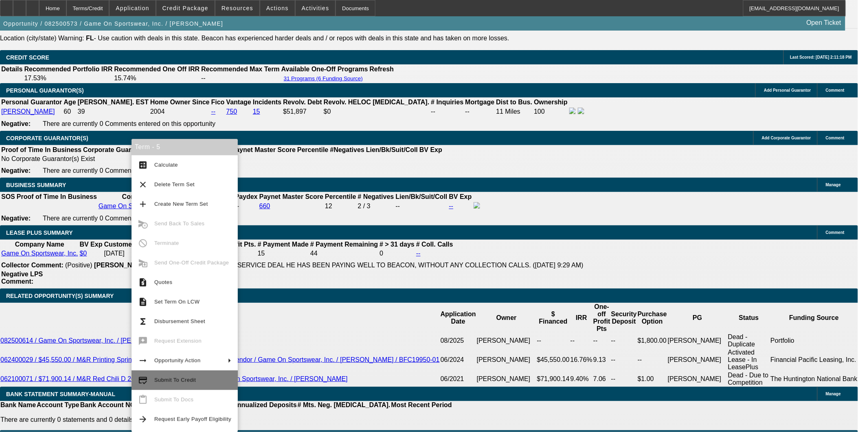
click at [186, 372] on button "credit_score Submit To Credit" at bounding box center [184, 380] width 106 height 20
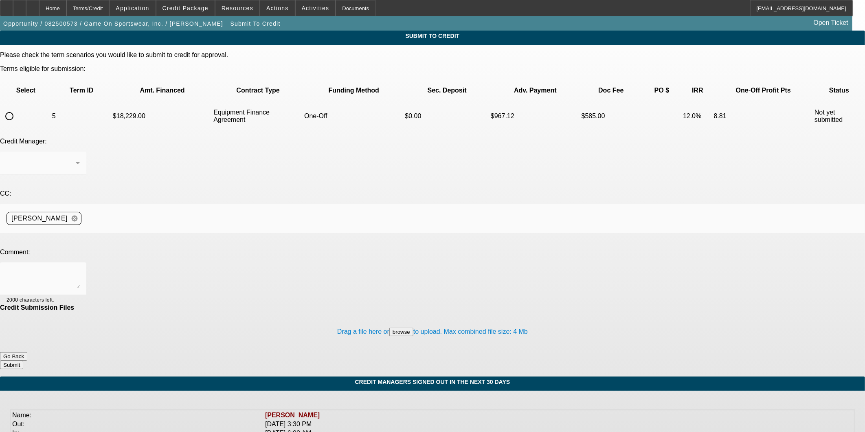
drag, startPoint x: 22, startPoint y: 89, endPoint x: 26, endPoint y: 93, distance: 6.1
click at [22, 102] on td at bounding box center [26, 116] width 50 height 28
click at [18, 108] on input "radio" at bounding box center [9, 116] width 16 height 16
radio input "true"
click at [80, 269] on textarea at bounding box center [43, 279] width 73 height 20
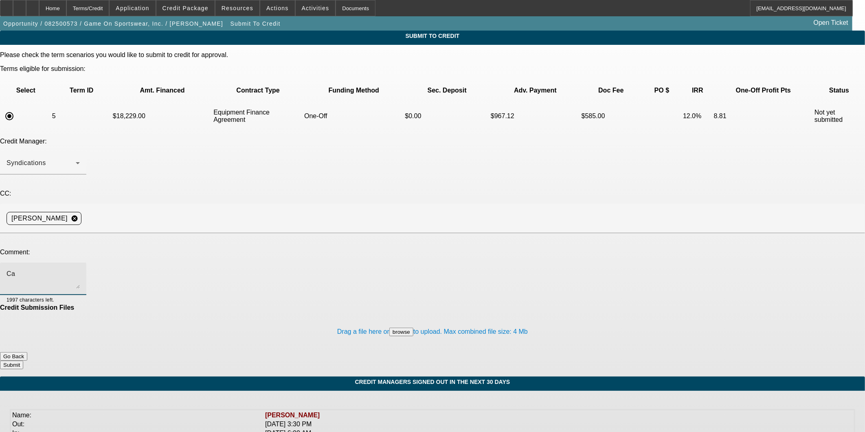
type textarea "C"
drag, startPoint x: 213, startPoint y: 189, endPoint x: -2, endPoint y: 110, distance: 229.5
click at [0, 110] on html "Home Terms/Credit Application Credit Package Resources Actions Activities Docum…" at bounding box center [432, 216] width 865 height 432
type textarea "Can we see if Leaf will review this"
drag, startPoint x: 335, startPoint y: 326, endPoint x: 341, endPoint y: 315, distance: 13.1
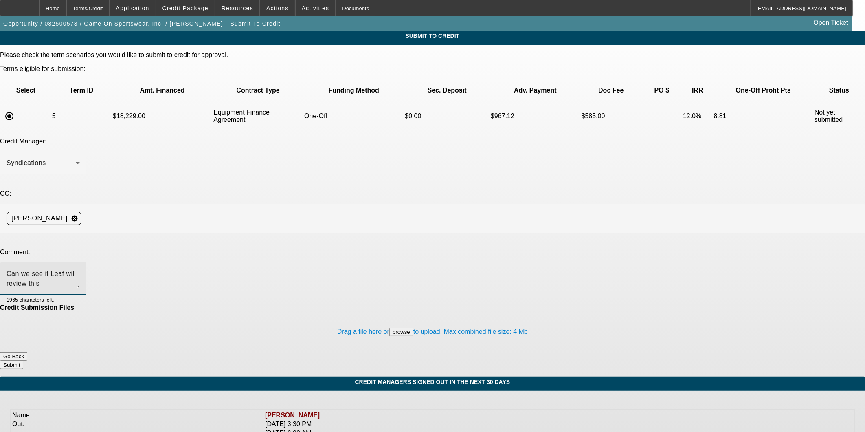
click at [337, 324] on div "Submit To Credit Please check the term scenarios you would like to submit to cr…" at bounding box center [432, 204] width 865 height 346
click at [27, 352] on button "Go Back" at bounding box center [13, 356] width 27 height 9
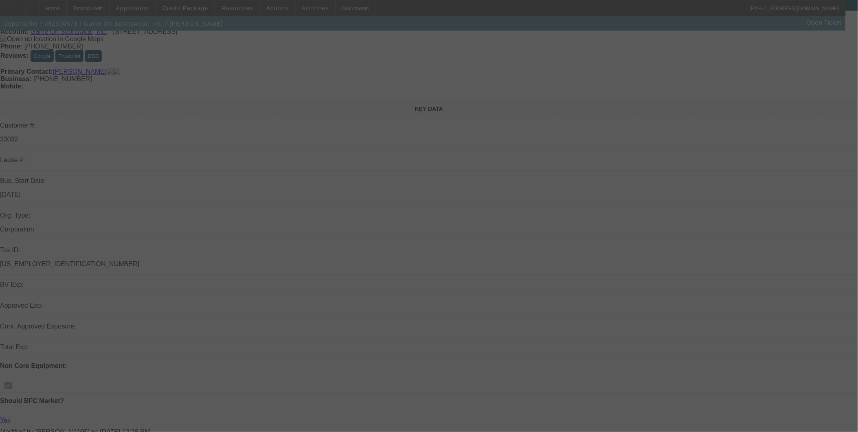
scroll to position [90, 0]
select select "0"
select select "6"
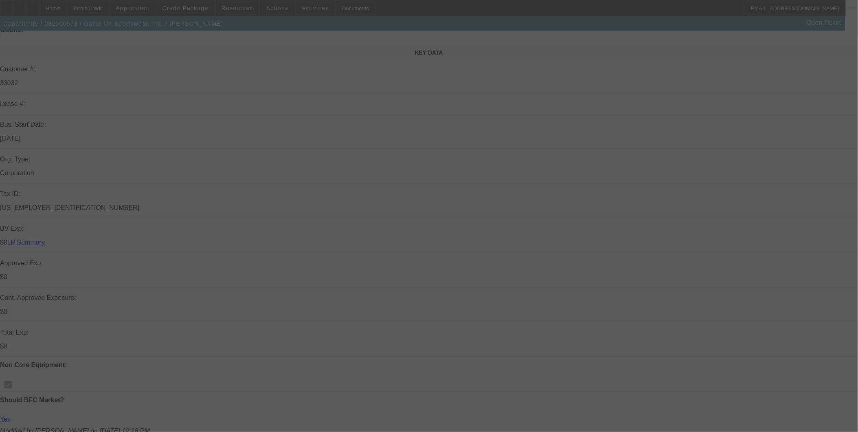
select select "0"
select select "6"
select select "0"
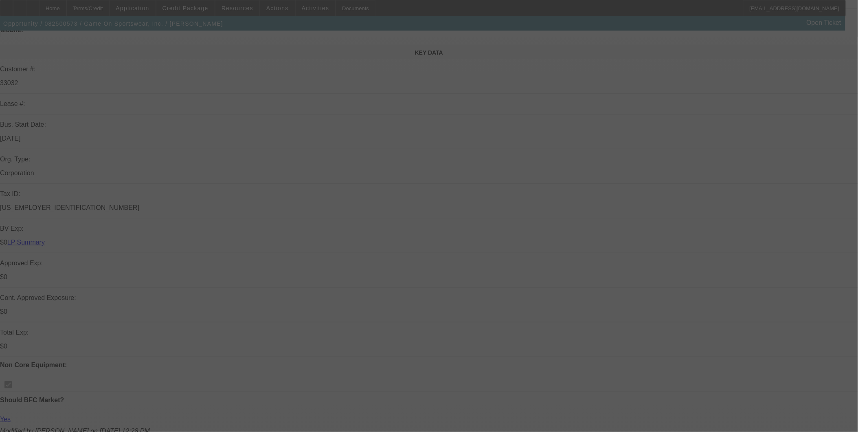
select select "0"
select select "6"
select select "0"
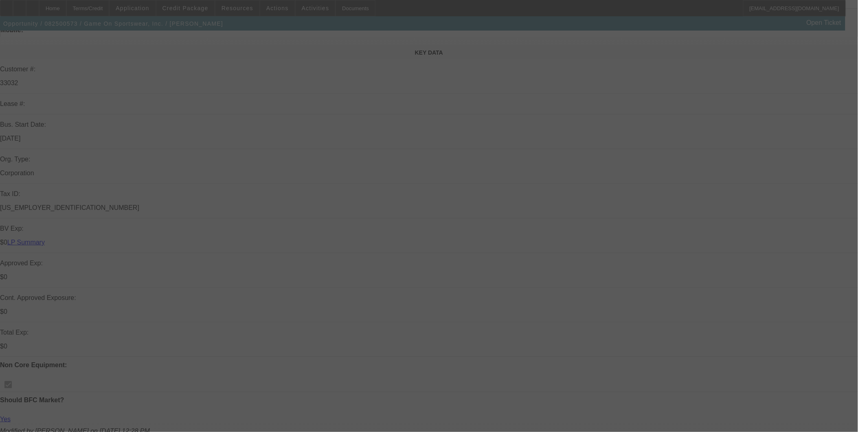
select select "0"
select select "6"
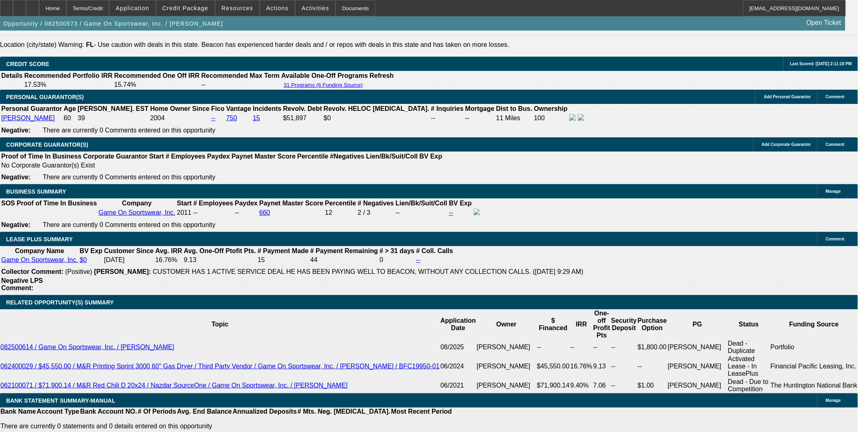
scroll to position [1176, 0]
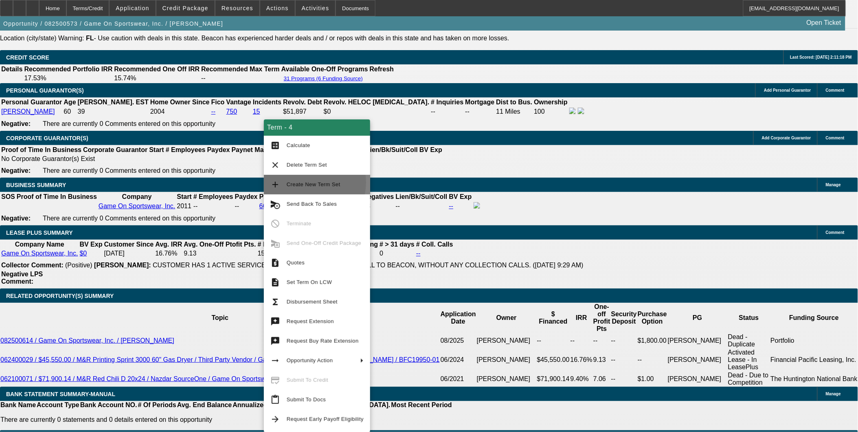
click at [300, 182] on span "Create New Term Set" at bounding box center [314, 184] width 54 height 6
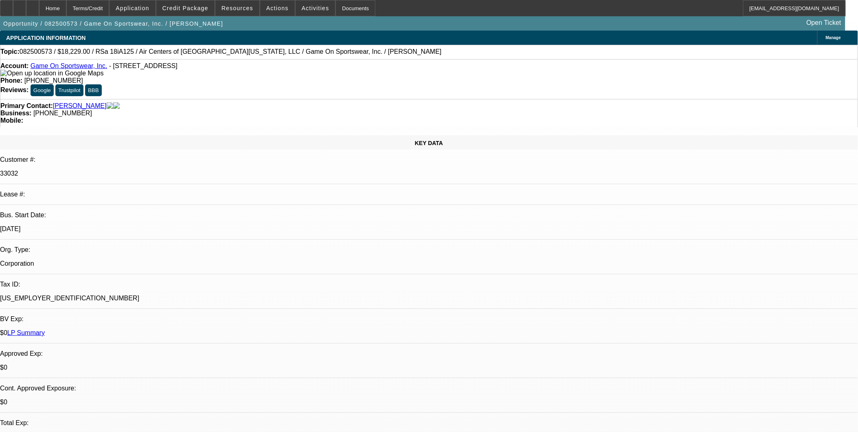
select select "0"
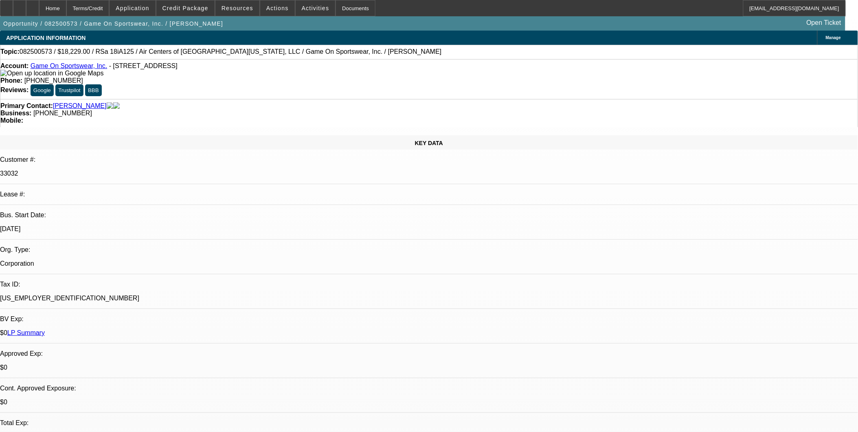
select select "0"
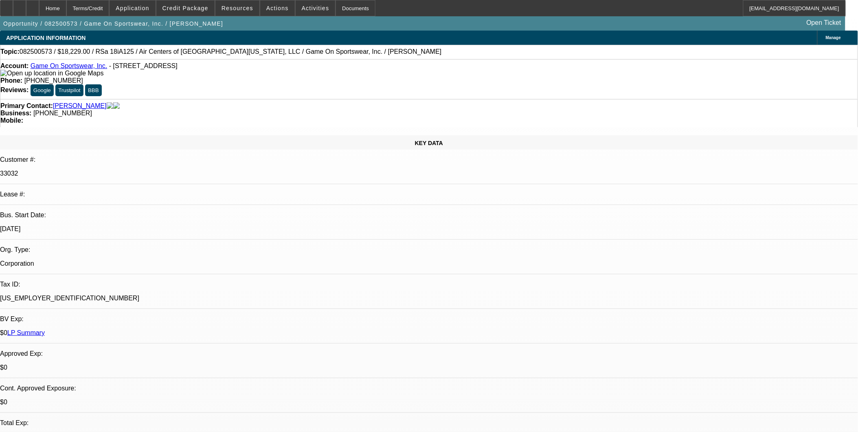
select select "0"
select select "1"
select select "6"
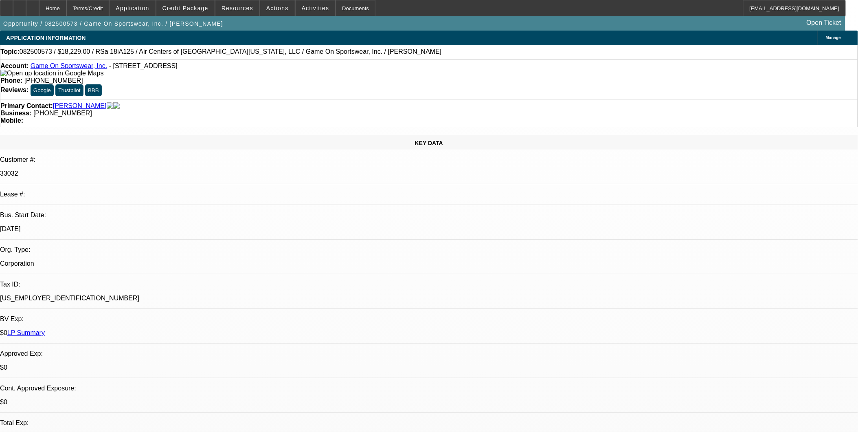
select select "1"
select select "6"
select select "1"
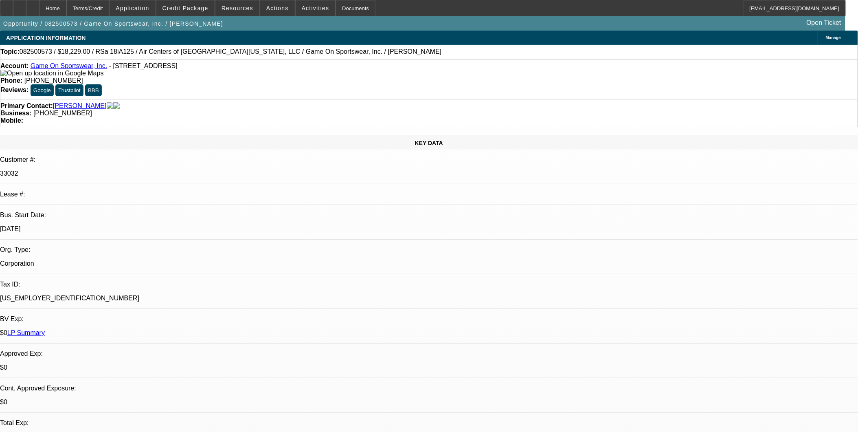
select select "6"
select select "1"
select select "6"
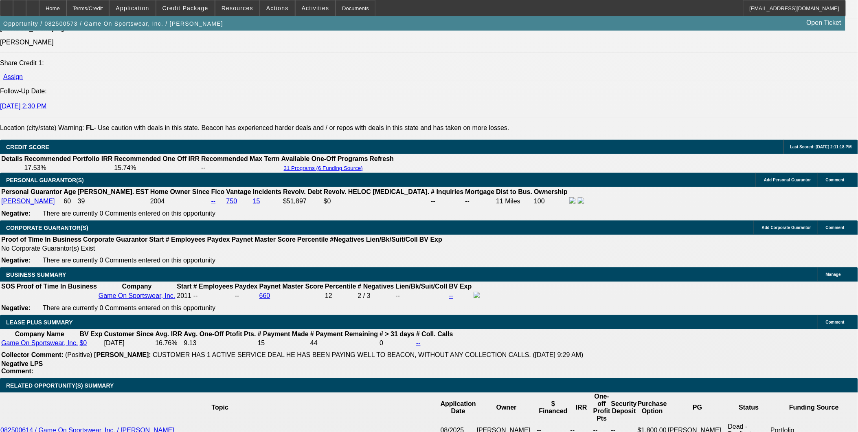
scroll to position [1130, 0]
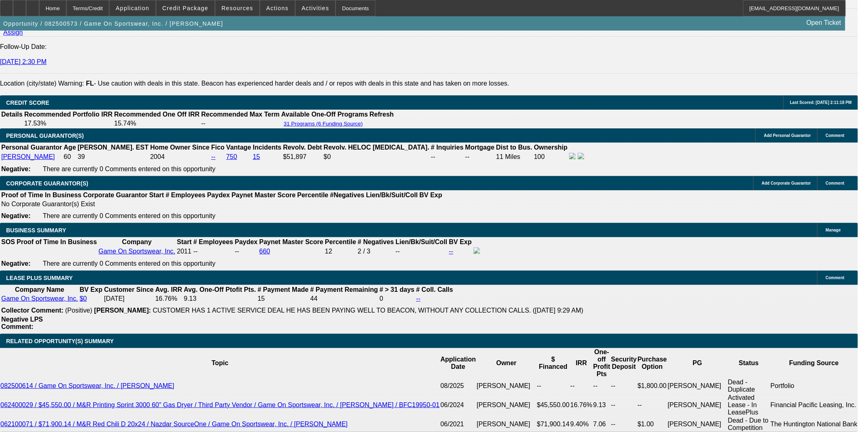
drag, startPoint x: 167, startPoint y: 371, endPoint x: 181, endPoint y: 363, distance: 15.5
type input "UNKNOWN"
type input "48"
type input "$512.47"
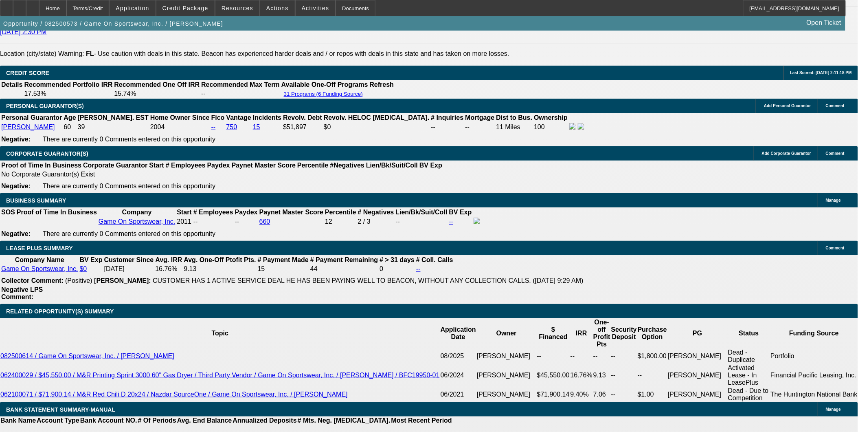
scroll to position [1176, 0]
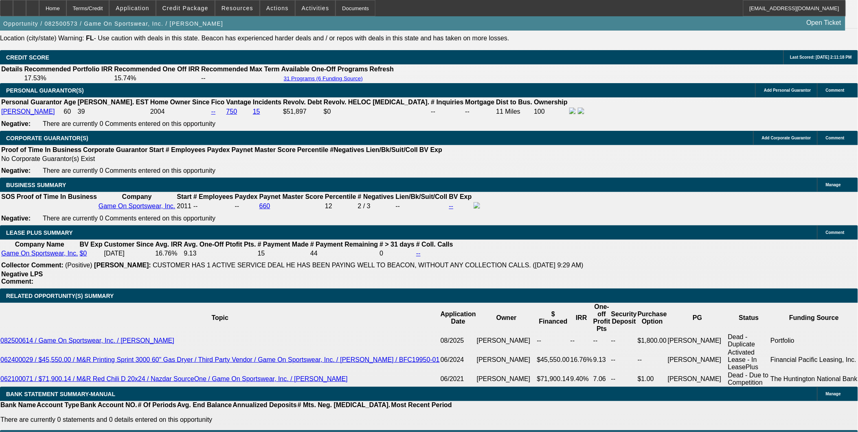
type input "48"
drag, startPoint x: 188, startPoint y: 327, endPoint x: 216, endPoint y: 327, distance: 27.7
type input "13"
type input "$489.04"
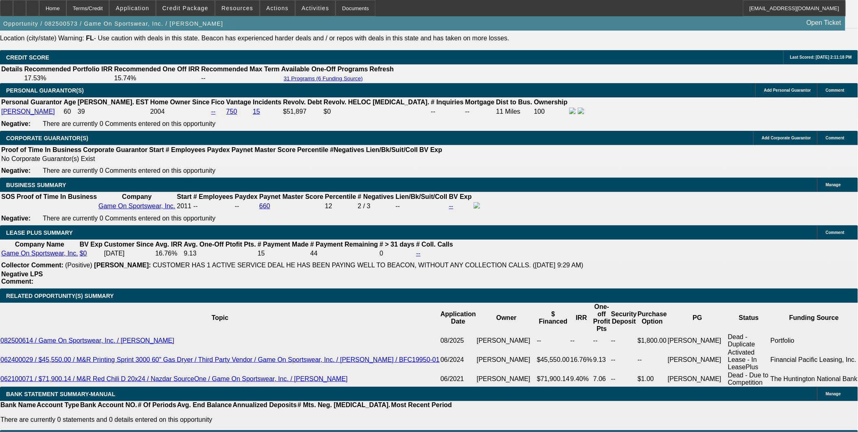
type input "13"
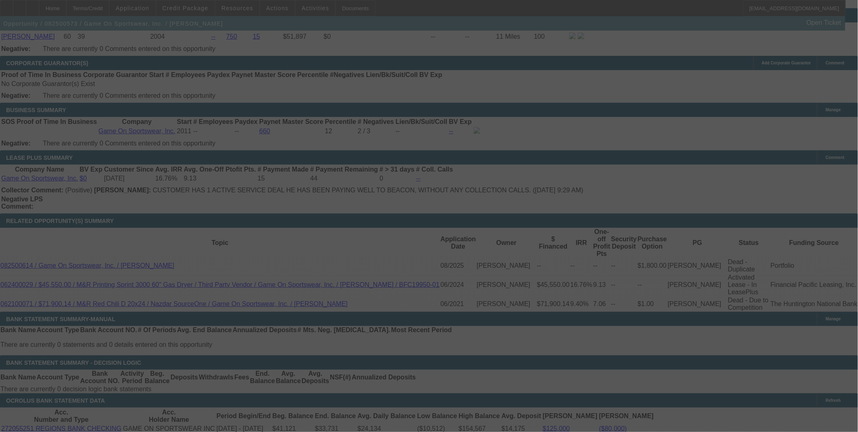
scroll to position [1266, 0]
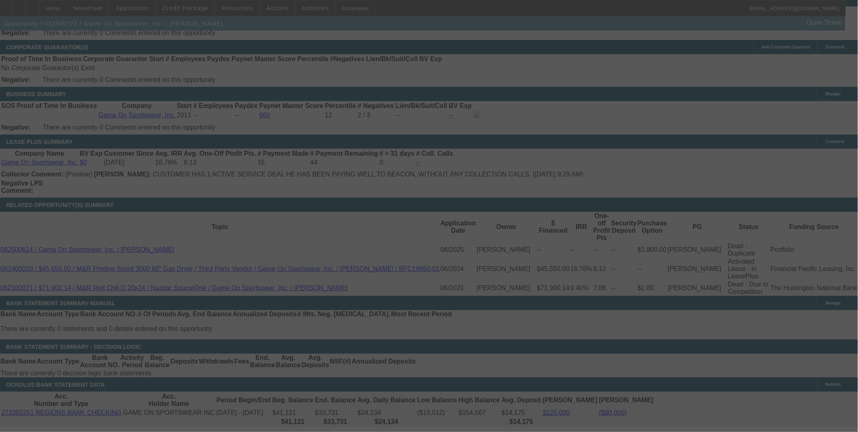
select select "0"
select select "6"
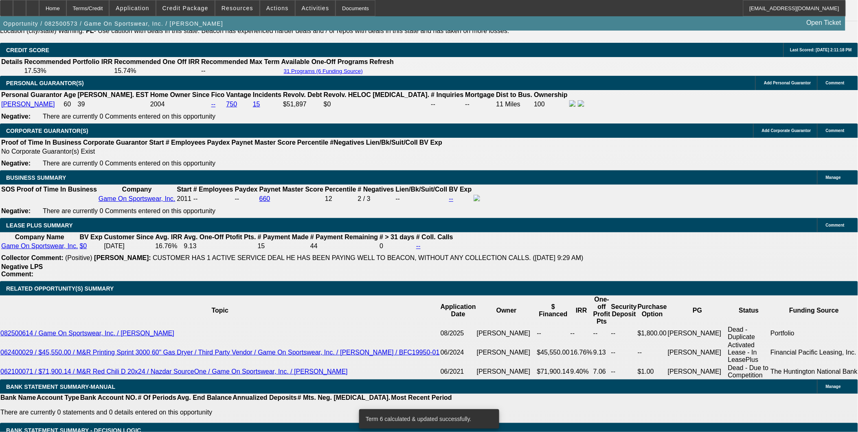
scroll to position [1176, 0]
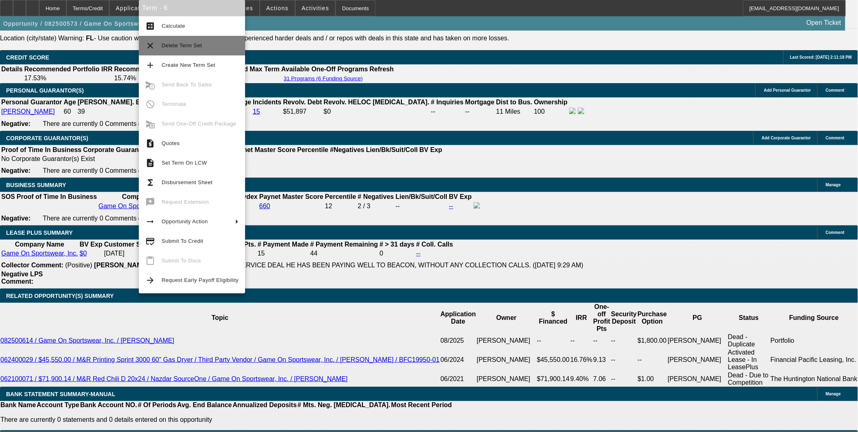
click at [176, 50] on span "Delete Term Set" at bounding box center [200, 46] width 77 height 10
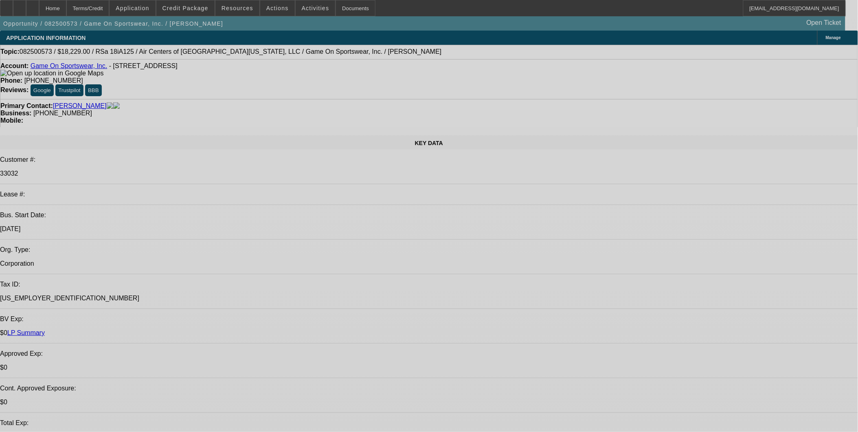
select select "0"
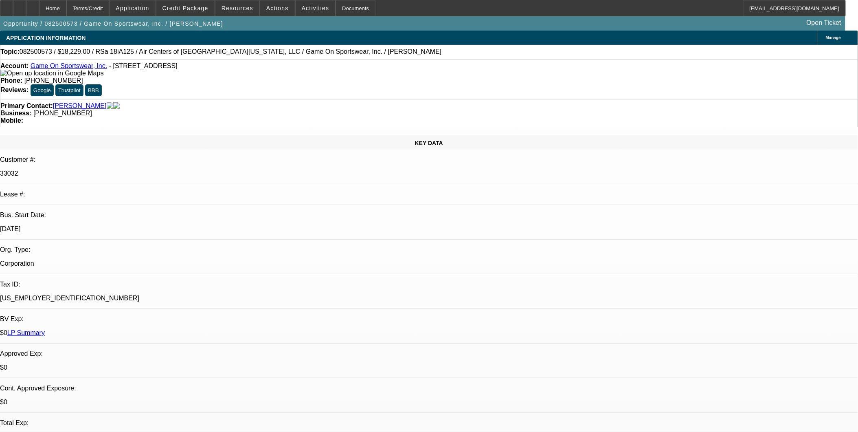
select select "0"
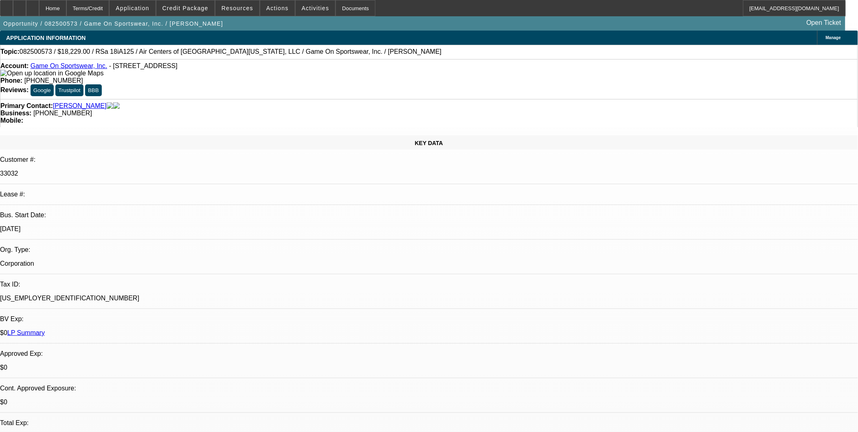
select select "0"
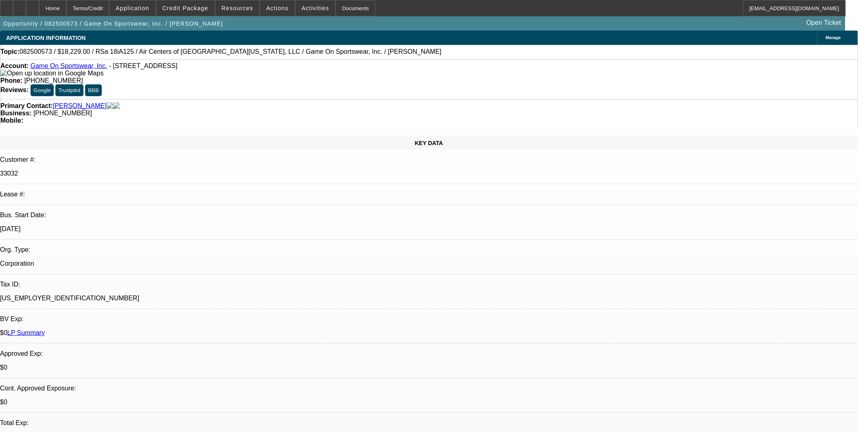
select select "0"
select select "1"
select select "6"
select select "1"
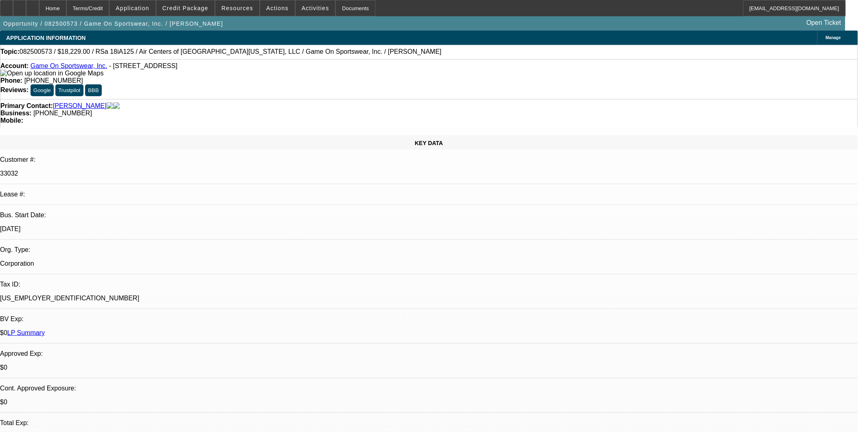
select select "1"
select select "6"
select select "1"
select select "6"
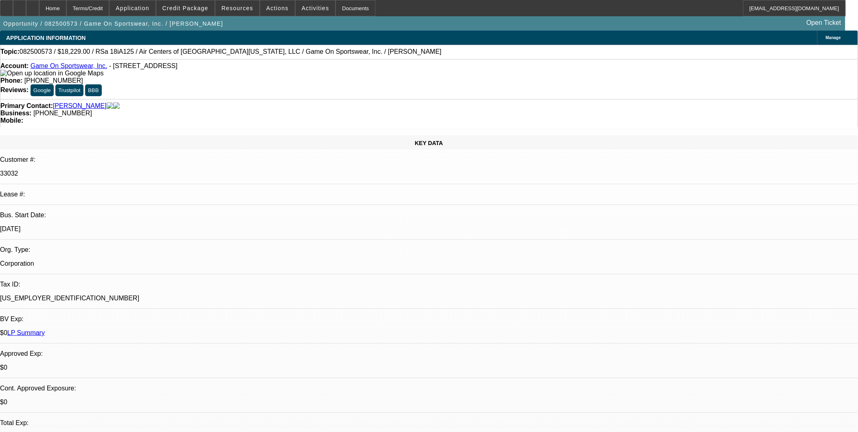
select select "1"
select select "6"
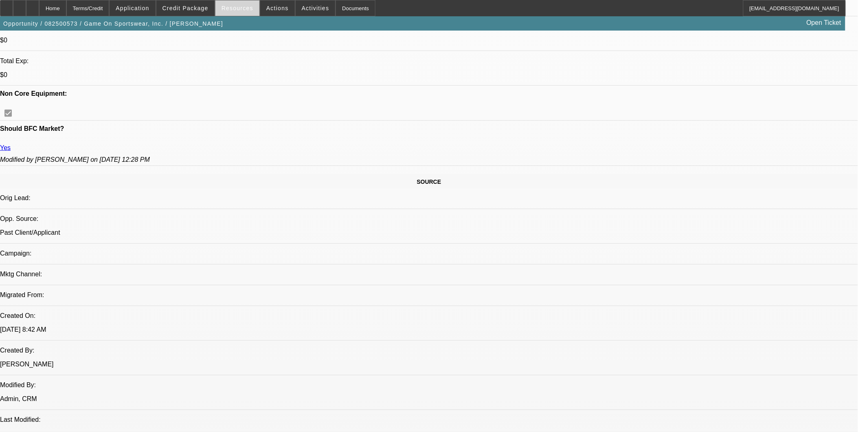
scroll to position [543, 0]
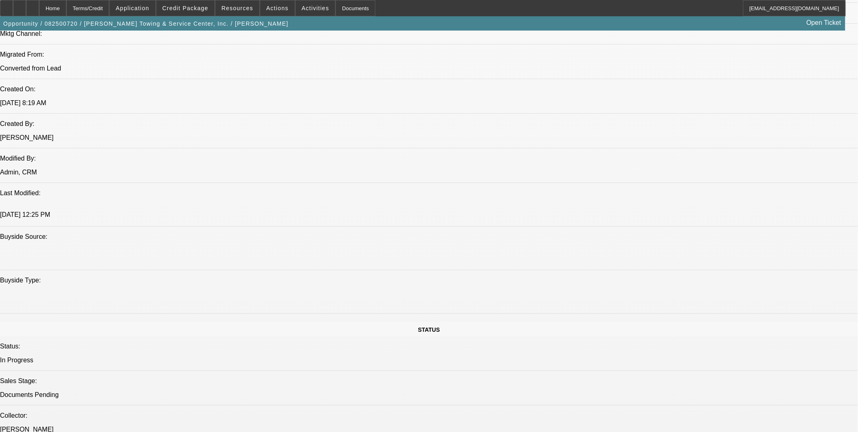
scroll to position [494, 0]
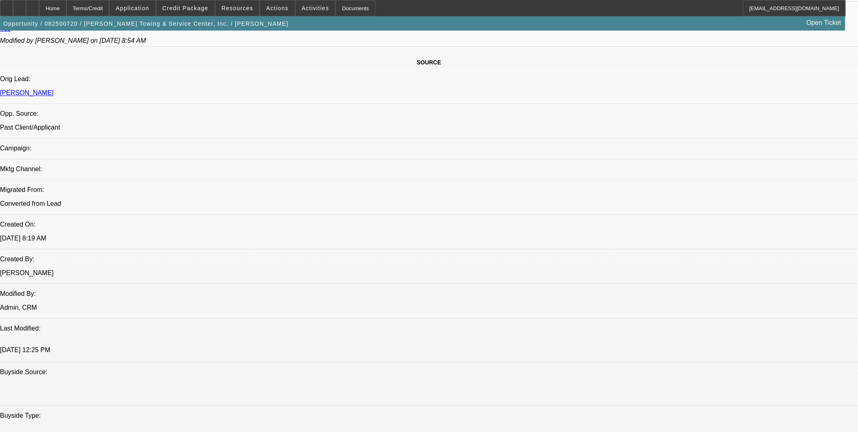
select select "0"
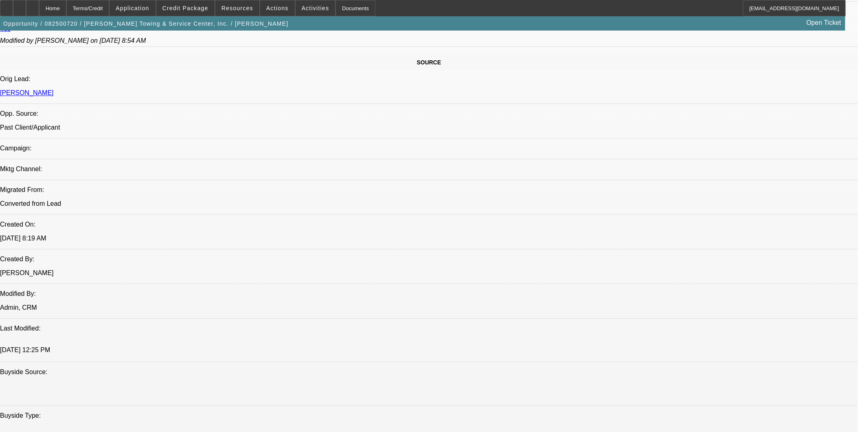
select select "0"
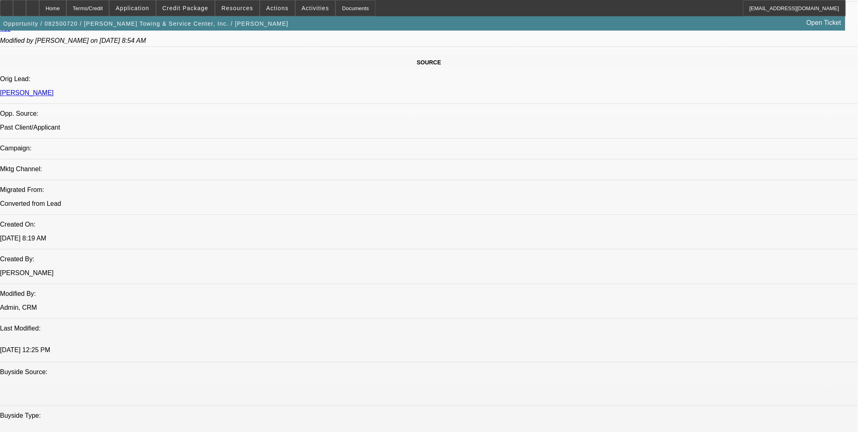
select select "0"
select select "1"
select select "2"
select select "6"
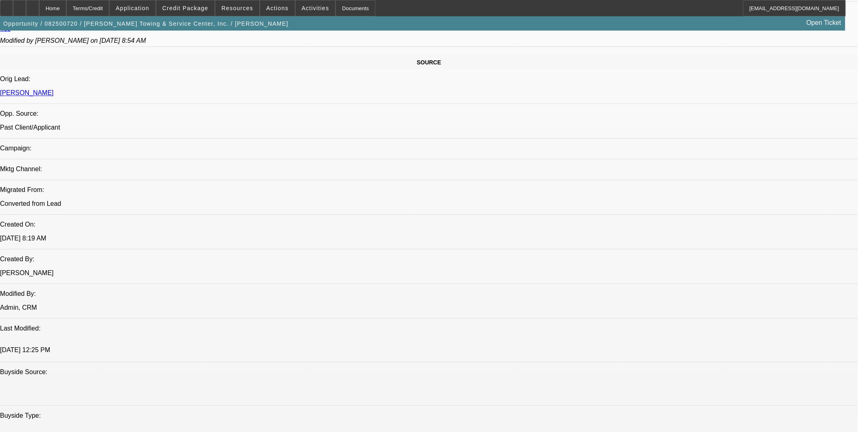
select select "1"
select select "2"
select select "6"
select select "1"
select select "2"
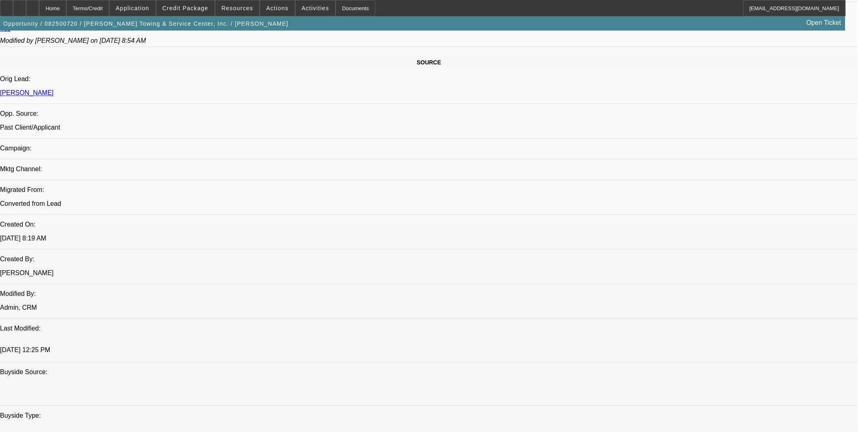
select select "6"
select select "1"
select select "2"
select select "6"
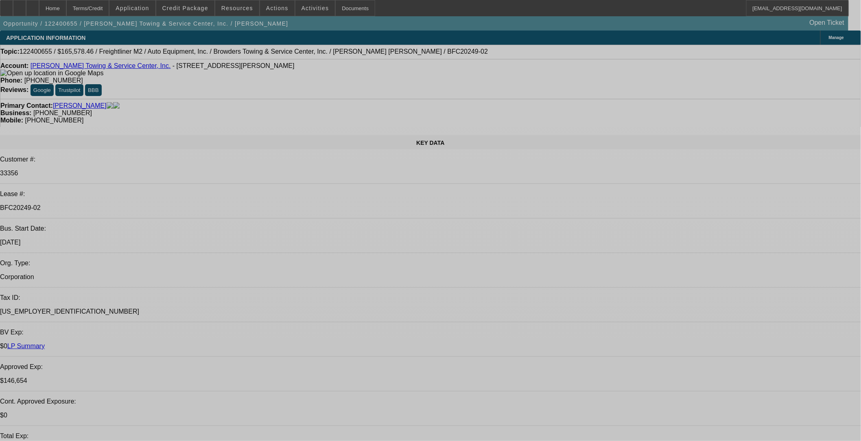
select select "0"
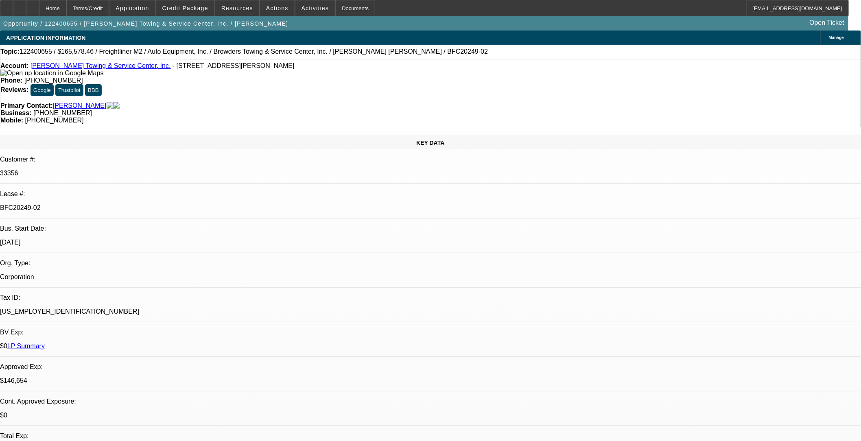
select select "0"
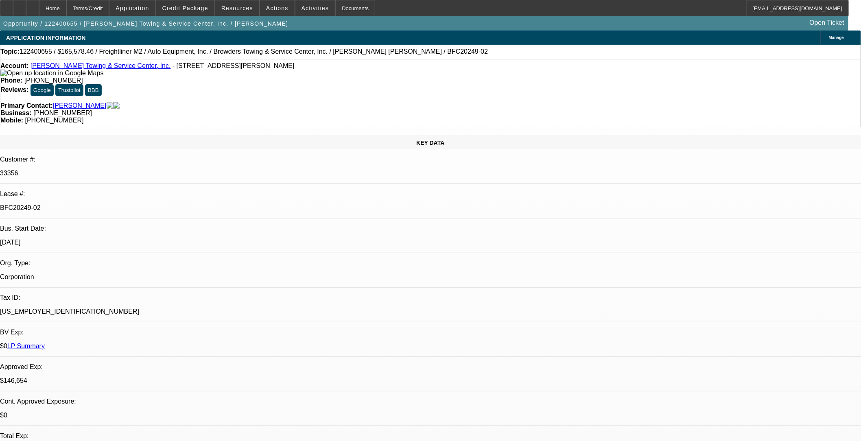
select select "0"
select select "1"
select select "2"
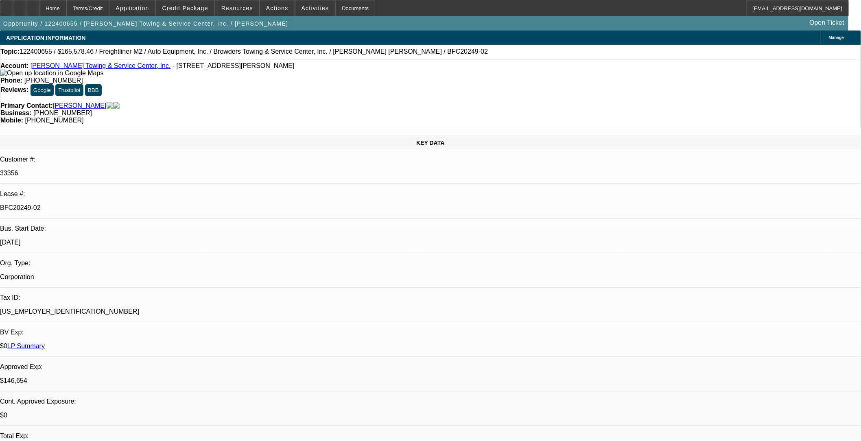
select select "6"
select select "1"
select select "2"
select select "6"
select select "1"
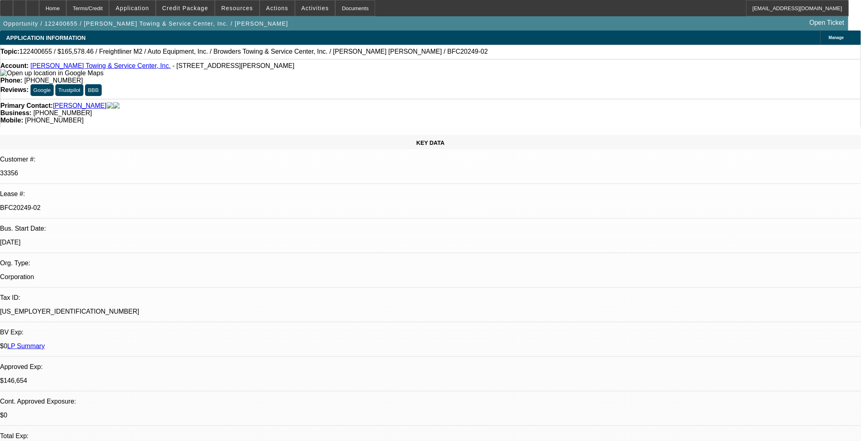
select select "2"
select select "6"
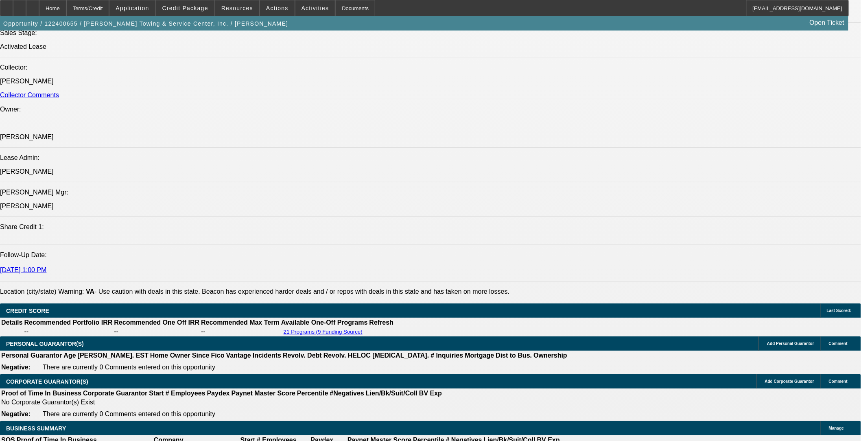
scroll to position [588, 0]
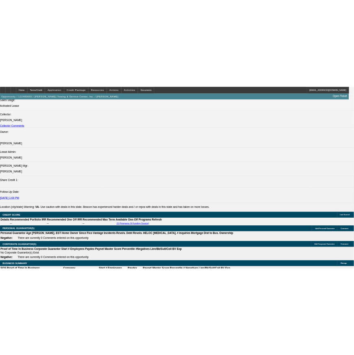
scroll to position [90, 0]
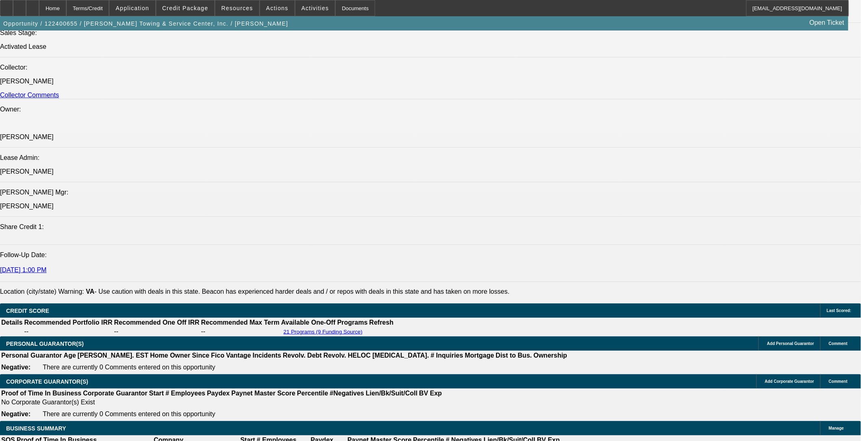
drag, startPoint x: 808, startPoint y: 274, endPoint x: 741, endPoint y: 278, distance: 67.3
copy td "Title contact, leslie@autoequipmentinc.com"
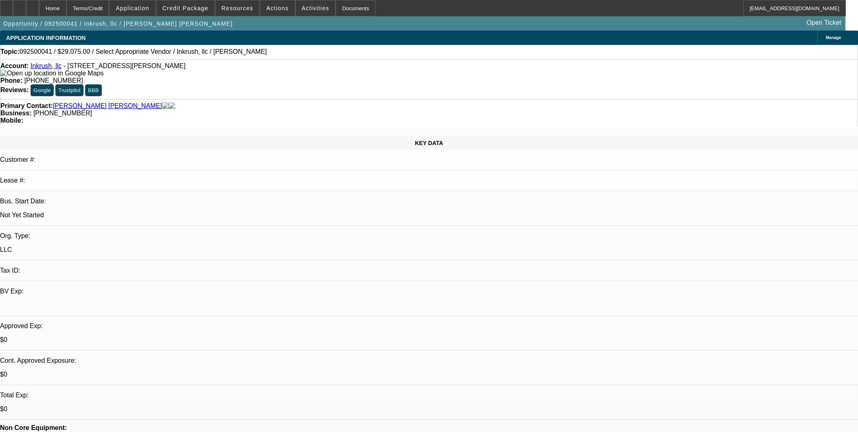
select select "0"
select select "2"
select select "0.1"
select select "4"
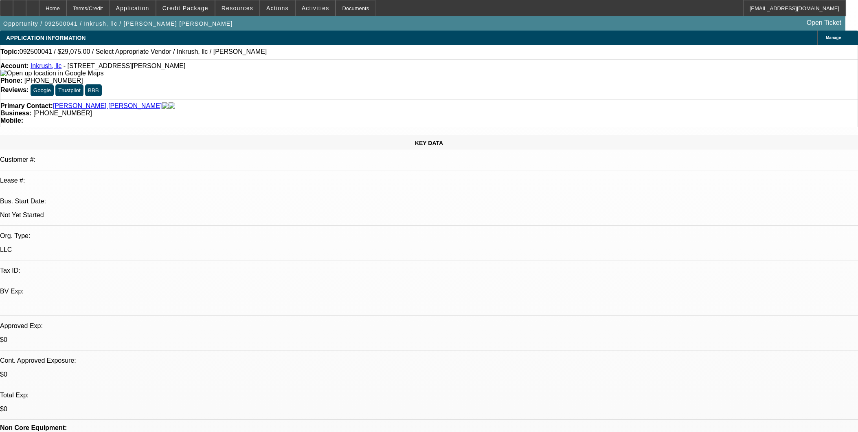
scroll to position [136, 0]
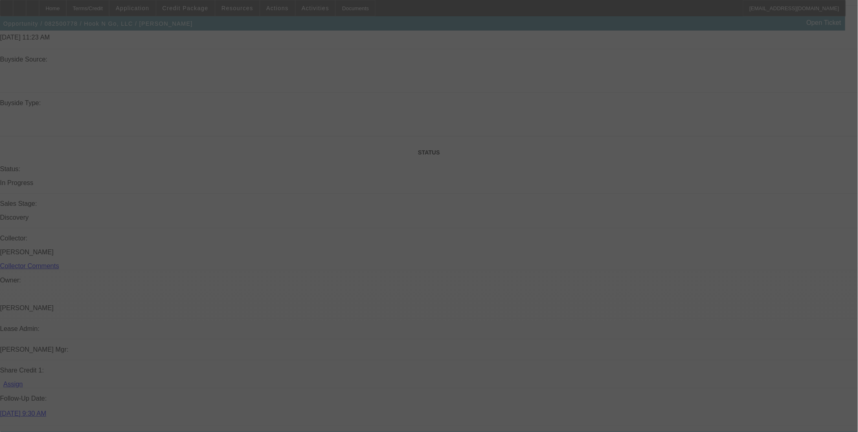
select select "0"
select select "2"
select select "0.1"
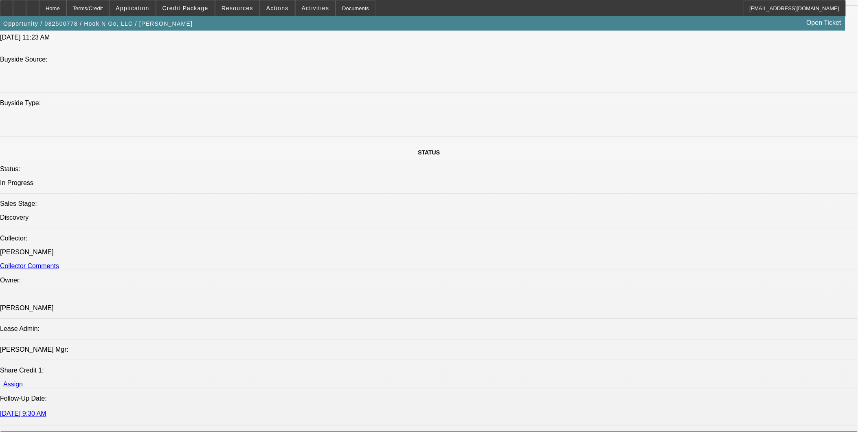
select select "1"
select select "2"
select select "4"
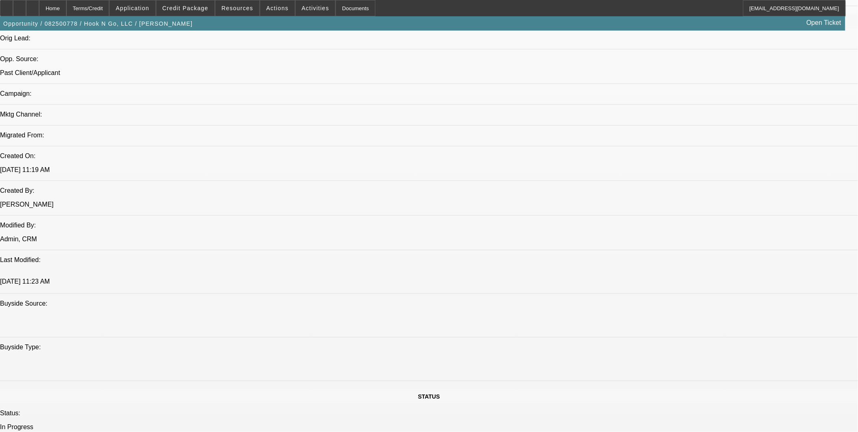
scroll to position [385, 0]
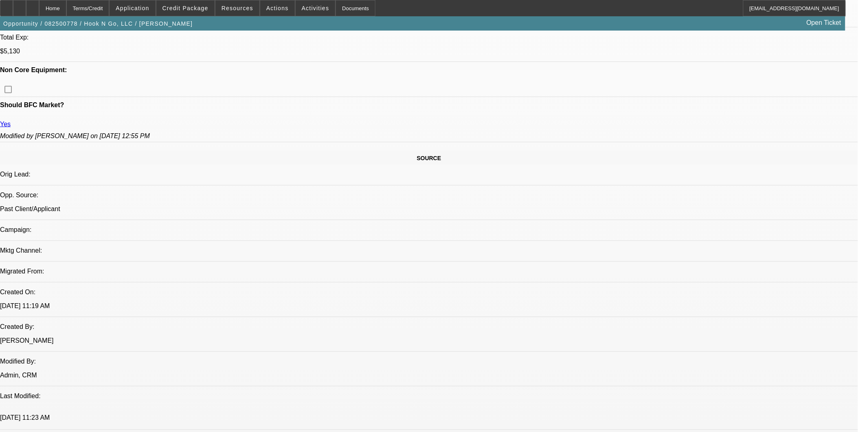
drag, startPoint x: 581, startPoint y: 186, endPoint x: 635, endPoint y: 200, distance: 55.9
drag, startPoint x: 635, startPoint y: 200, endPoint x: 620, endPoint y: 210, distance: 18.5
drag, startPoint x: 578, startPoint y: 189, endPoint x: 710, endPoint y: 210, distance: 134.0
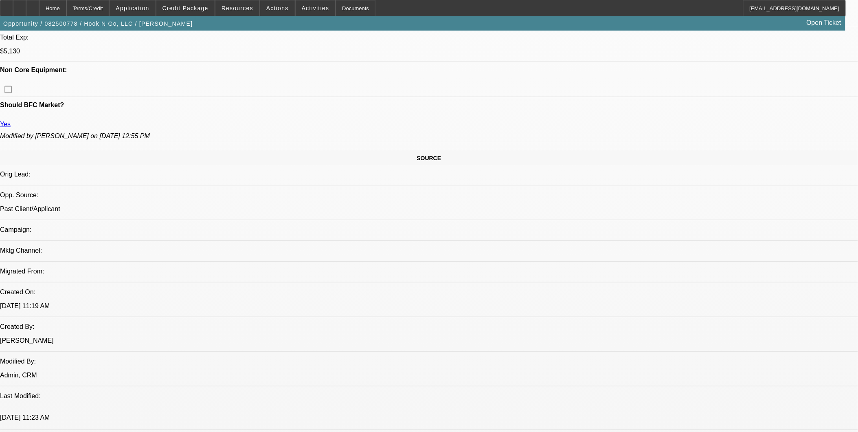
copy div "9/2: NA, left another message but I was told that Eli through out the previous …"
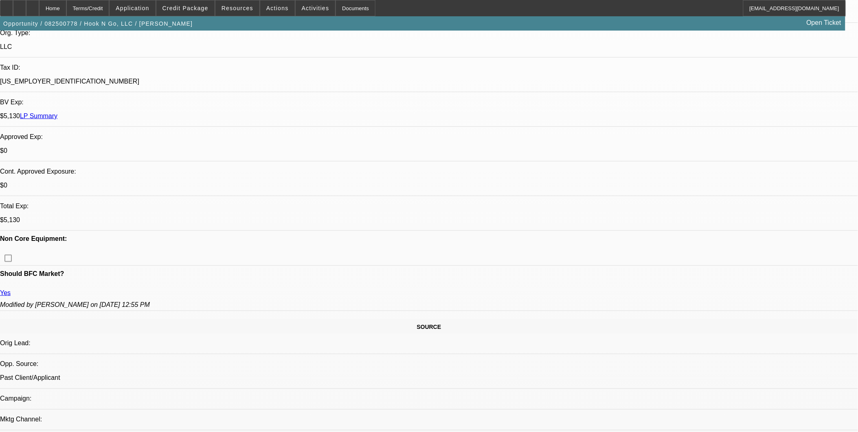
scroll to position [204, 0]
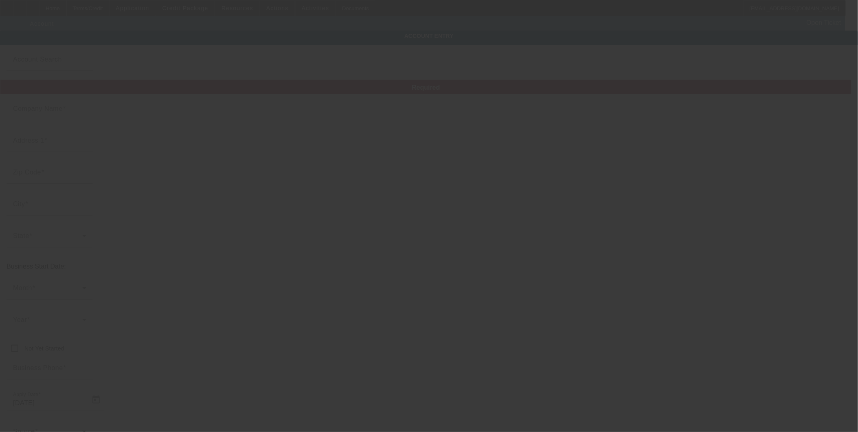
type input "Hook N Go, LLC"
type input "N6031 County Road H"
type input "54739"
type input "Elk Mound"
type input "[PHONE_NUMBER]"
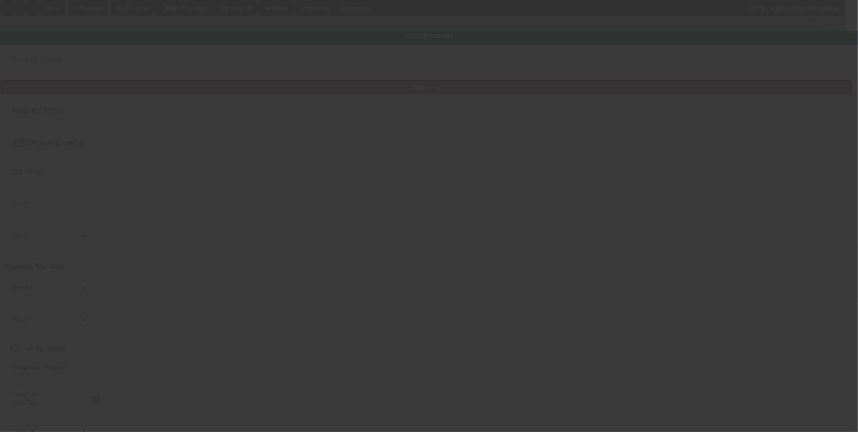
type input "Dunn"
type input "[US_EMPLOYER_IDENTIFICATION_NUMBER]"
type input "Towing - Auto Repair"
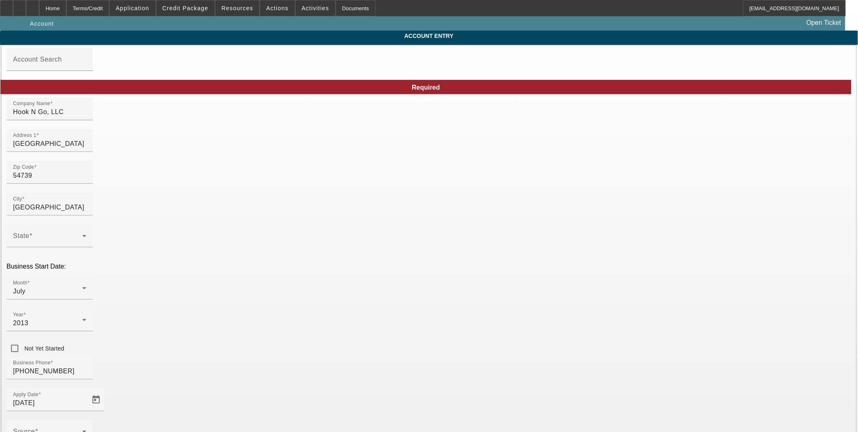
type input "8/29/2025"
click at [66, 9] on div "Home" at bounding box center [52, 8] width 27 height 16
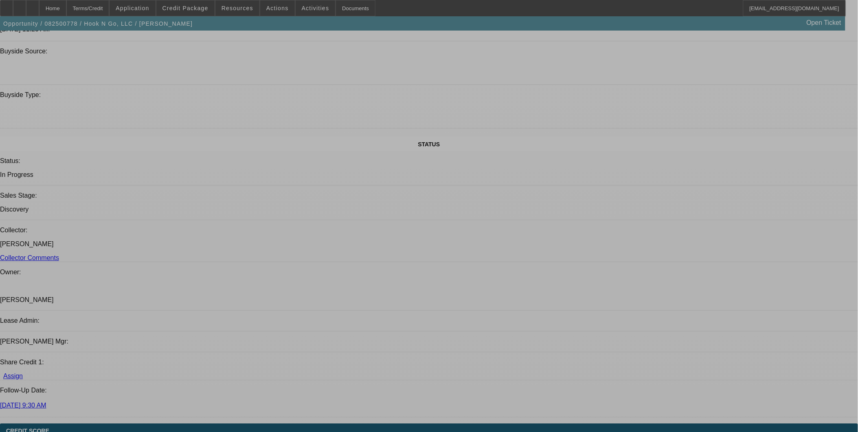
select select "0"
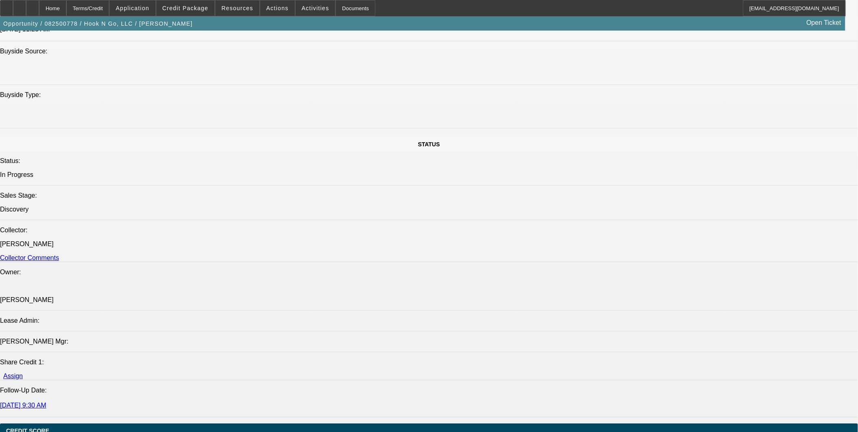
select select "2"
select select "0.1"
select select "4"
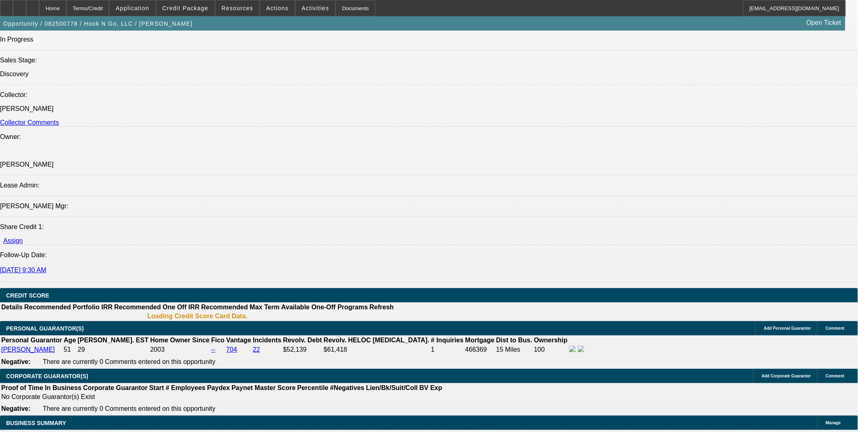
scroll to position [905, 0]
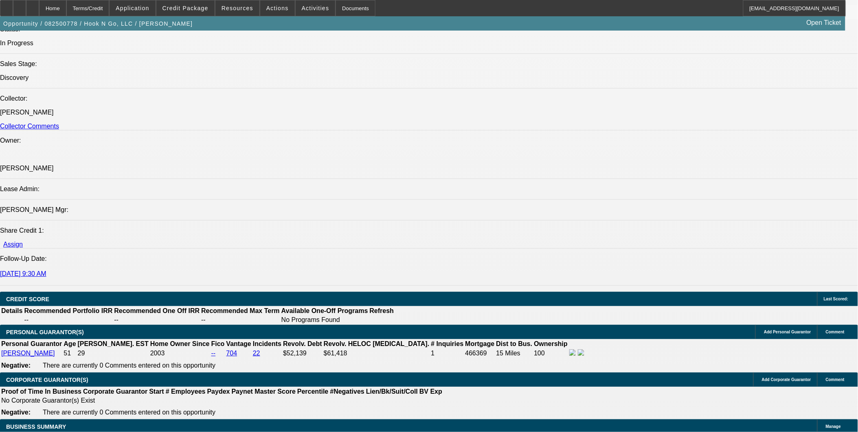
click at [39, 11] on div at bounding box center [32, 8] width 13 height 16
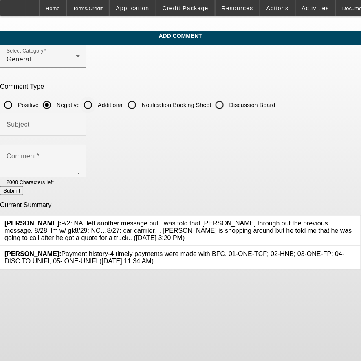
click at [96, 106] on input "Additional" at bounding box center [88, 105] width 16 height 16
radio input "true"
click at [80, 127] on input "Subject" at bounding box center [43, 128] width 73 height 10
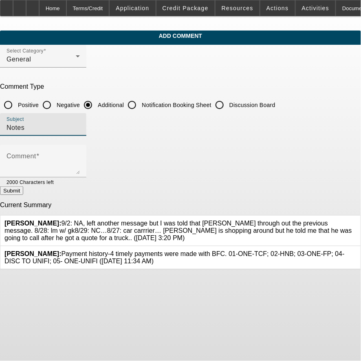
type input "Notes"
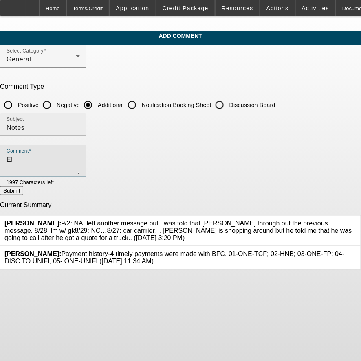
type textarea "E"
paste textarea "9/2: NA, left another message but I was told that Eli through out the previous …"
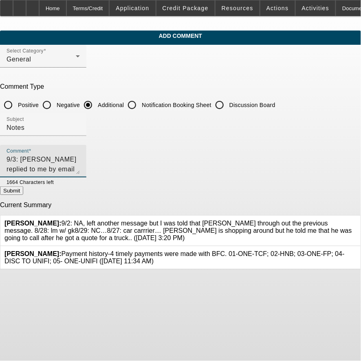
type textarea "9/3: [PERSON_NAME] replied to me by email and my text went through. He told me …"
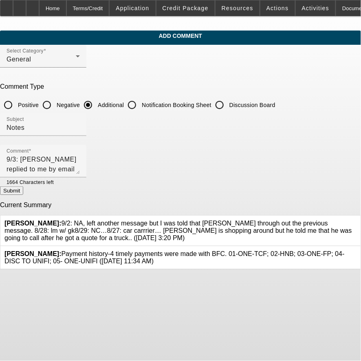
click at [23, 192] on button "Submit" at bounding box center [11, 190] width 23 height 9
radio input "true"
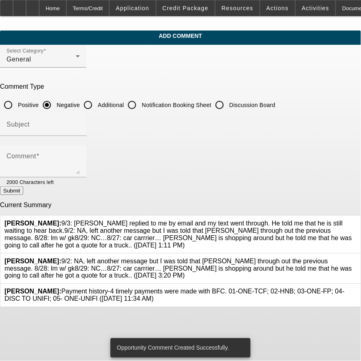
click at [356, 258] on icon at bounding box center [356, 258] width 0 height 0
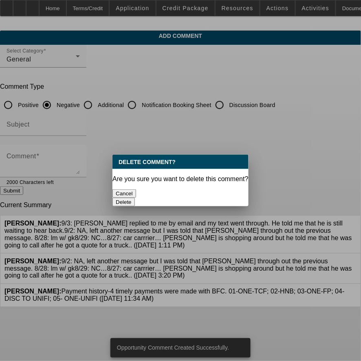
click at [135, 198] on button "Delete" at bounding box center [123, 202] width 22 height 9
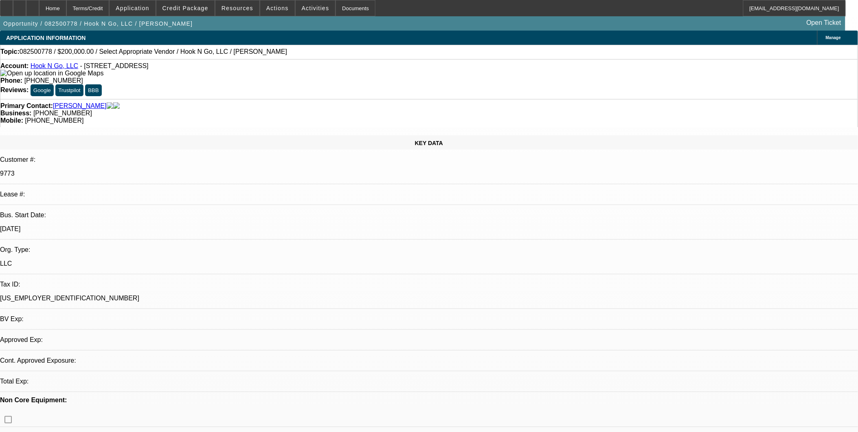
select select "0"
select select "2"
select select "0.1"
select select "4"
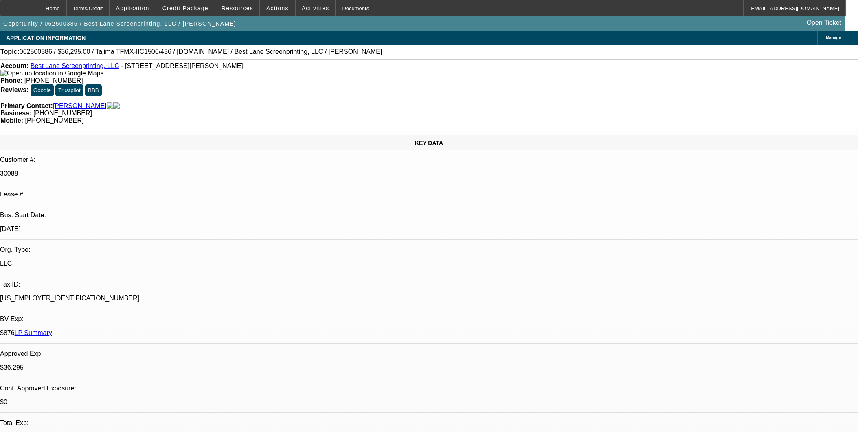
select select "0"
select select "2"
select select "0"
select select "6"
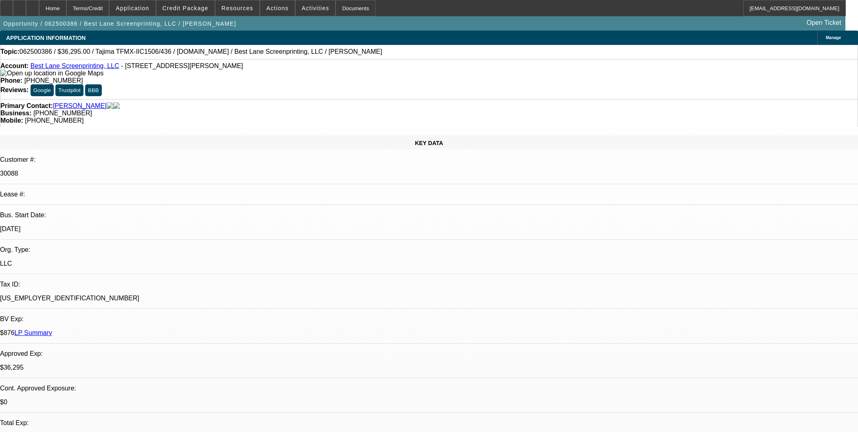
select select "0"
select select "2"
select select "0"
select select "6"
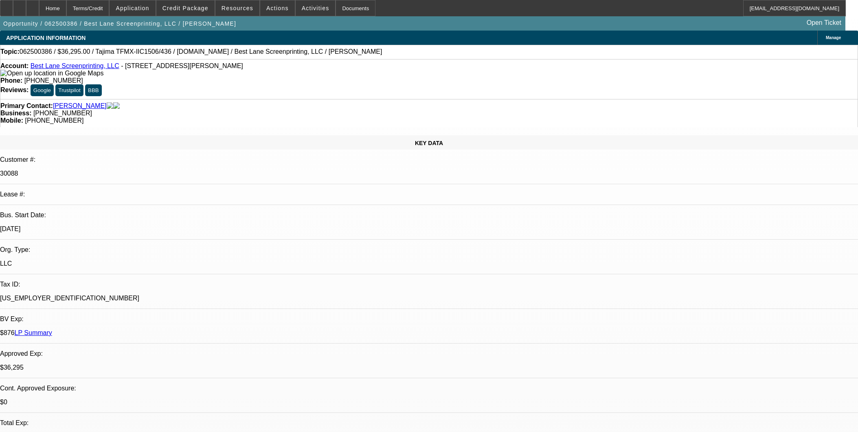
select select "0"
select select "2"
select select "0"
select select "6"
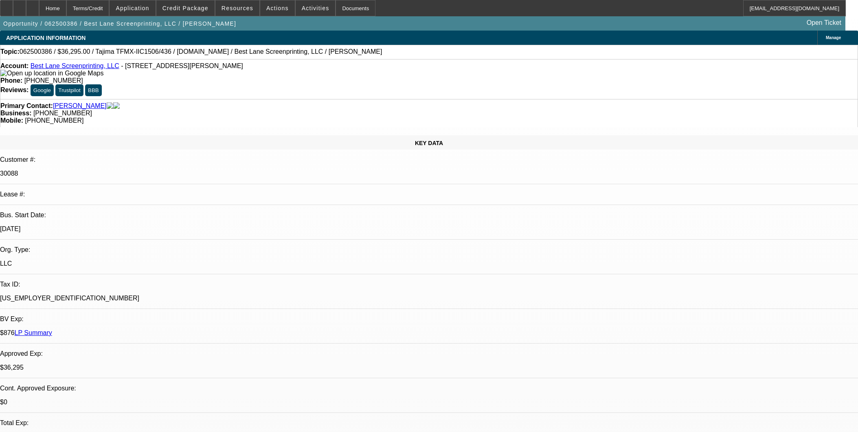
select select "0"
select select "2"
select select "0"
select select "6"
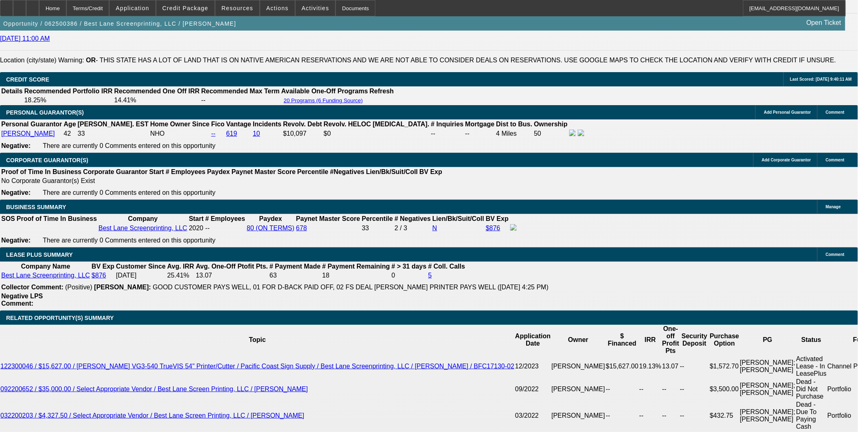
scroll to position [1118, 0]
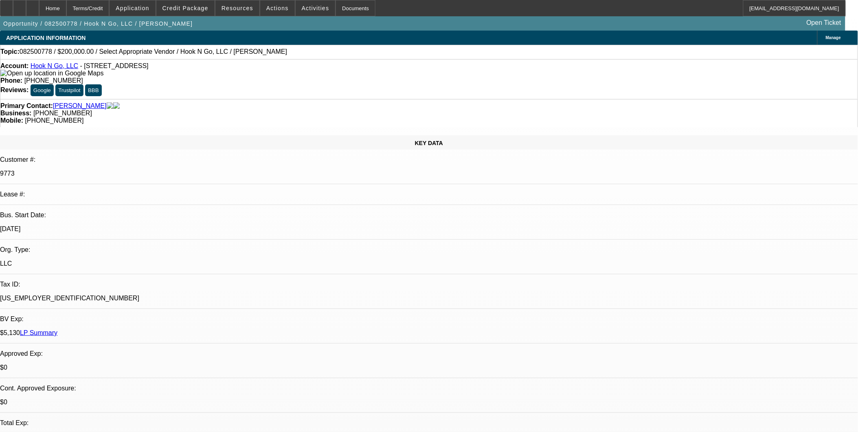
select select "0"
select select "2"
select select "0.1"
select select "1"
select select "2"
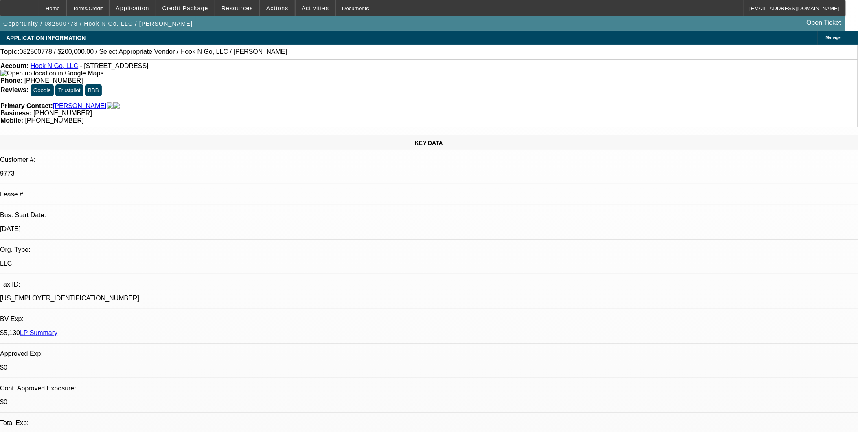
select select "4"
